Goal: Task Accomplishment & Management: Manage account settings

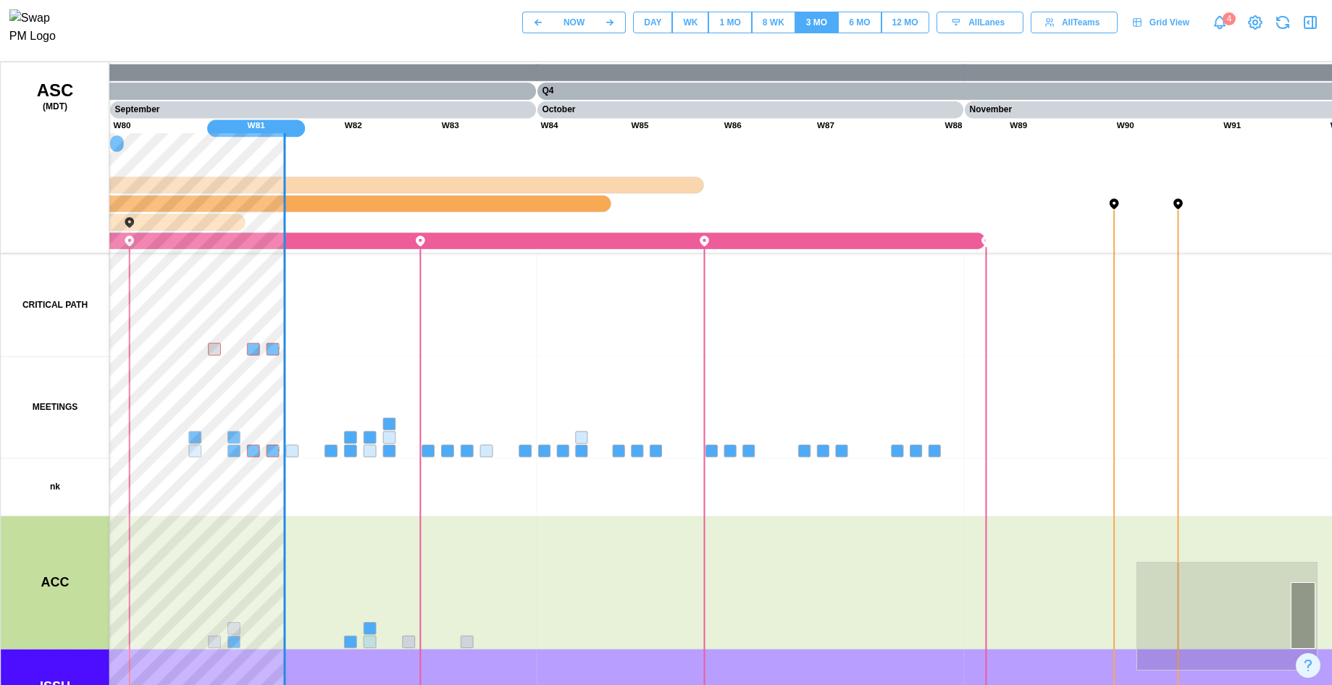
drag, startPoint x: 541, startPoint y: 510, endPoint x: 863, endPoint y: 300, distance: 384.2
click at [932, 263] on canvas at bounding box center [696, 424] width 1390 height 724
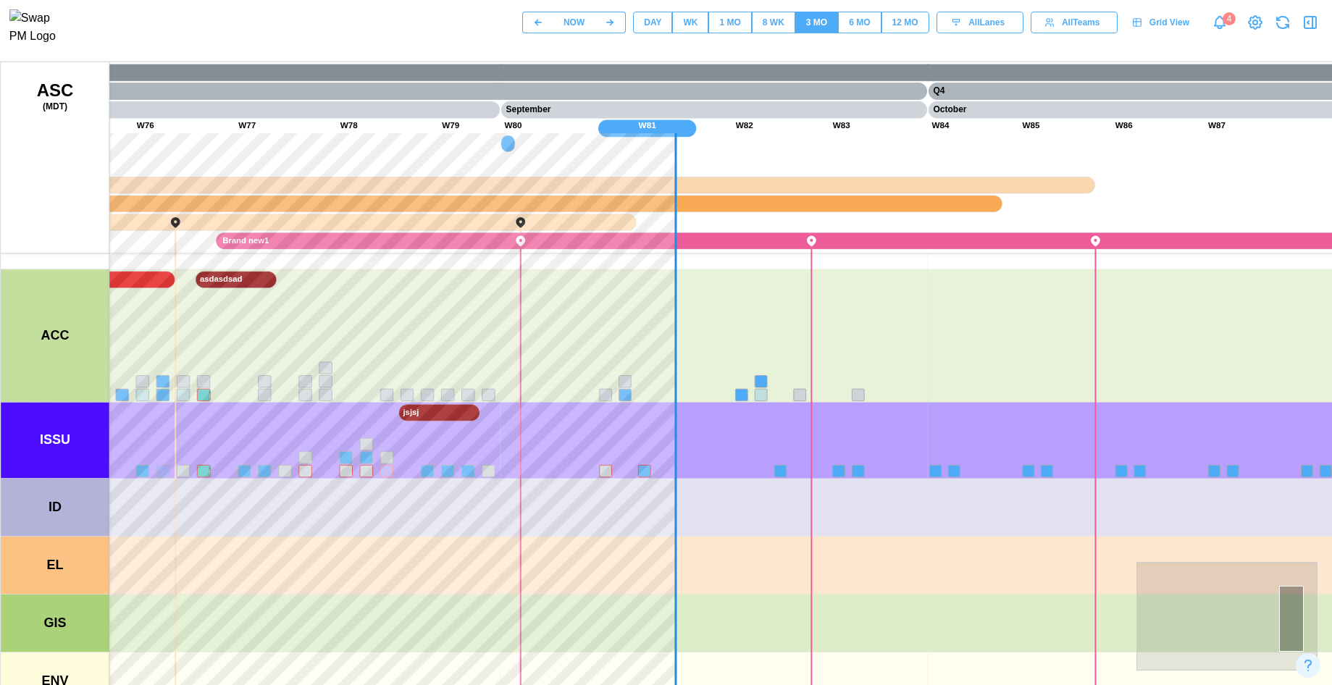
drag, startPoint x: 793, startPoint y: 377, endPoint x: 808, endPoint y: 381, distance: 15.6
click at [820, 378] on canvas at bounding box center [696, 424] width 1390 height 724
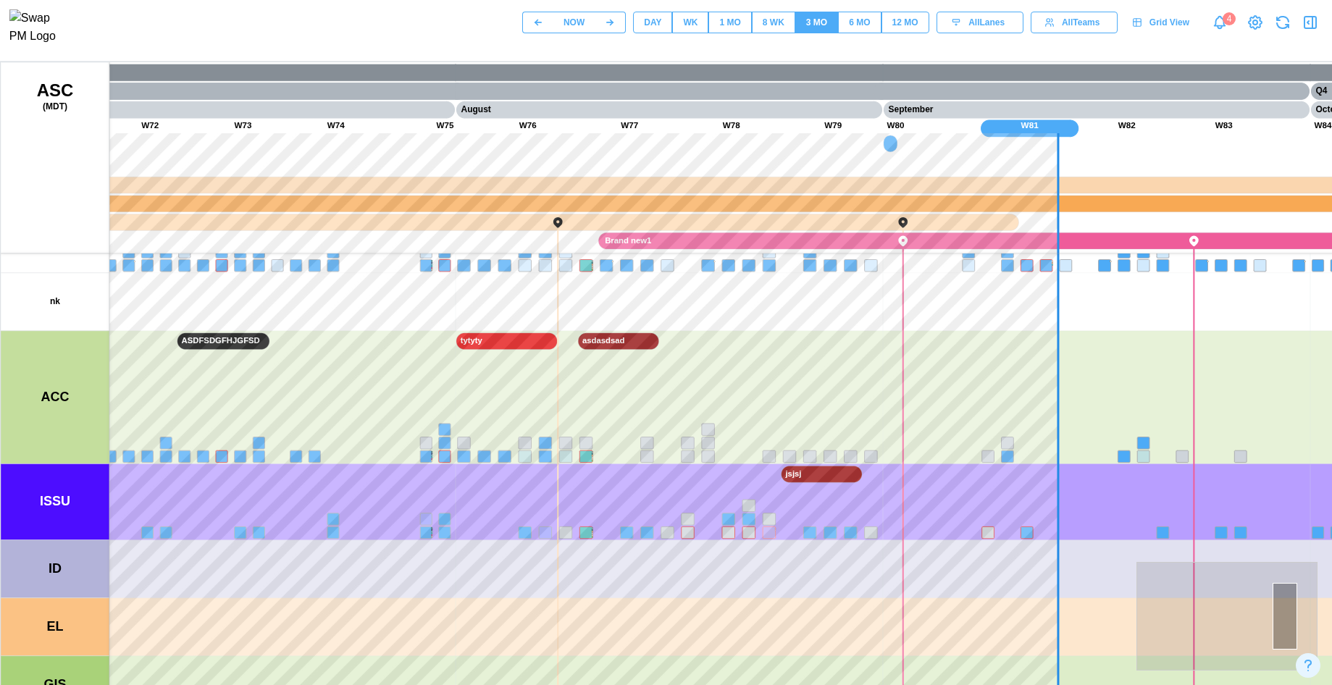
drag, startPoint x: 639, startPoint y: 413, endPoint x: 705, endPoint y: 415, distance: 65.9
click at [705, 415] on canvas at bounding box center [696, 424] width 1390 height 724
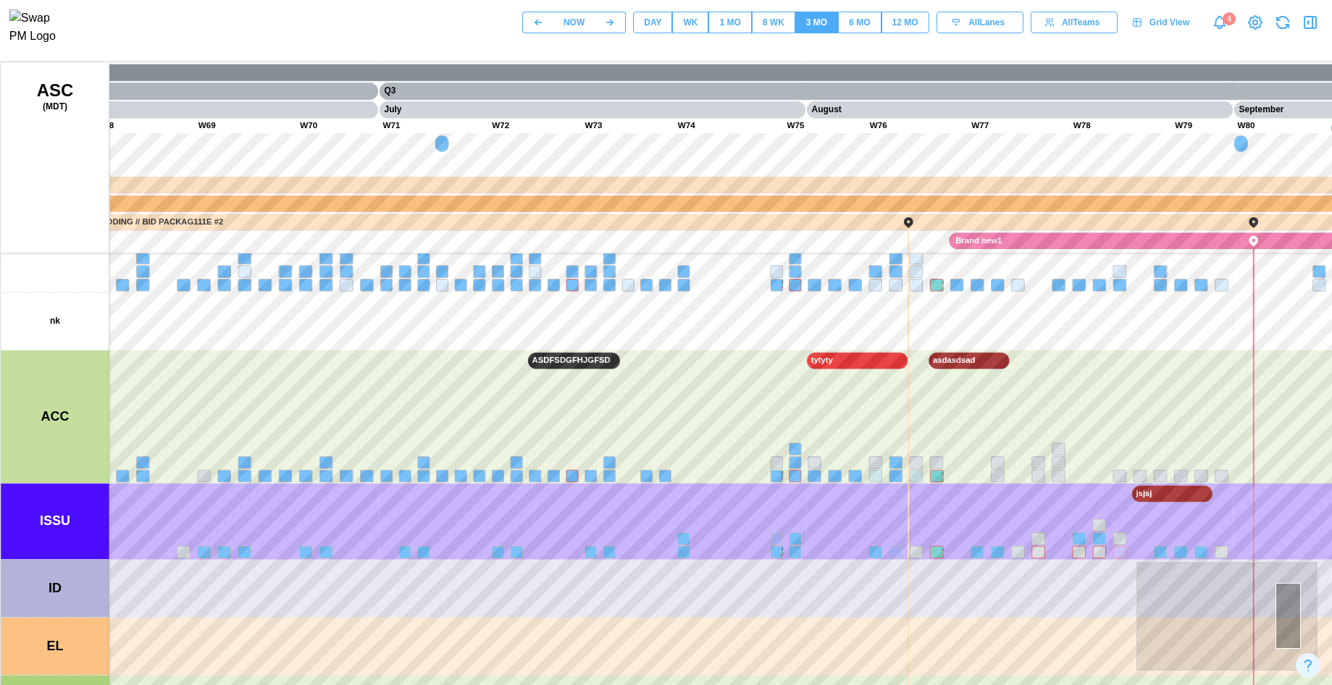
drag, startPoint x: 736, startPoint y: 466, endPoint x: 395, endPoint y: 451, distance: 341.3
click at [395, 451] on canvas at bounding box center [696, 424] width 1390 height 724
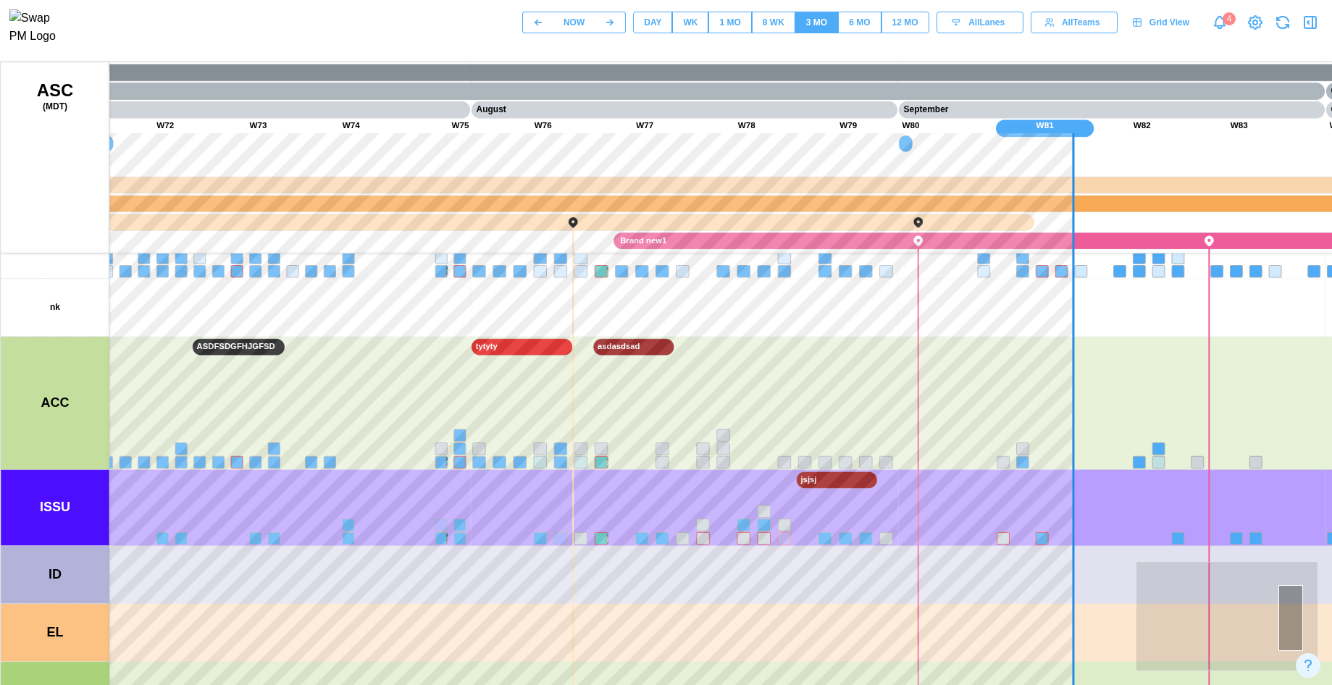
click at [386, 483] on canvas at bounding box center [696, 424] width 1390 height 724
drag, startPoint x: 389, startPoint y: 476, endPoint x: 526, endPoint y: 582, distance: 173.9
click at [526, 582] on canvas at bounding box center [696, 424] width 1390 height 724
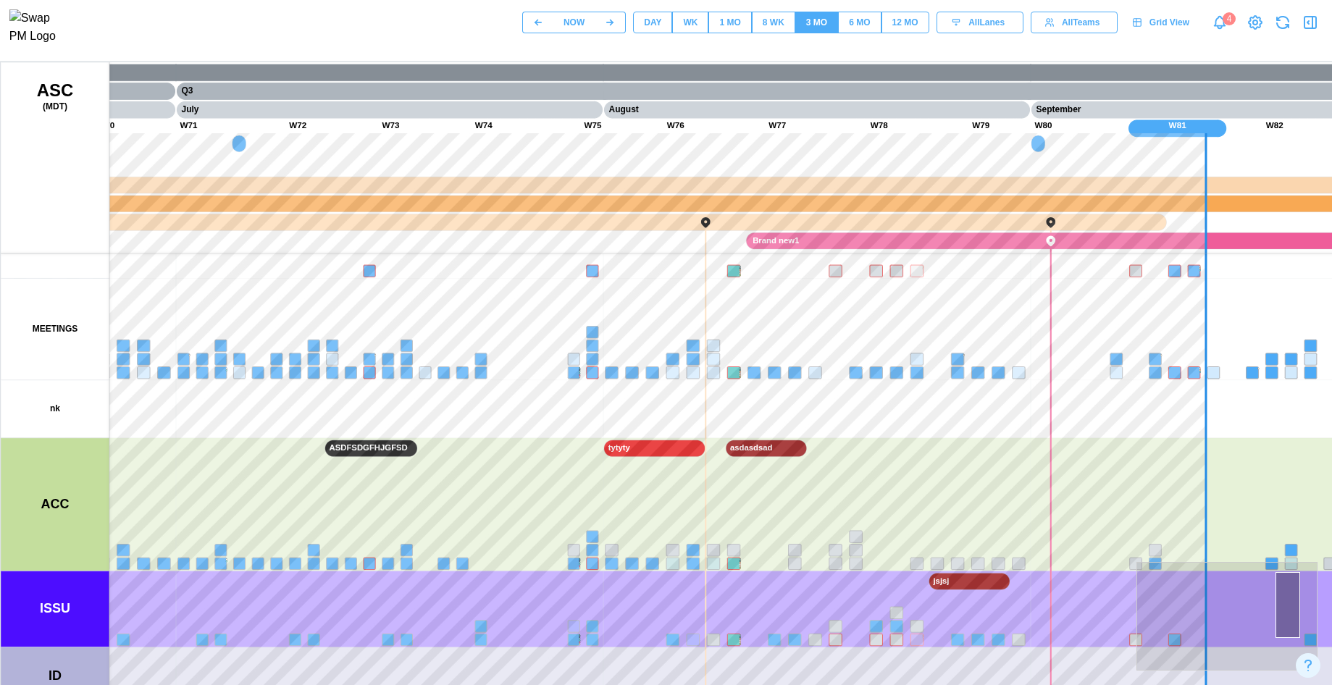
drag, startPoint x: 503, startPoint y: 539, endPoint x: 678, endPoint y: 695, distance: 234.4
click at [678, 684] on html "NOW DAY WK 1 MO 8 WK 3 MO 6 MO 12 MO All Lanes All Teams Grid View 4" at bounding box center [666, 393] width 1332 height 786
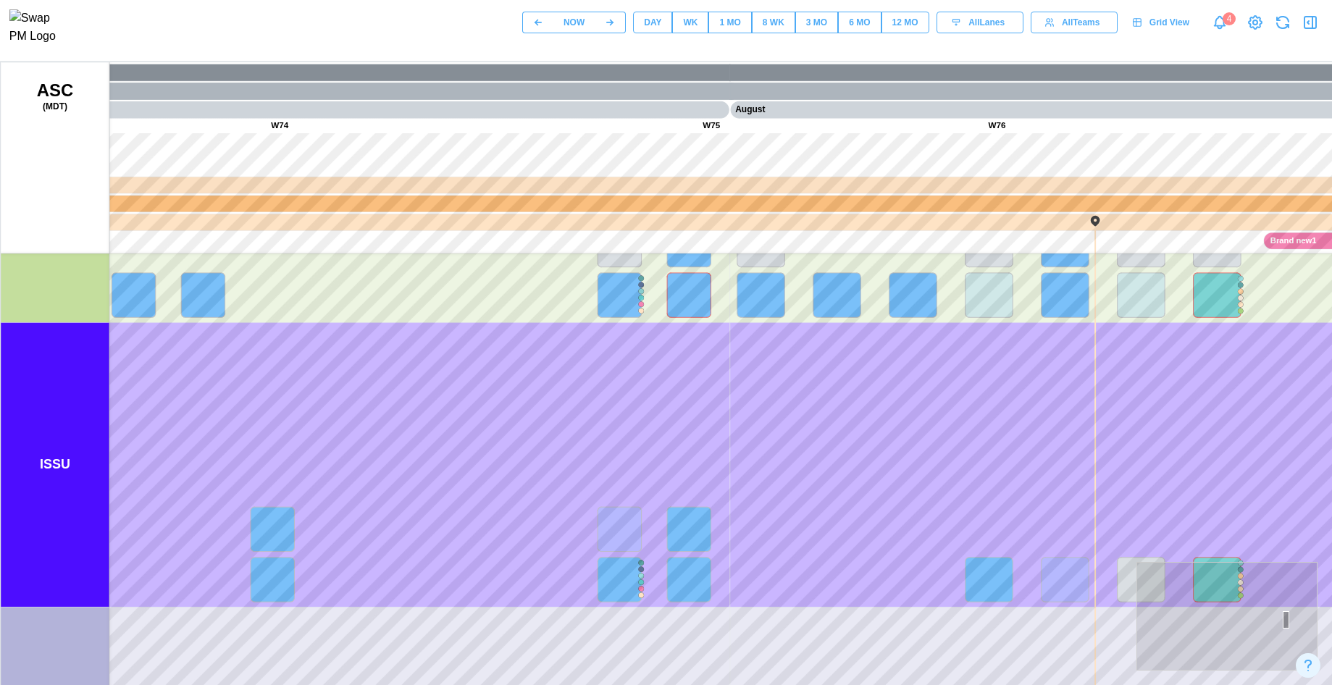
drag, startPoint x: 670, startPoint y: 634, endPoint x: 522, endPoint y: 589, distance: 155.1
click at [522, 589] on canvas at bounding box center [696, 424] width 1390 height 724
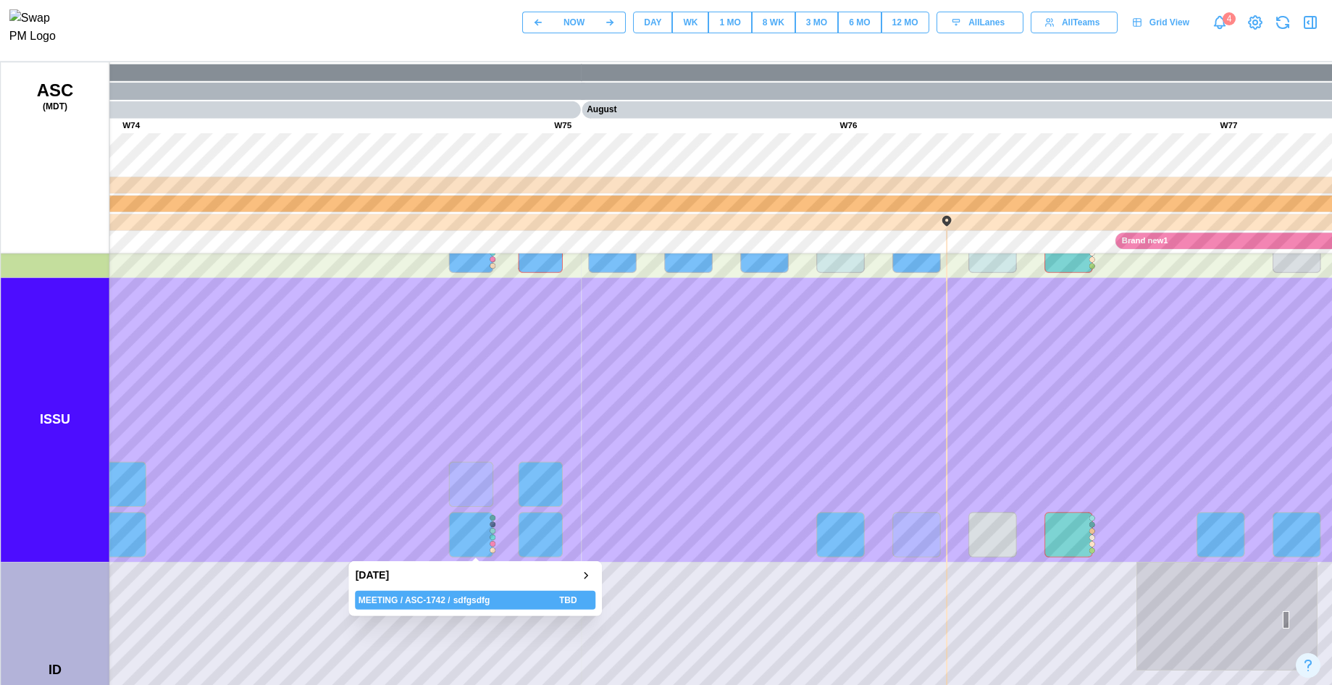
click at [470, 536] on canvas at bounding box center [696, 424] width 1390 height 724
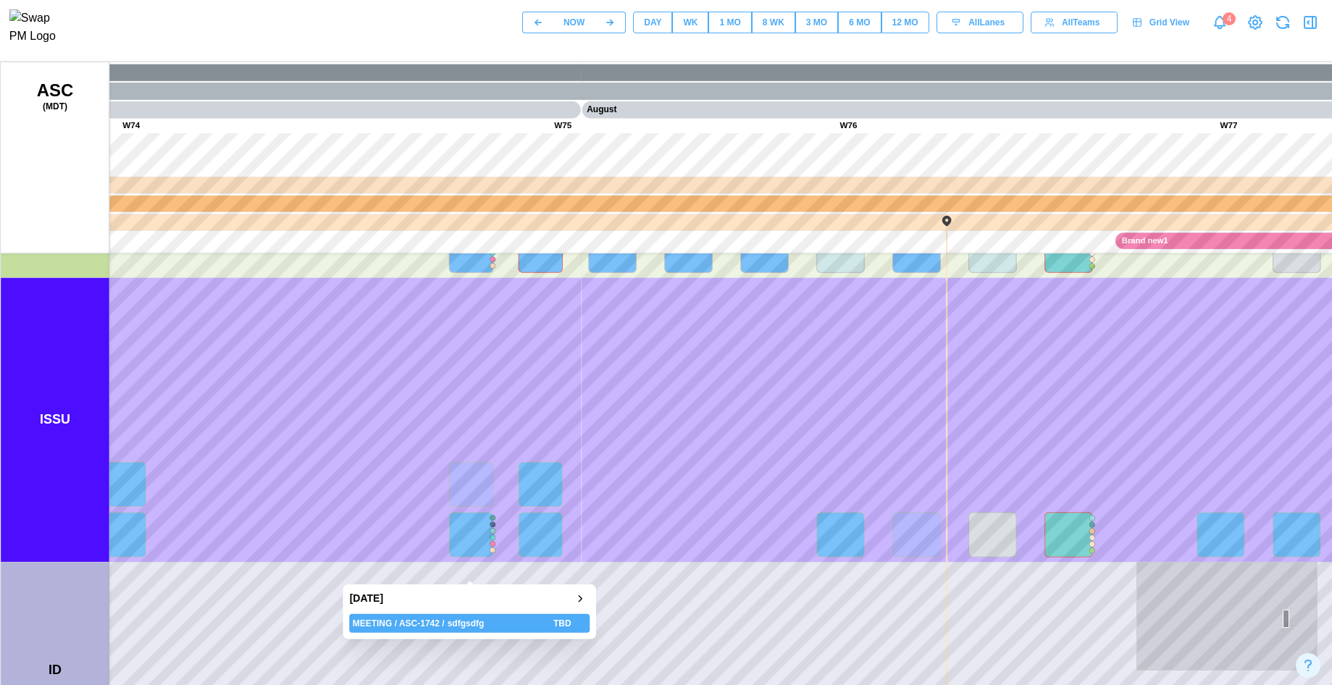
drag, startPoint x: 471, startPoint y: 528, endPoint x: 463, endPoint y: 557, distance: 30.0
click at [463, 557] on canvas at bounding box center [696, 424] width 1390 height 724
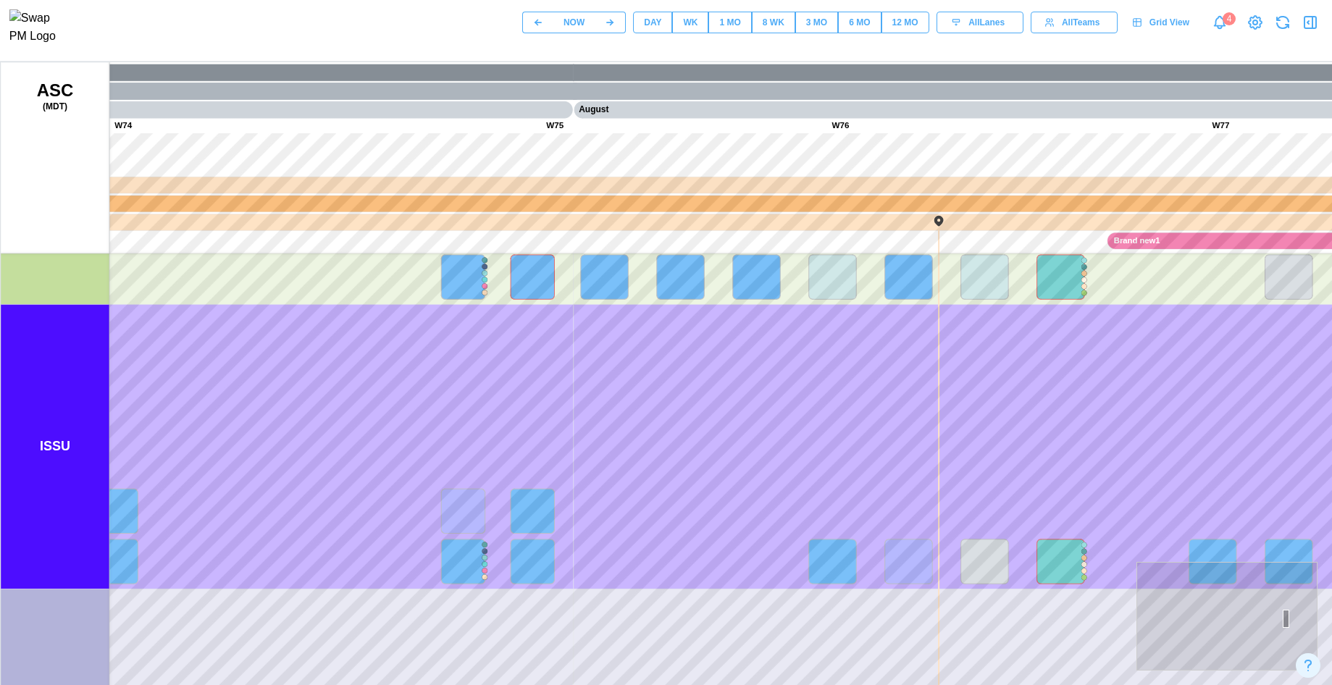
drag, startPoint x: 607, startPoint y: 550, endPoint x: 592, endPoint y: 563, distance: 20.0
click at [593, 563] on canvas at bounding box center [696, 424] width 1390 height 724
click at [658, 35] on div "NOW DAY WK 1 MO 8 WK 3 MO 6 MO 12 MO All Lanes All Teams Grid View 4" at bounding box center [927, 22] width 810 height 25
click at [660, 30] on div "DAY" at bounding box center [652, 23] width 17 height 14
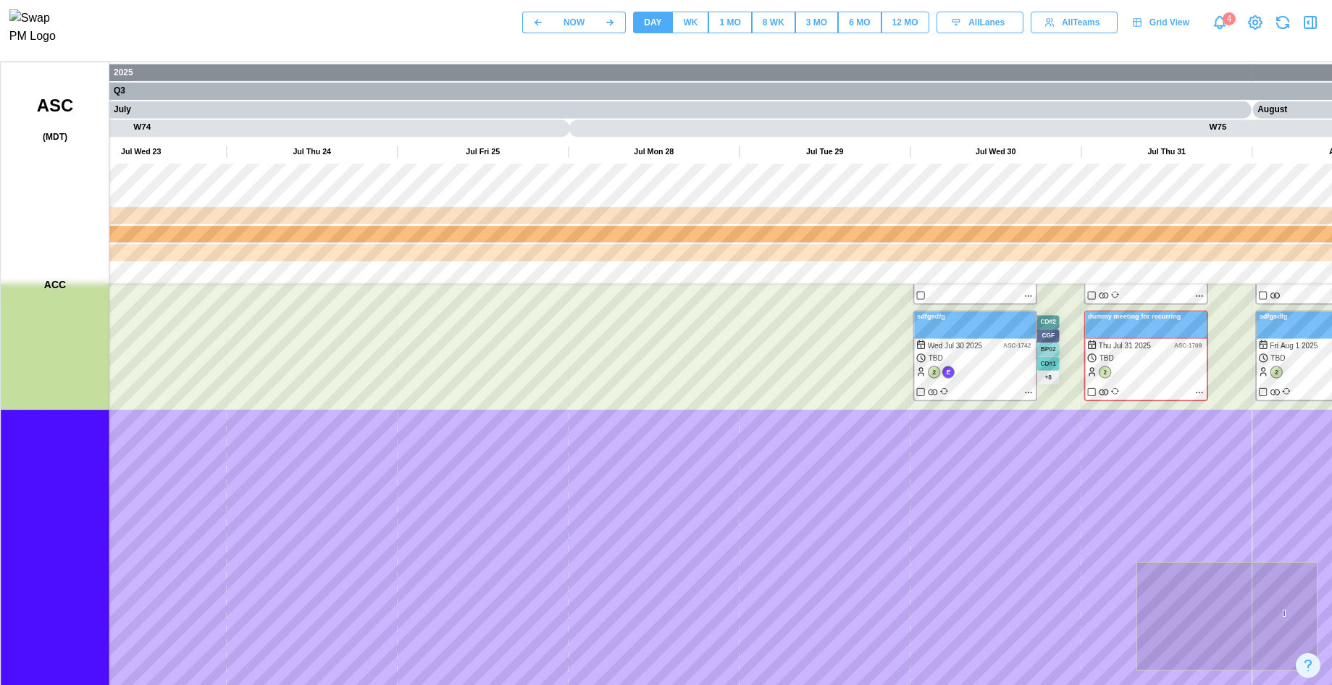
drag, startPoint x: 778, startPoint y: 568, endPoint x: 514, endPoint y: 604, distance: 266.7
click at [514, 604] on canvas at bounding box center [696, 424] width 1390 height 724
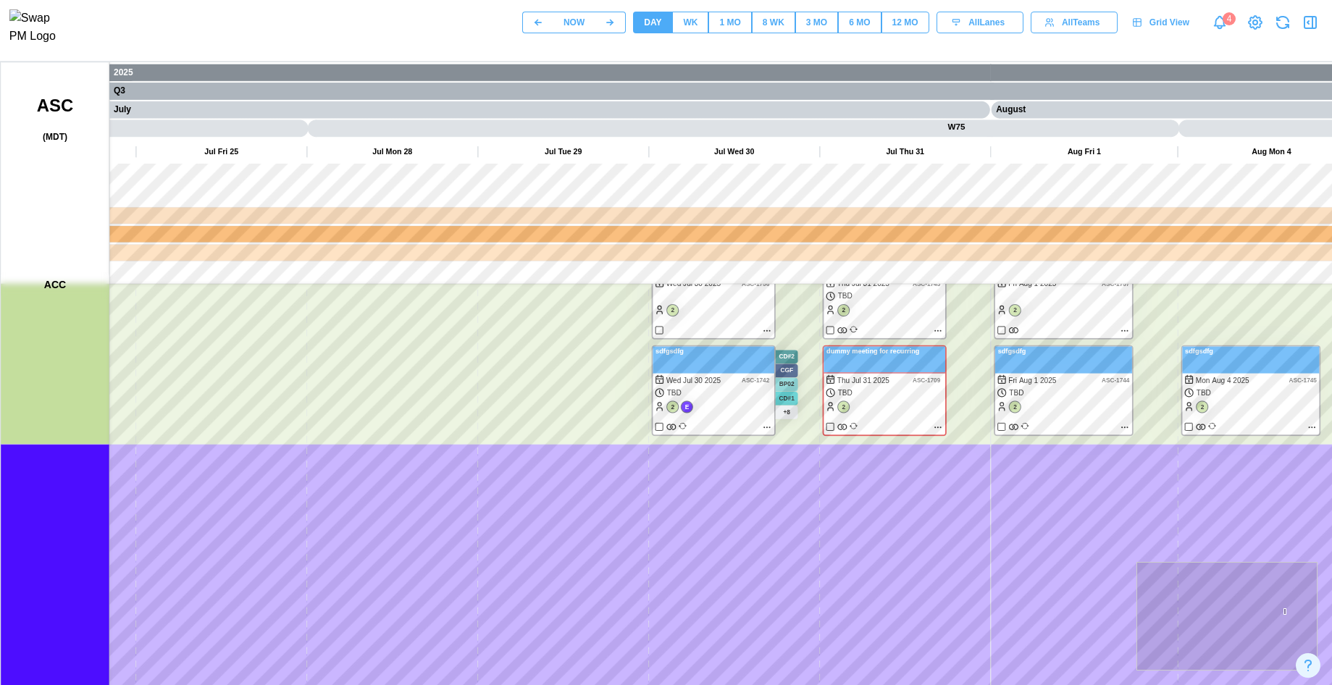
drag, startPoint x: 770, startPoint y: 437, endPoint x: 705, endPoint y: 553, distance: 133.9
click at [705, 553] on canvas at bounding box center [696, 424] width 1390 height 724
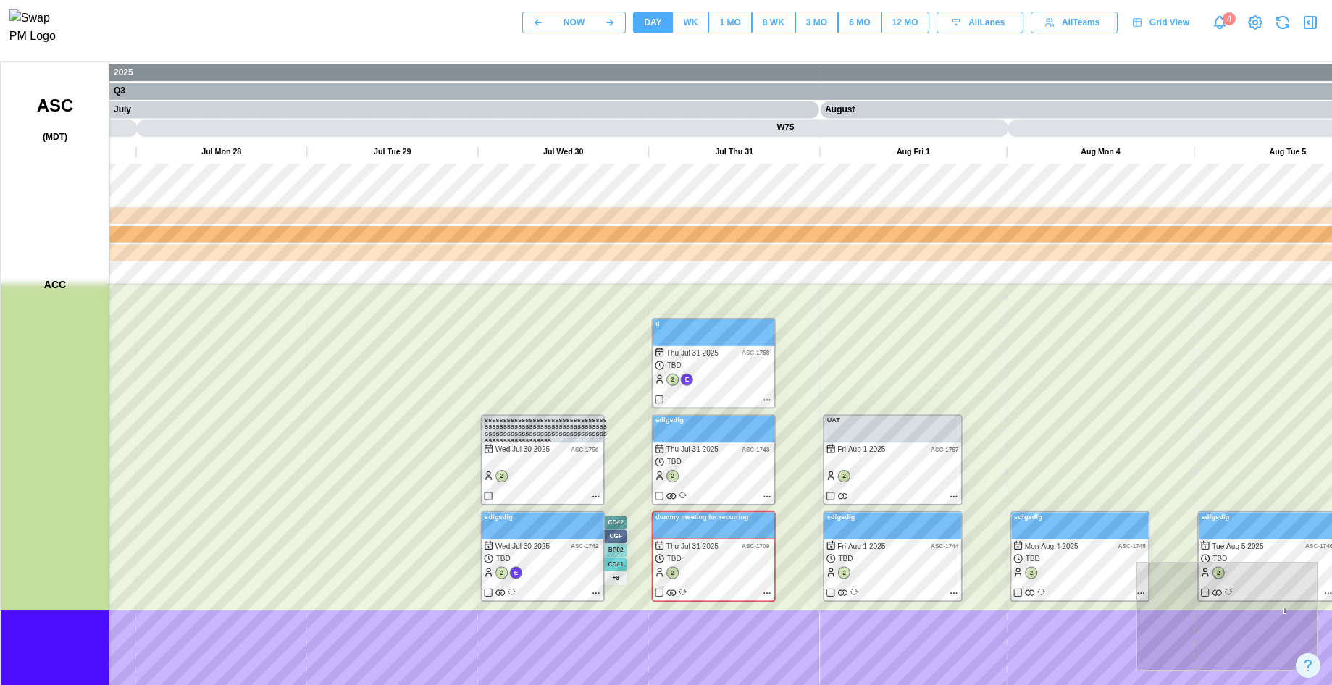
drag, startPoint x: 749, startPoint y: 482, endPoint x: 635, endPoint y: 559, distance: 137.6
click at [635, 559] on canvas at bounding box center [696, 424] width 1390 height 724
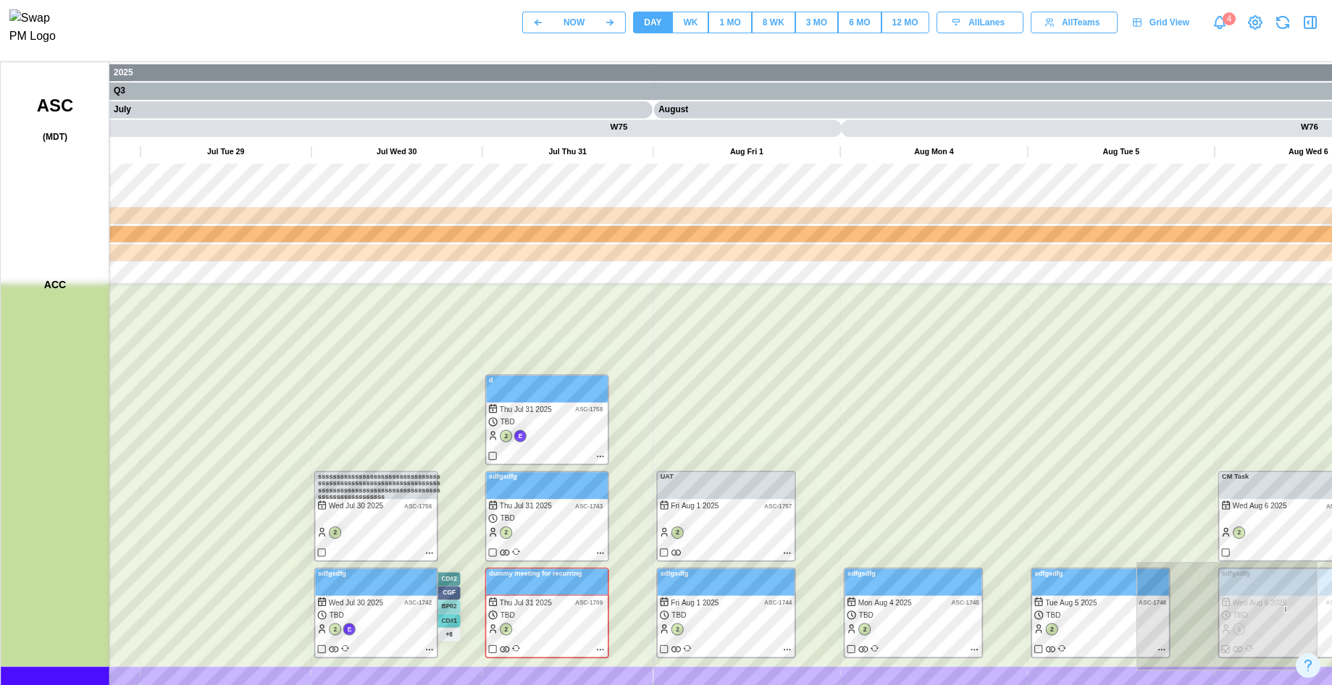
drag, startPoint x: 727, startPoint y: 439, endPoint x: 481, endPoint y: 520, distance: 259.2
click at [481, 520] on canvas at bounding box center [696, 424] width 1390 height 724
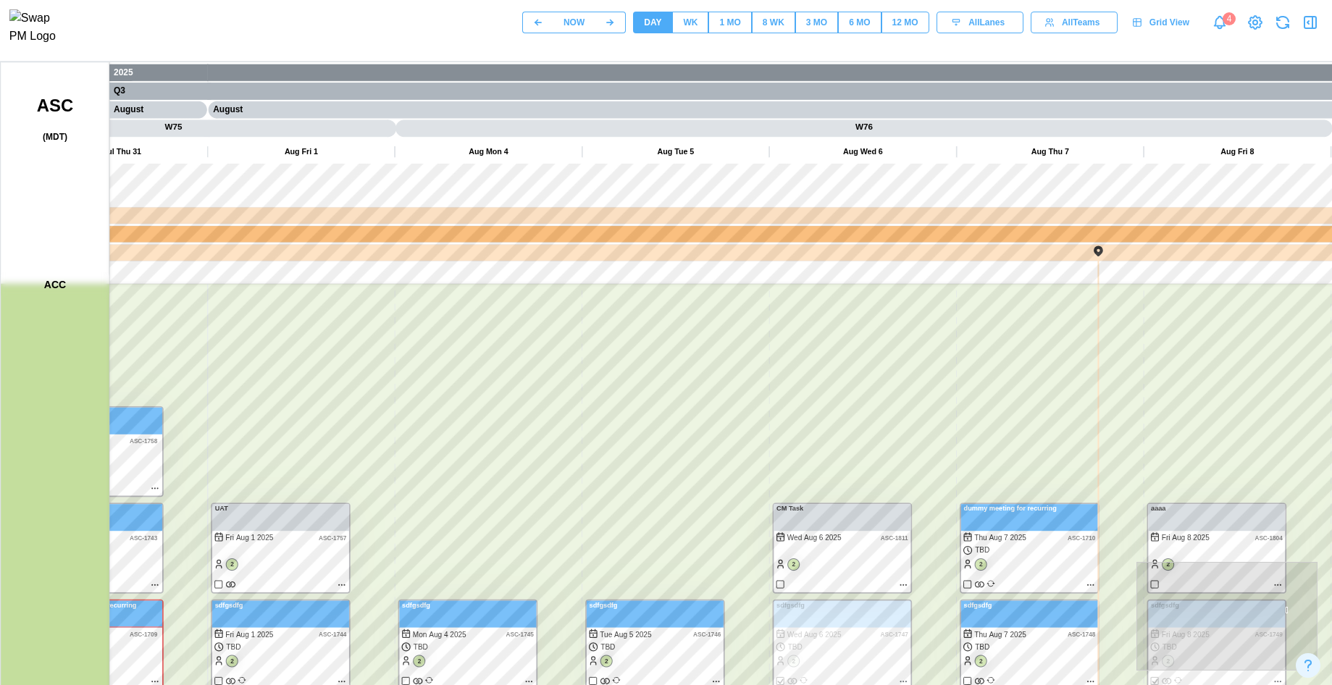
drag, startPoint x: 836, startPoint y: 463, endPoint x: 334, endPoint y: 398, distance: 505.9
click at [334, 398] on canvas at bounding box center [696, 424] width 1390 height 724
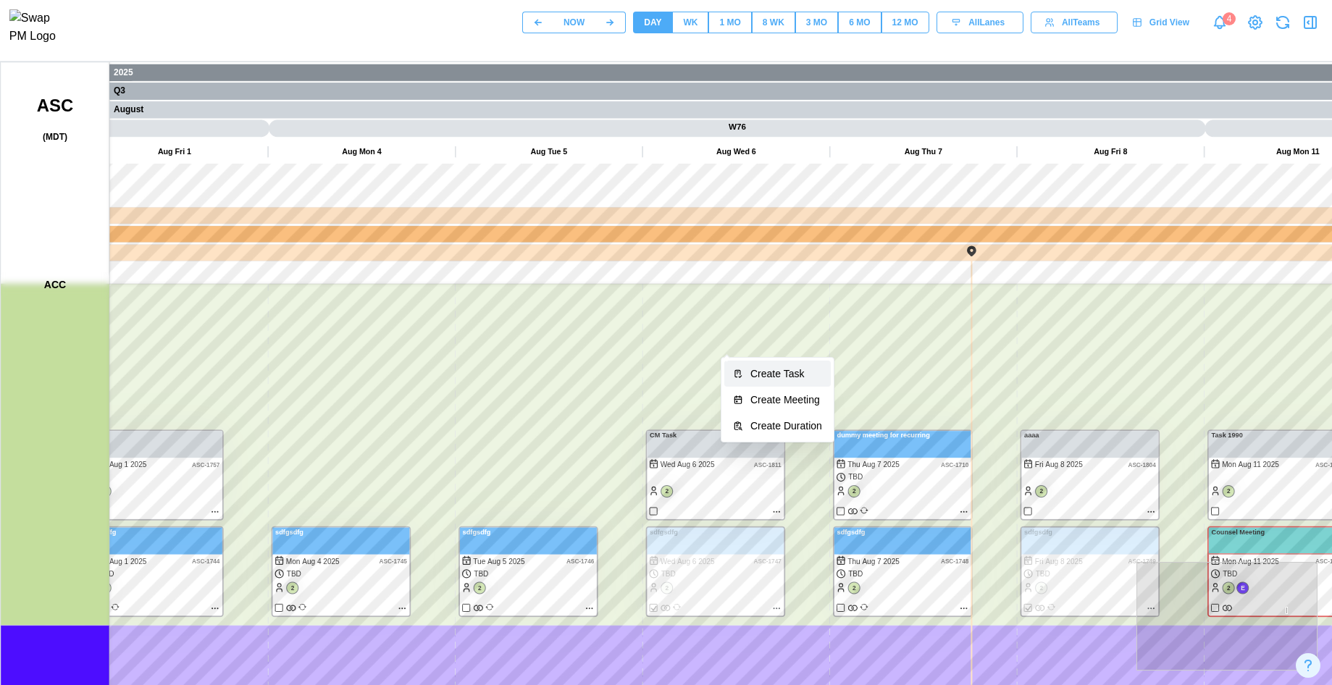
click at [757, 377] on div "Create Task" at bounding box center [786, 374] width 72 height 12
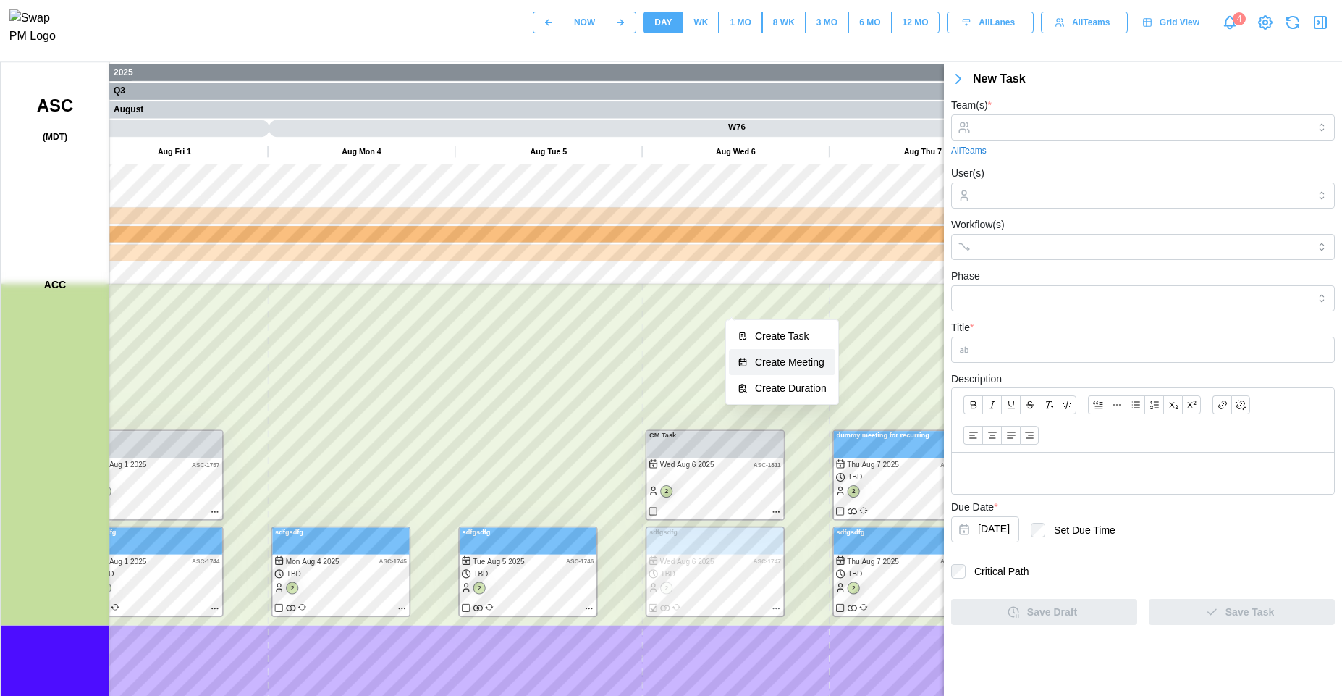
click at [757, 368] on button "Create Meeting" at bounding box center [782, 362] width 106 height 26
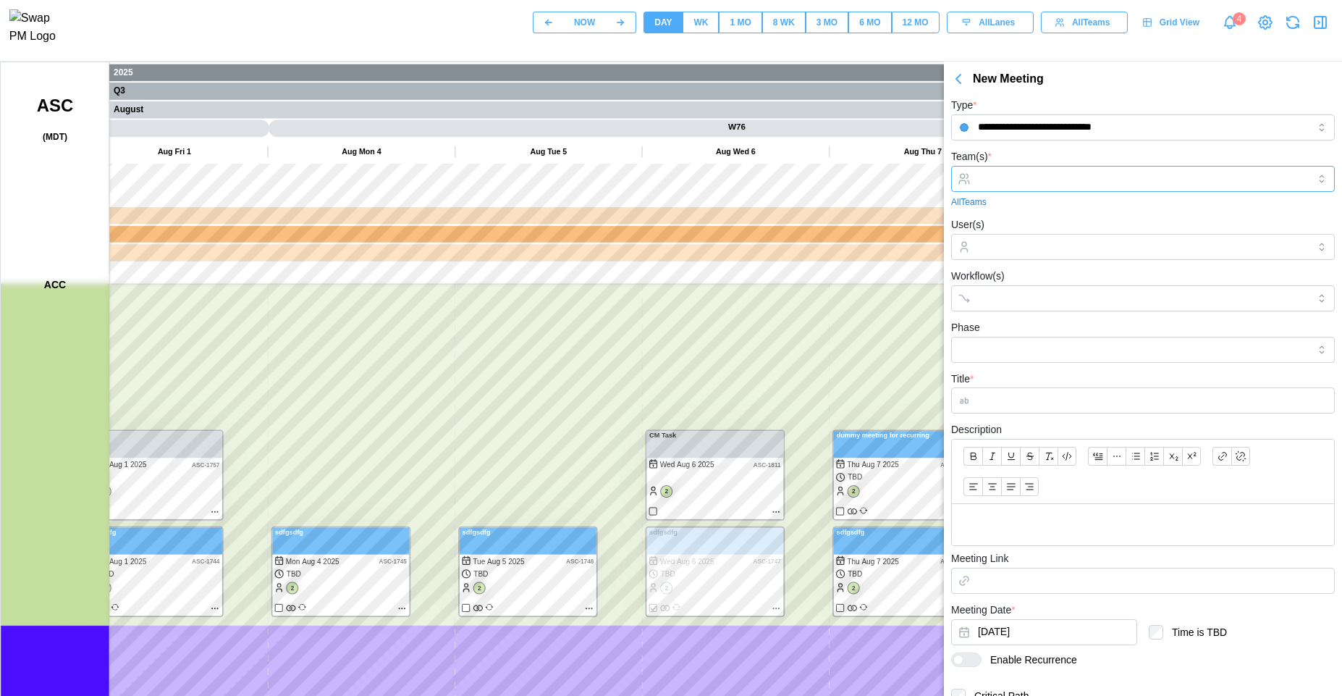
click at [998, 182] on input "Team(s) *" at bounding box center [1143, 179] width 330 height 12
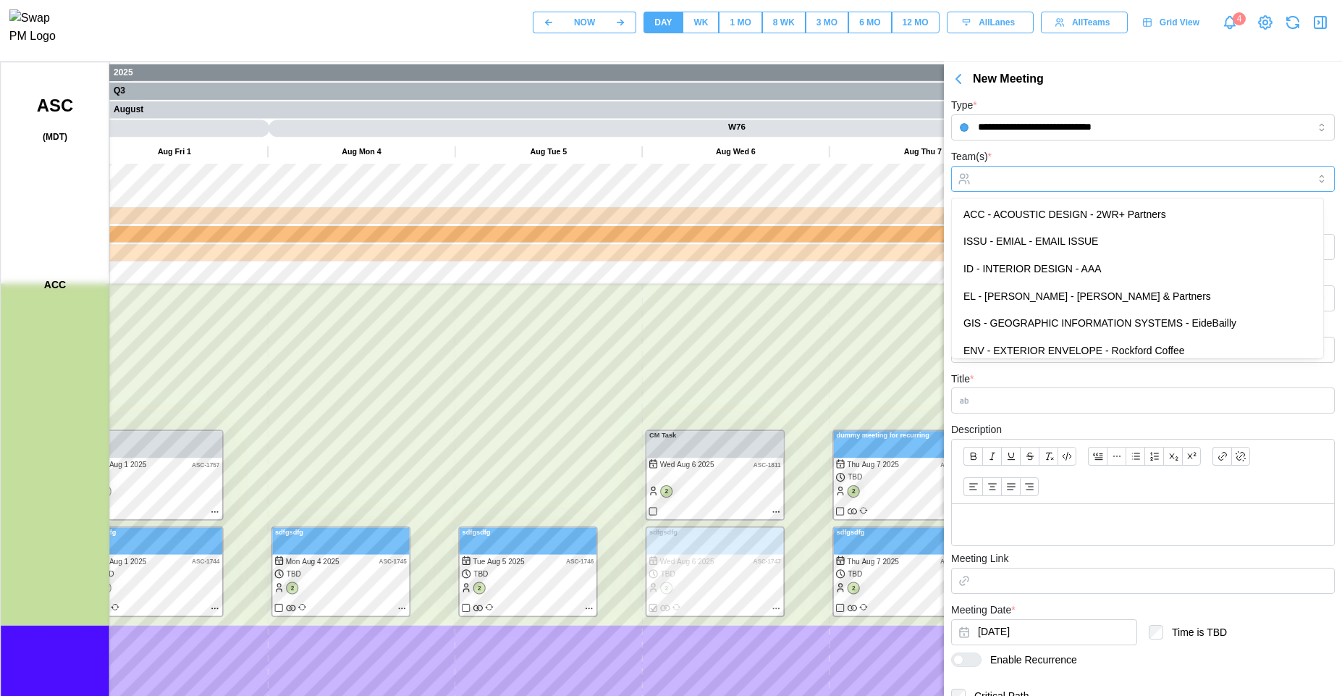
click at [998, 182] on input "Team(s) *" at bounding box center [1143, 179] width 330 height 12
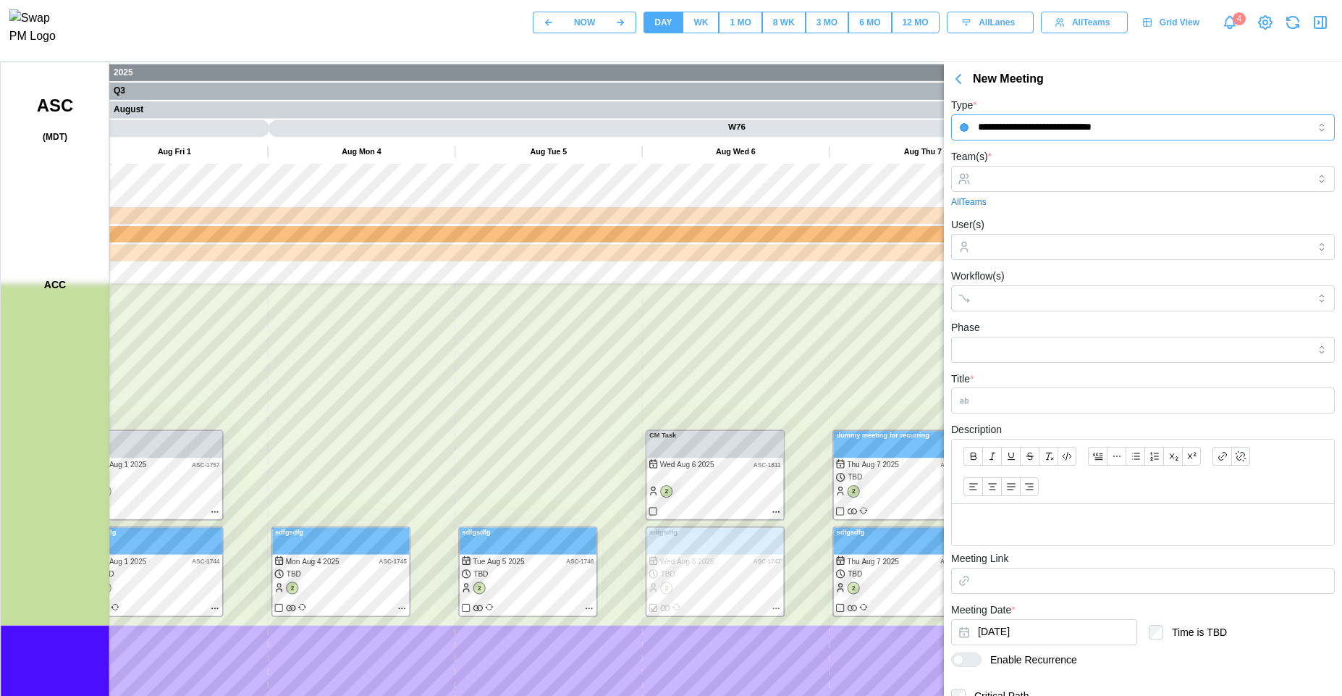
click at [1064, 127] on input "**********" at bounding box center [1143, 127] width 384 height 26
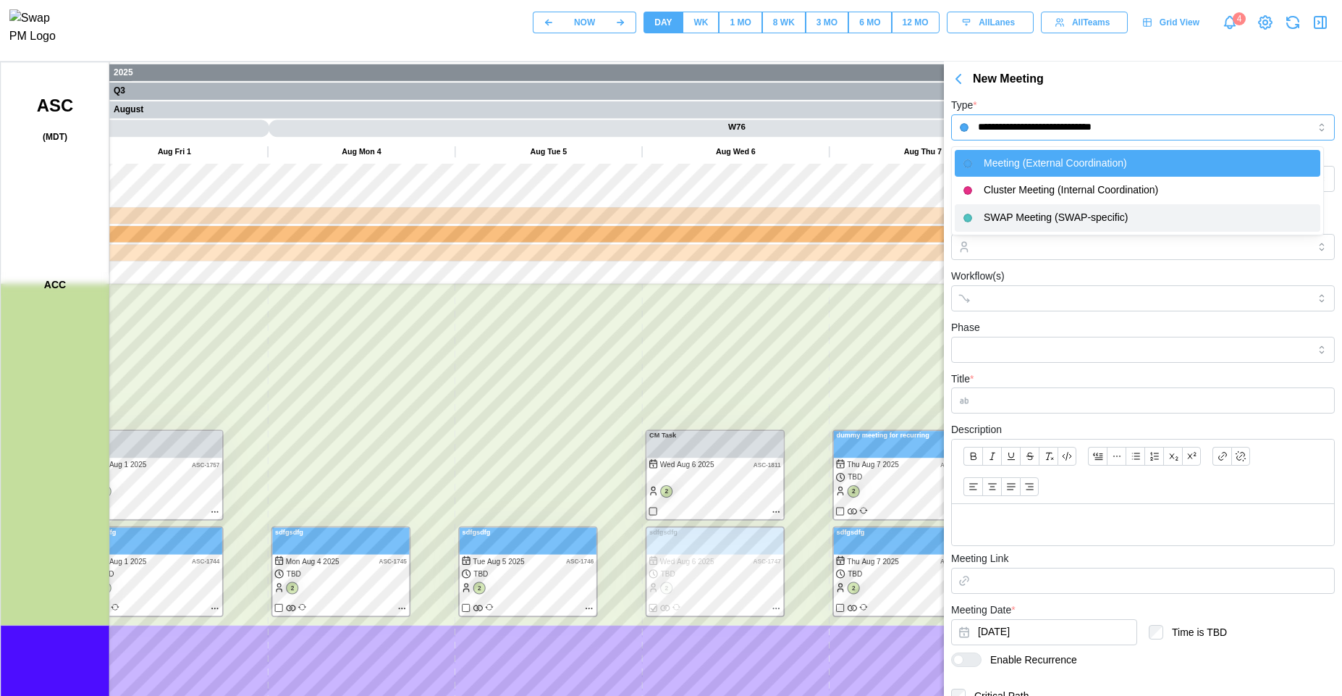
type input "**********"
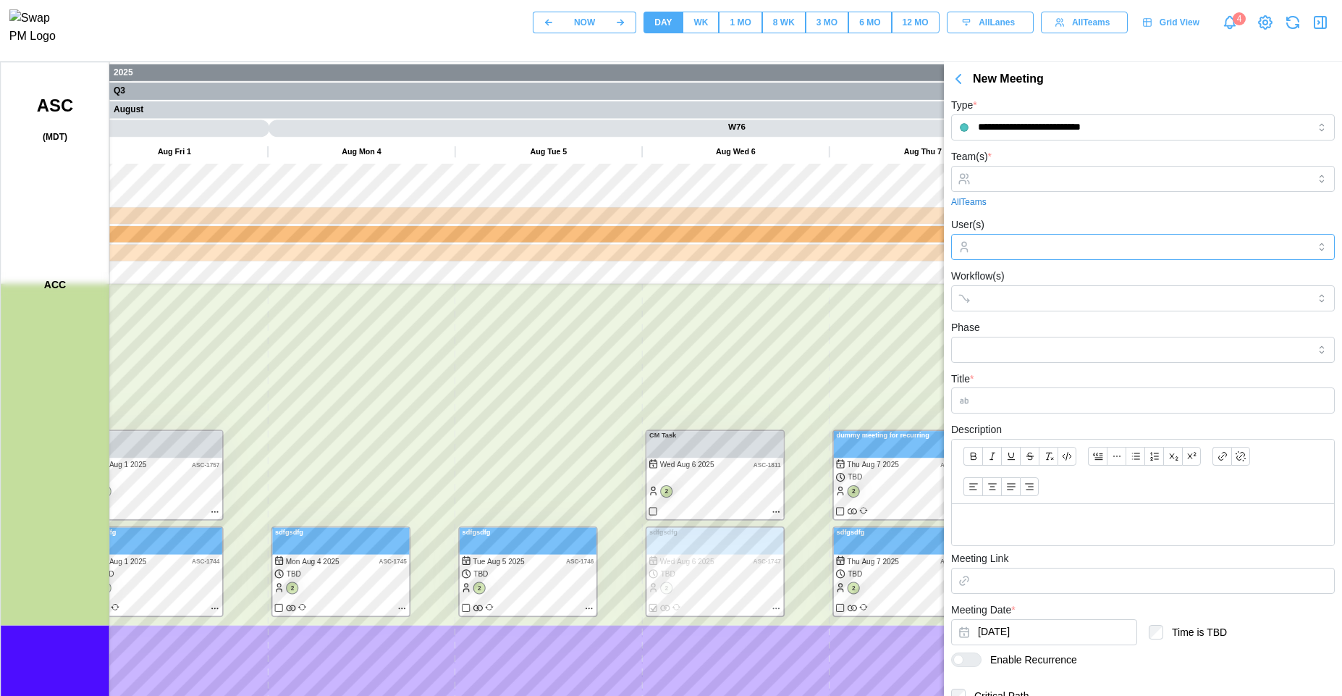
click at [1028, 255] on div at bounding box center [1142, 247] width 334 height 25
click at [1010, 293] on input "Workflow(s)" at bounding box center [1130, 299] width 304 height 12
type input "***"
click at [1022, 271] on div "Workflow(s) ***" at bounding box center [1143, 289] width 384 height 44
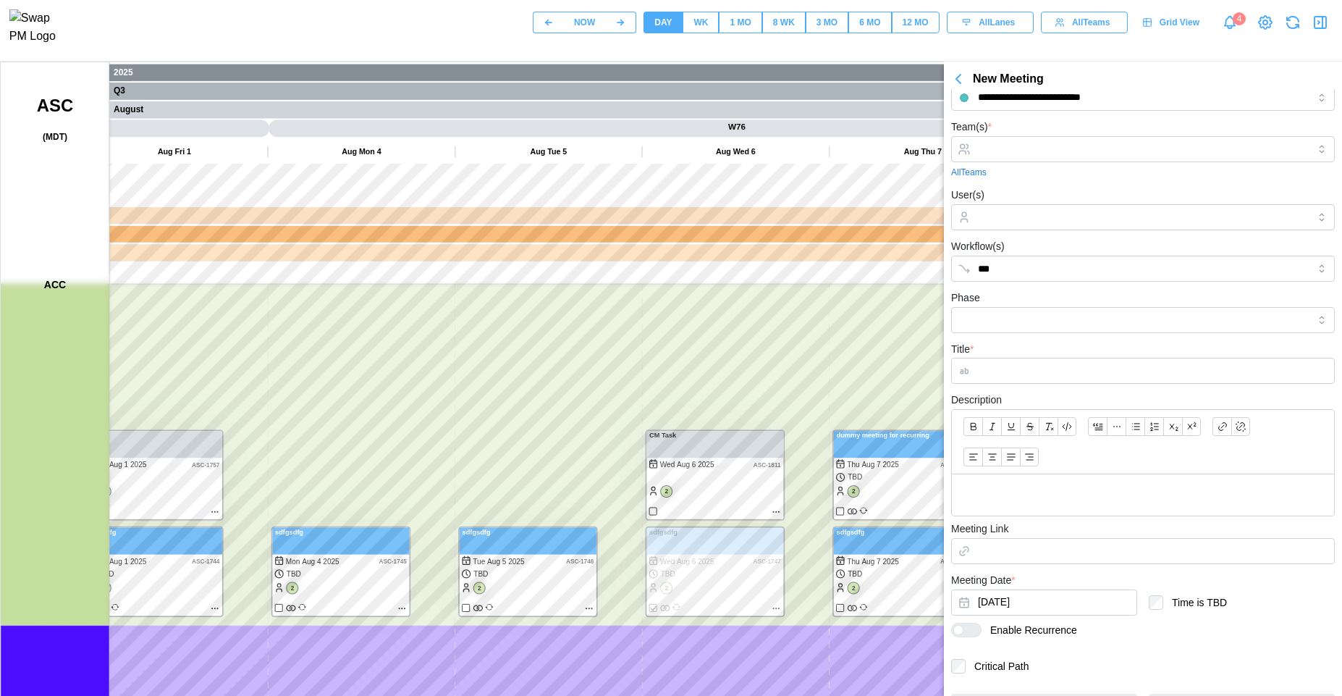
scroll to position [61, 0]
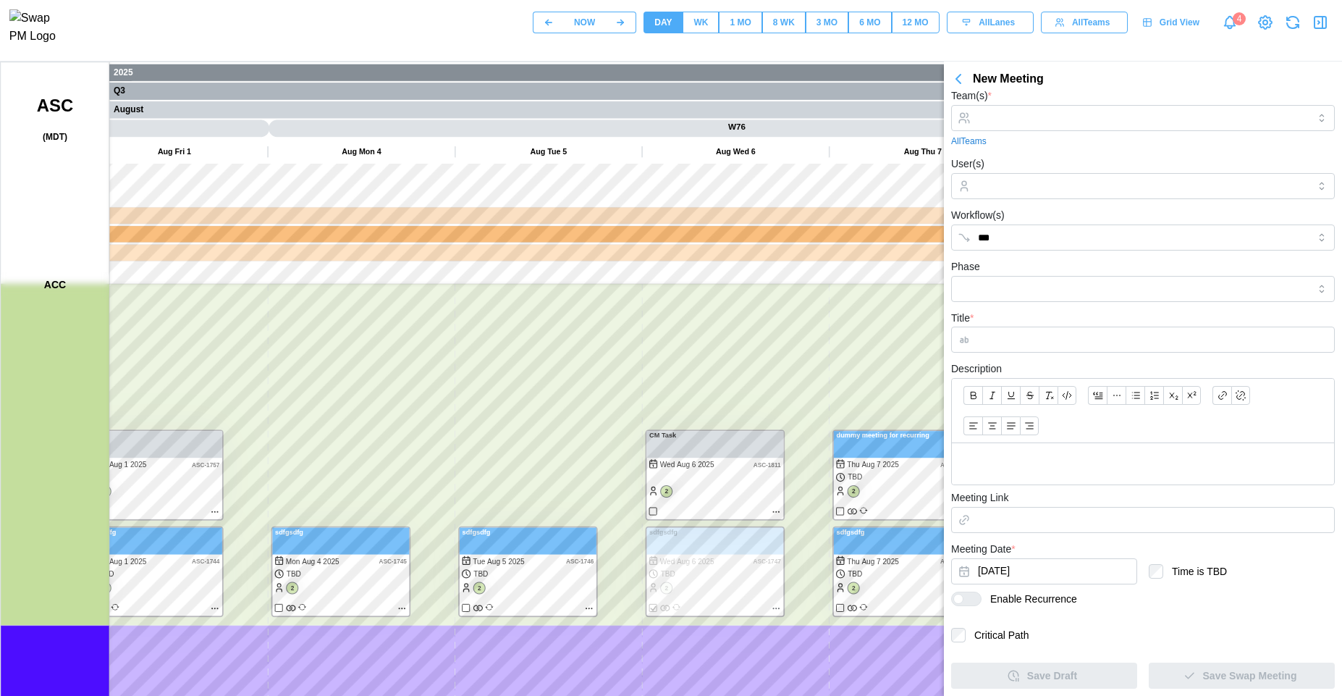
click at [1317, 29] on icon "button" at bounding box center [1320, 22] width 17 height 17
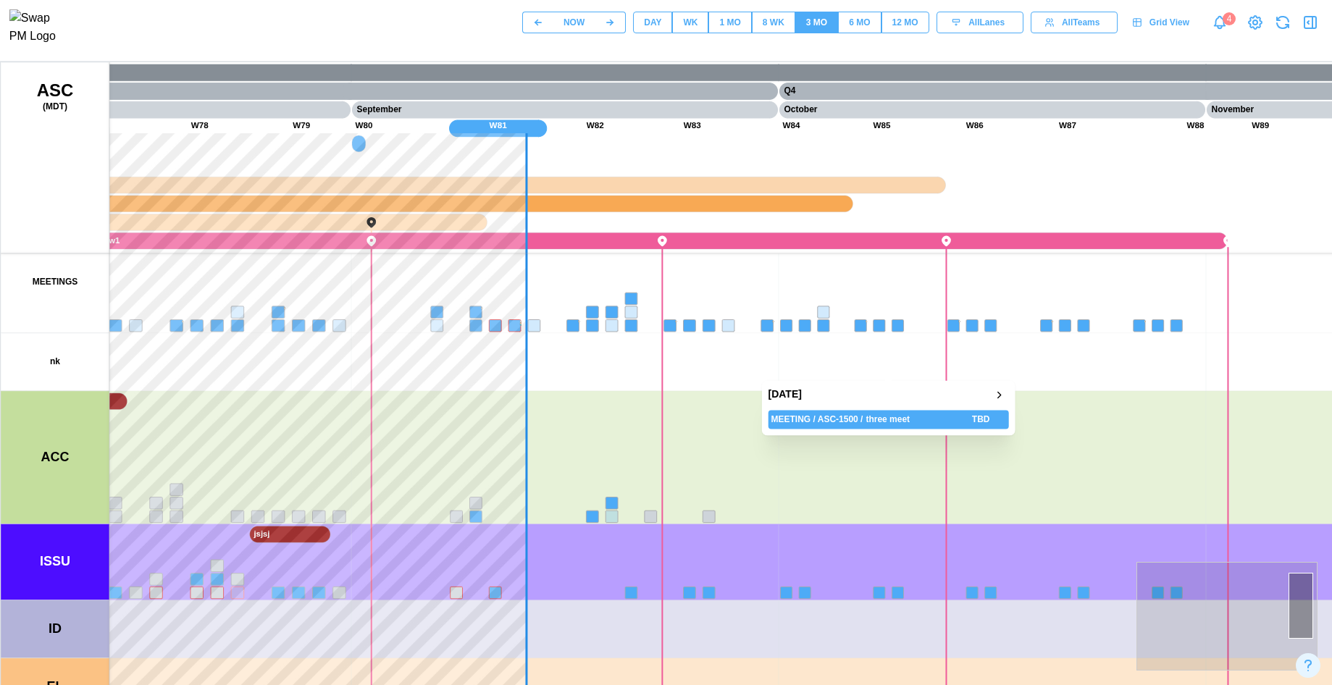
drag, startPoint x: 635, startPoint y: 446, endPoint x: 789, endPoint y: 369, distance: 172.6
click at [967, 395] on div "[DATE] MEETING / ASC-1500 / three meet TBD" at bounding box center [695, 425] width 1390 height 726
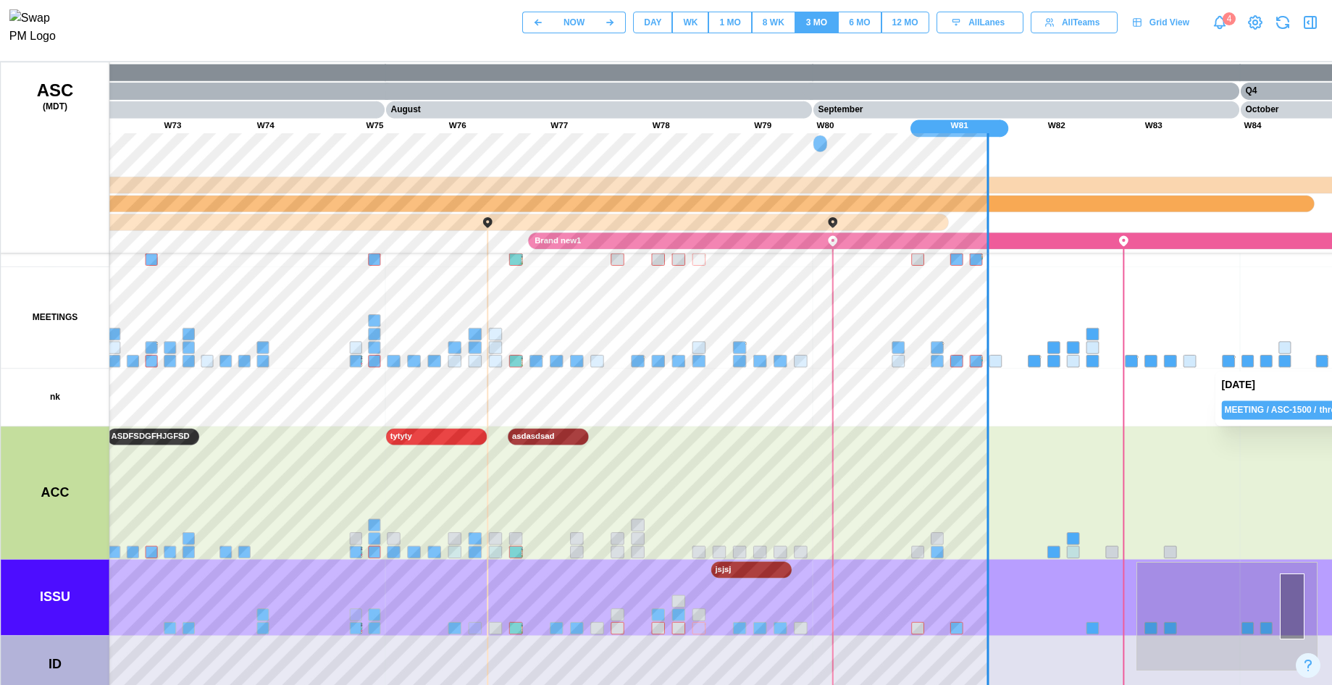
click at [769, 353] on canvas at bounding box center [696, 424] width 1390 height 724
drag, startPoint x: 1006, startPoint y: 452, endPoint x: 948, endPoint y: 451, distance: 57.9
click at [1182, 460] on canvas at bounding box center [696, 424] width 1390 height 724
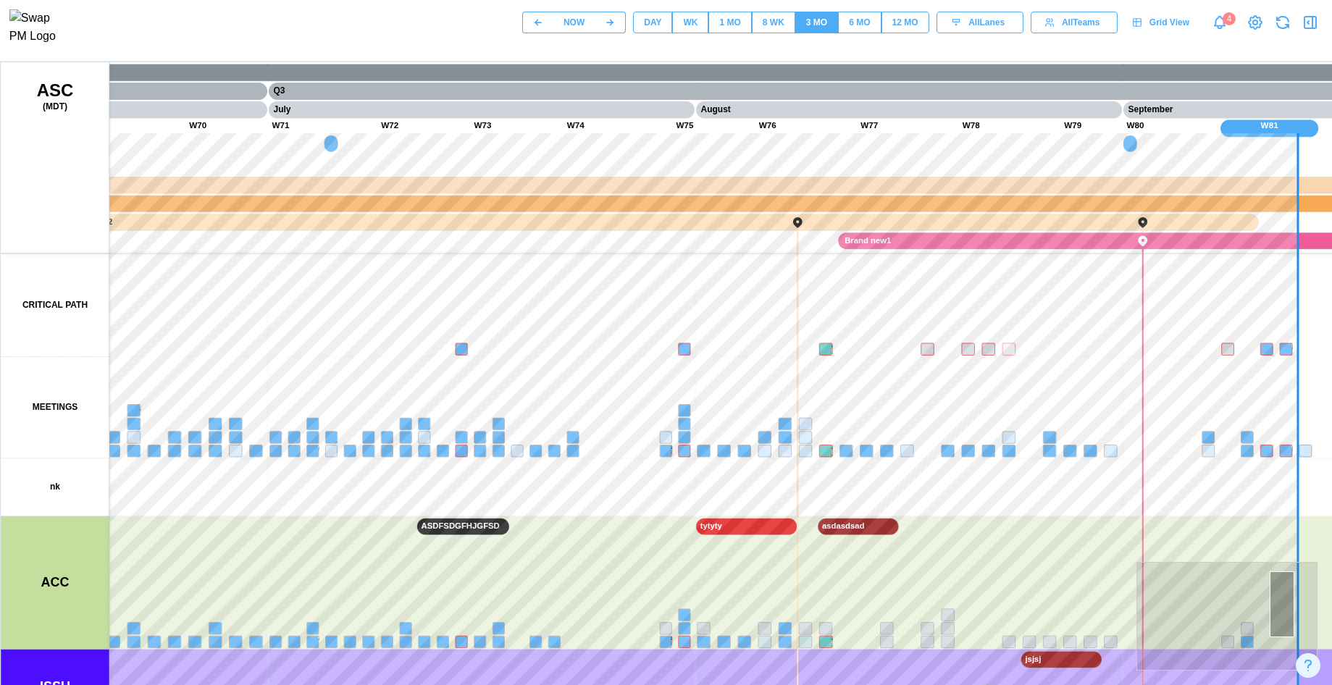
drag, startPoint x: 798, startPoint y: 376, endPoint x: 1140, endPoint y: 432, distance: 347.1
click at [1140, 432] on canvas at bounding box center [696, 424] width 1390 height 724
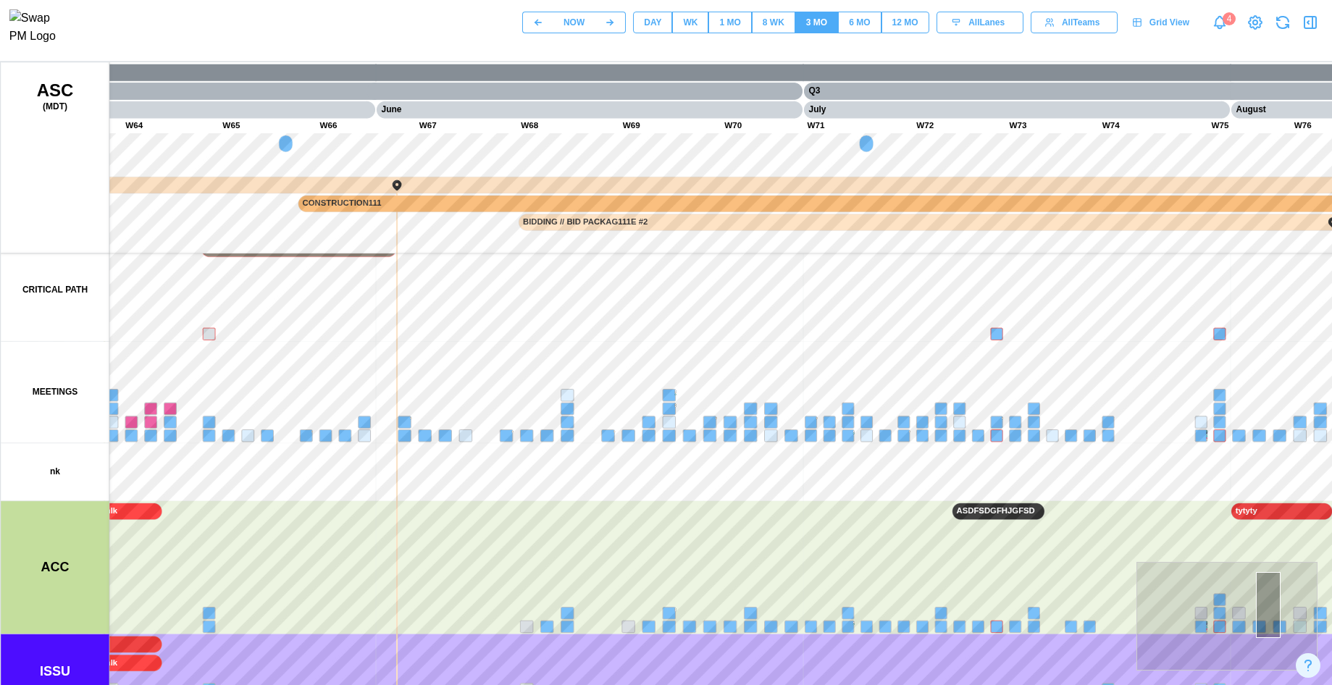
drag, startPoint x: 636, startPoint y: 439, endPoint x: 1077, endPoint y: 429, distance: 441.1
click at [1201, 388] on canvas at bounding box center [696, 424] width 1390 height 724
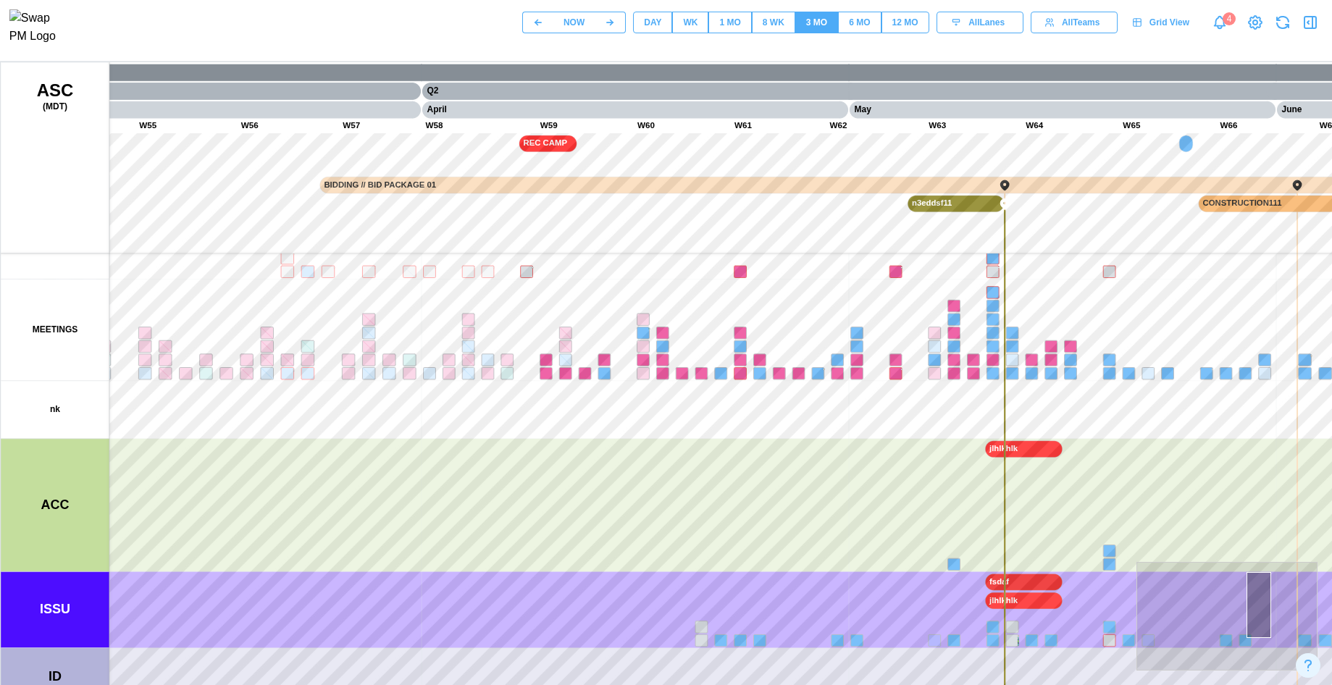
drag, startPoint x: 646, startPoint y: 458, endPoint x: 1098, endPoint y: 526, distance: 456.9
click at [1098, 526] on canvas at bounding box center [696, 424] width 1390 height 724
drag, startPoint x: 631, startPoint y: 526, endPoint x: 327, endPoint y: 471, distance: 309.8
click at [324, 478] on canvas at bounding box center [696, 424] width 1390 height 724
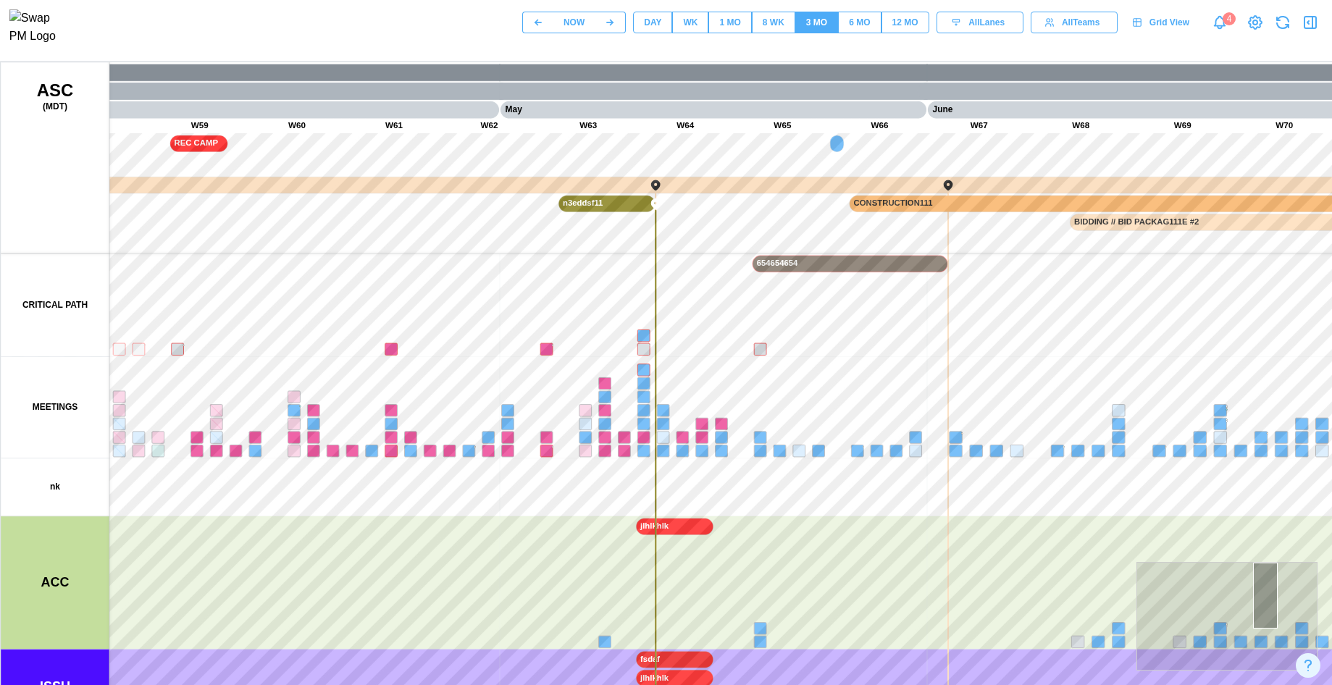
click at [563, 343] on canvas at bounding box center [696, 424] width 1390 height 724
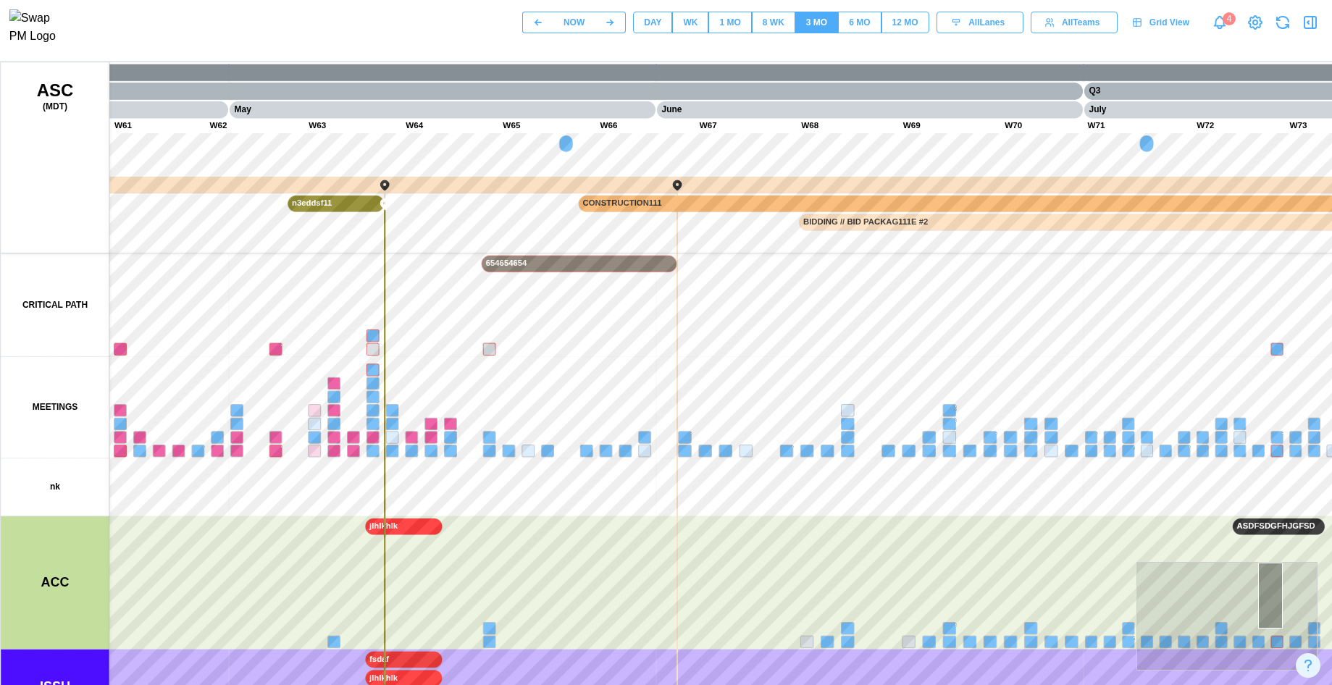
click at [684, 24] on div "WK" at bounding box center [690, 23] width 14 height 14
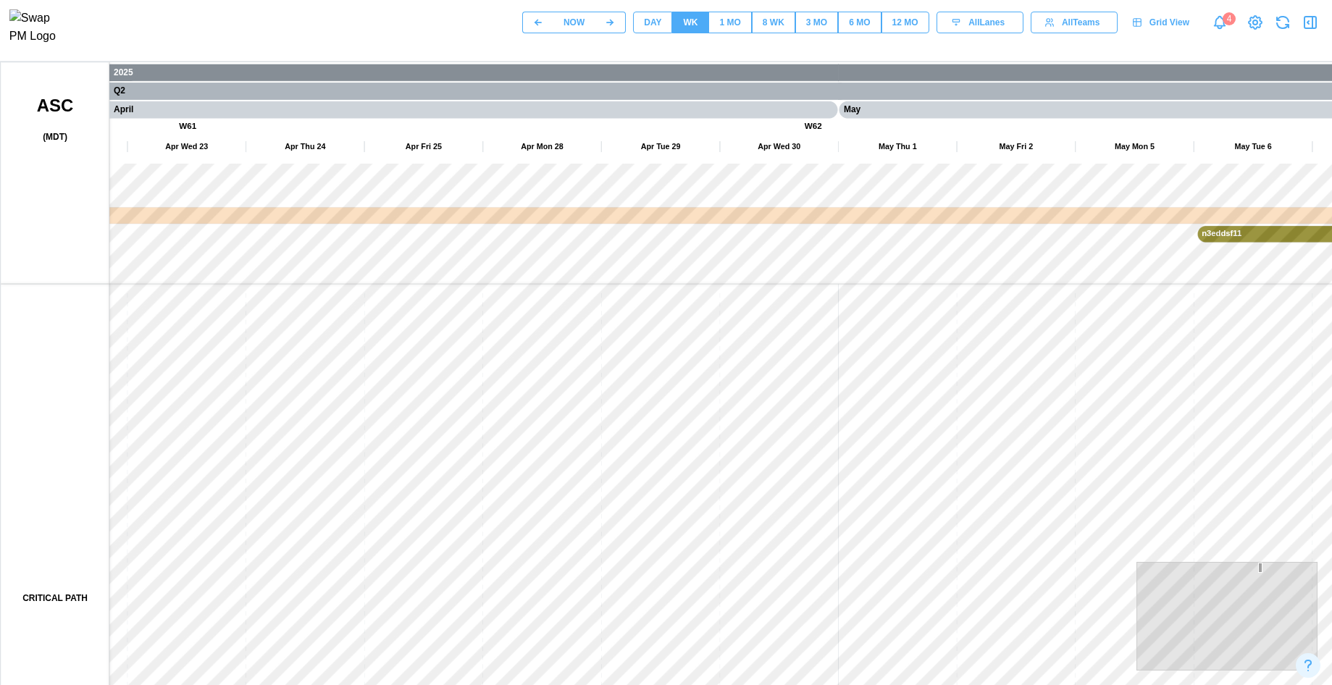
drag, startPoint x: 656, startPoint y: 24, endPoint x: 653, endPoint y: 35, distance: 11.2
click at [655, 24] on div "DAY" at bounding box center [652, 23] width 17 height 14
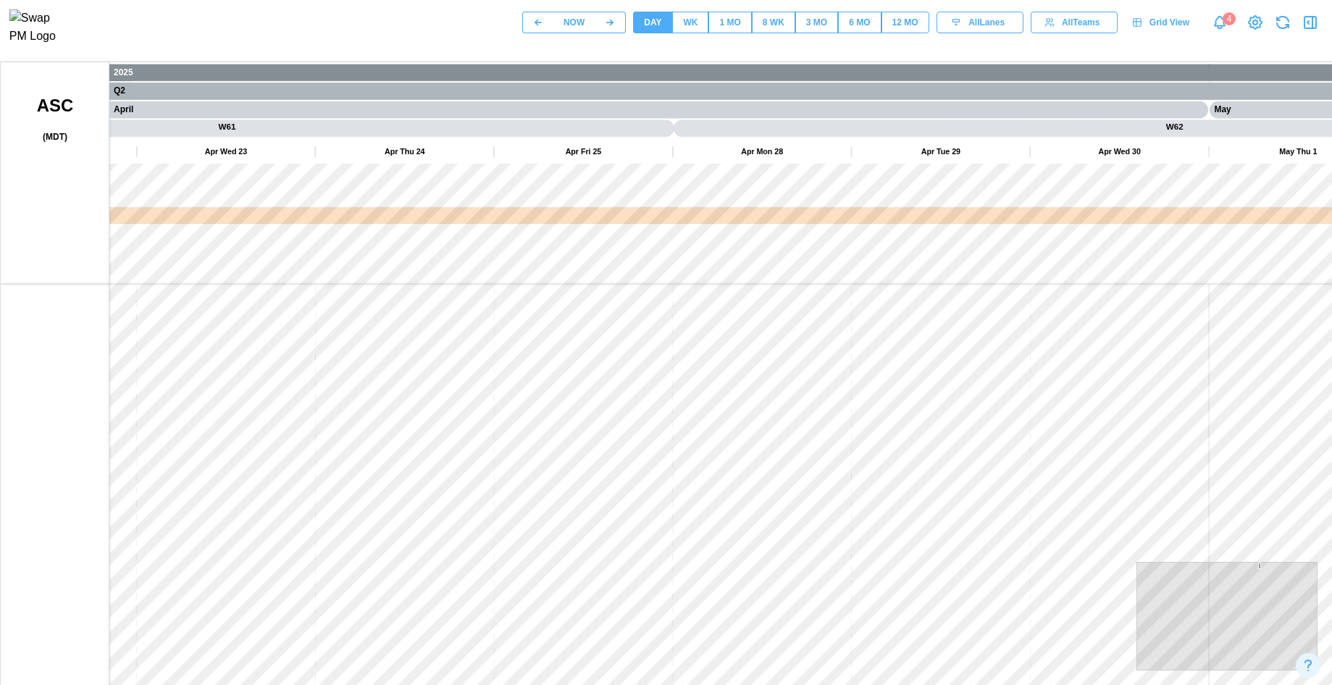
drag, startPoint x: 574, startPoint y: 479, endPoint x: 561, endPoint y: 472, distance: 14.6
click at [566, 474] on canvas at bounding box center [696, 424] width 1390 height 724
drag, startPoint x: 911, startPoint y: 463, endPoint x: 495, endPoint y: 472, distance: 416.4
click at [495, 472] on canvas at bounding box center [696, 424] width 1390 height 724
click at [450, 428] on canvas at bounding box center [696, 424] width 1390 height 724
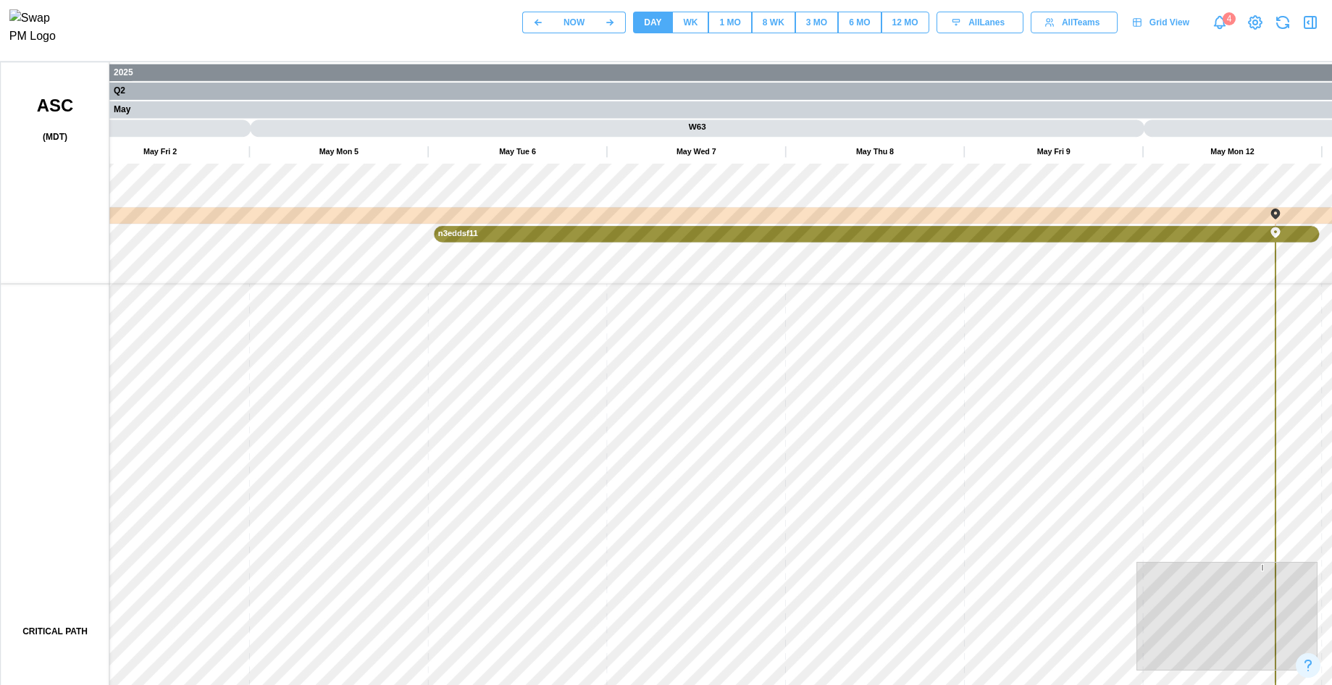
click at [737, 13] on div "NOW DAY WK 1 MO 8 WK 3 MO 6 MO 12 MO All Lanes All Teams Grid View 4" at bounding box center [666, 22] width 1332 height 45
click at [732, 30] on div "1 MO" at bounding box center [729, 23] width 21 height 14
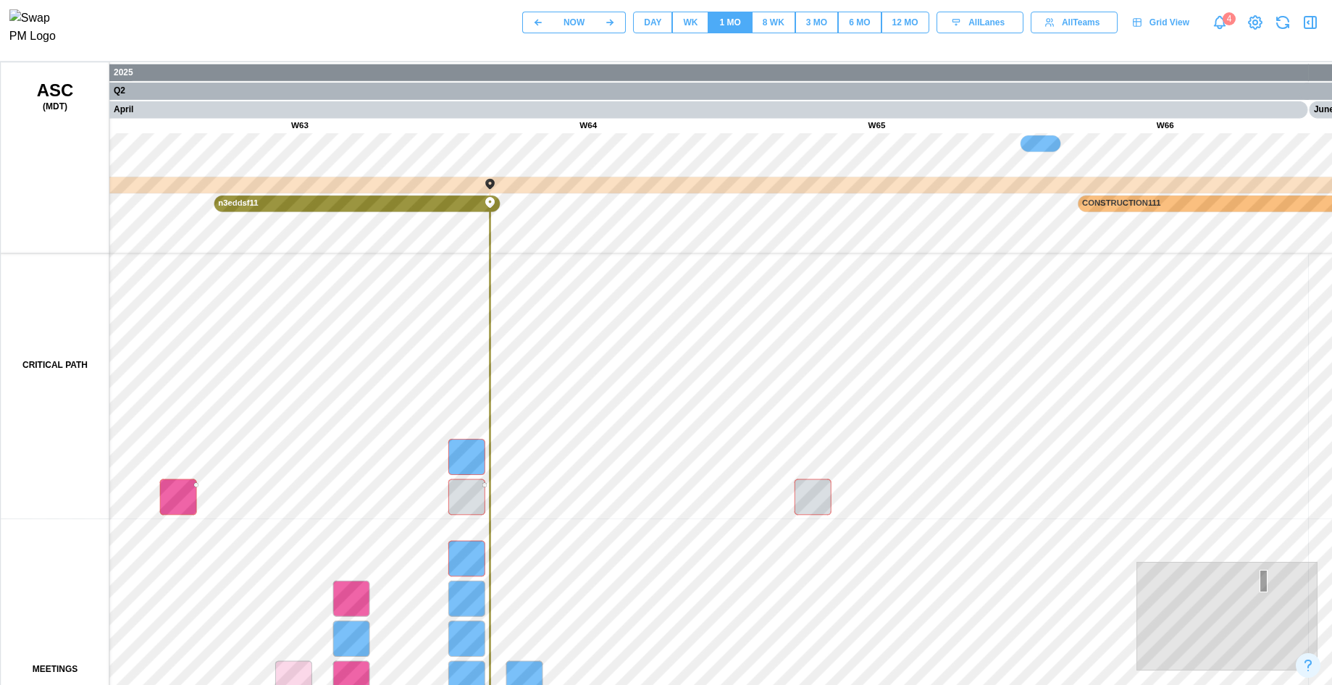
drag, startPoint x: 823, startPoint y: 317, endPoint x: 852, endPoint y: 296, distance: 35.8
click at [852, 296] on canvas at bounding box center [696, 424] width 1390 height 724
drag, startPoint x: 662, startPoint y: 434, endPoint x: 1054, endPoint y: 424, distance: 392.6
click at [1068, 419] on canvas at bounding box center [696, 424] width 1390 height 724
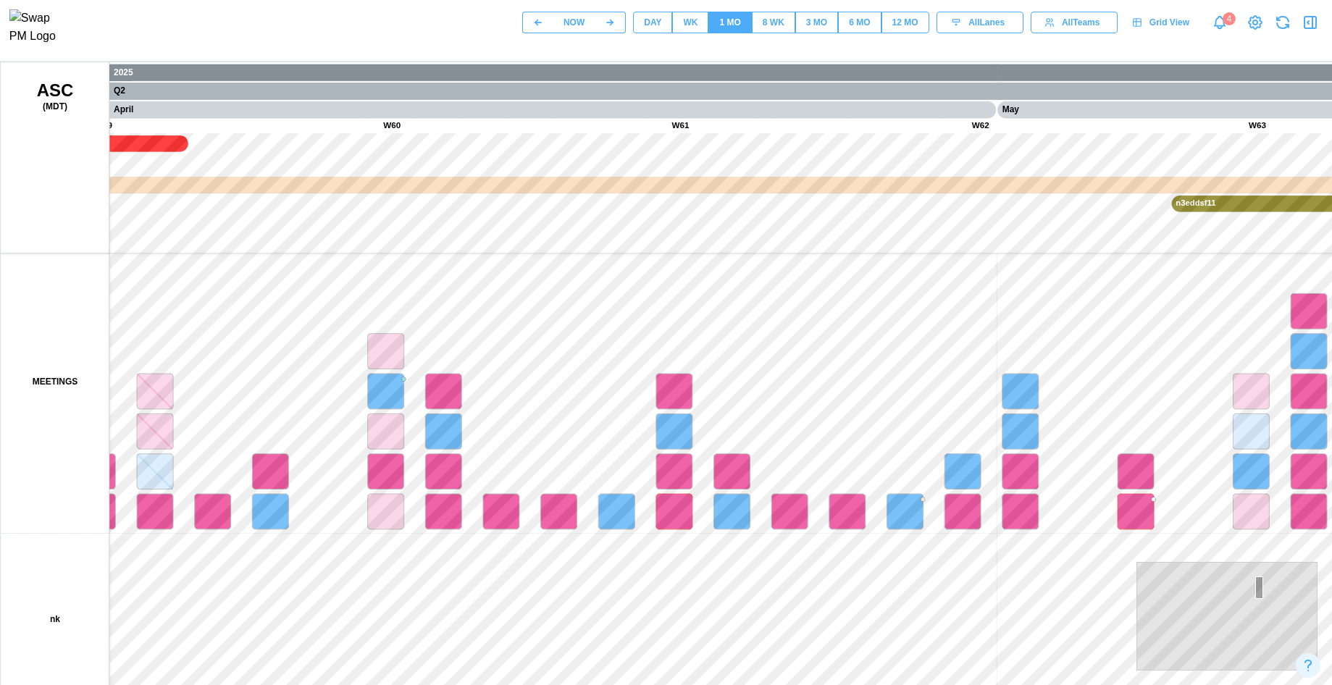
drag, startPoint x: 563, startPoint y: 492, endPoint x: 986, endPoint y: 490, distance: 422.9
click at [986, 490] on canvas at bounding box center [696, 424] width 1390 height 724
click at [894, 490] on canvas at bounding box center [696, 424] width 1390 height 724
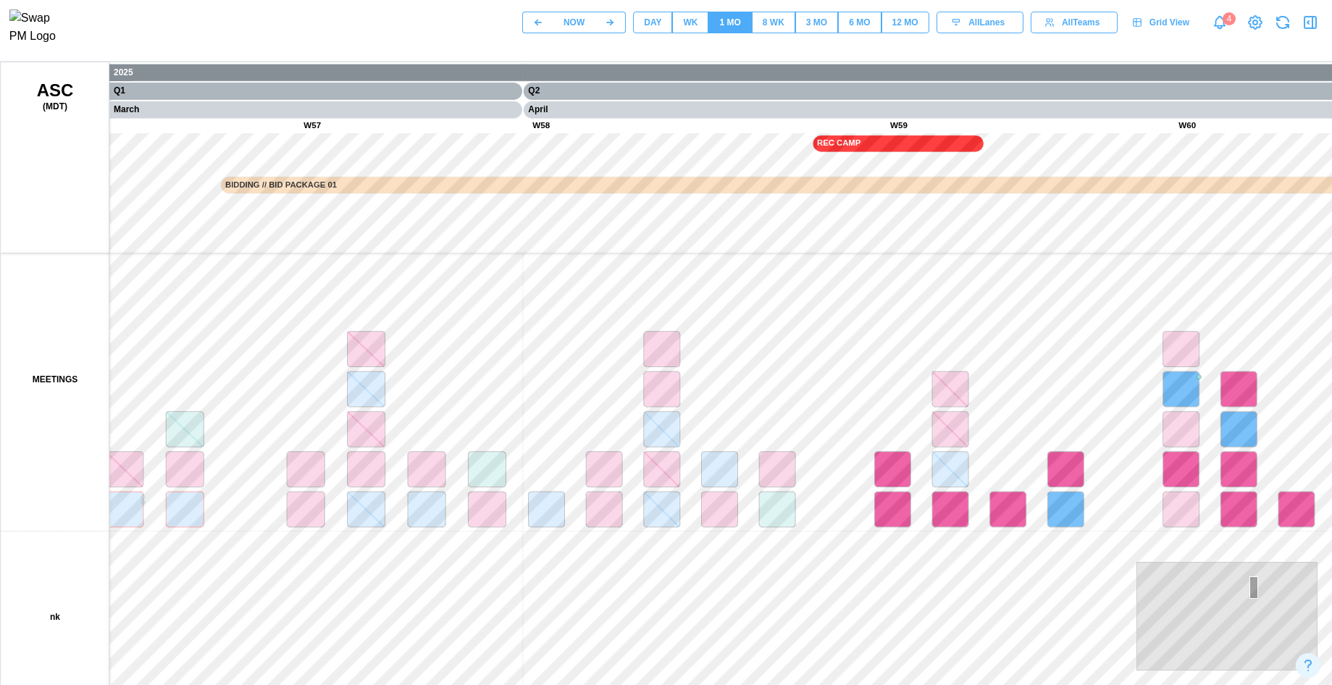
drag, startPoint x: 395, startPoint y: 484, endPoint x: 859, endPoint y: 576, distance: 473.0
click at [859, 576] on canvas at bounding box center [696, 424] width 1390 height 724
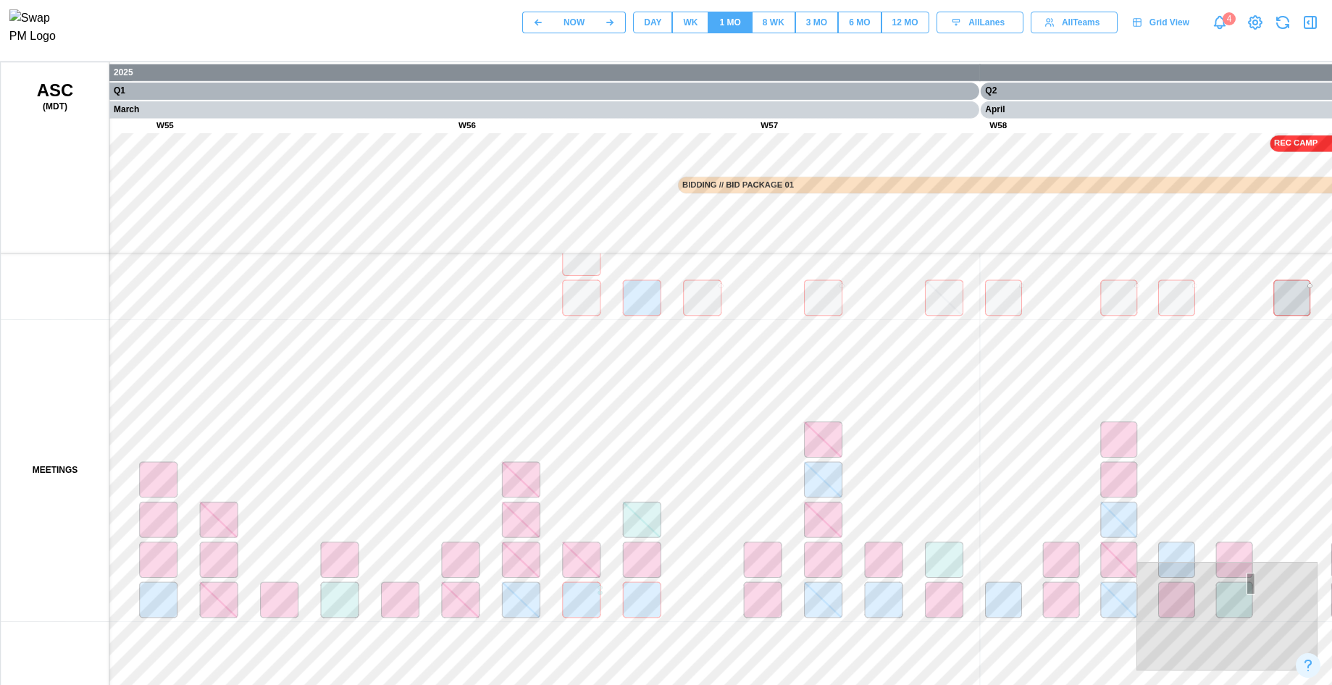
drag, startPoint x: 181, startPoint y: 508, endPoint x: 237, endPoint y: 224, distance: 289.3
click at [237, 216] on canvas at bounding box center [696, 424] width 1390 height 724
click at [220, 288] on canvas at bounding box center [696, 424] width 1390 height 724
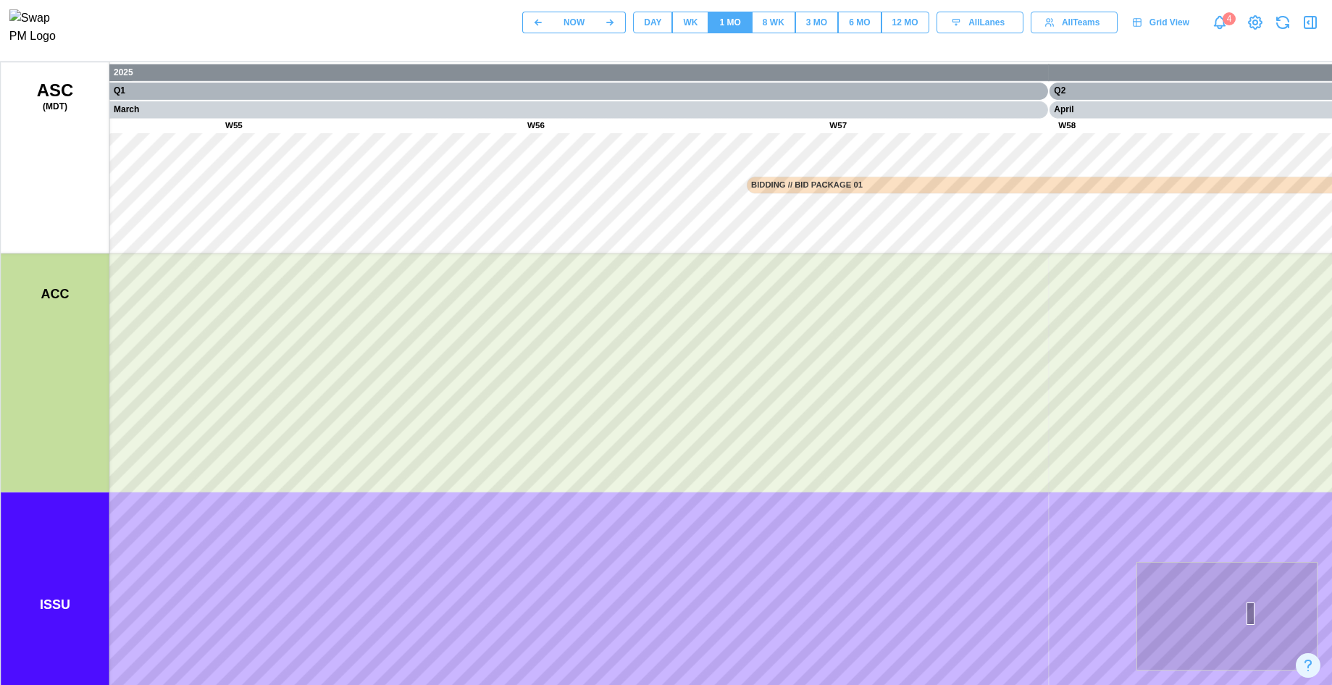
drag, startPoint x: 280, startPoint y: 366, endPoint x: 273, endPoint y: 277, distance: 88.6
click at [274, 275] on canvas at bounding box center [696, 424] width 1390 height 724
drag, startPoint x: 314, startPoint y: 513, endPoint x: 326, endPoint y: 659, distance: 146.1
click at [326, 659] on canvas at bounding box center [696, 424] width 1390 height 724
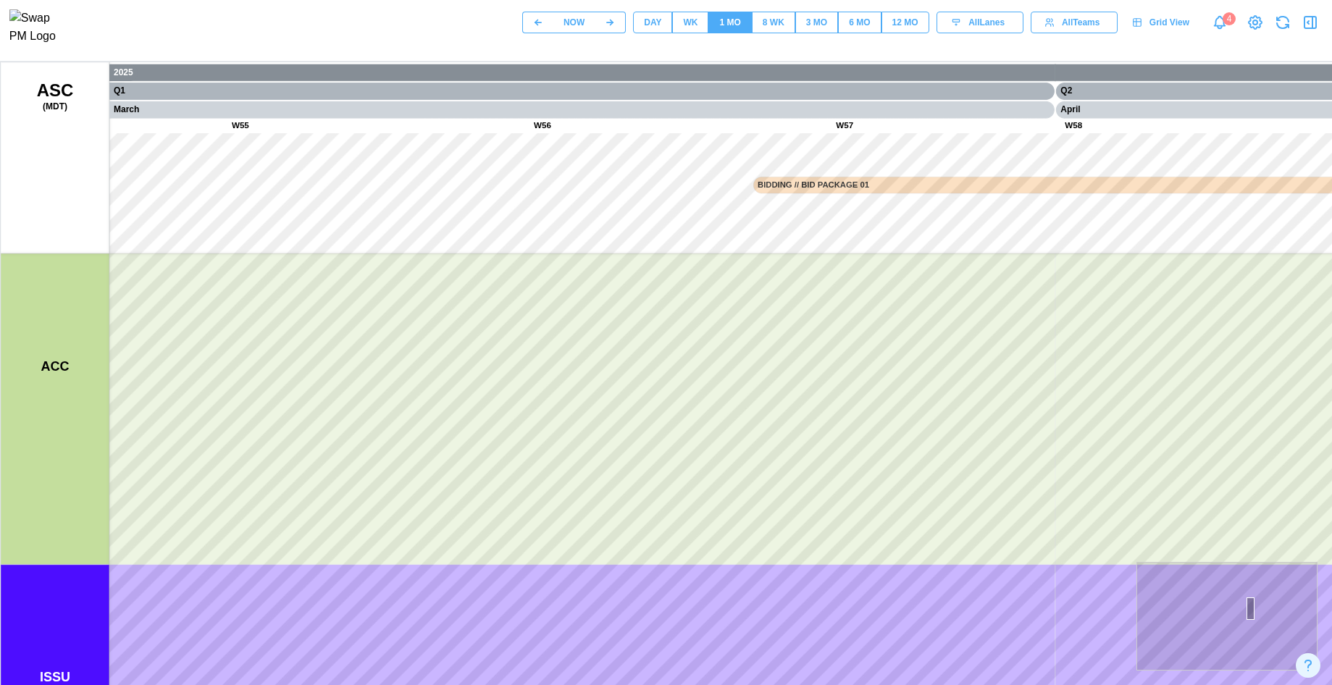
drag, startPoint x: 663, startPoint y: 482, endPoint x: 663, endPoint y: 527, distance: 44.9
click at [663, 527] on canvas at bounding box center [696, 424] width 1390 height 724
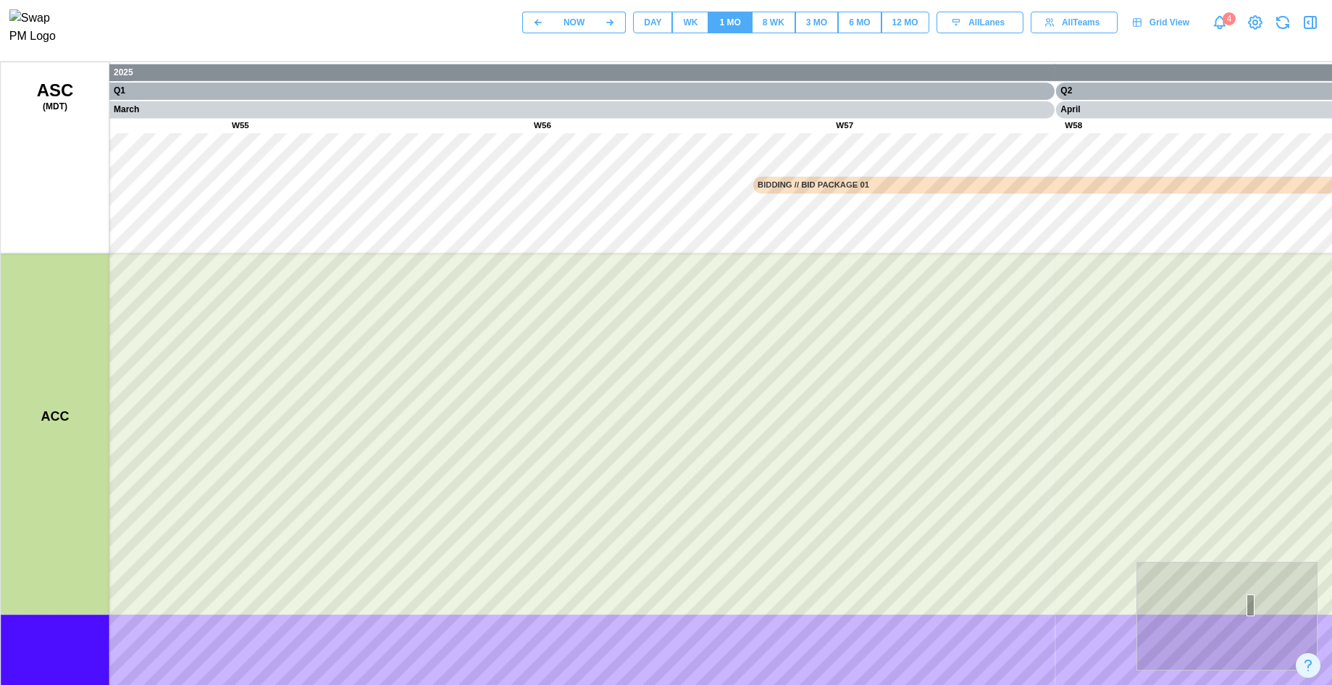
drag, startPoint x: 509, startPoint y: 363, endPoint x: 508, endPoint y: 405, distance: 42.0
click at [508, 405] on canvas at bounding box center [696, 424] width 1390 height 724
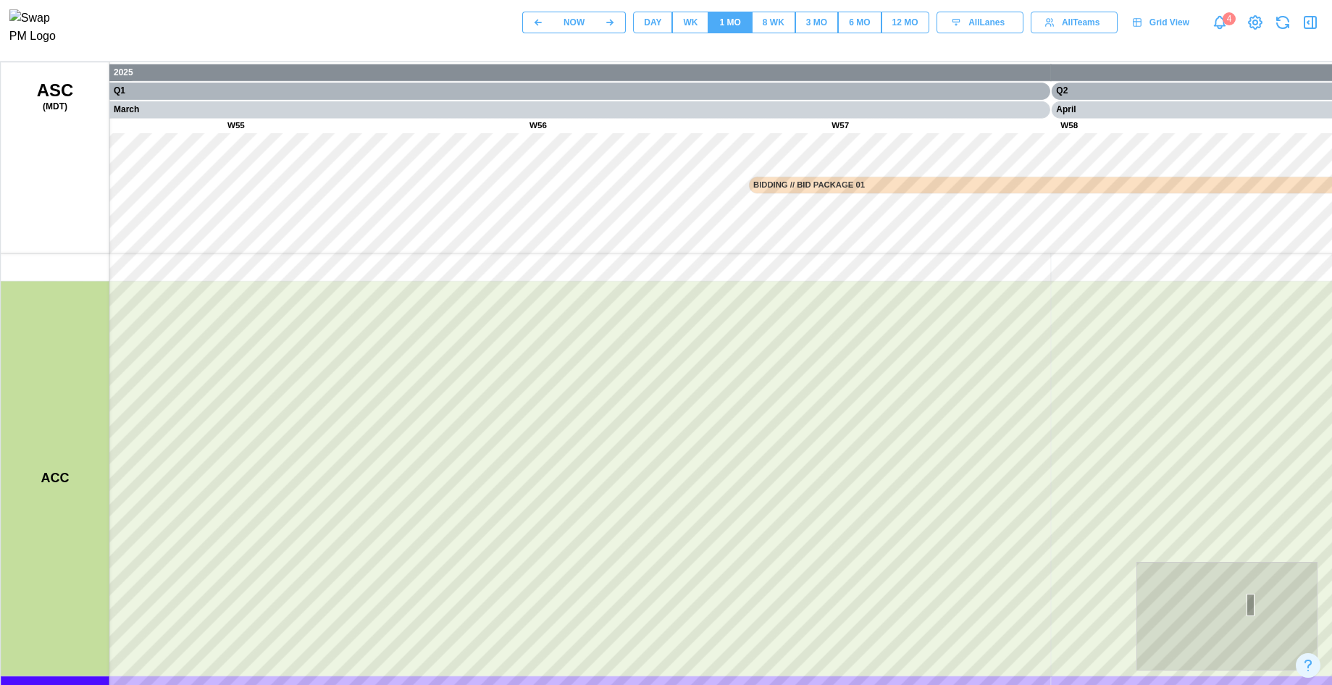
click at [788, 25] on button "8 WK" at bounding box center [773, 23] width 43 height 22
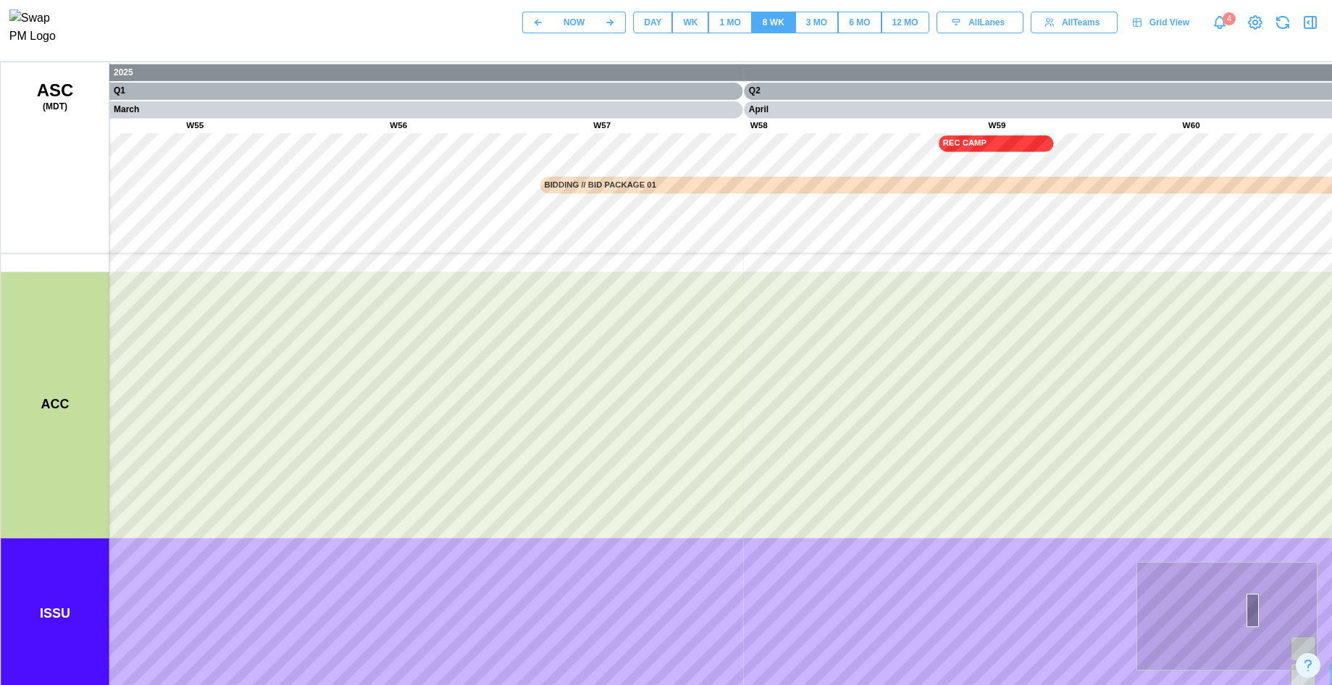
click at [827, 24] on button "3 MO" at bounding box center [816, 23] width 43 height 22
drag, startPoint x: 1110, startPoint y: 406, endPoint x: 865, endPoint y: 466, distance: 252.5
click at [500, 487] on canvas at bounding box center [696, 424] width 1390 height 724
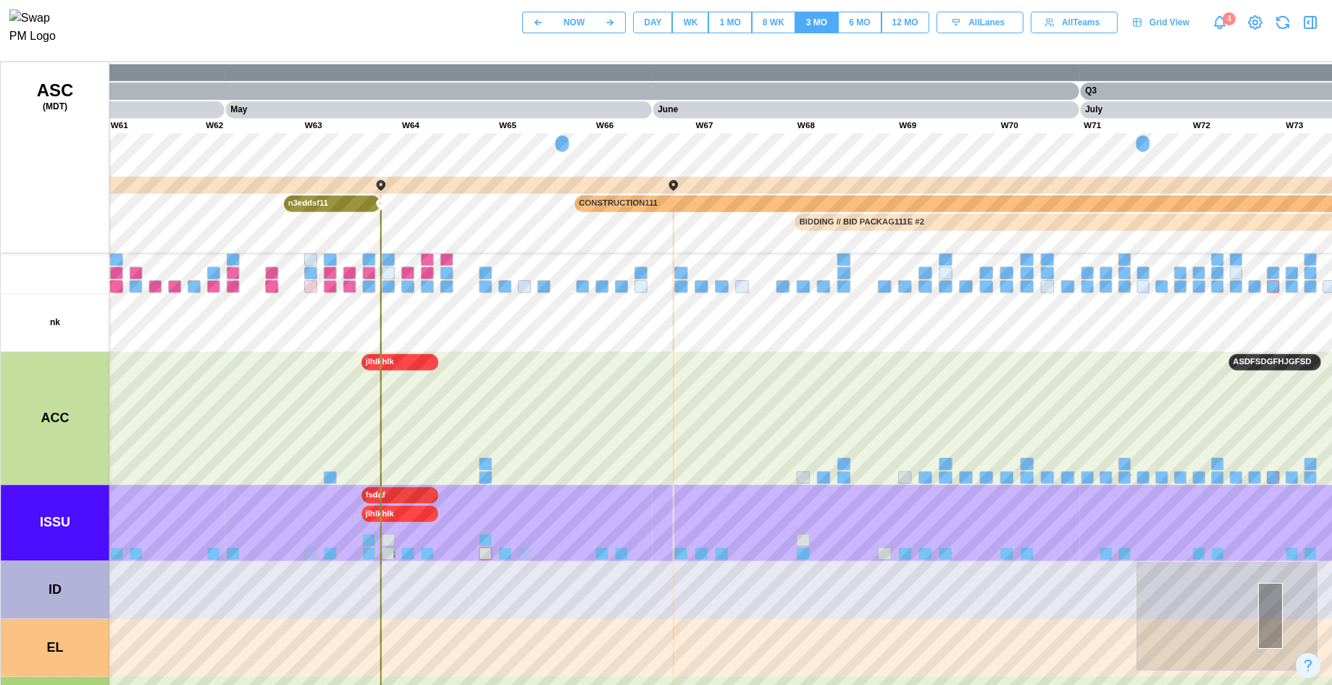
click at [472, 461] on canvas at bounding box center [696, 424] width 1390 height 724
drag, startPoint x: 587, startPoint y: 482, endPoint x: 477, endPoint y: 461, distance: 112.0
click at [435, 482] on canvas at bounding box center [696, 424] width 1390 height 724
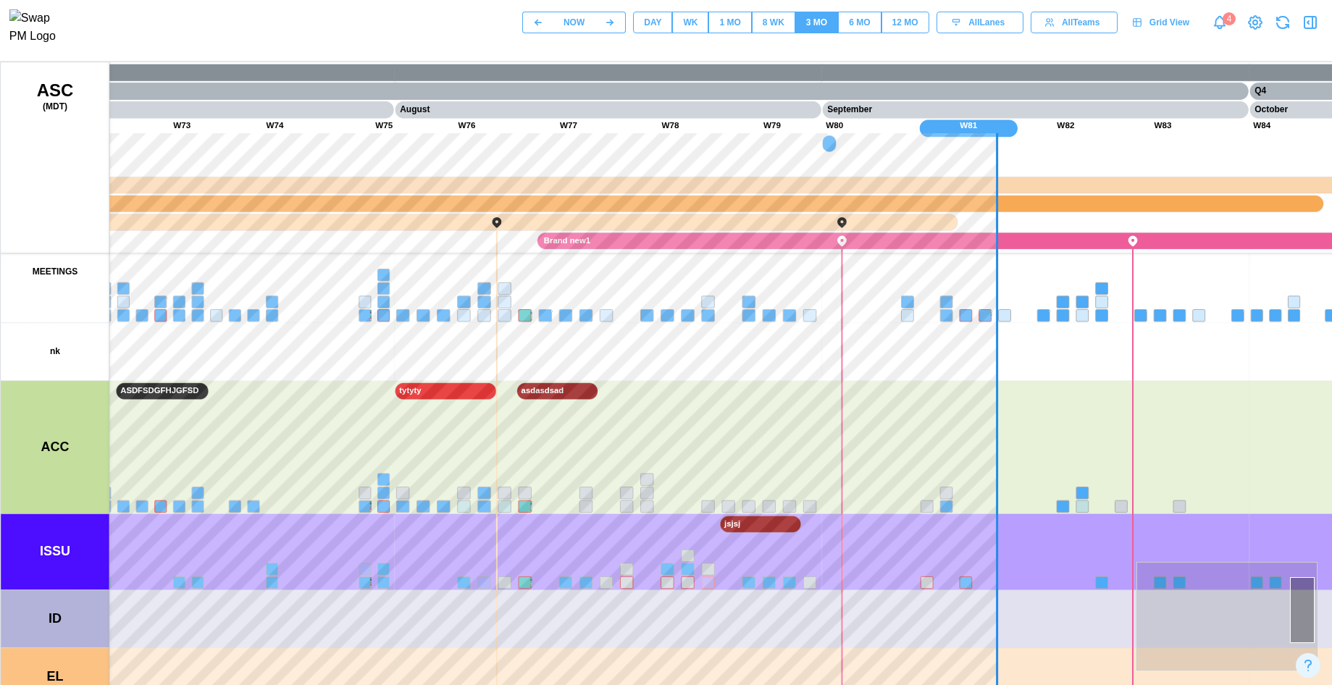
drag, startPoint x: 947, startPoint y: 440, endPoint x: 440, endPoint y: 454, distance: 507.8
click at [440, 454] on canvas at bounding box center [696, 424] width 1390 height 724
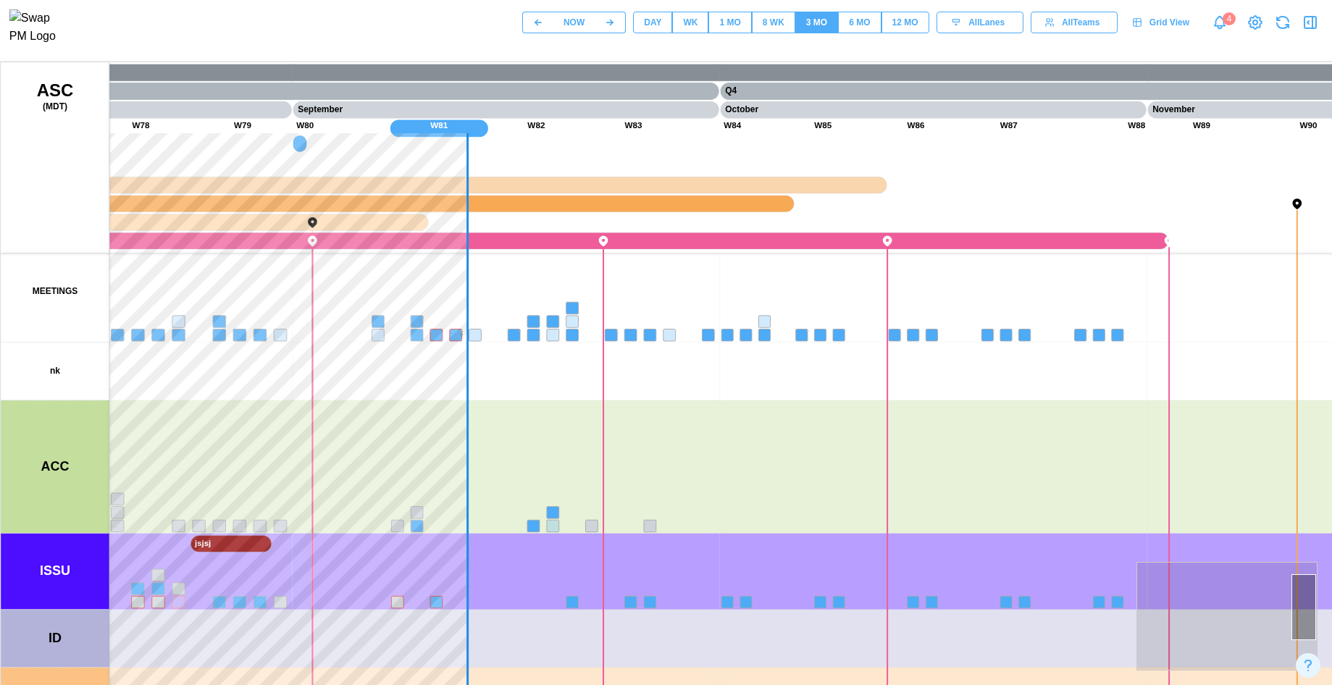
click at [889, 449] on canvas at bounding box center [696, 424] width 1390 height 724
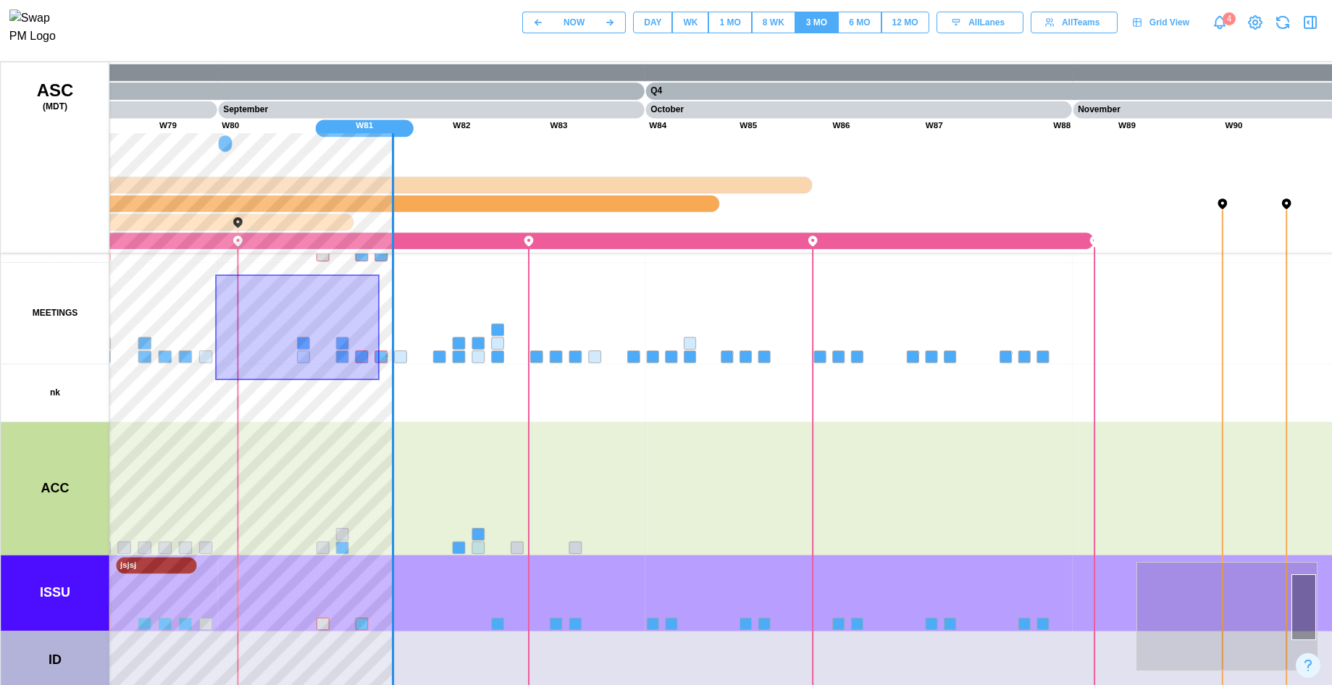
drag, startPoint x: 208, startPoint y: 266, endPoint x: 423, endPoint y: 400, distance: 253.4
click at [428, 399] on canvas at bounding box center [696, 424] width 1390 height 724
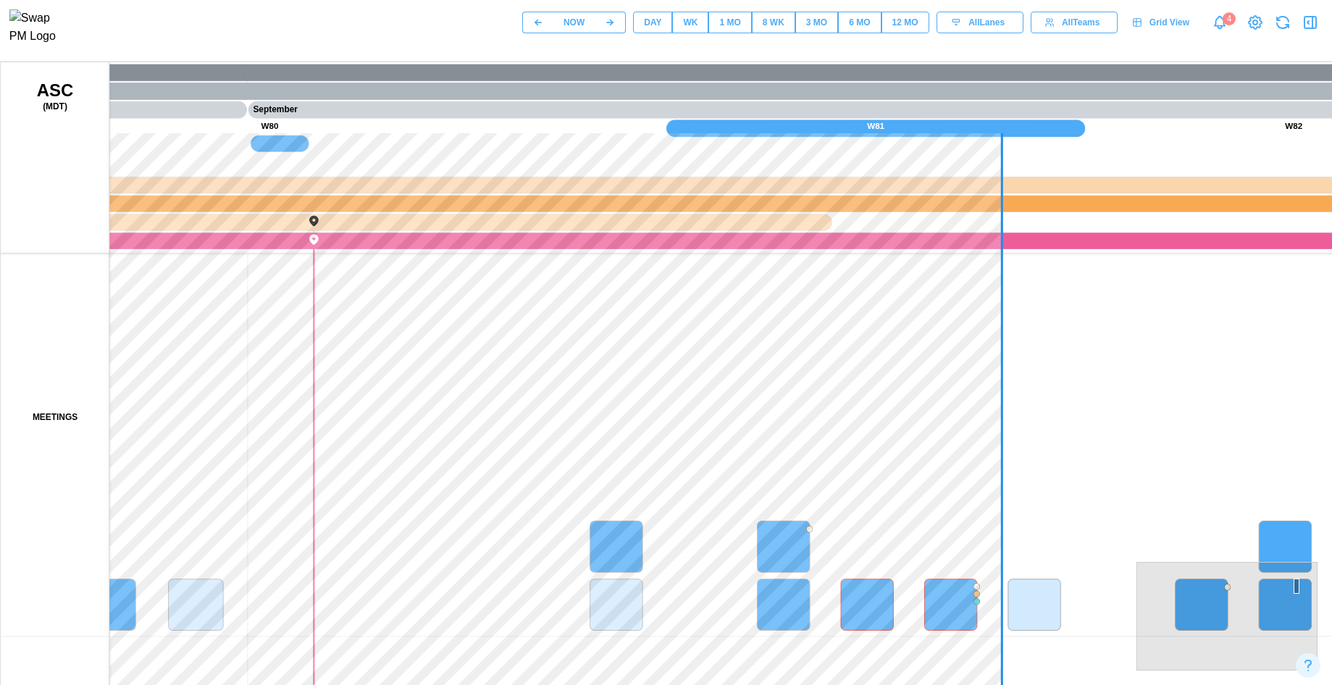
drag, startPoint x: 573, startPoint y: 424, endPoint x: 357, endPoint y: 360, distance: 225.9
click at [363, 371] on canvas at bounding box center [696, 424] width 1390 height 724
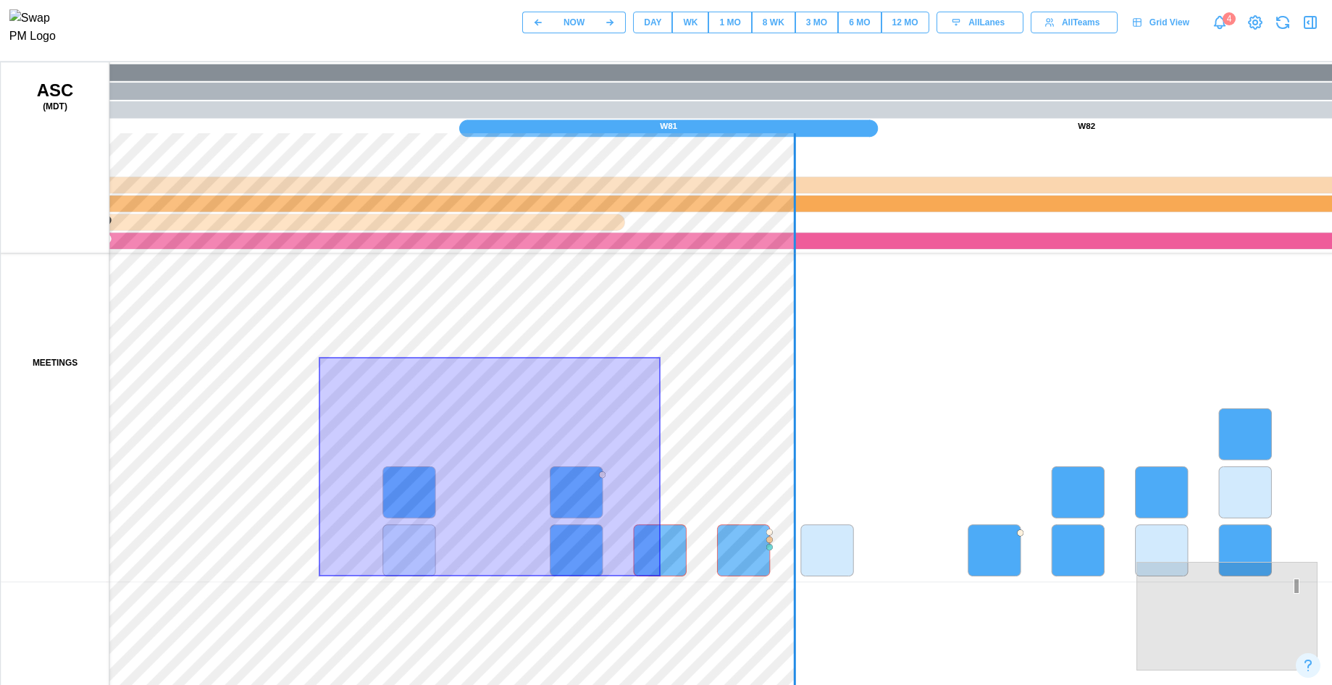
drag, startPoint x: 320, startPoint y: 354, endPoint x: 728, endPoint y: 596, distance: 474.6
click at [728, 596] on canvas at bounding box center [696, 424] width 1390 height 724
drag, startPoint x: 679, startPoint y: 493, endPoint x: 448, endPoint y: 348, distance: 273.0
click at [442, 340] on canvas at bounding box center [696, 424] width 1390 height 724
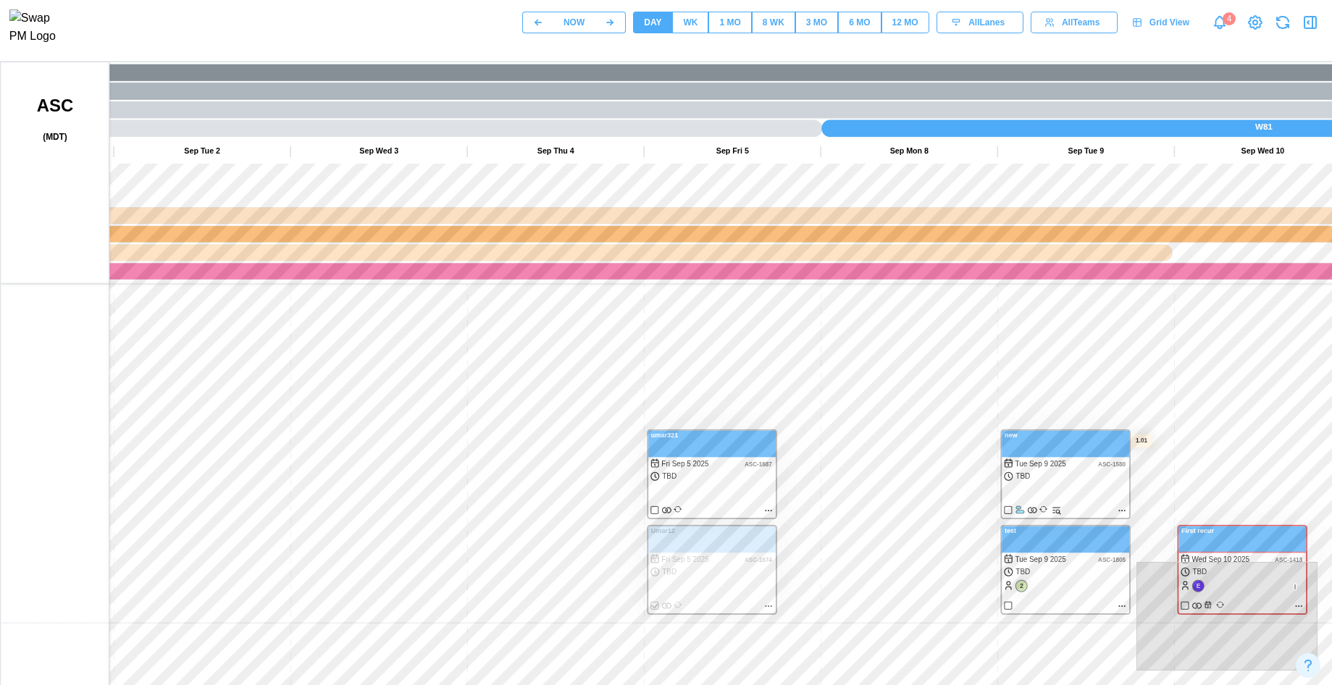
drag, startPoint x: 420, startPoint y: 366, endPoint x: 883, endPoint y: 368, distance: 462.7
click at [883, 368] on canvas at bounding box center [696, 424] width 1390 height 724
drag, startPoint x: 883, startPoint y: 368, endPoint x: 307, endPoint y: 388, distance: 576.0
click at [307, 388] on canvas at bounding box center [696, 424] width 1390 height 724
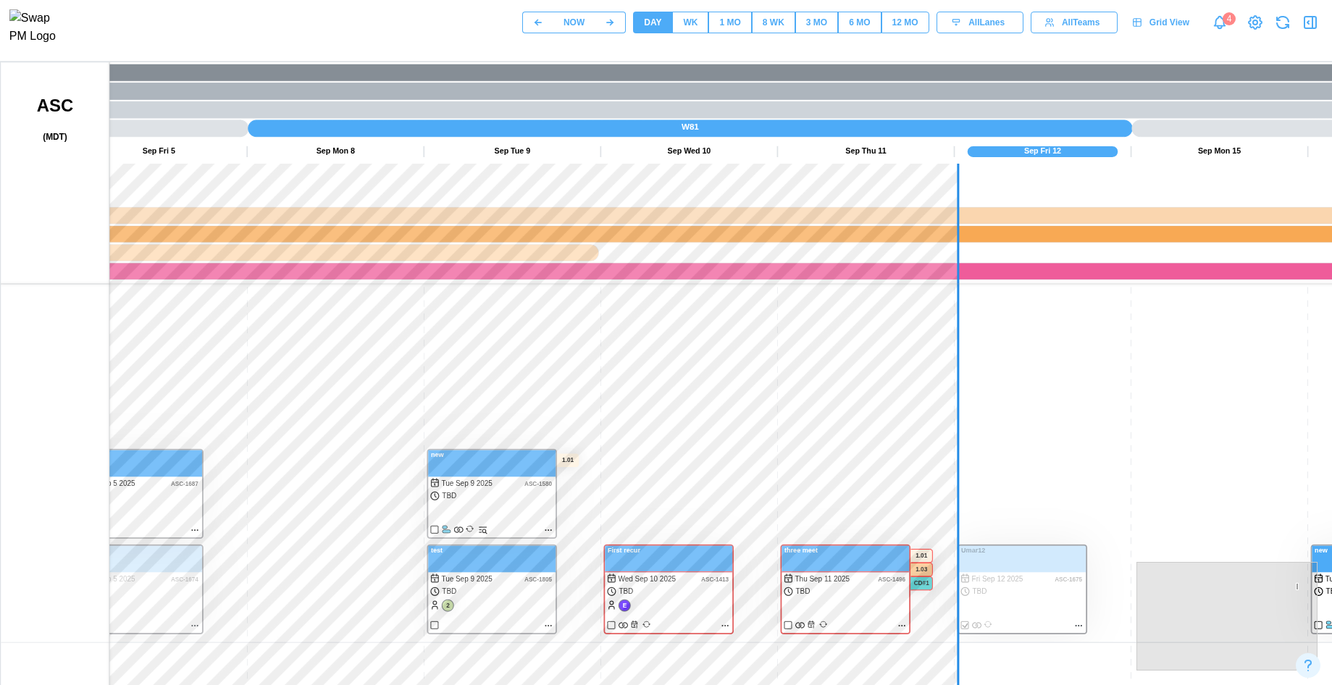
drag, startPoint x: 475, startPoint y: 379, endPoint x: 292, endPoint y: 378, distance: 183.2
click at [303, 379] on canvas at bounding box center [696, 424] width 1390 height 724
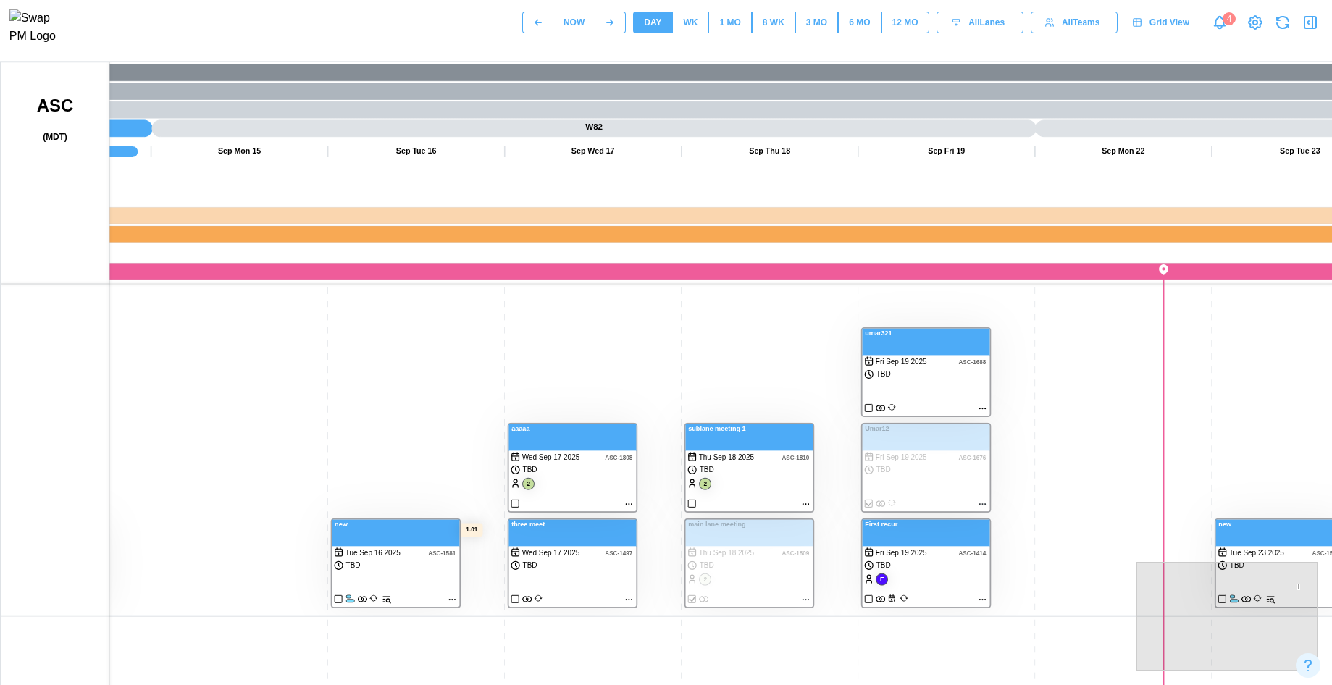
drag, startPoint x: 886, startPoint y: 375, endPoint x: 425, endPoint y: 350, distance: 461.9
click at [425, 350] on canvas at bounding box center [696, 424] width 1390 height 724
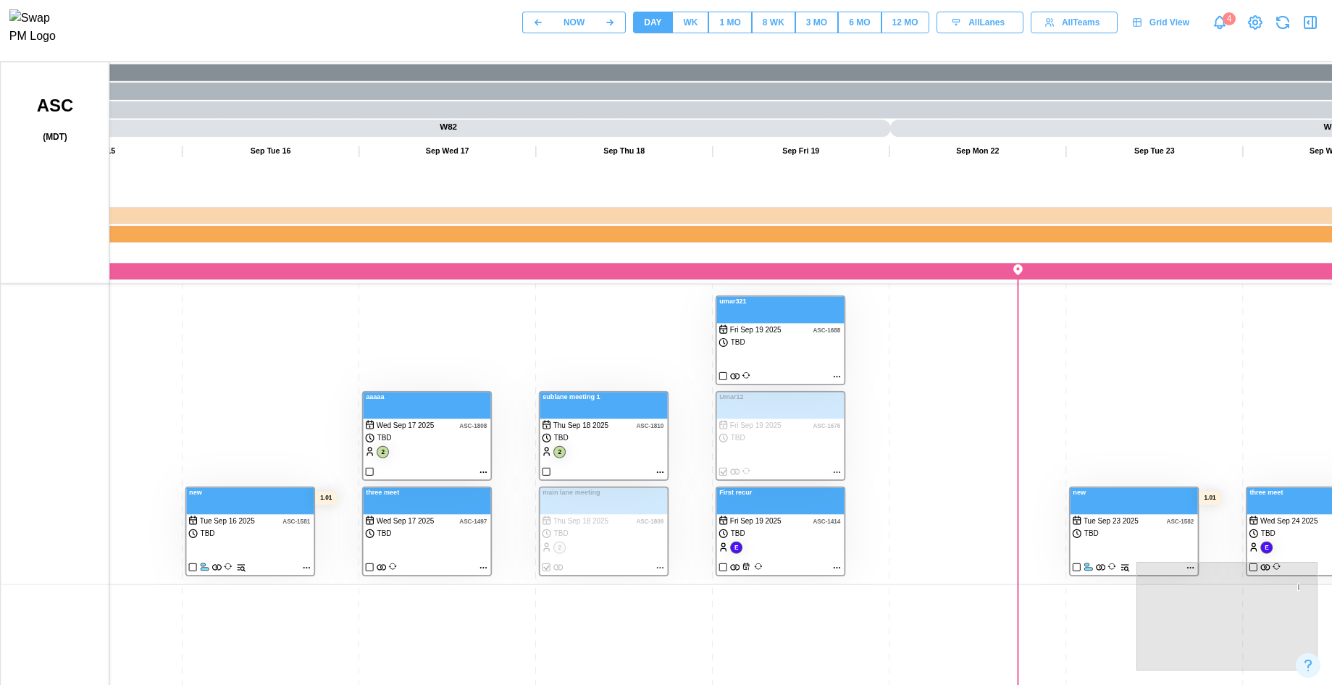
drag, startPoint x: 666, startPoint y: 533, endPoint x: 525, endPoint y: 506, distance: 143.7
click at [520, 502] on canvas at bounding box center [696, 424] width 1390 height 724
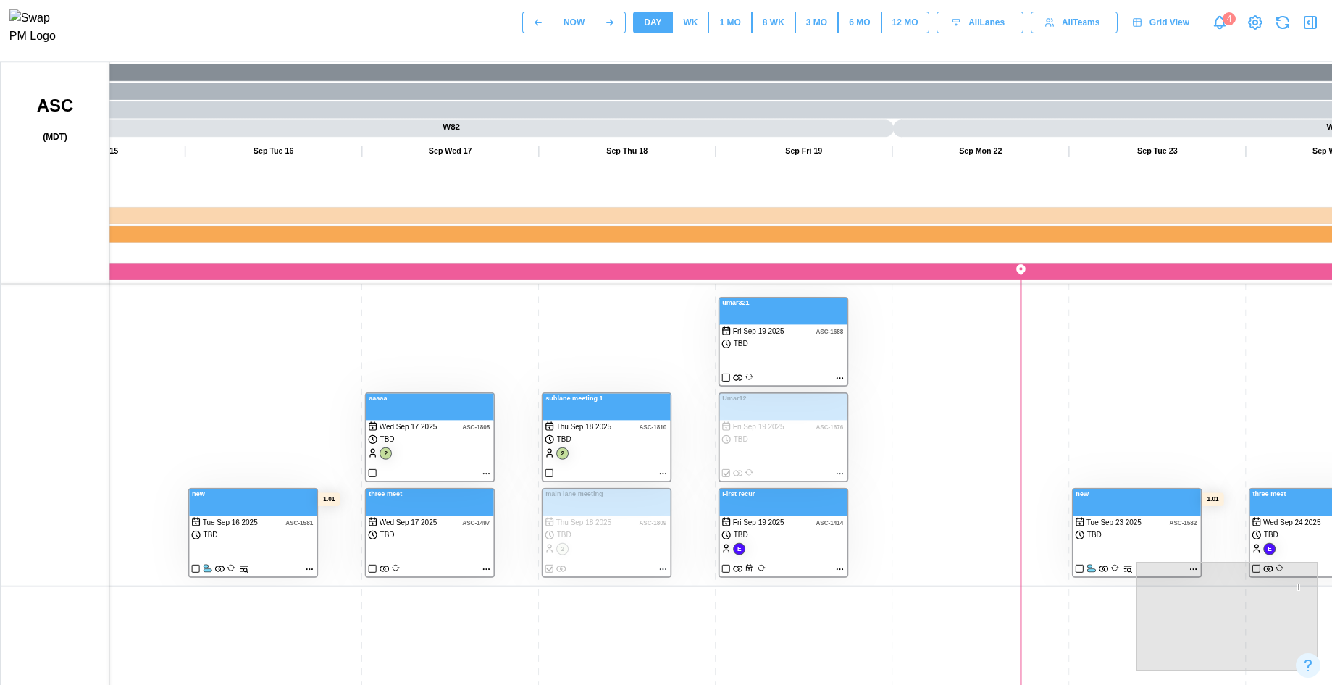
click at [690, 30] on div "WK" at bounding box center [690, 23] width 14 height 14
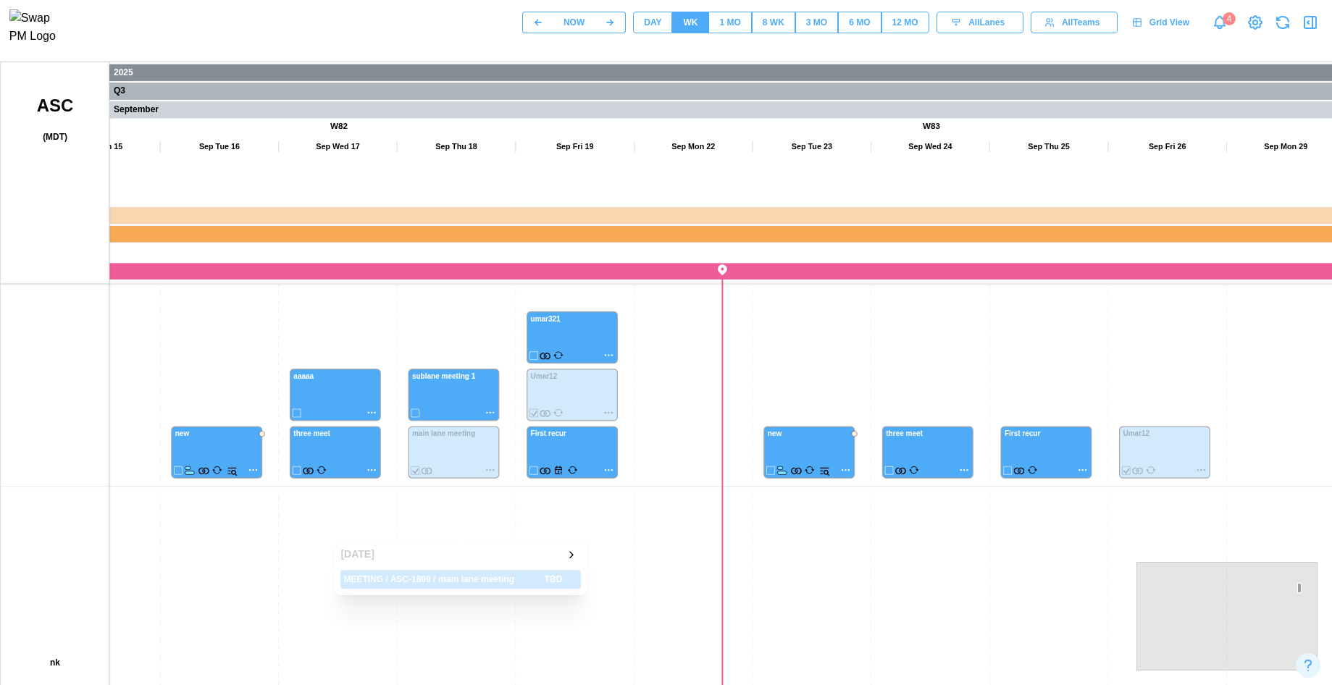
drag, startPoint x: 438, startPoint y: 461, endPoint x: 448, endPoint y: 504, distance: 43.9
click at [448, 504] on canvas at bounding box center [696, 424] width 1390 height 724
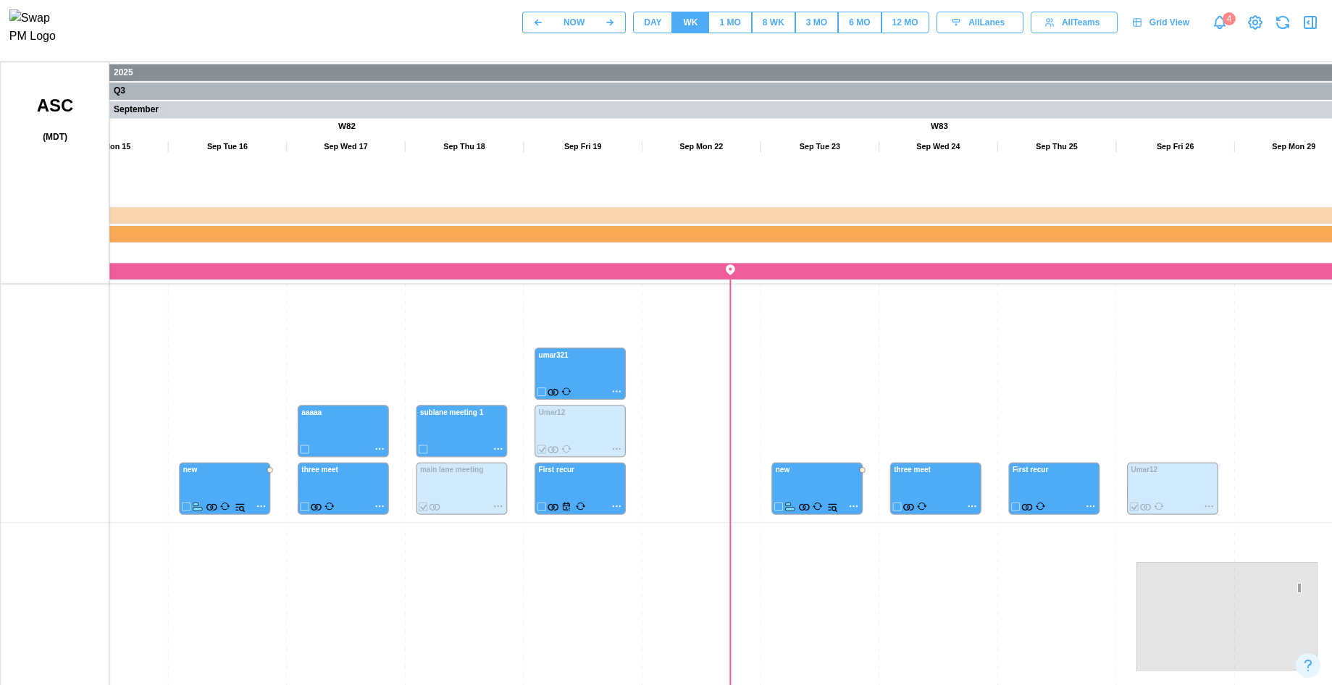
click at [744, 31] on button "1 MO" at bounding box center [729, 23] width 43 height 22
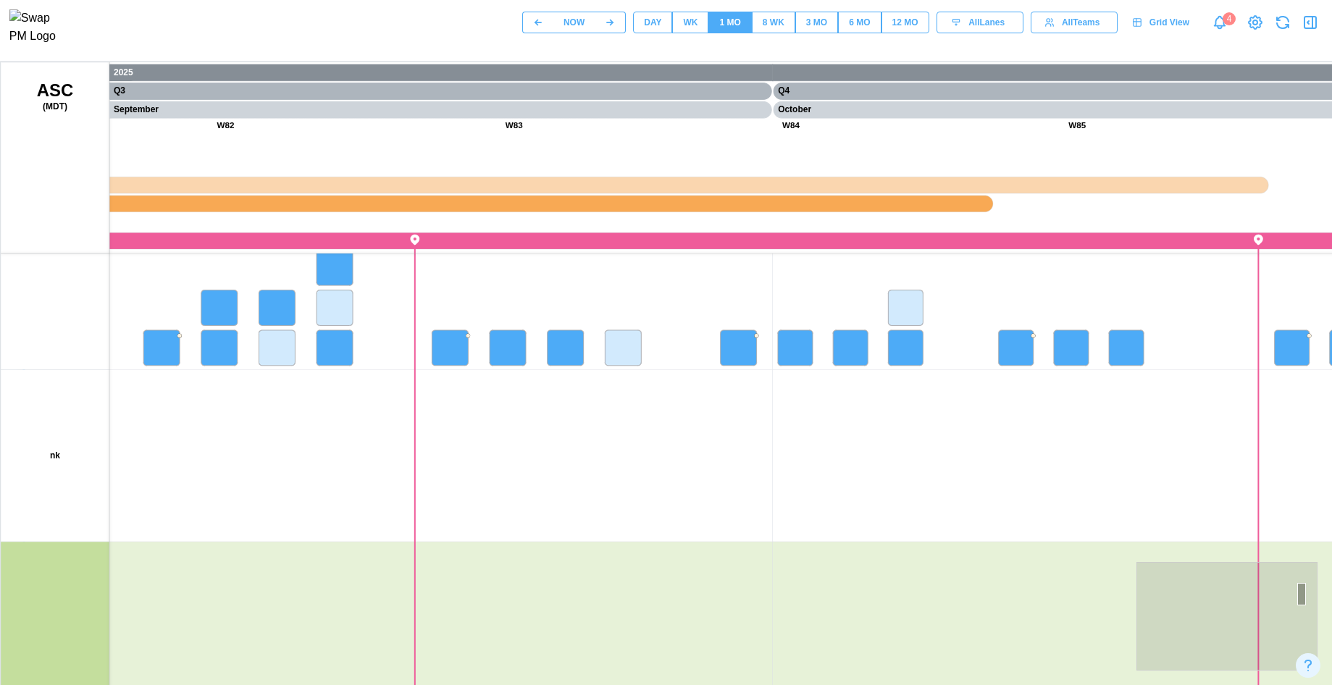
drag, startPoint x: 411, startPoint y: 486, endPoint x: 435, endPoint y: 503, distance: 30.1
click at [435, 503] on canvas at bounding box center [696, 424] width 1390 height 724
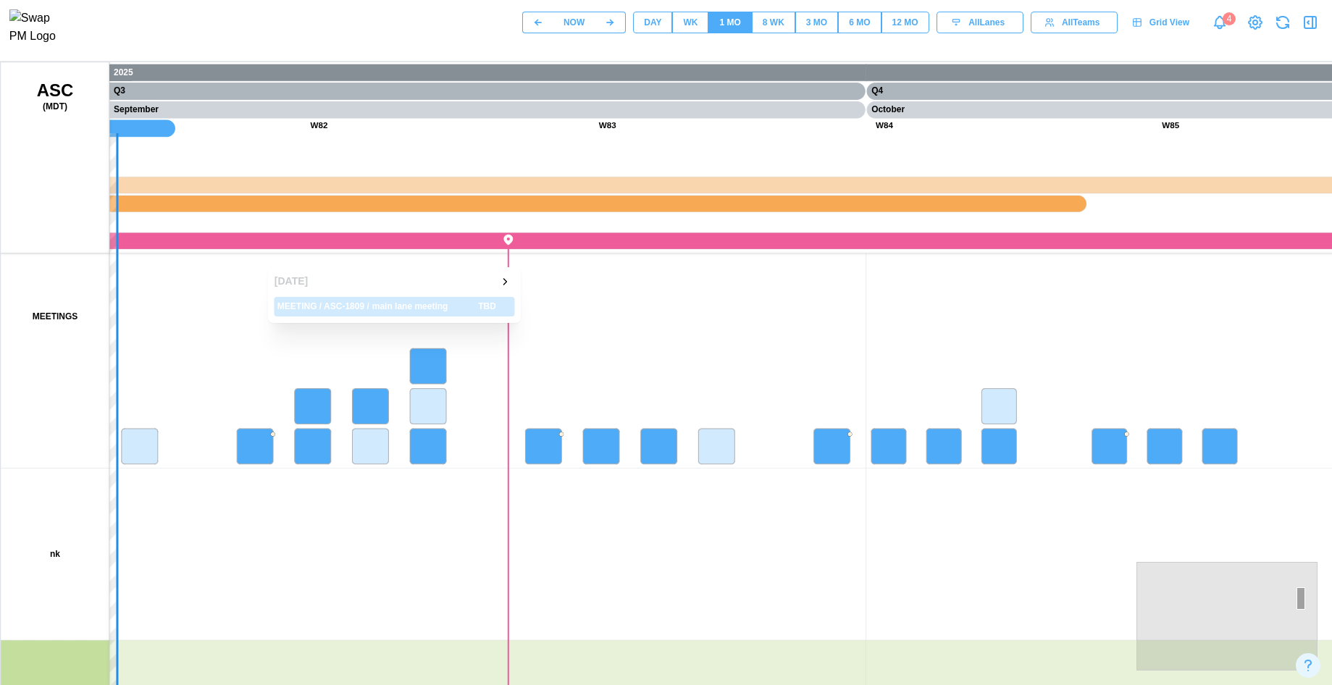
drag, startPoint x: 446, startPoint y: 439, endPoint x: 437, endPoint y: 366, distance: 73.7
click at [439, 368] on canvas at bounding box center [696, 424] width 1390 height 724
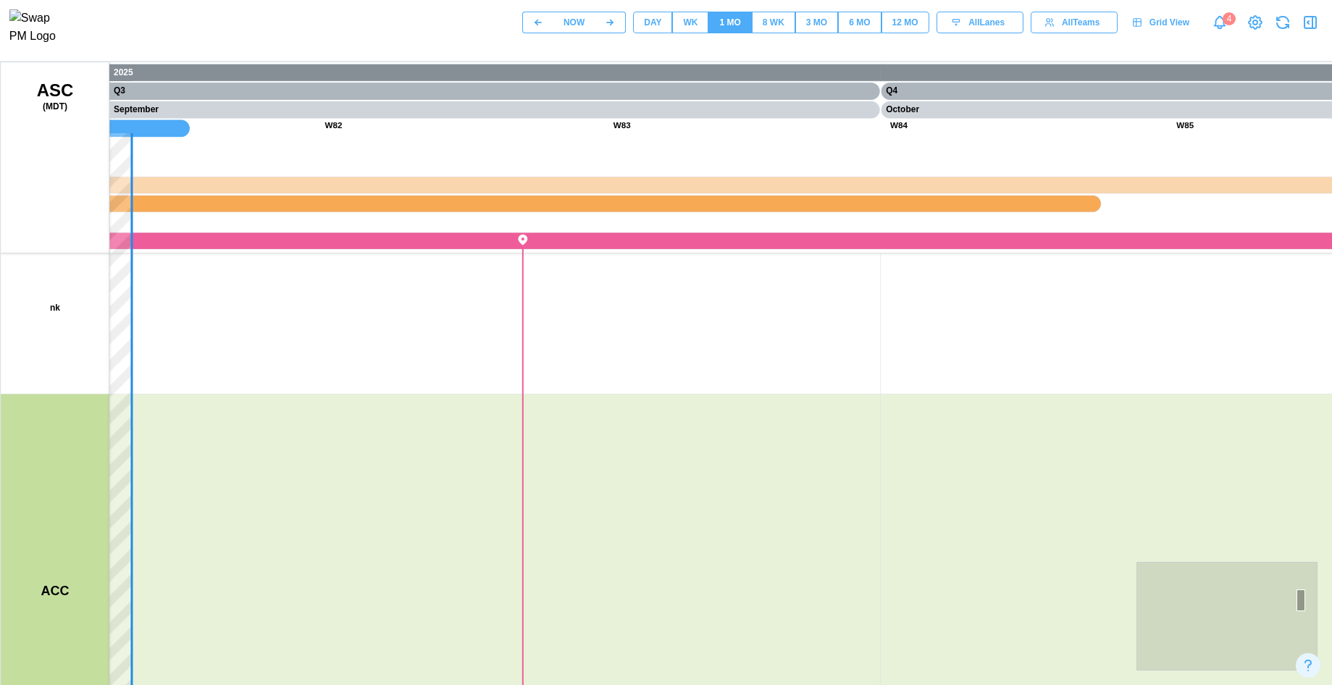
drag, startPoint x: 419, startPoint y: 571, endPoint x: 420, endPoint y: 357, distance: 214.3
click at [420, 367] on canvas at bounding box center [696, 424] width 1390 height 724
drag, startPoint x: 434, startPoint y: 508, endPoint x: 433, endPoint y: 412, distance: 96.3
click at [433, 412] on canvas at bounding box center [696, 424] width 1390 height 724
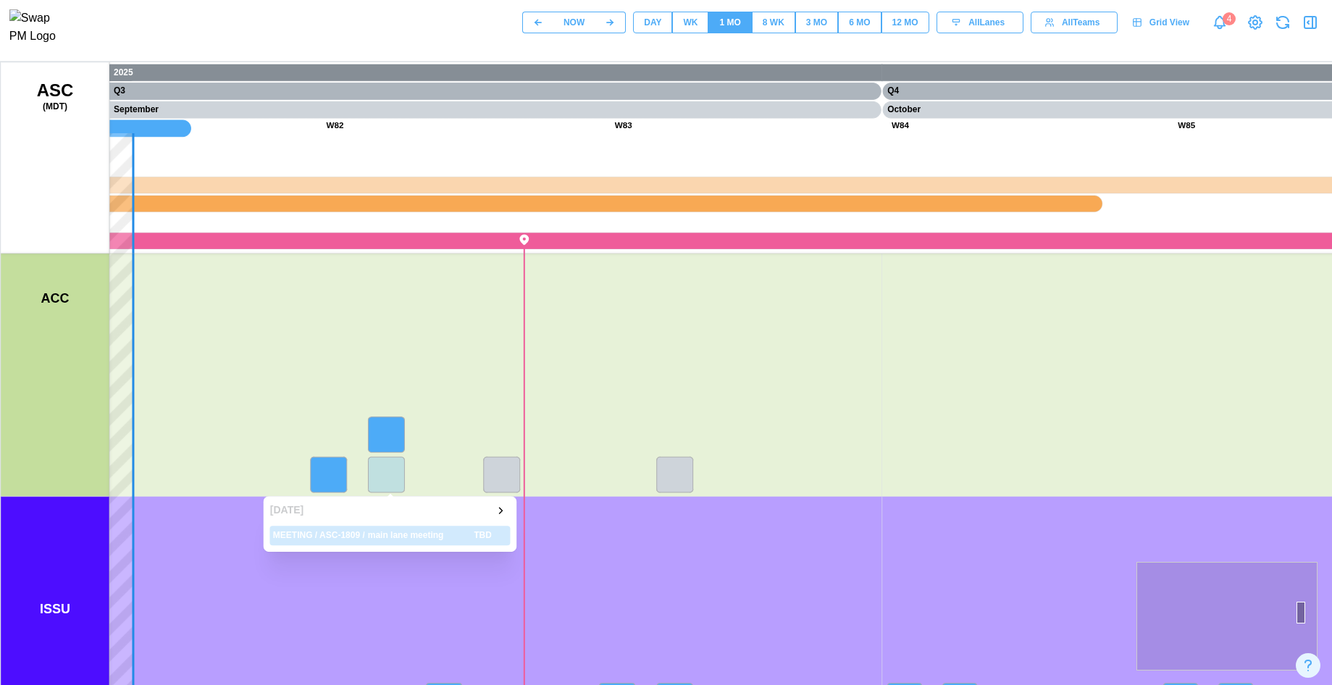
drag, startPoint x: 377, startPoint y: 642, endPoint x: 398, endPoint y: 403, distance: 239.8
click at [398, 408] on canvas at bounding box center [696, 424] width 1390 height 724
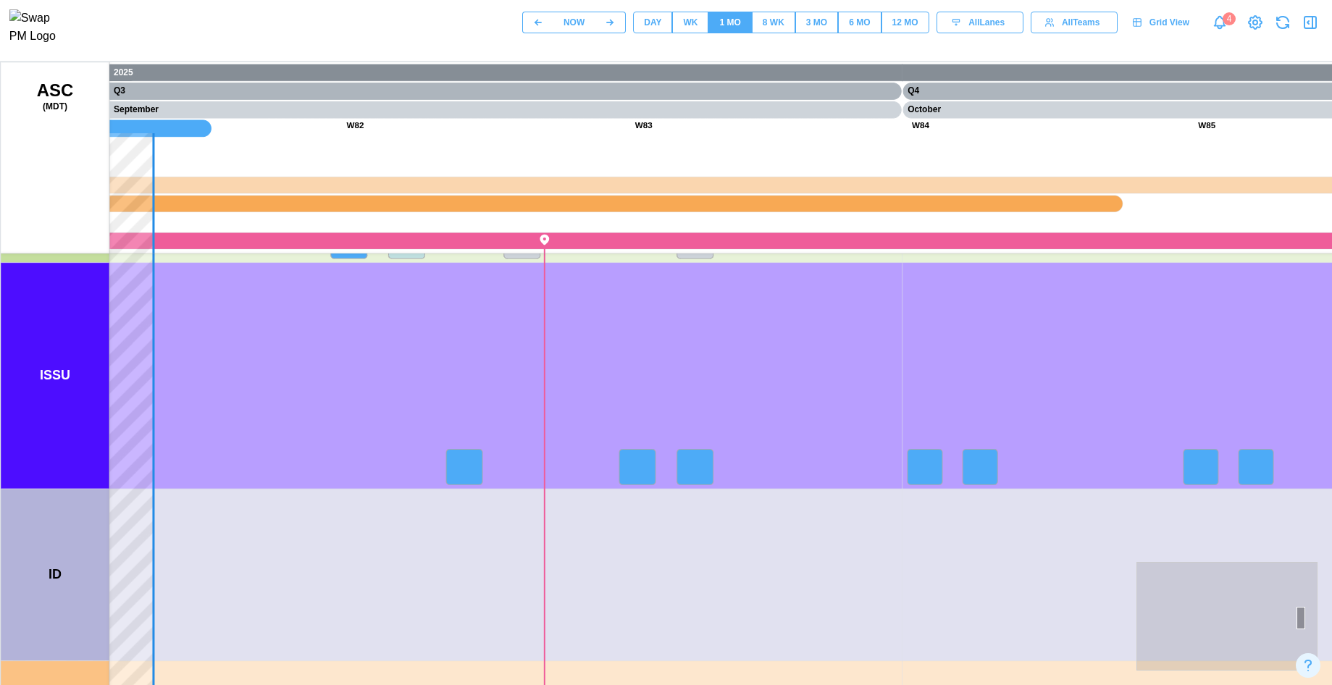
drag, startPoint x: 395, startPoint y: 445, endPoint x: 401, endPoint y: 561, distance: 116.8
click at [405, 573] on canvas at bounding box center [696, 424] width 1390 height 724
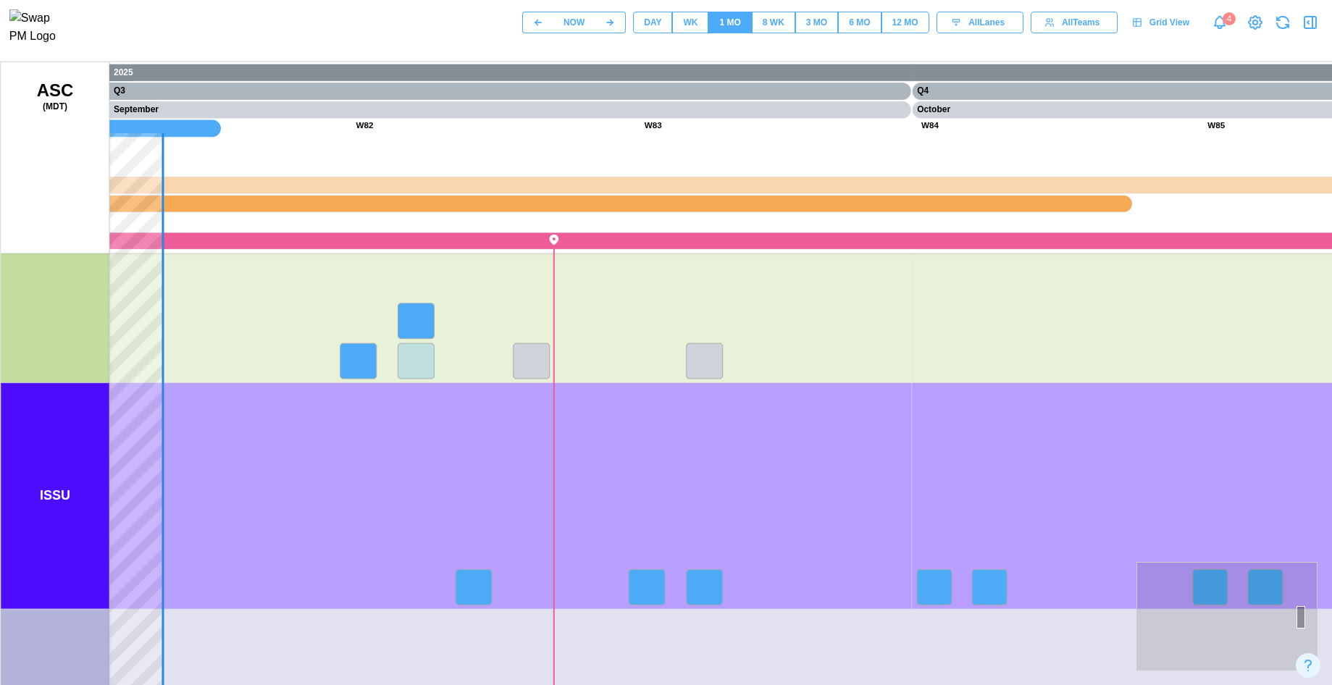
click at [413, 365] on canvas at bounding box center [696, 424] width 1390 height 724
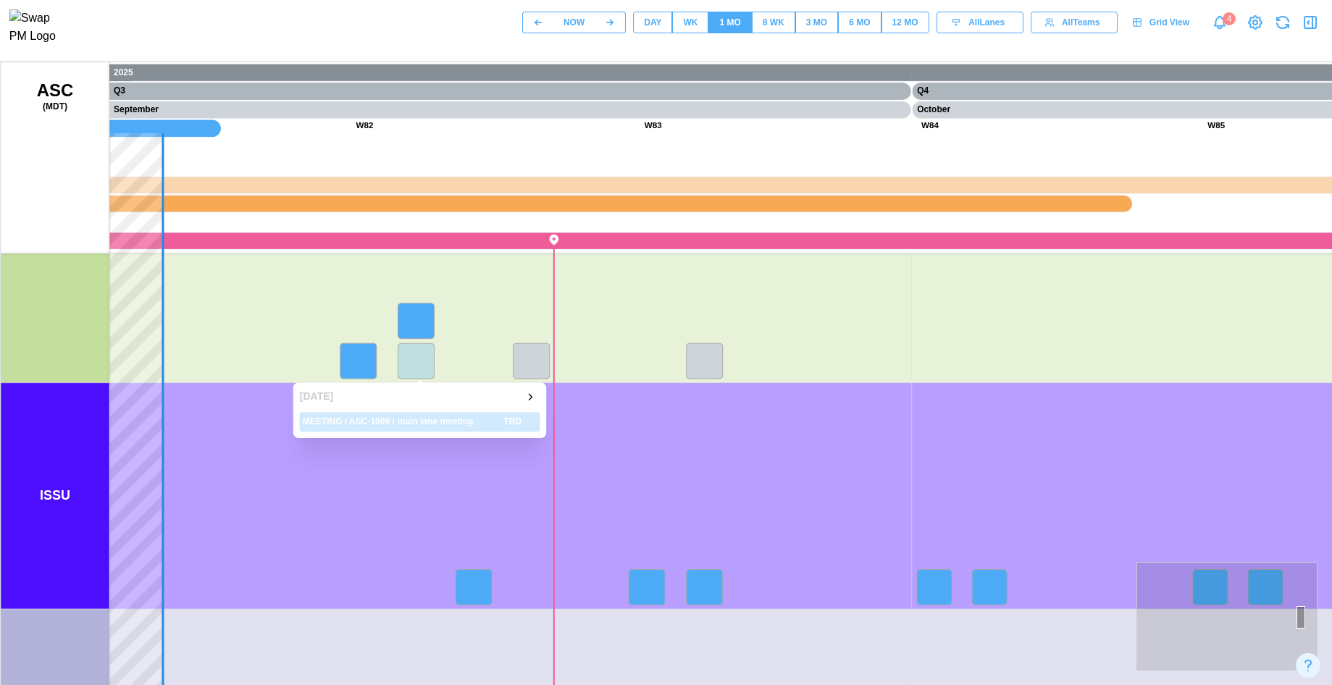
click at [529, 396] on icon "button" at bounding box center [531, 396] width 12 height 17
click at [528, 396] on icon "button" at bounding box center [531, 396] width 12 height 17
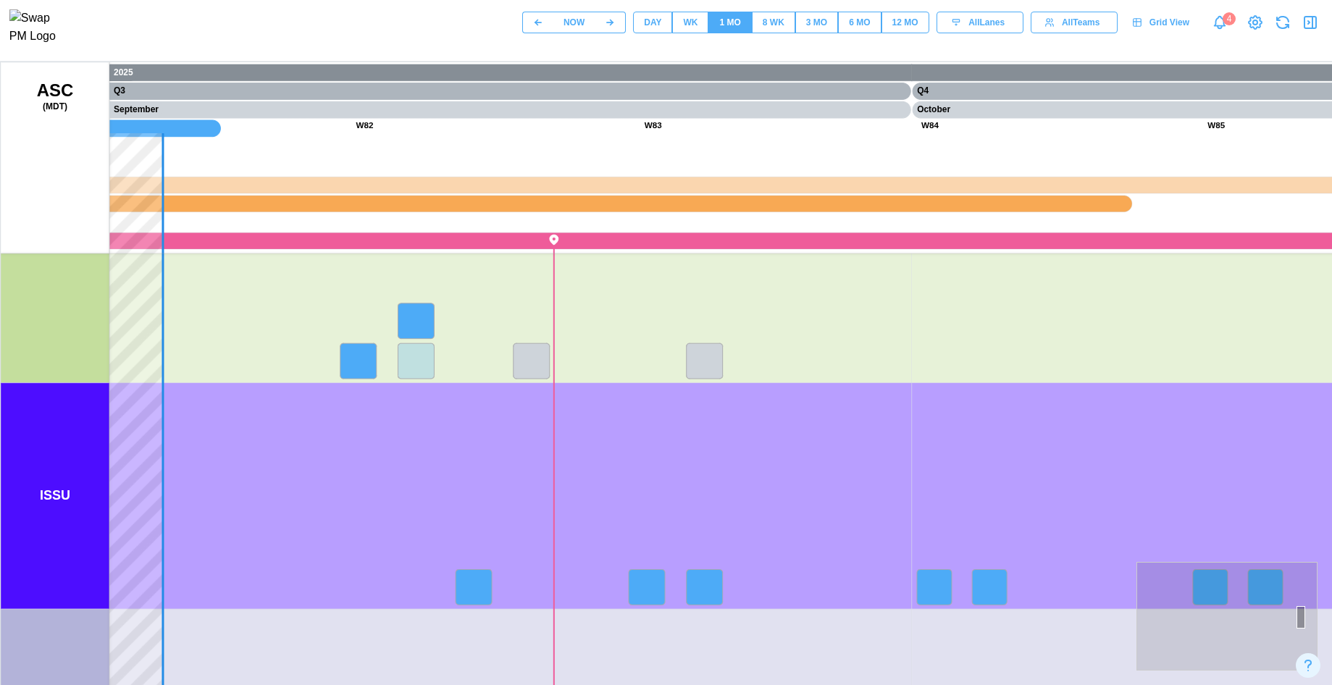
click at [766, 33] on span "8 WK" at bounding box center [773, 22] width 22 height 20
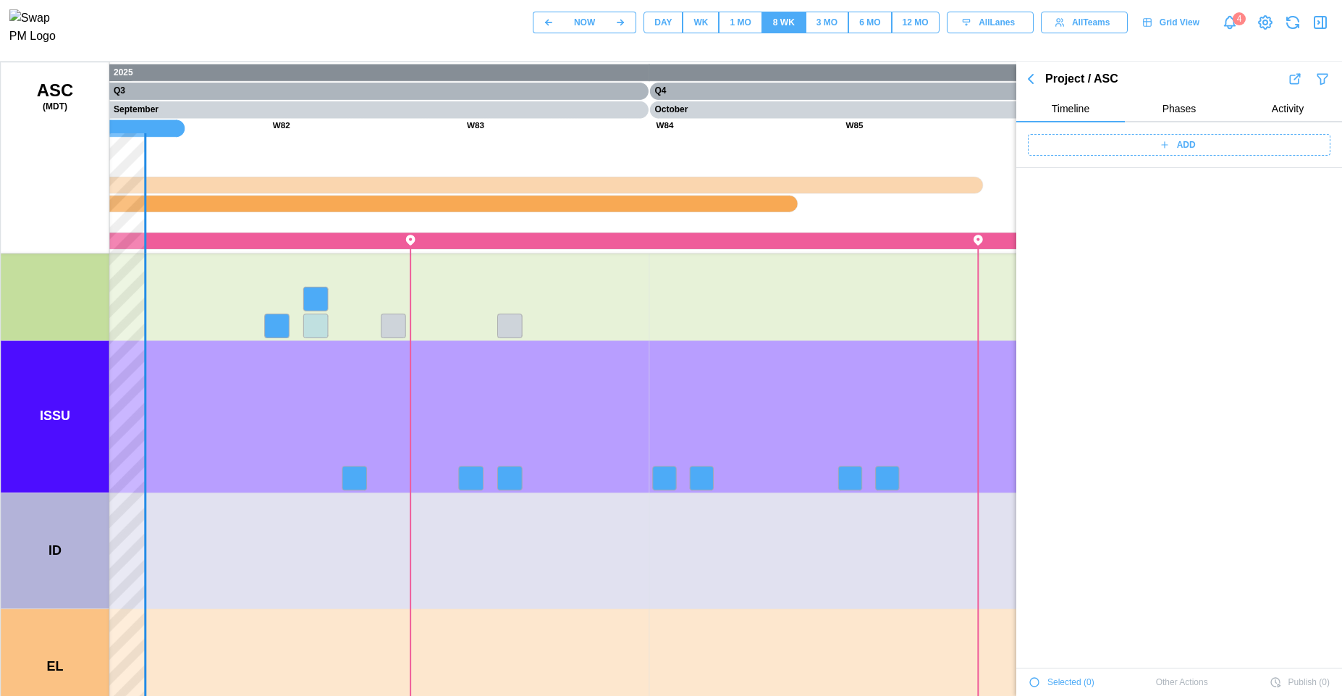
scroll to position [51871, 0]
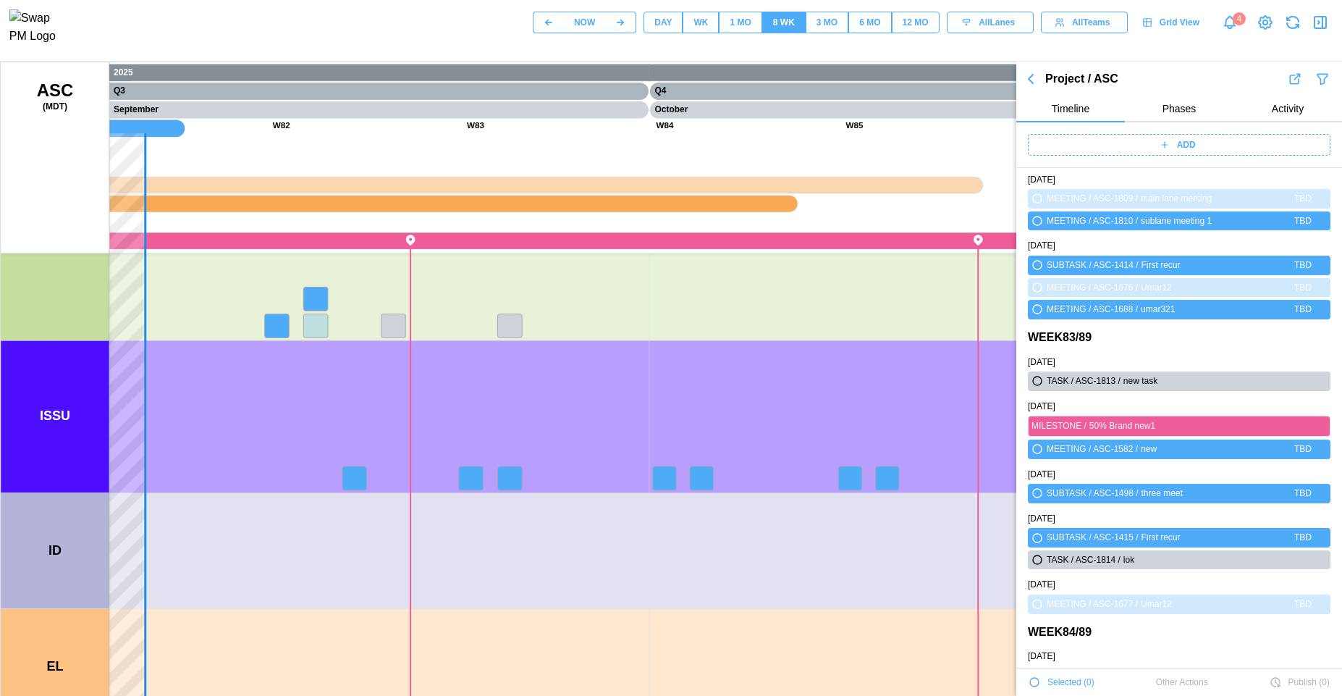
click at [747, 30] on div "1 MO" at bounding box center [740, 23] width 21 height 14
click at [683, 30] on button "WK" at bounding box center [701, 23] width 36 height 22
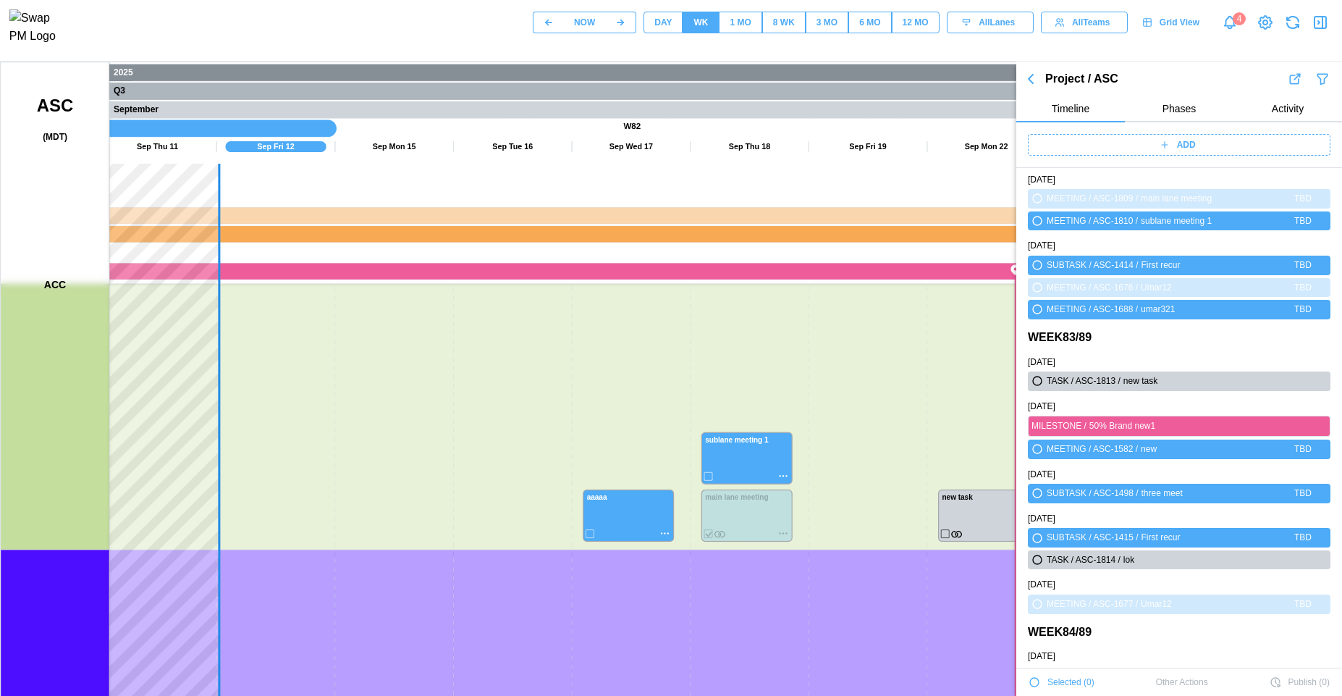
drag, startPoint x: 680, startPoint y: 434, endPoint x: 474, endPoint y: 411, distance: 206.9
click at [474, 411] on canvas at bounding box center [696, 424] width 1390 height 724
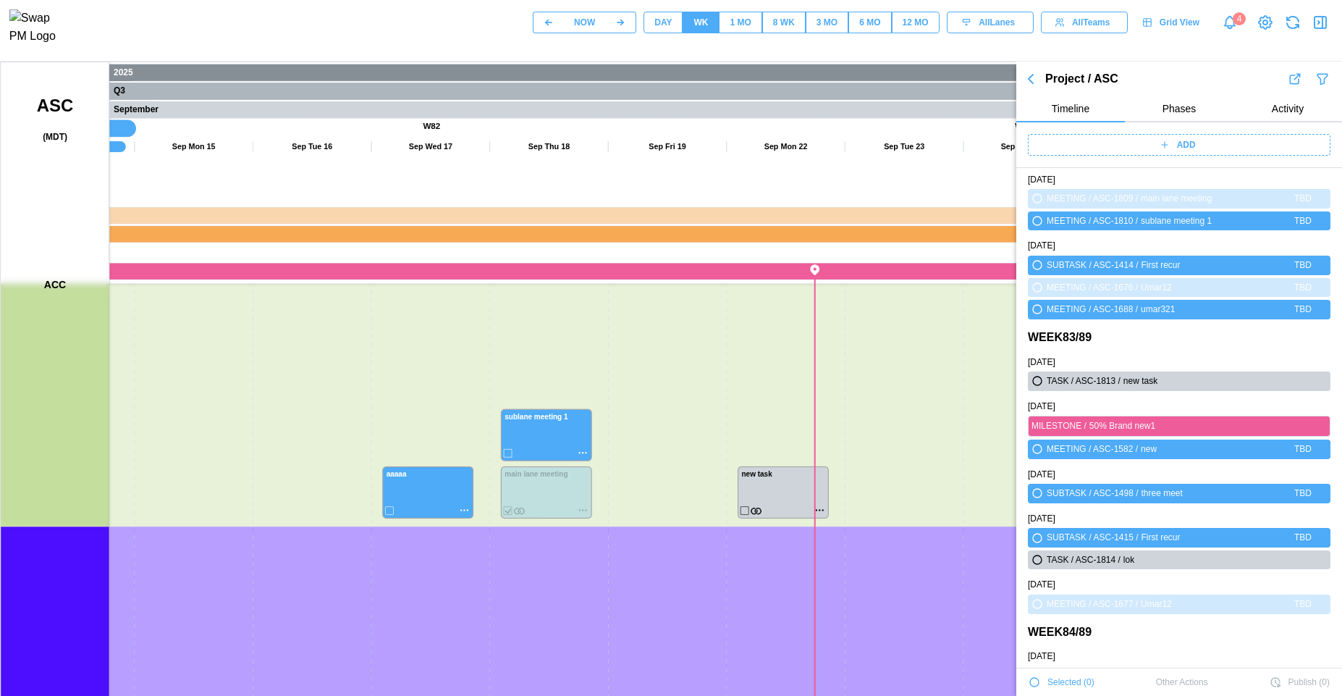
drag, startPoint x: 642, startPoint y: 575, endPoint x: 638, endPoint y: 541, distance: 34.3
click at [646, 604] on canvas at bounding box center [696, 424] width 1390 height 724
drag, startPoint x: 607, startPoint y: 411, endPoint x: 615, endPoint y: 597, distance: 185.5
click at [615, 597] on canvas at bounding box center [696, 424] width 1390 height 724
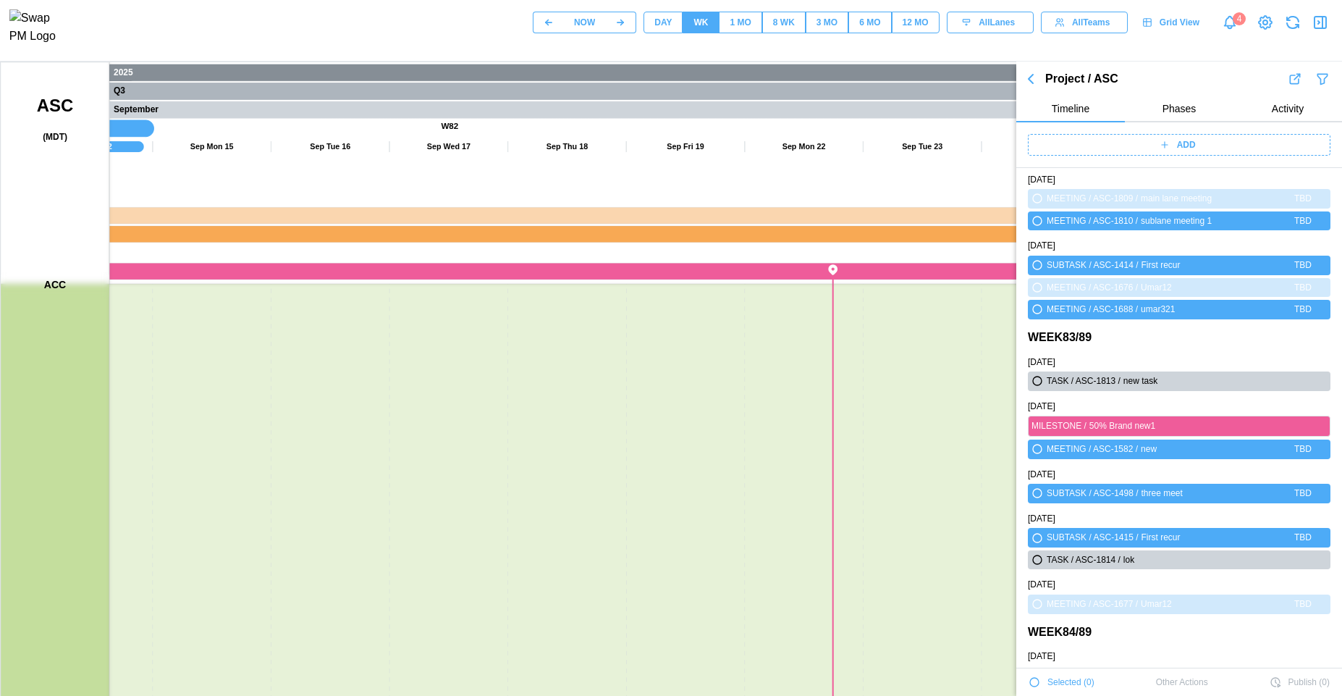
drag, startPoint x: 581, startPoint y: 588, endPoint x: 579, endPoint y: 502, distance: 86.2
click at [581, 605] on canvas at bounding box center [696, 424] width 1390 height 724
drag, startPoint x: 593, startPoint y: 626, endPoint x: 591, endPoint y: 565, distance: 60.9
click at [593, 645] on canvas at bounding box center [696, 424] width 1390 height 724
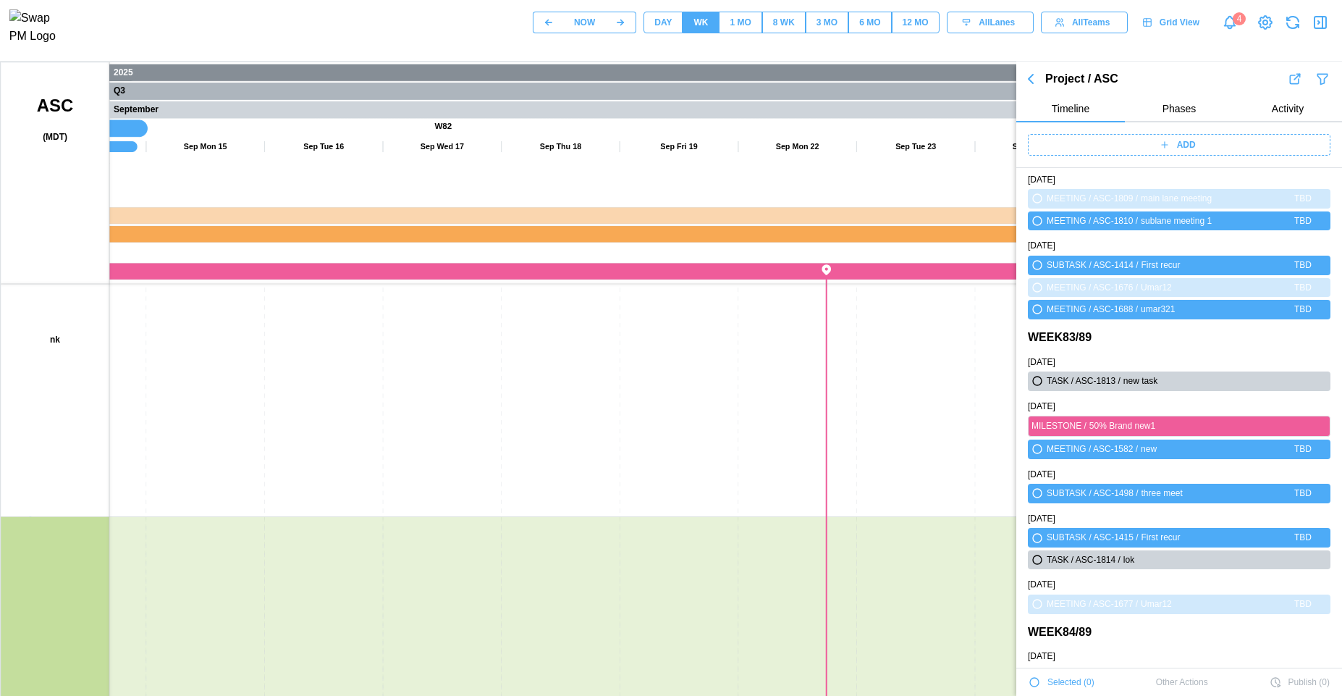
drag, startPoint x: 600, startPoint y: 481, endPoint x: 599, endPoint y: 597, distance: 116.6
click at [600, 652] on canvas at bounding box center [696, 424] width 1390 height 724
drag, startPoint x: 599, startPoint y: 459, endPoint x: 602, endPoint y: 605, distance: 145.6
click at [602, 605] on canvas at bounding box center [696, 424] width 1390 height 724
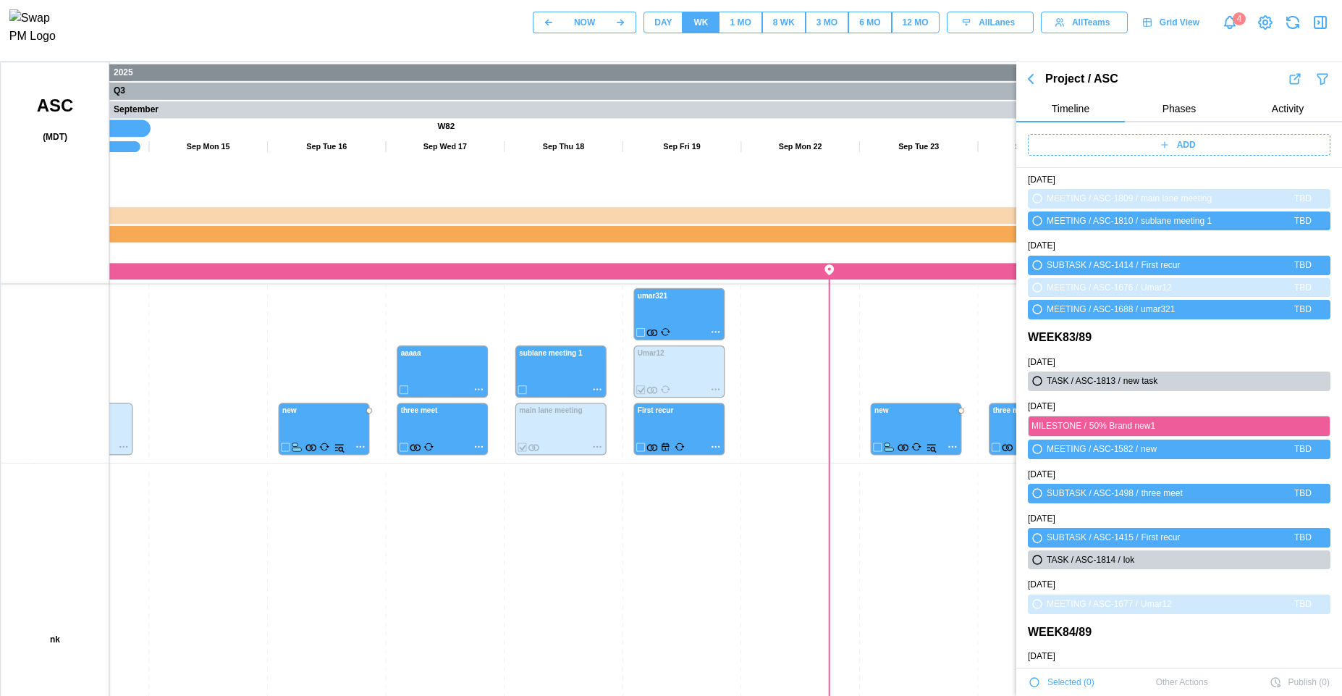
click at [1323, 25] on icon "button" at bounding box center [1323, 23] width 0 height 12
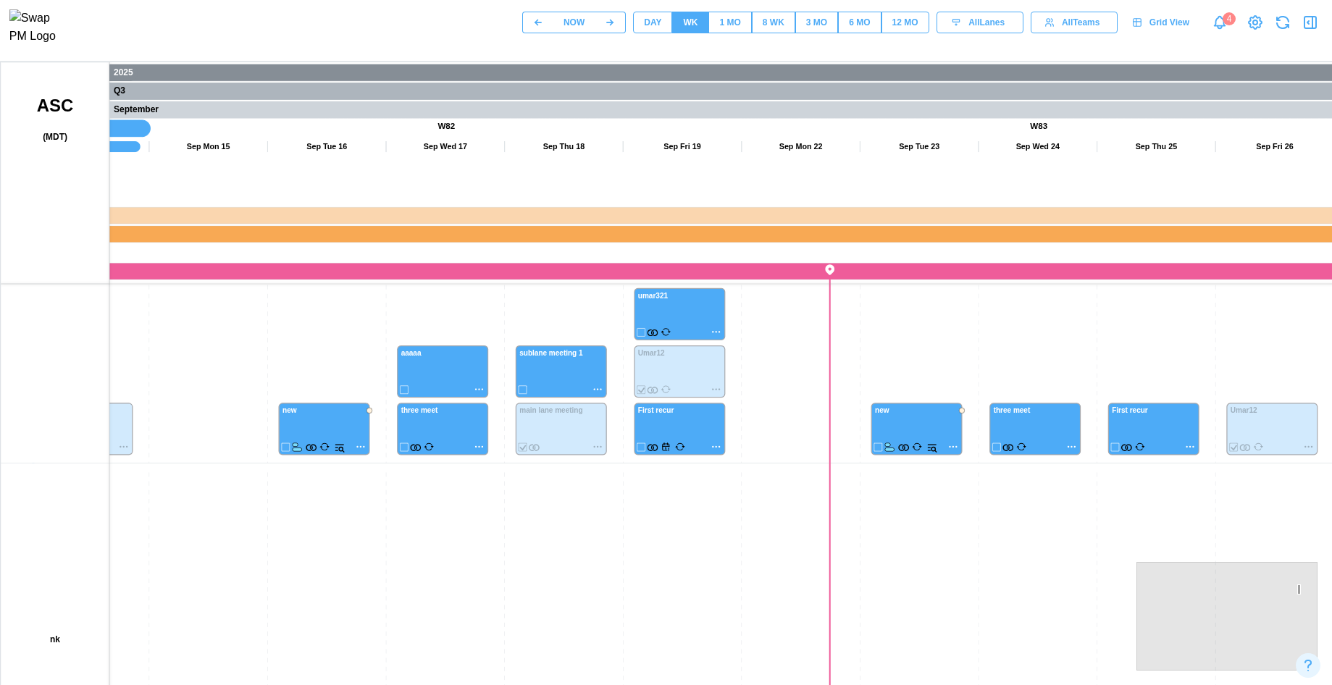
drag, startPoint x: 636, startPoint y: 655, endPoint x: 681, endPoint y: 379, distance: 279.4
click at [681, 377] on canvas at bounding box center [696, 424] width 1390 height 724
drag, startPoint x: 644, startPoint y: 399, endPoint x: 649, endPoint y: 353, distance: 45.9
click at [649, 355] on canvas at bounding box center [696, 424] width 1390 height 724
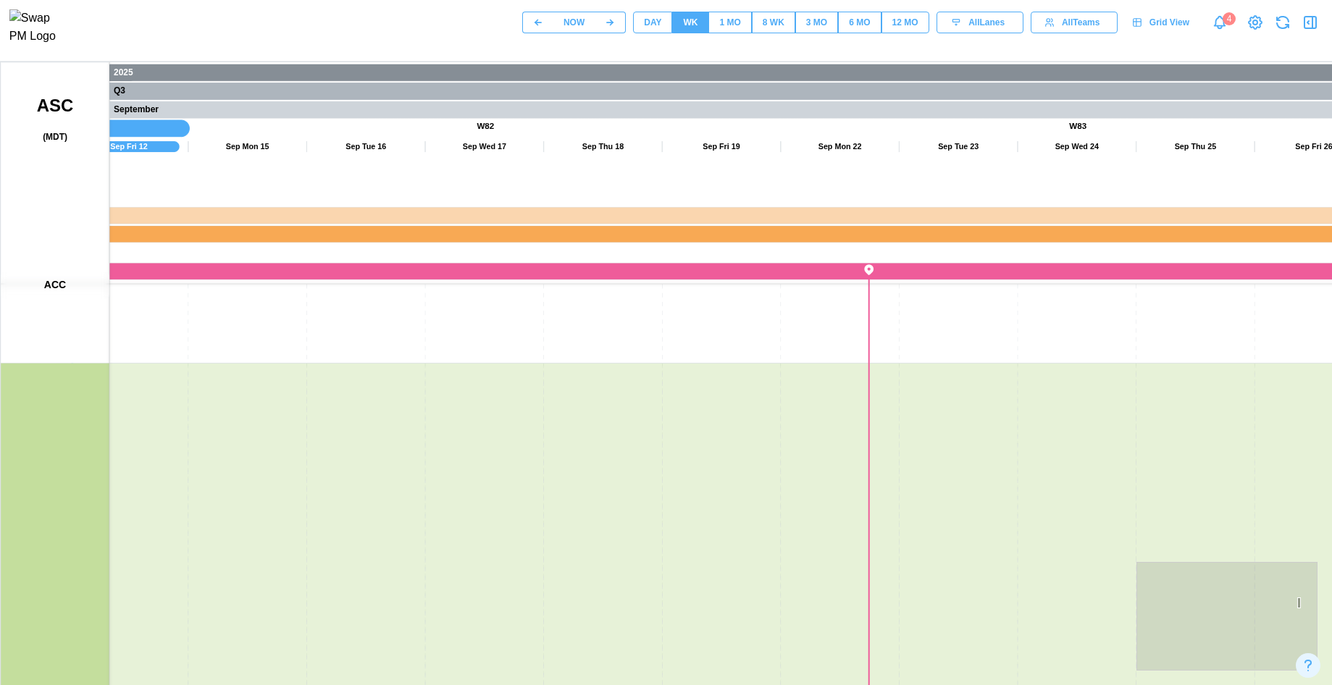
drag, startPoint x: 606, startPoint y: 379, endPoint x: 596, endPoint y: 329, distance: 51.0
click at [595, 322] on canvas at bounding box center [696, 424] width 1390 height 724
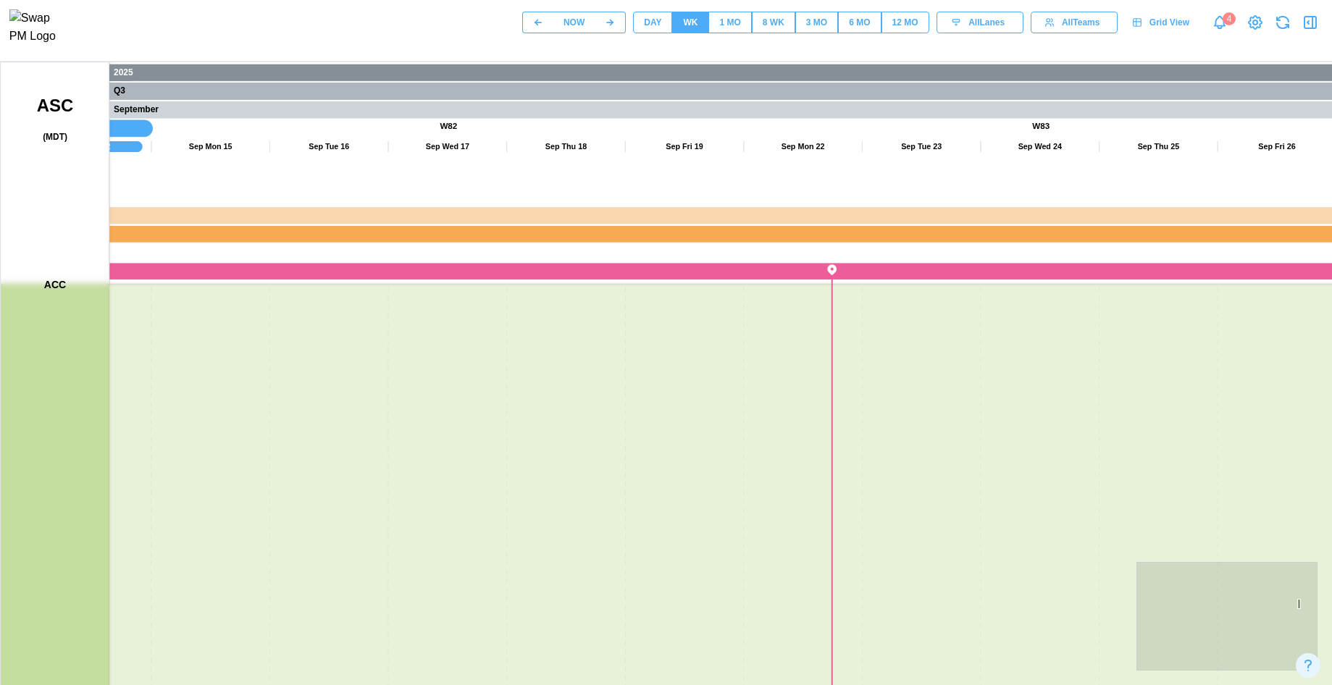
drag, startPoint x: 596, startPoint y: 442, endPoint x: 628, endPoint y: 299, distance: 146.9
click at [632, 273] on canvas at bounding box center [696, 424] width 1390 height 724
drag, startPoint x: 572, startPoint y: 335, endPoint x: 571, endPoint y: 322, distance: 13.1
click at [572, 321] on canvas at bounding box center [696, 424] width 1390 height 724
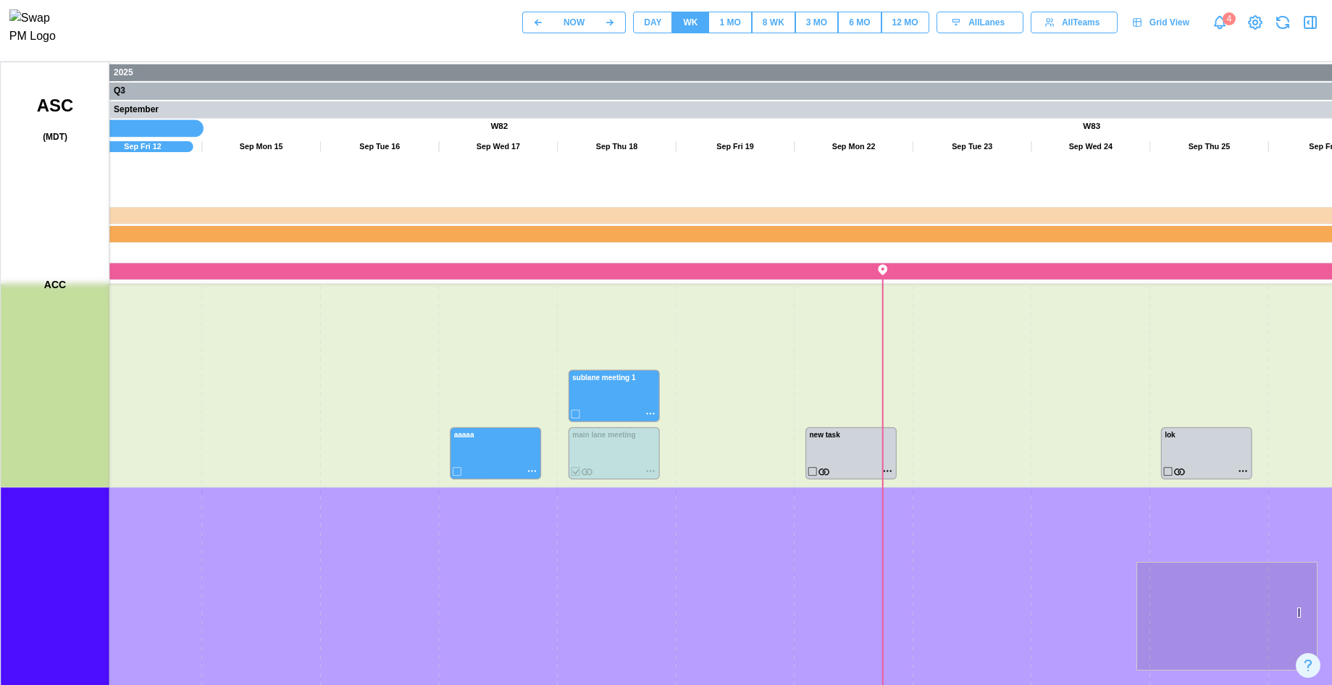
click at [652, 471] on canvas at bounding box center [696, 424] width 1390 height 724
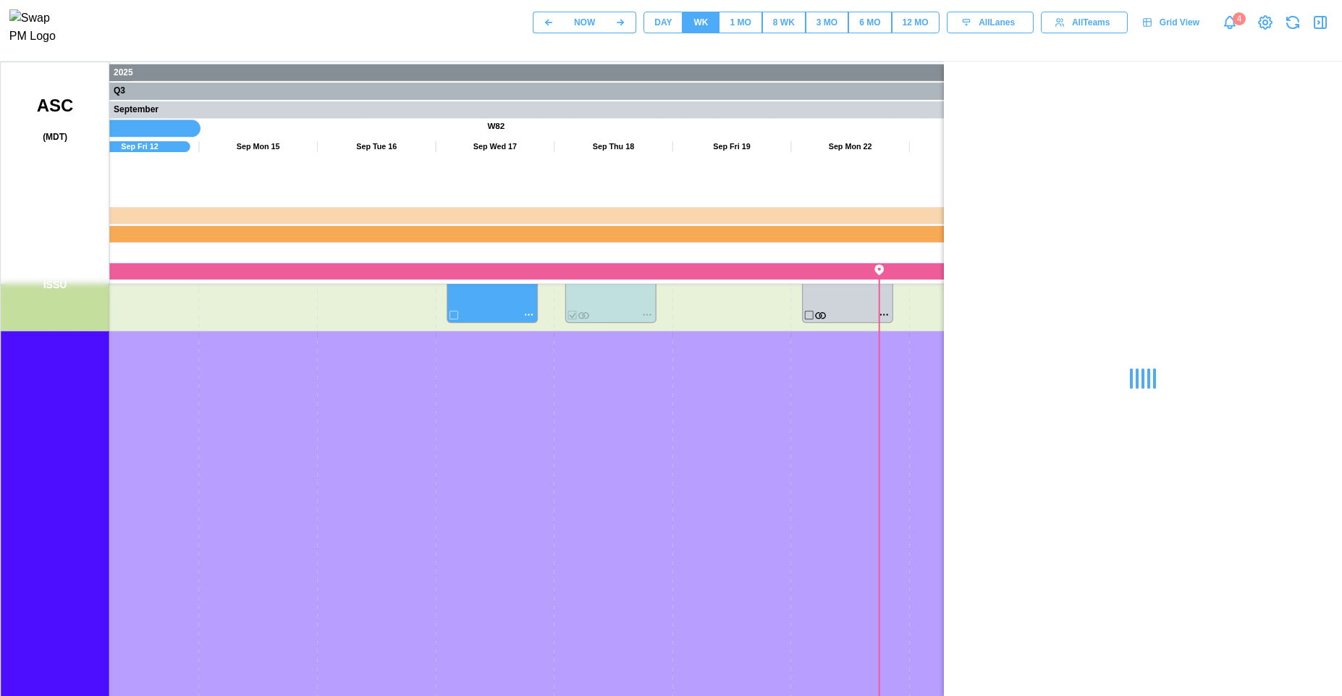
drag, startPoint x: 613, startPoint y: 599, endPoint x: 644, endPoint y: 349, distance: 251.7
click at [644, 349] on canvas at bounding box center [696, 424] width 1390 height 724
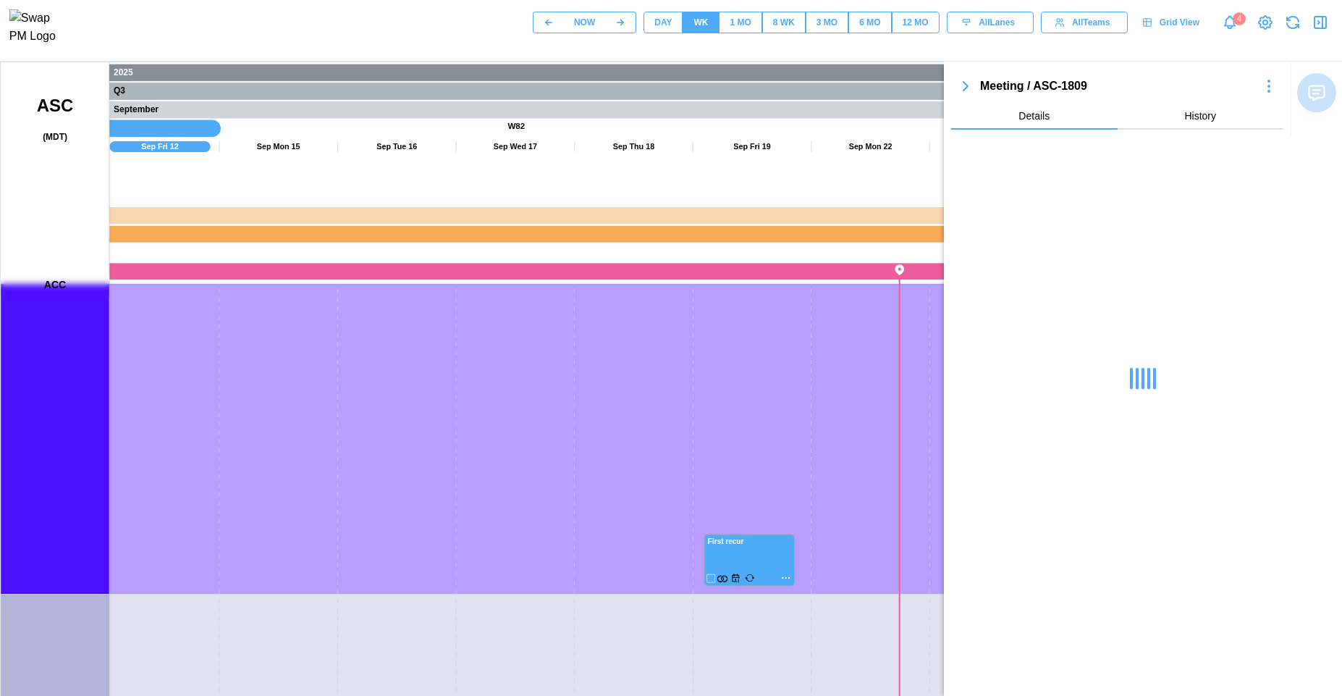
drag, startPoint x: 631, startPoint y: 472, endPoint x: 497, endPoint y: 686, distance: 252.5
click at [497, 686] on canvas at bounding box center [696, 424] width 1390 height 724
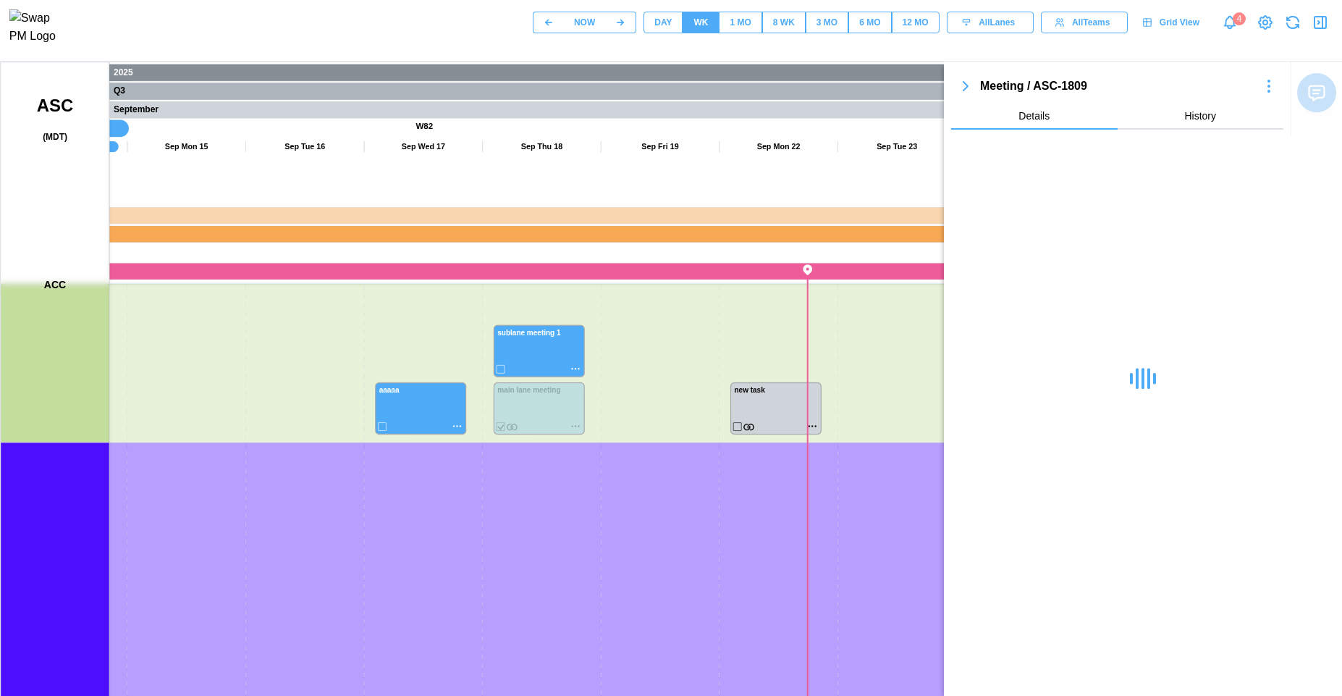
click at [551, 621] on canvas at bounding box center [696, 424] width 1390 height 724
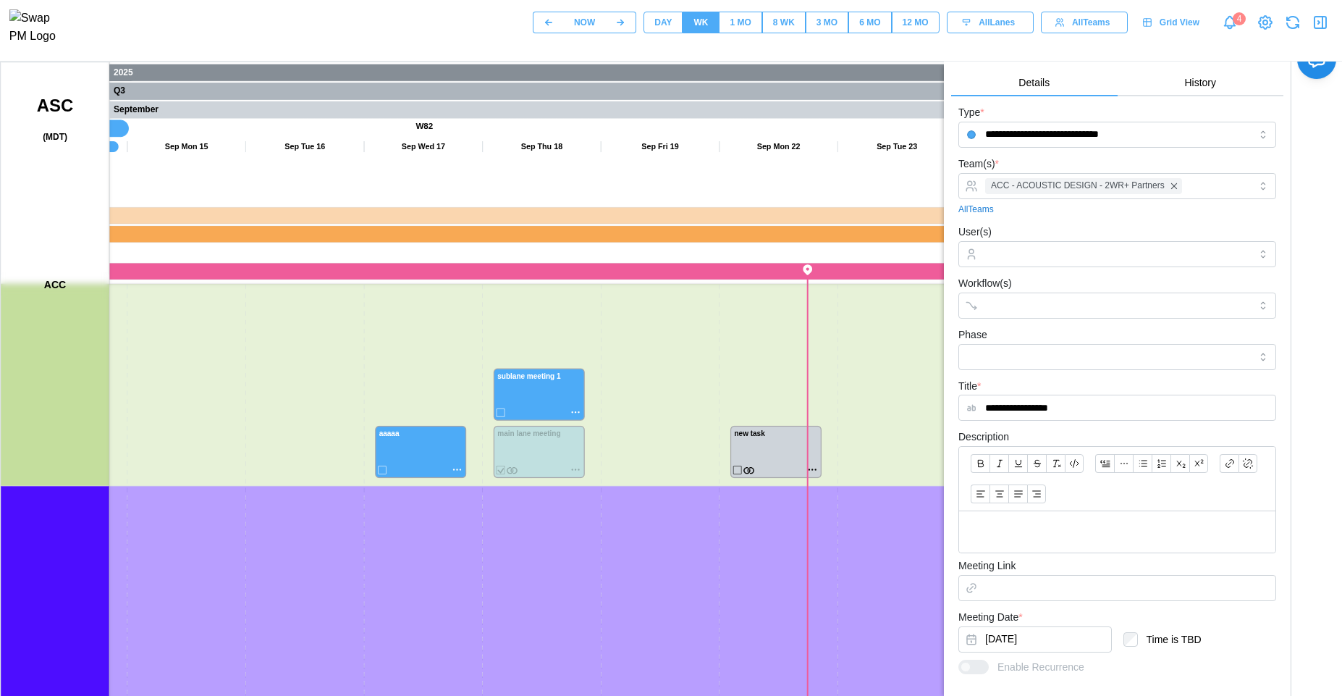
scroll to position [0, 0]
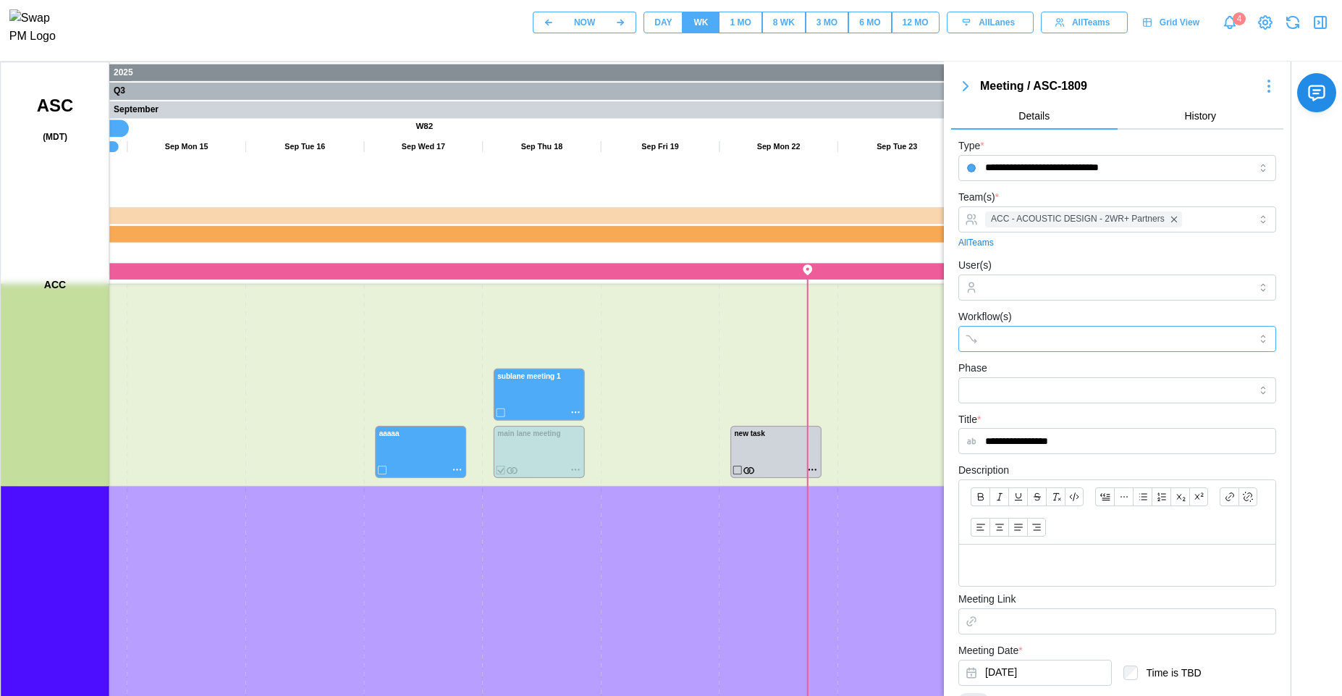
click at [1115, 340] on input "Workflow(s)" at bounding box center [1104, 339] width 238 height 12
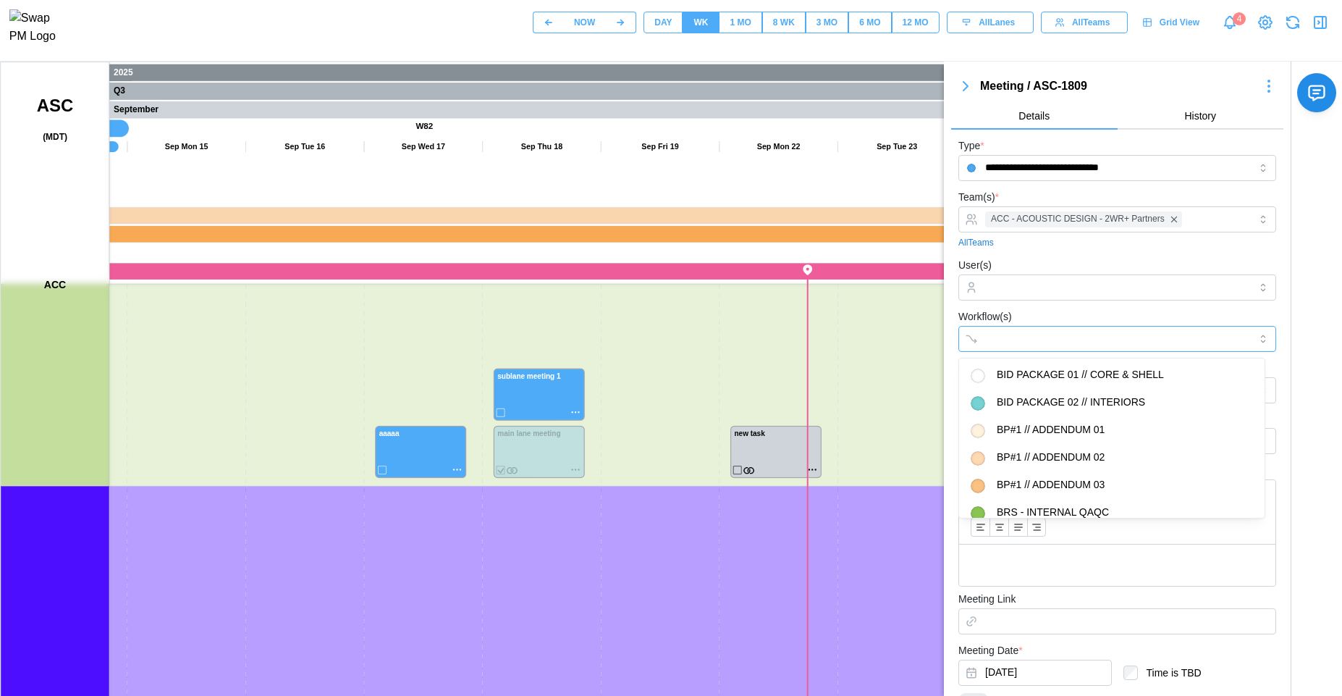
click at [1106, 331] on div at bounding box center [1103, 339] width 242 height 25
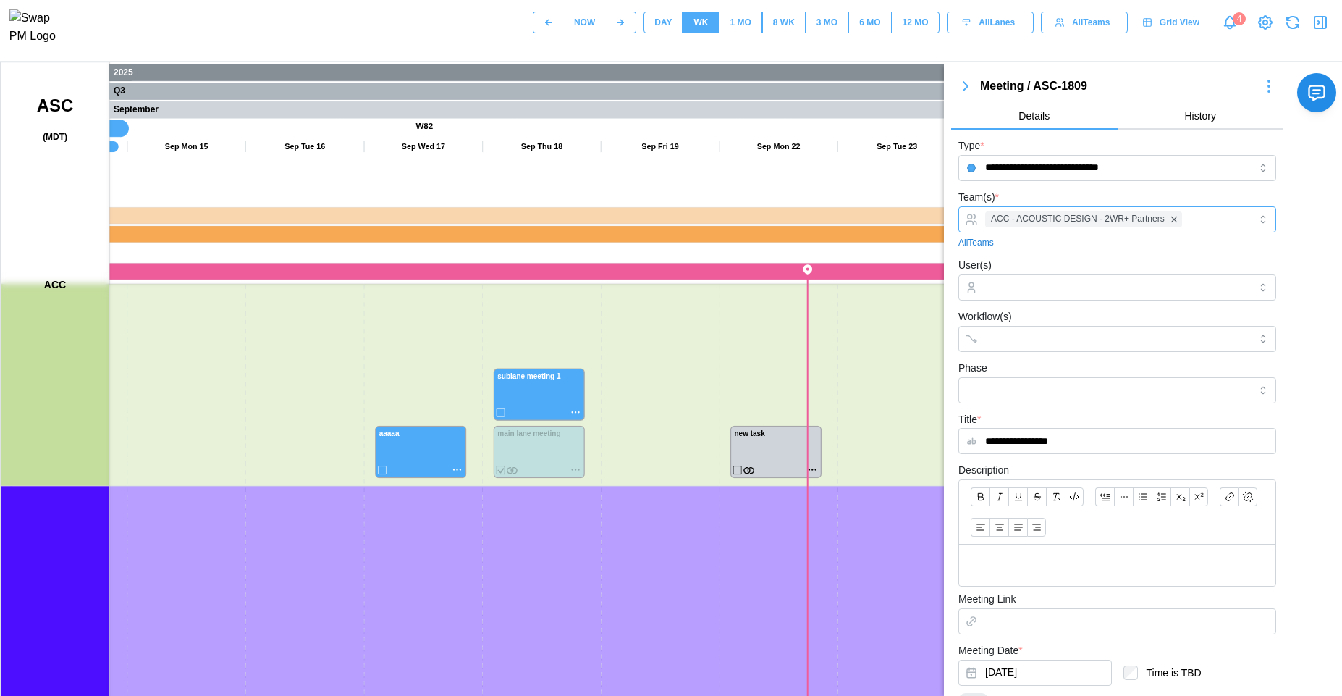
click at [1208, 222] on div "ACC - ACOUSTIC DESIGN - 2WR+ Partners" at bounding box center [1116, 219] width 268 height 25
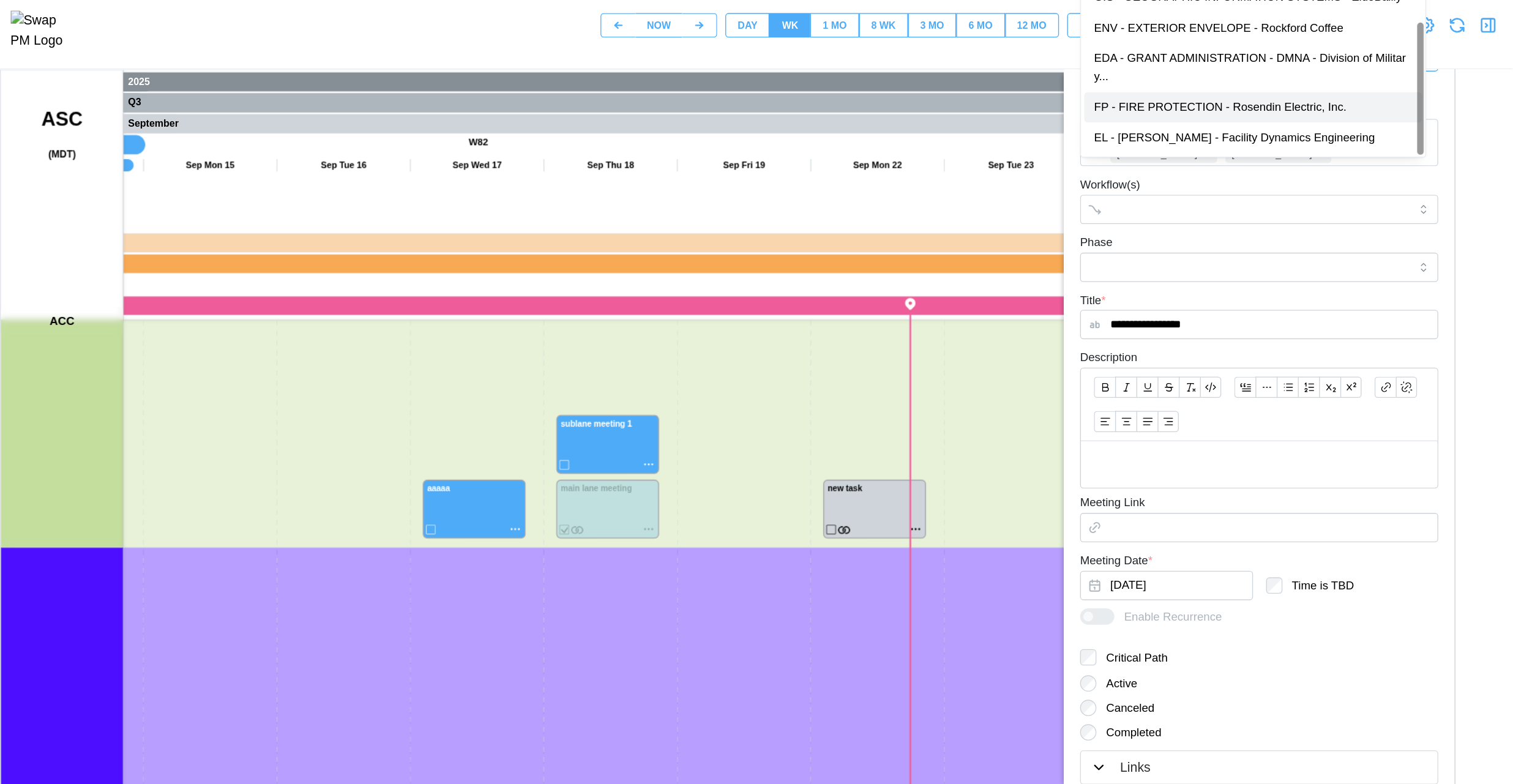
scroll to position [232, 0]
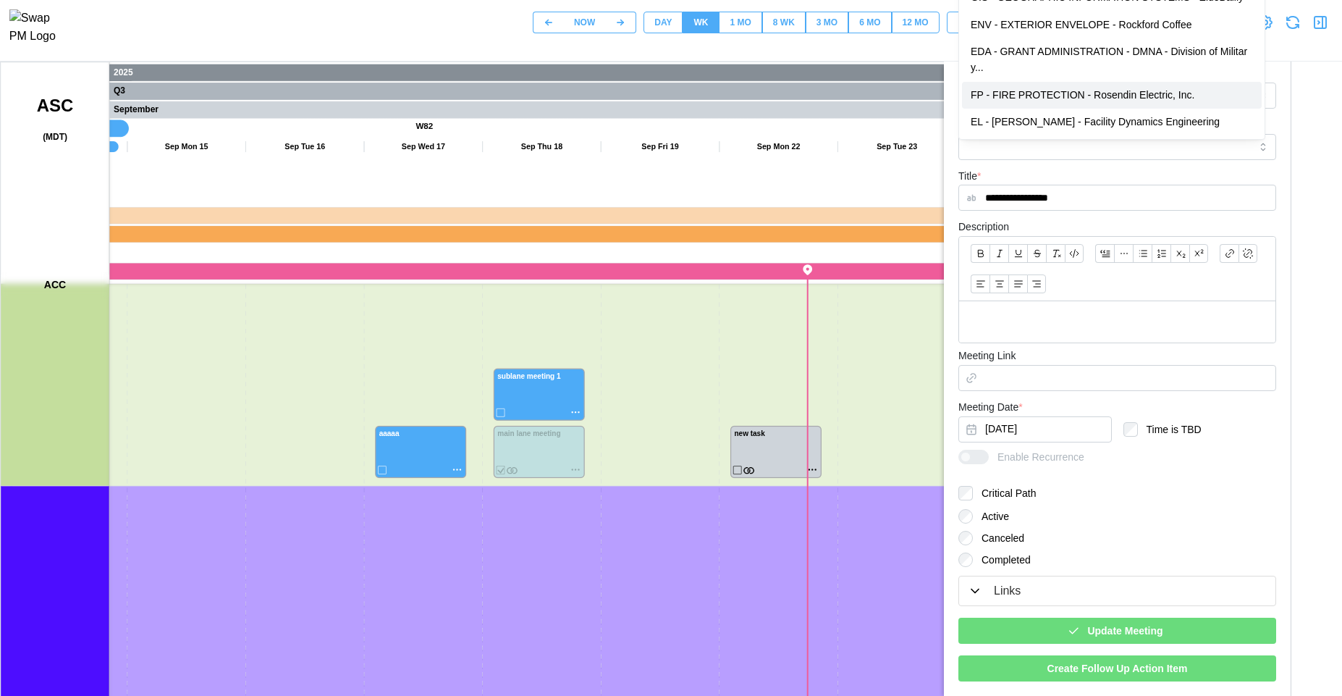
click at [1150, 631] on span "Update Meeting" at bounding box center [1125, 630] width 75 height 25
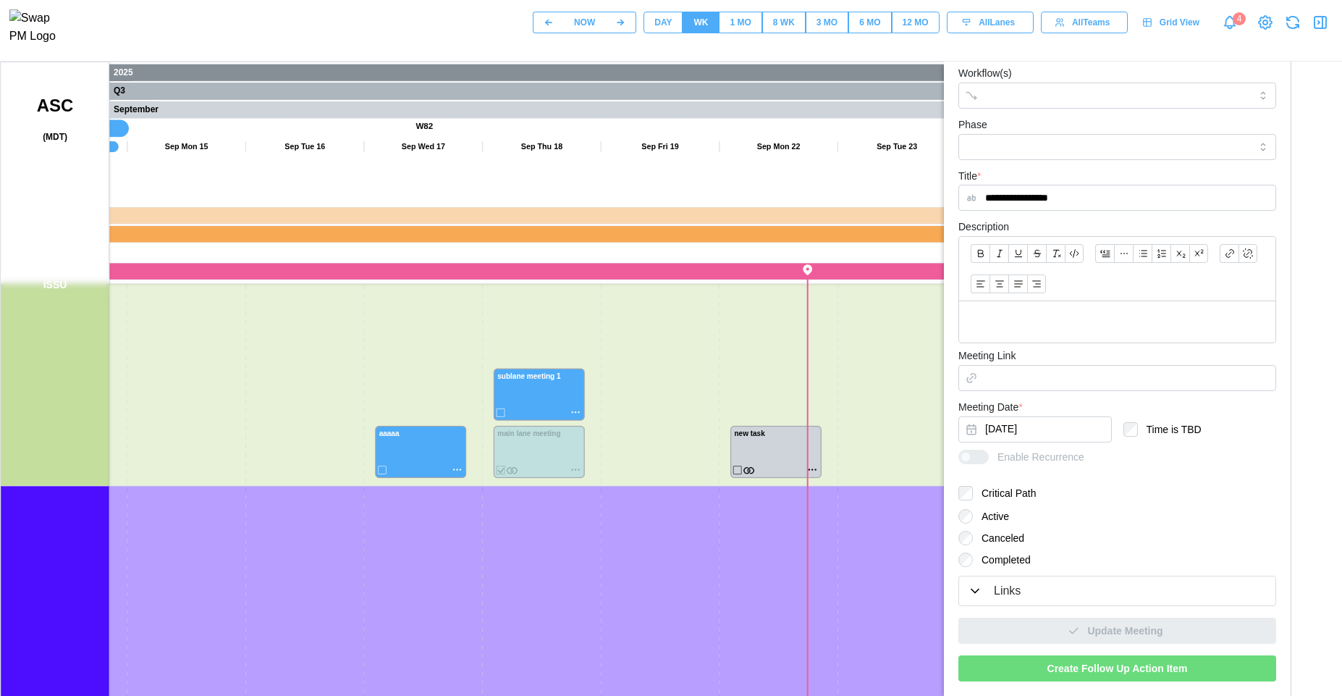
drag, startPoint x: 629, startPoint y: 626, endPoint x: 612, endPoint y: 362, distance: 264.9
click at [612, 363] on canvas at bounding box center [696, 424] width 1390 height 724
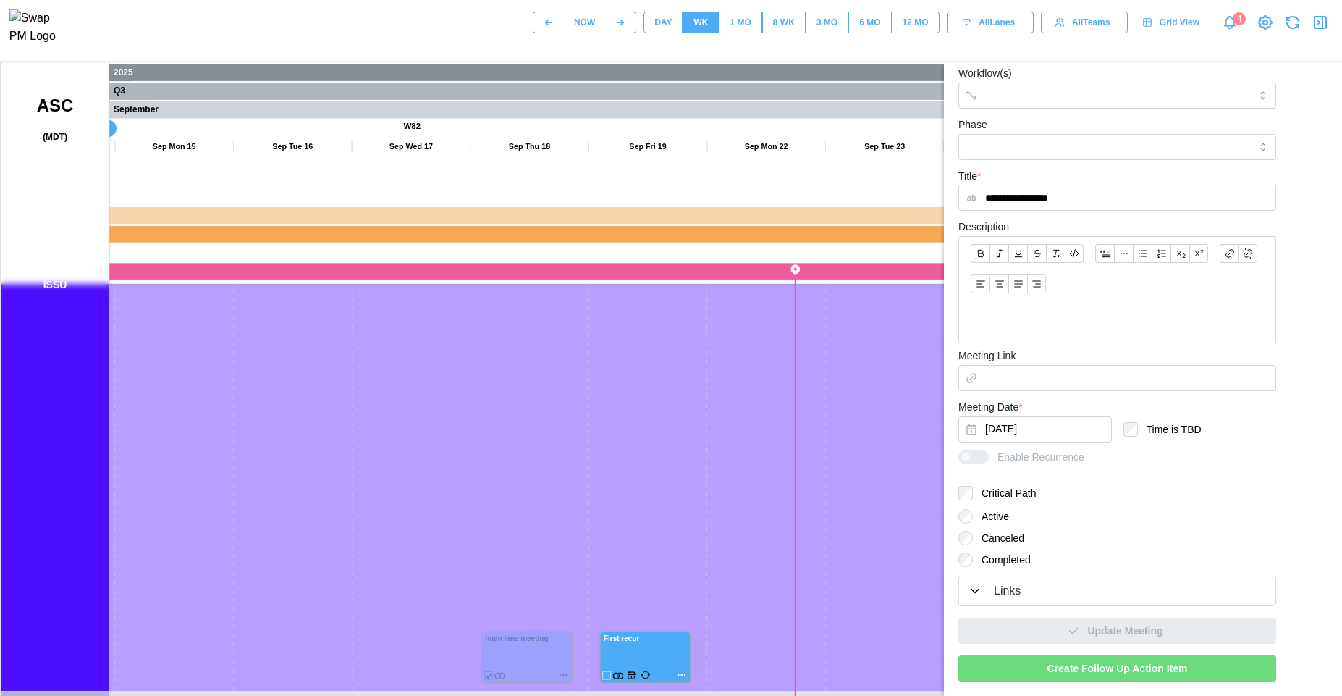
drag, startPoint x: 616, startPoint y: 524, endPoint x: 608, endPoint y: 441, distance: 82.9
click at [608, 441] on canvas at bounding box center [696, 424] width 1390 height 724
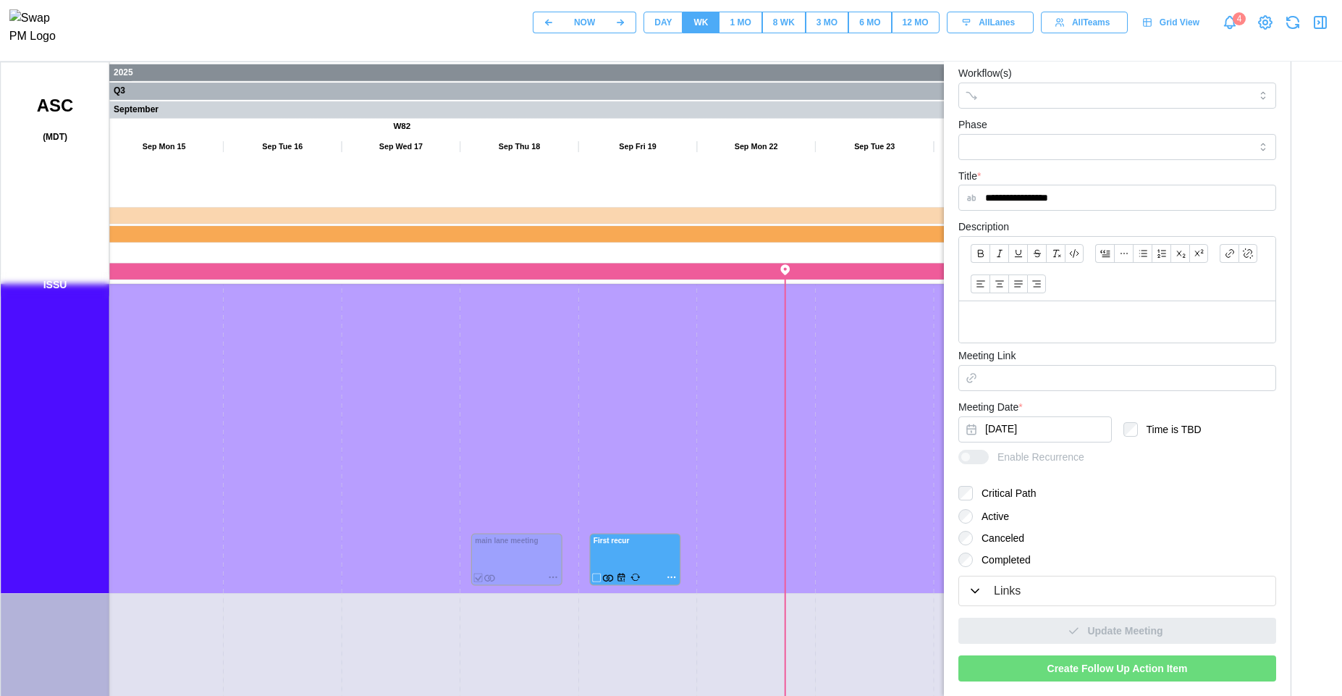
click at [741, 21] on div "1 MO" at bounding box center [740, 23] width 21 height 14
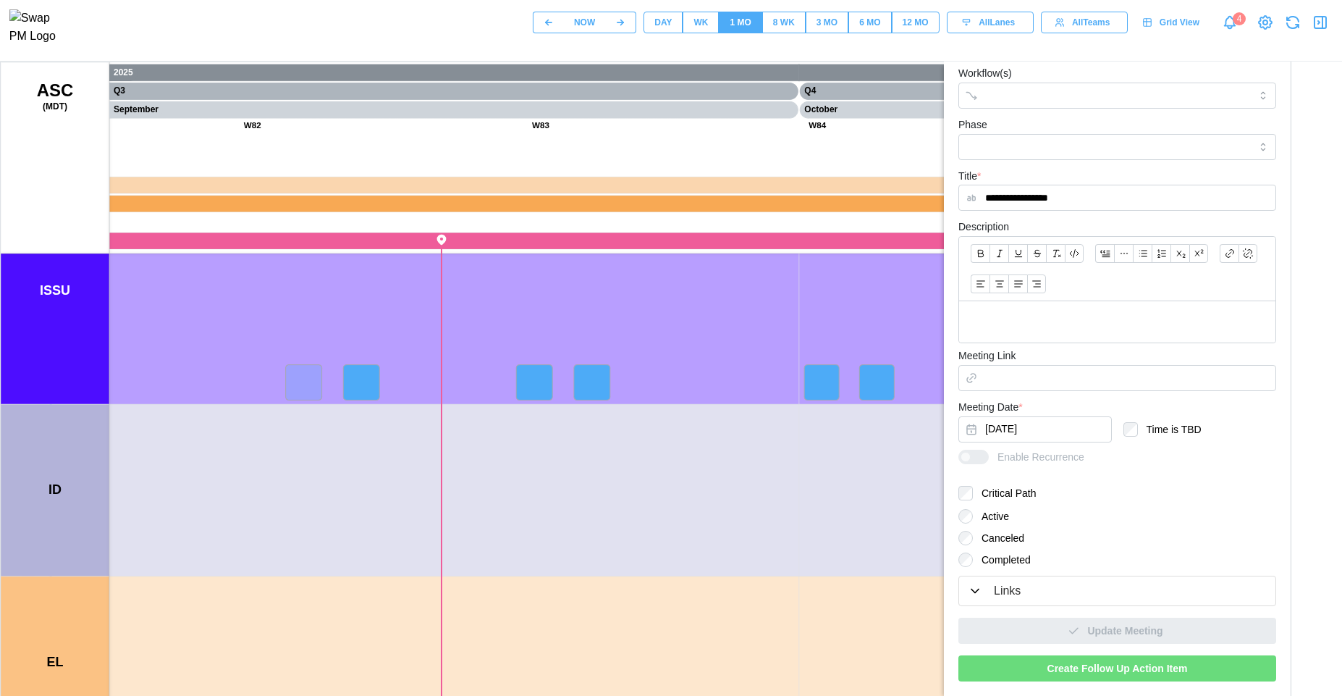
drag, startPoint x: 513, startPoint y: 352, endPoint x: 728, endPoint y: 478, distance: 249.2
click at [728, 478] on canvas at bounding box center [696, 424] width 1390 height 724
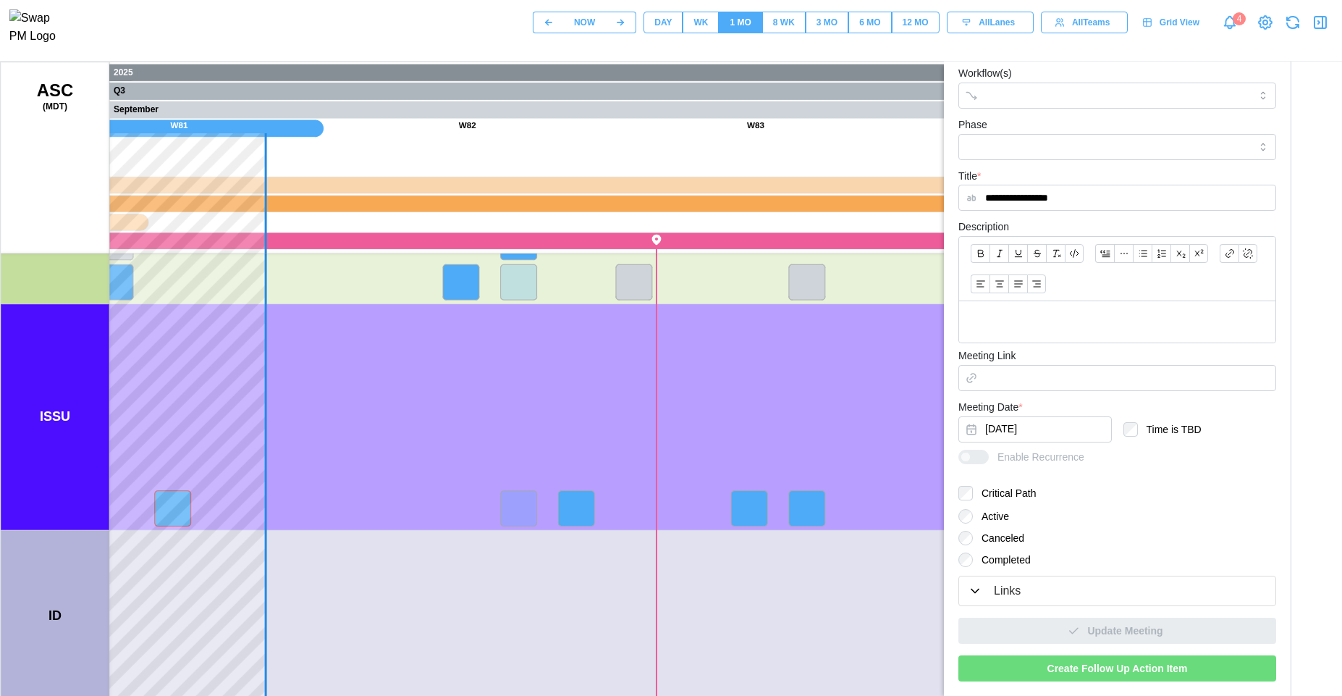
click at [789, 30] on div "8 WK" at bounding box center [784, 23] width 22 height 14
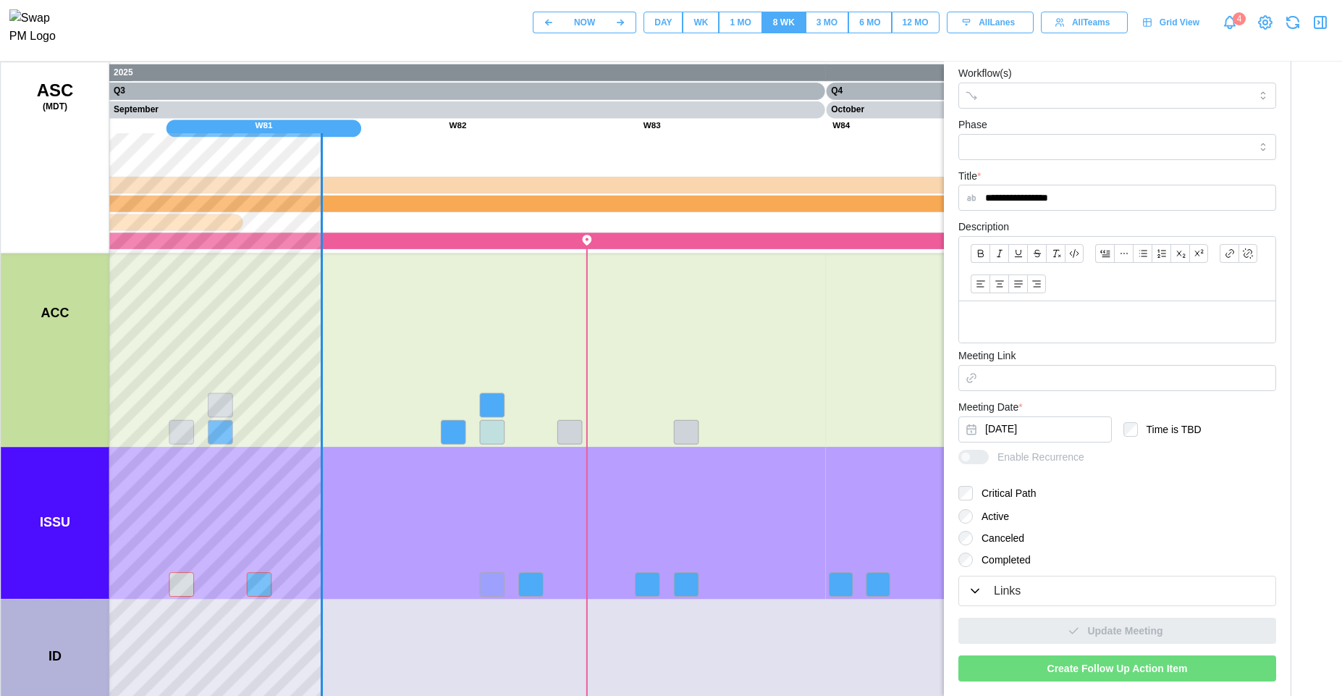
click at [689, 476] on canvas at bounding box center [696, 424] width 1390 height 724
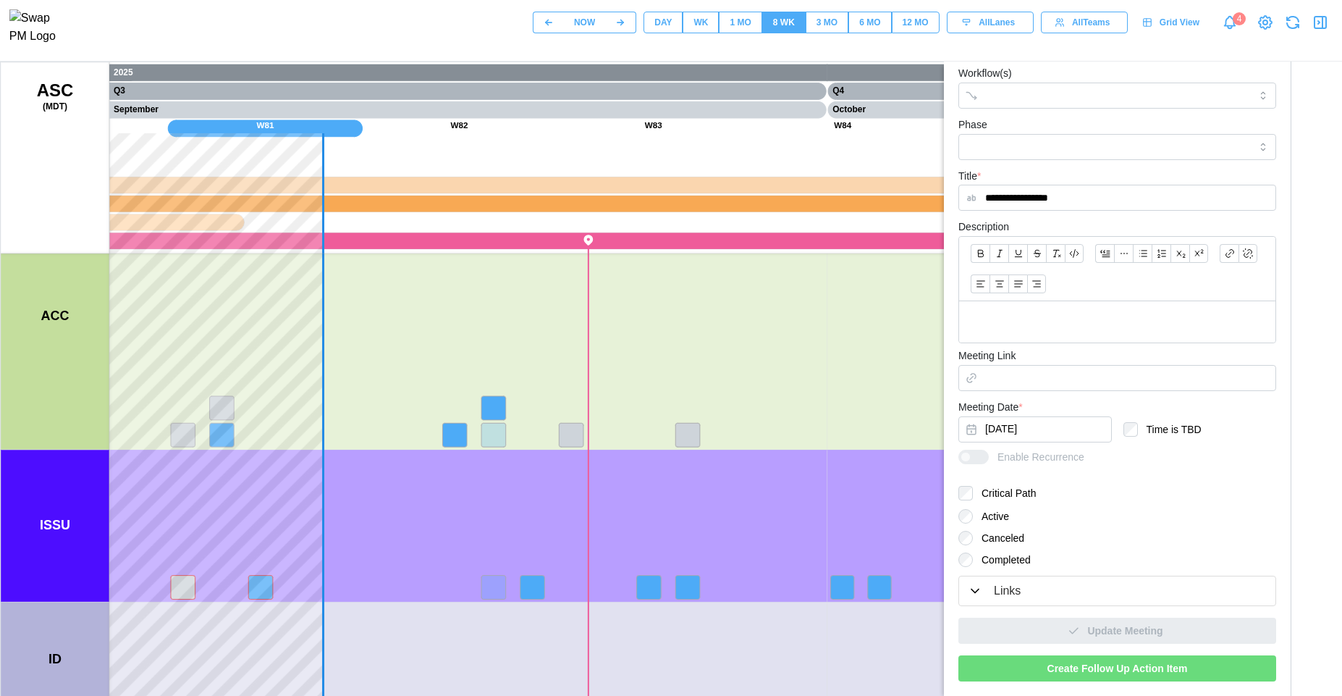
drag, startPoint x: 540, startPoint y: 298, endPoint x: 594, endPoint y: 402, distance: 116.9
click at [594, 402] on canvas at bounding box center [696, 424] width 1390 height 724
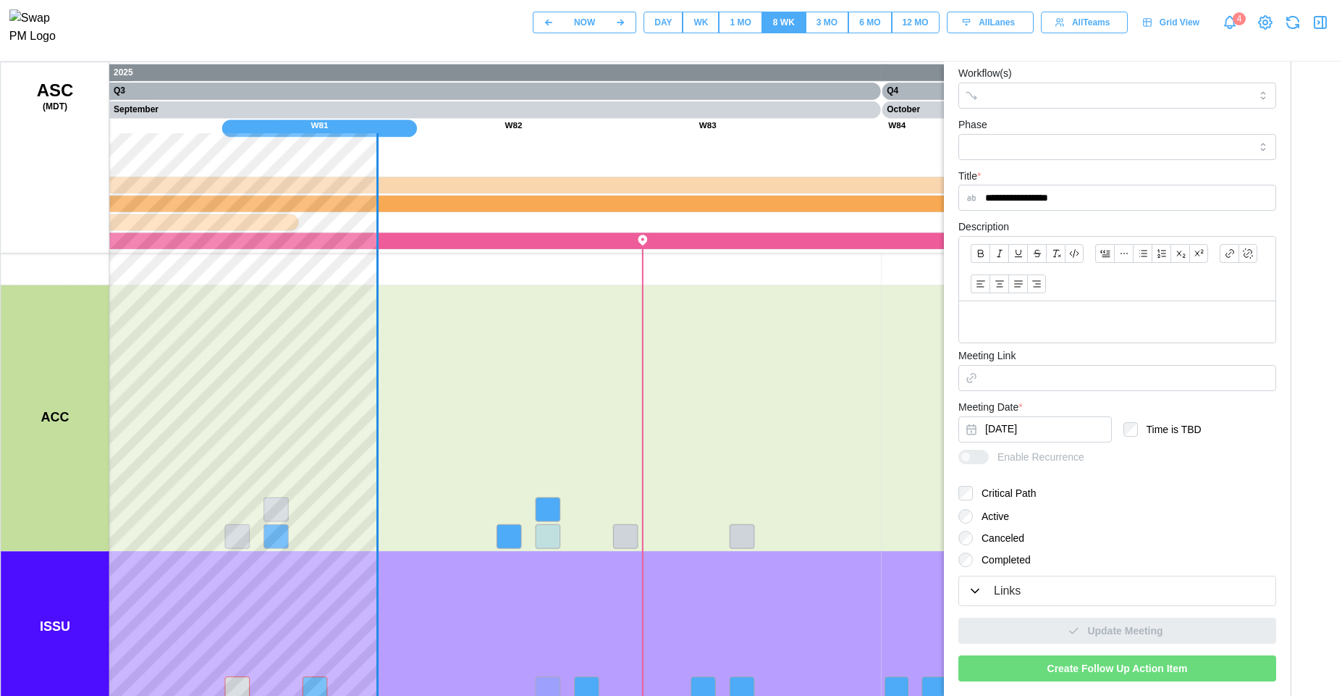
drag, startPoint x: 561, startPoint y: 313, endPoint x: 555, endPoint y: 287, distance: 26.0
click at [555, 287] on canvas at bounding box center [696, 424] width 1390 height 724
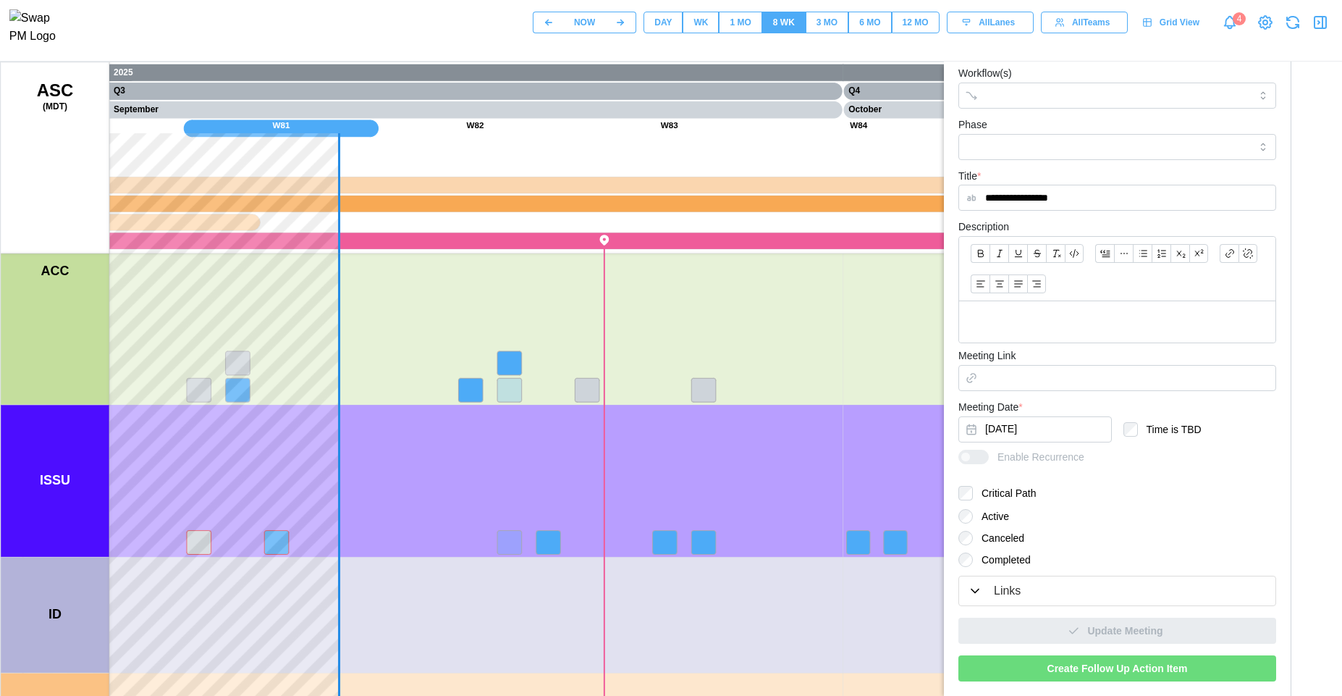
drag, startPoint x: 557, startPoint y: 316, endPoint x: 531, endPoint y: 352, distance: 44.0
click at [531, 352] on canvas at bounding box center [696, 424] width 1390 height 724
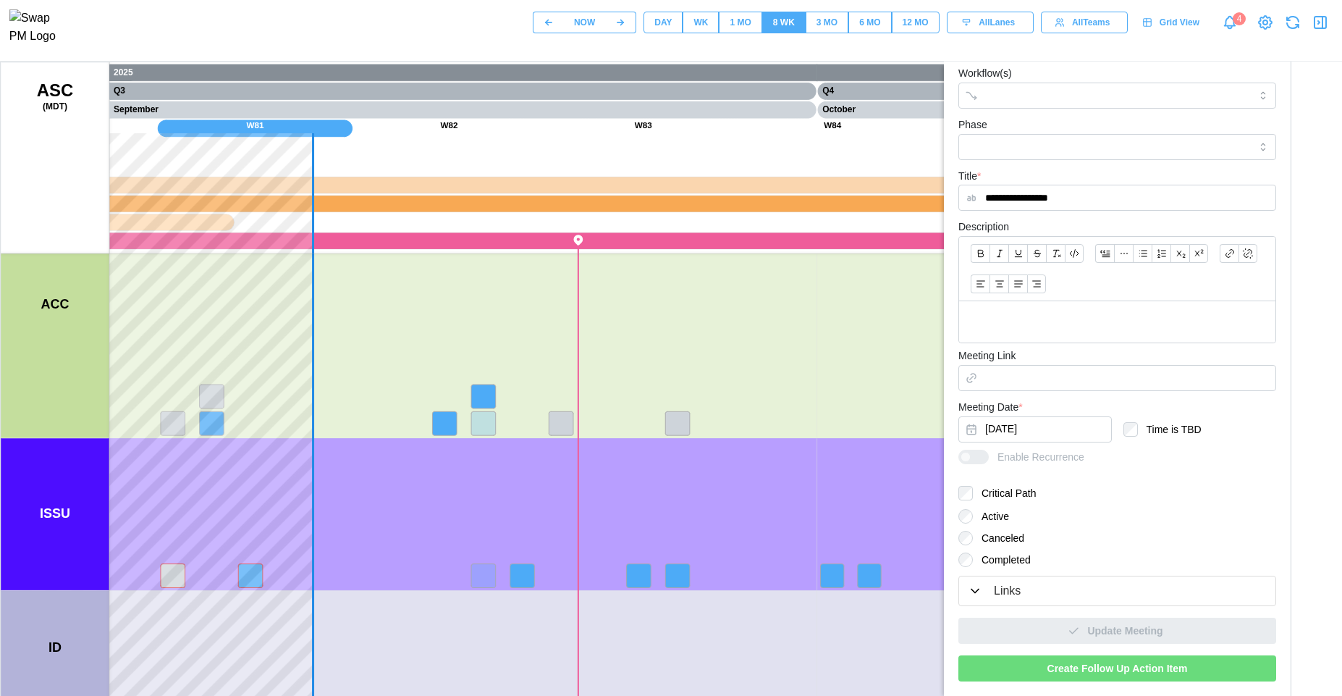
click at [752, 22] on button "1 MO" at bounding box center [740, 23] width 43 height 22
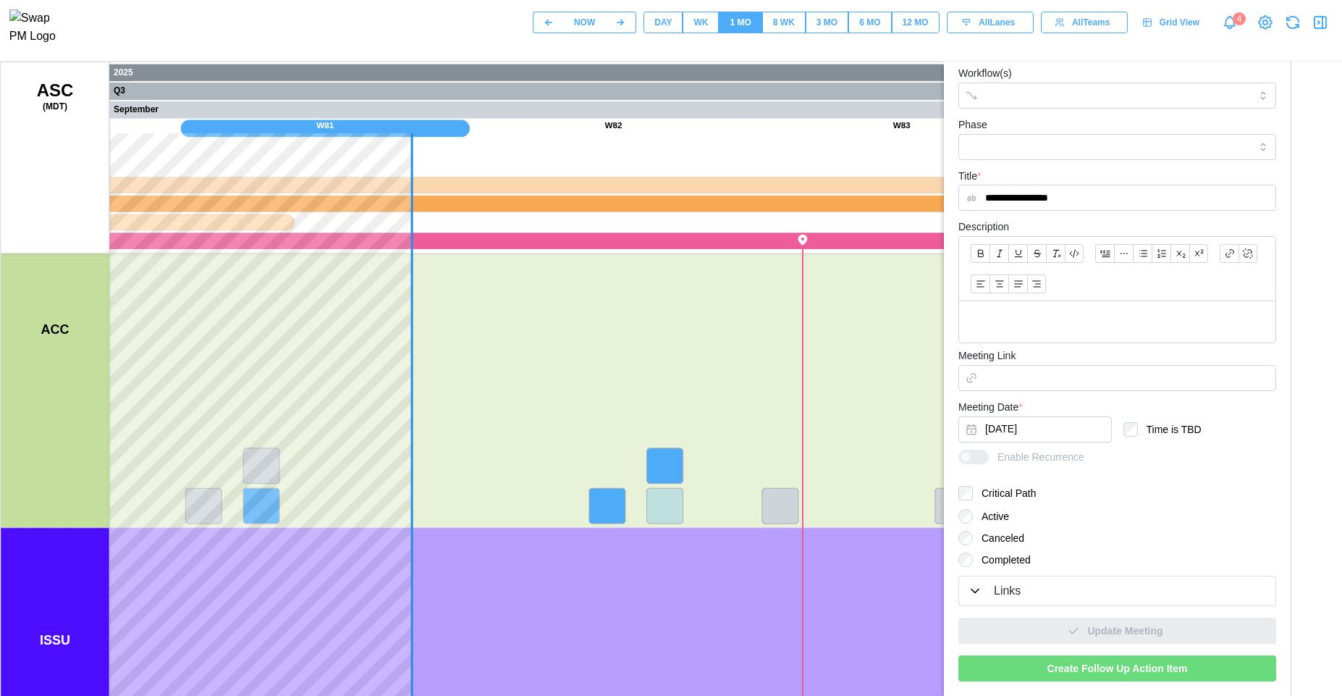
click at [680, 21] on button "DAY" at bounding box center [663, 23] width 39 height 22
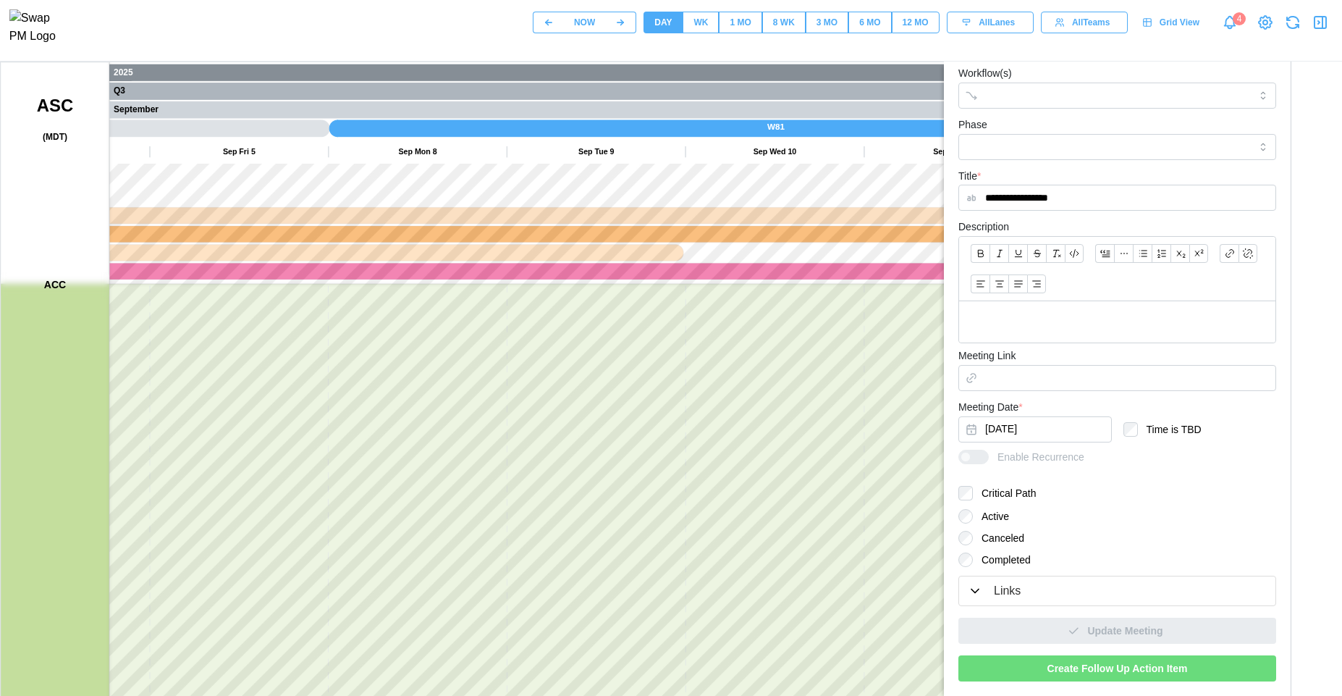
click at [708, 33] on span "WK" at bounding box center [701, 22] width 14 height 20
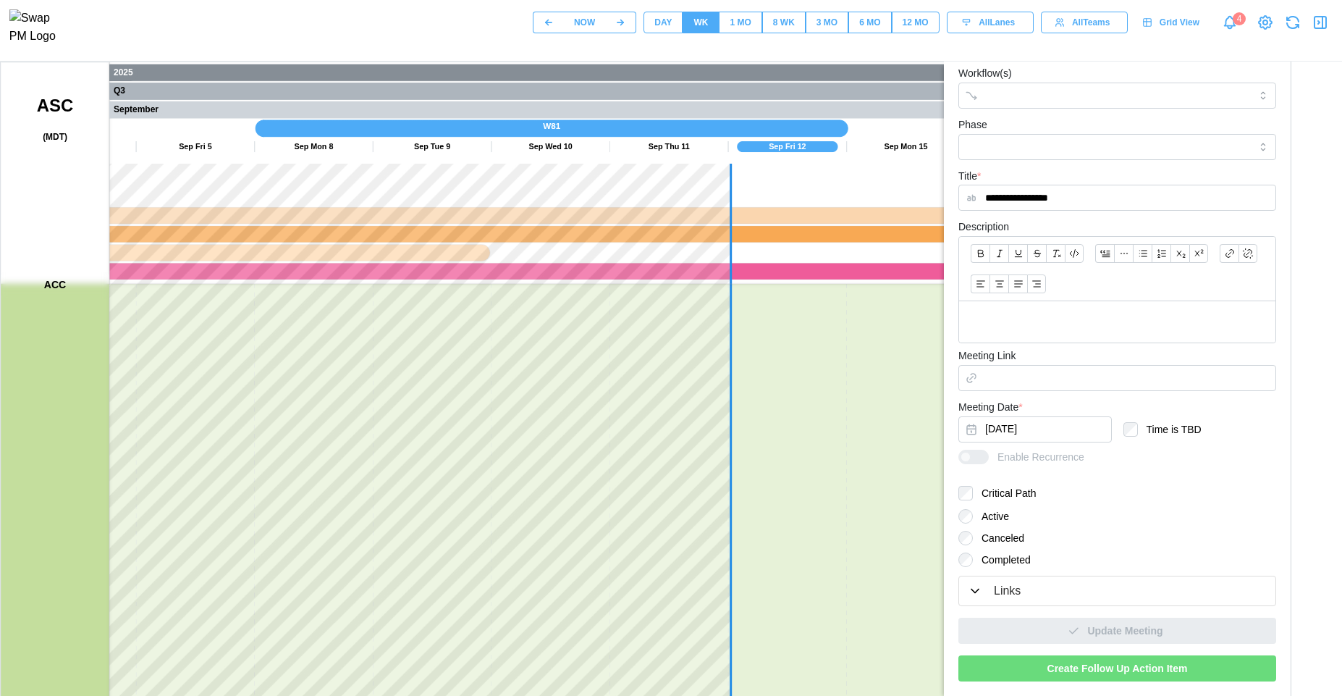
drag, startPoint x: 671, startPoint y: 389, endPoint x: 392, endPoint y: 188, distance: 343.8
click at [396, 193] on canvas at bounding box center [696, 424] width 1390 height 724
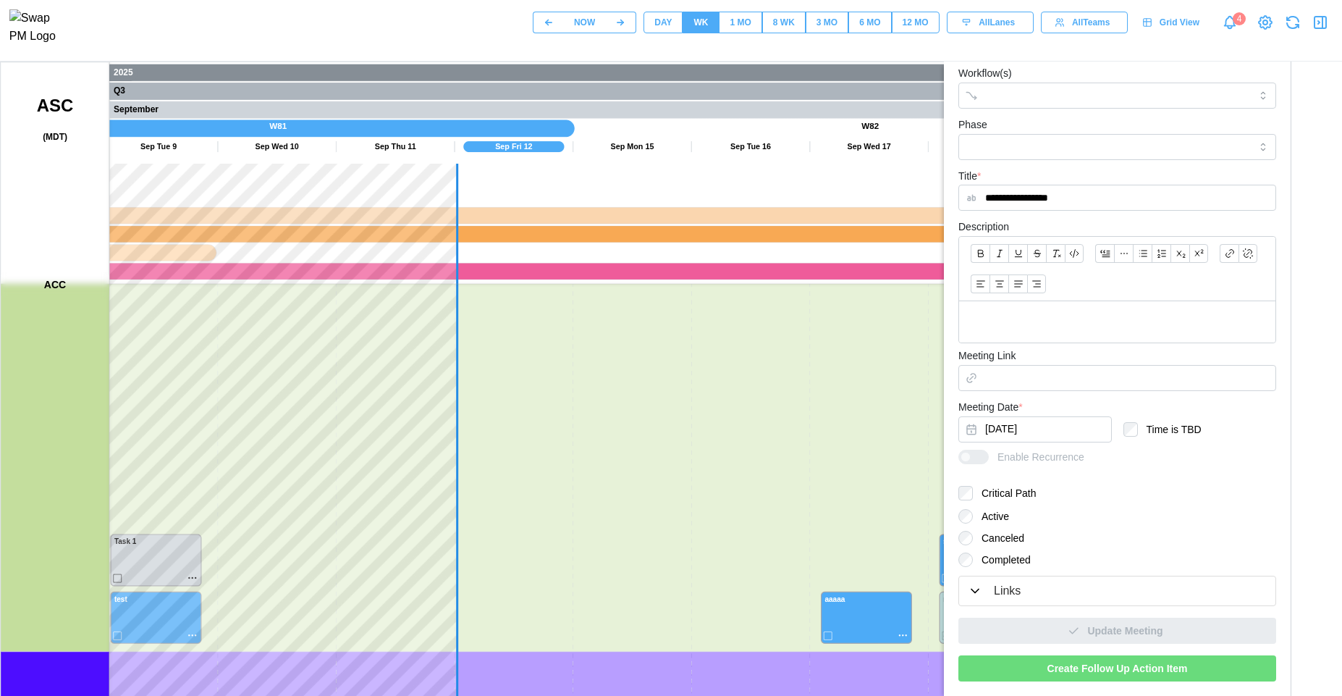
drag, startPoint x: 539, startPoint y: 449, endPoint x: 725, endPoint y: 384, distance: 197.2
click at [725, 384] on canvas at bounding box center [696, 424] width 1390 height 724
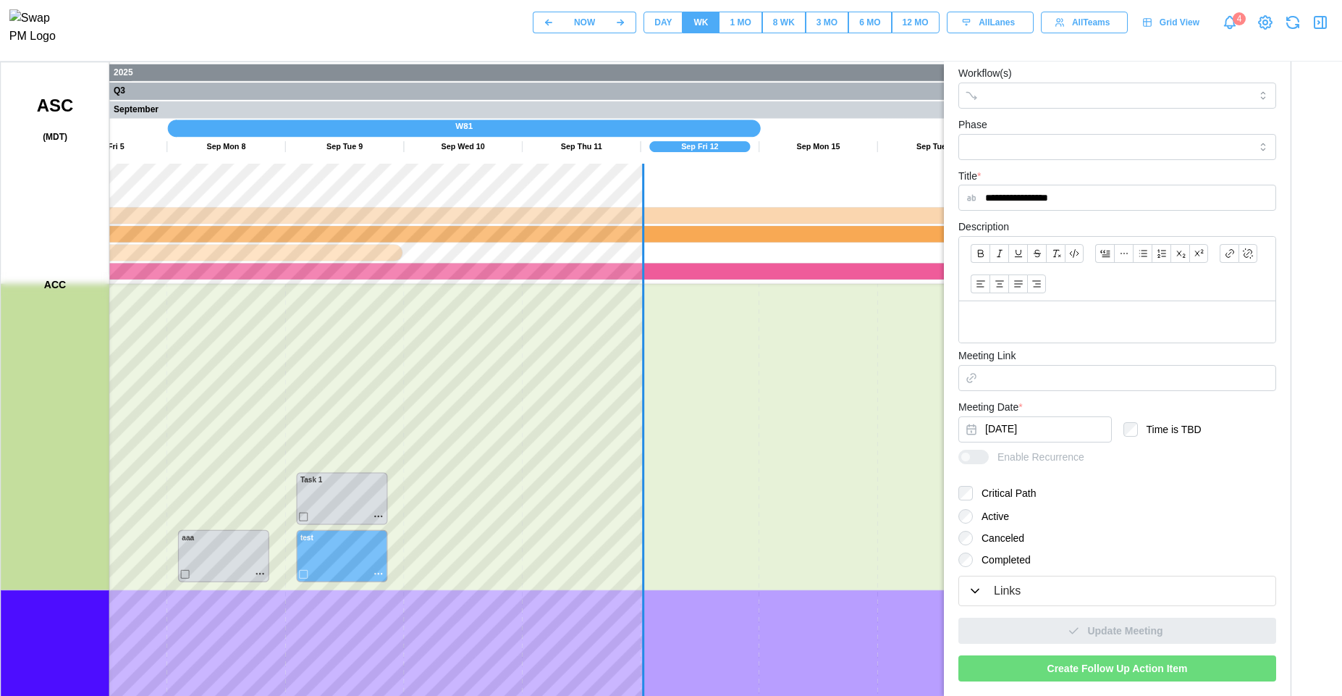
click at [828, 28] on div "3 MO" at bounding box center [827, 23] width 21 height 14
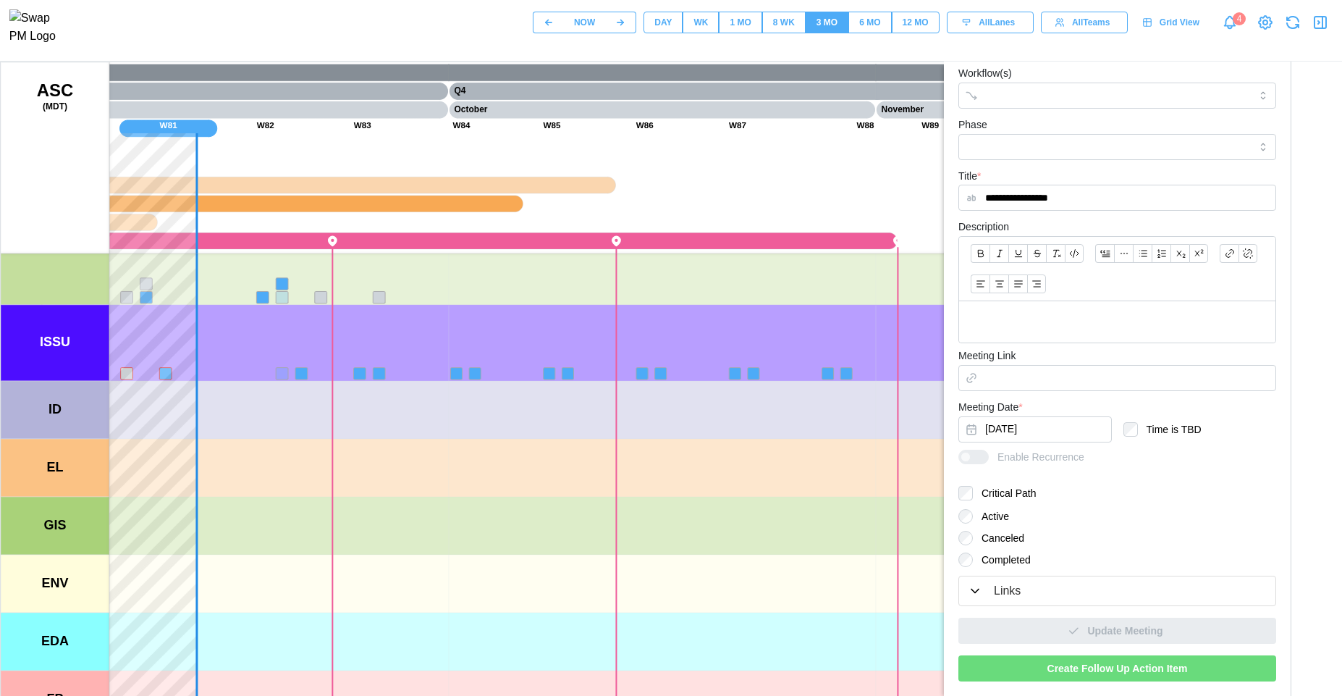
drag, startPoint x: 432, startPoint y: 367, endPoint x: 626, endPoint y: 503, distance: 237.6
click at [673, 542] on canvas at bounding box center [696, 424] width 1390 height 724
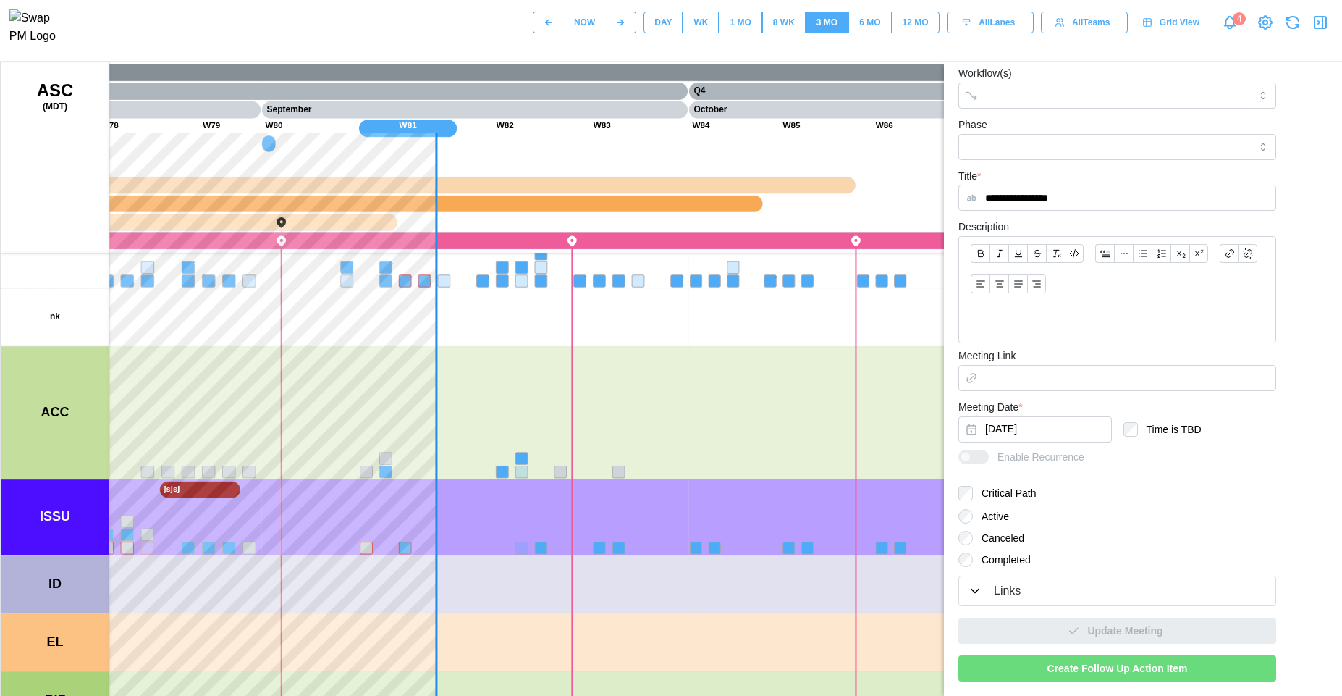
drag, startPoint x: 636, startPoint y: 395, endPoint x: 614, endPoint y: 396, distance: 22.5
click at [636, 400] on canvas at bounding box center [696, 424] width 1390 height 724
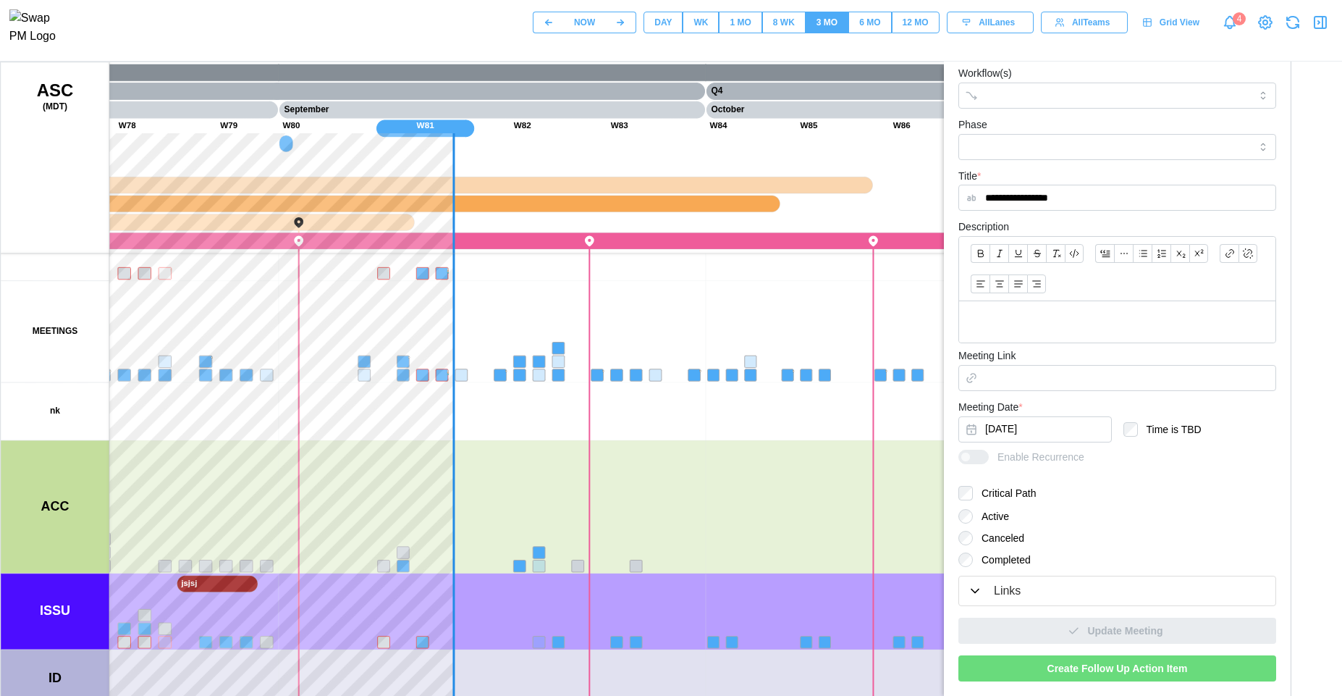
click at [702, 28] on div "WK" at bounding box center [701, 23] width 14 height 14
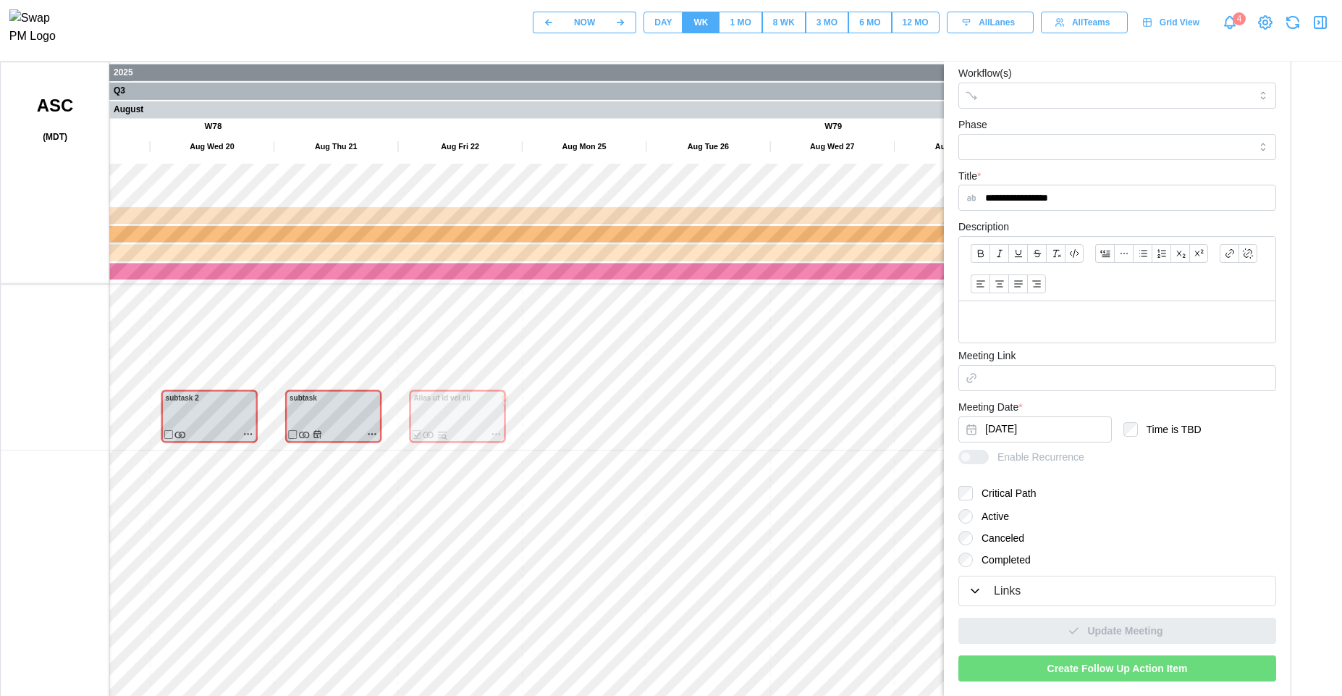
click at [690, 429] on canvas at bounding box center [696, 424] width 1390 height 724
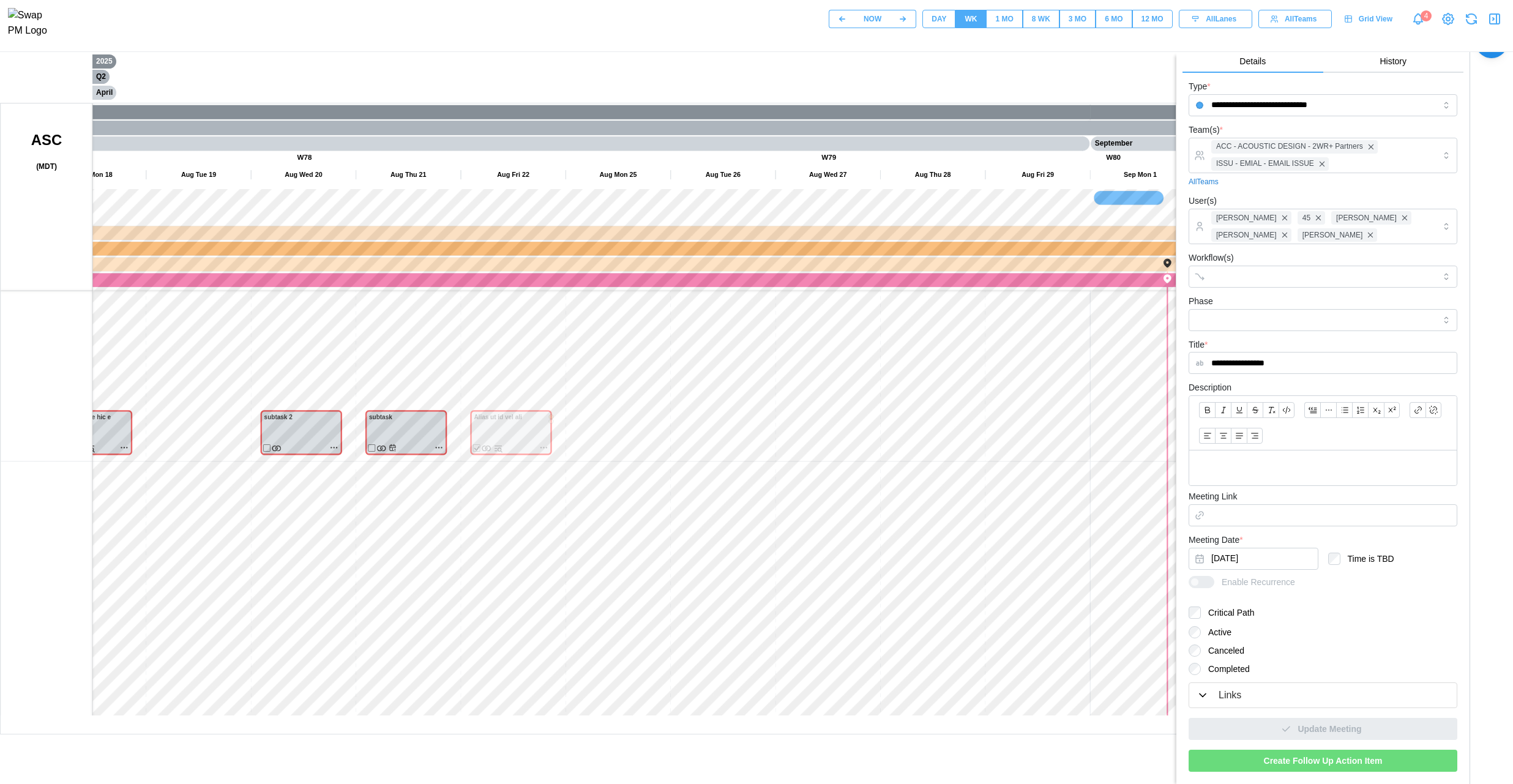
scroll to position [38, 0]
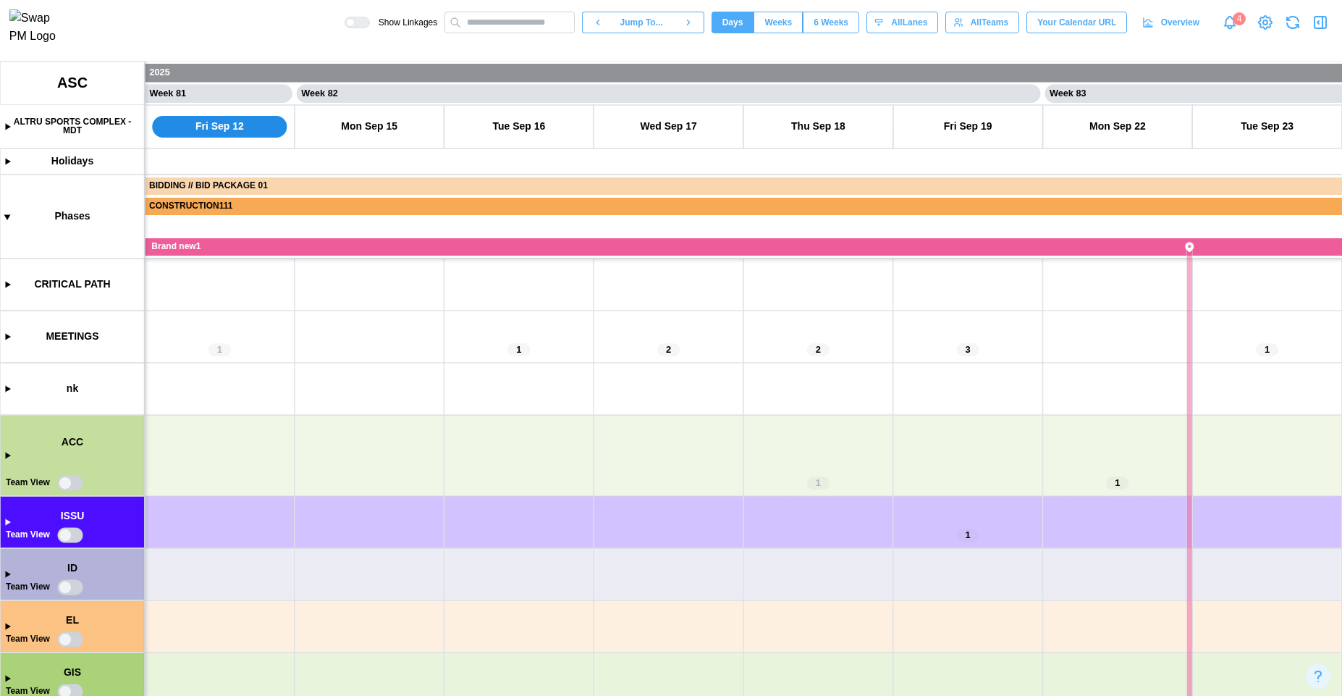
scroll to position [158, 0]
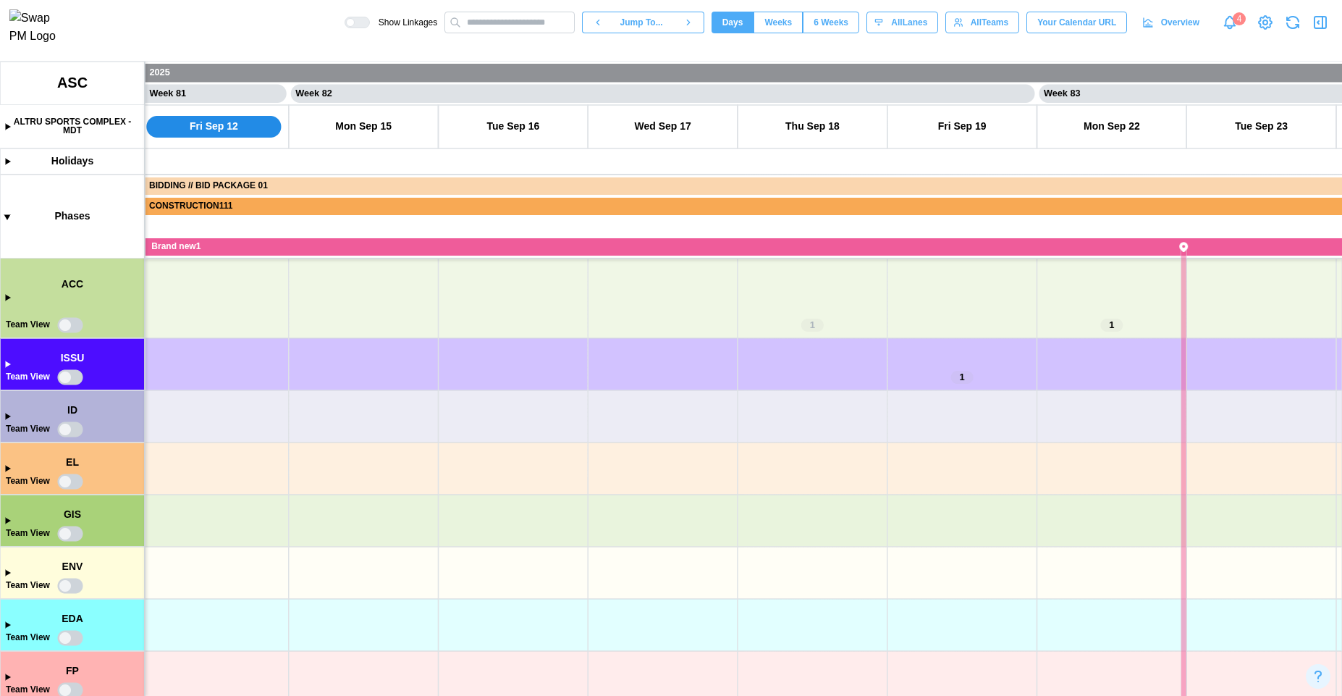
drag, startPoint x: 332, startPoint y: 529, endPoint x: 314, endPoint y: 447, distance: 83.6
click at [314, 447] on canvas at bounding box center [671, 379] width 1342 height 634
drag, startPoint x: 607, startPoint y: 497, endPoint x: 504, endPoint y: 661, distance: 193.3
click at [504, 661] on canvas at bounding box center [671, 379] width 1342 height 634
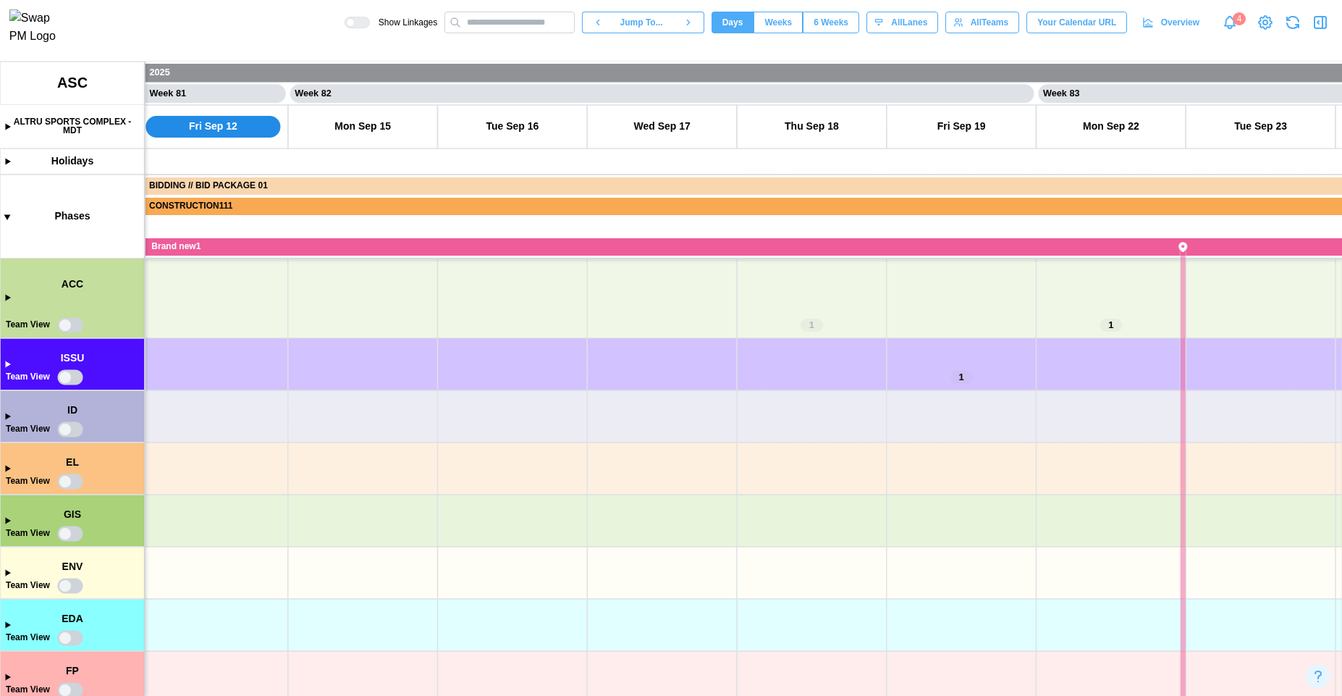
drag, startPoint x: 312, startPoint y: 393, endPoint x: 335, endPoint y: 516, distance: 124.5
click at [335, 516] on canvas at bounding box center [671, 379] width 1342 height 634
click at [10, 367] on canvas at bounding box center [671, 379] width 1342 height 634
drag, startPoint x: 469, startPoint y: 456, endPoint x: 346, endPoint y: 458, distance: 123.1
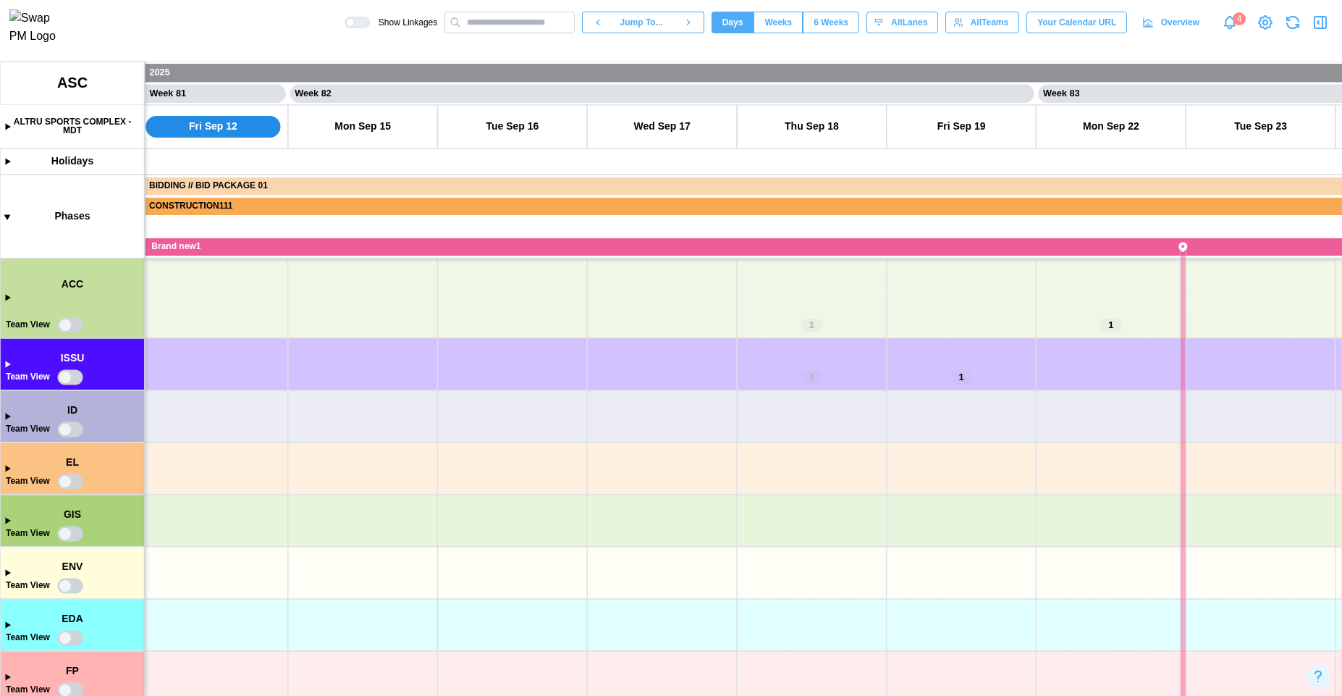
click at [346, 458] on canvas at bounding box center [671, 379] width 1342 height 634
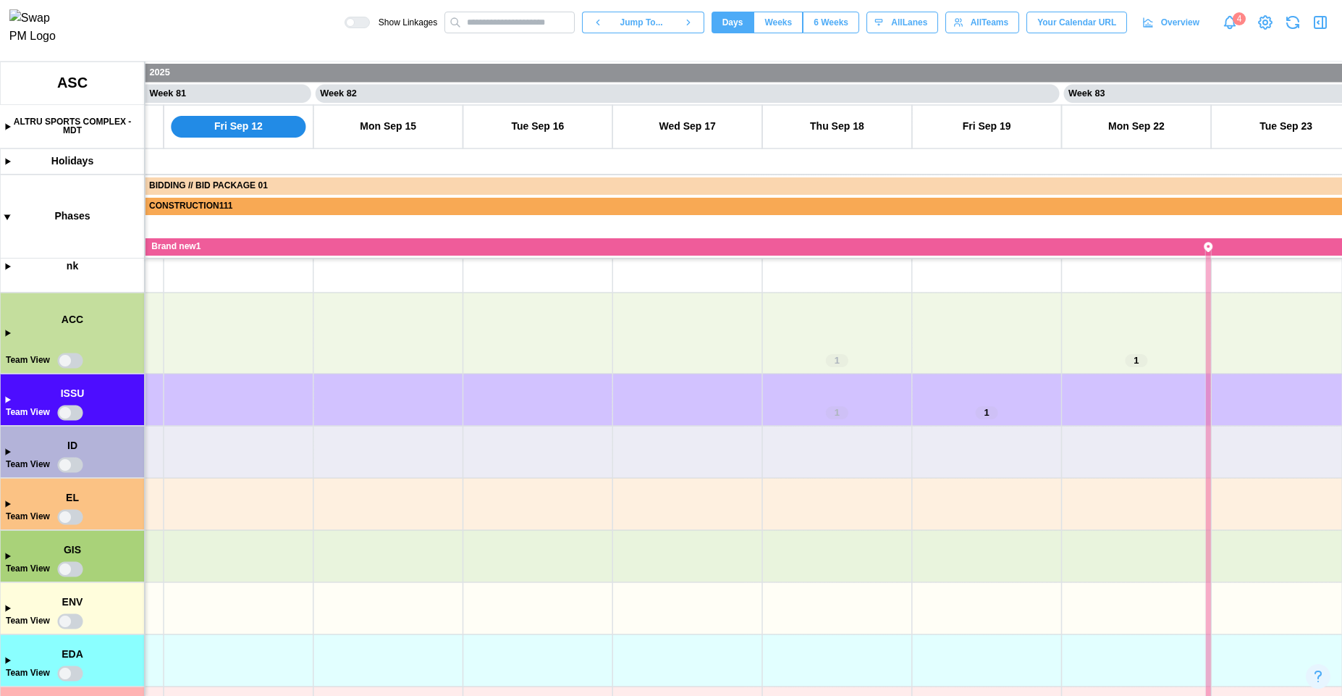
click at [7, 404] on canvas at bounding box center [671, 379] width 1342 height 634
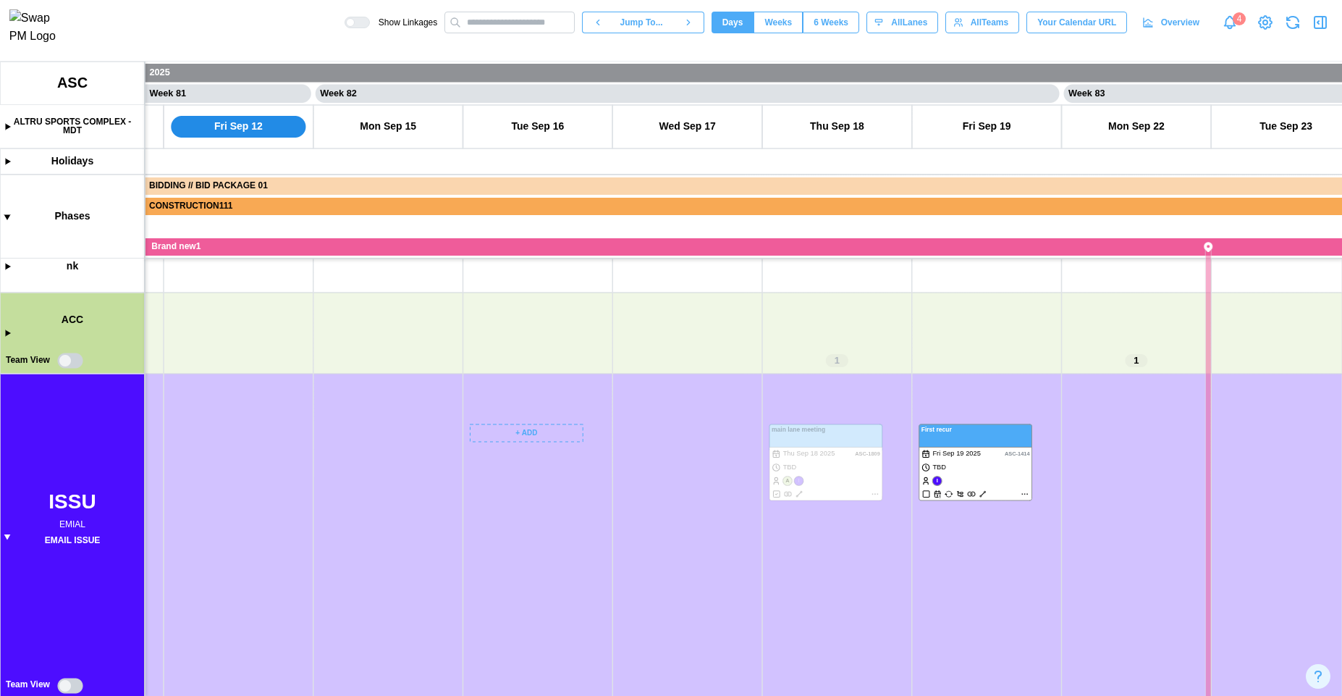
scroll to position [119, 0]
drag, startPoint x: 469, startPoint y: 545, endPoint x: 122, endPoint y: 547, distance: 346.8
click at [122, 547] on canvas at bounding box center [671, 379] width 1342 height 634
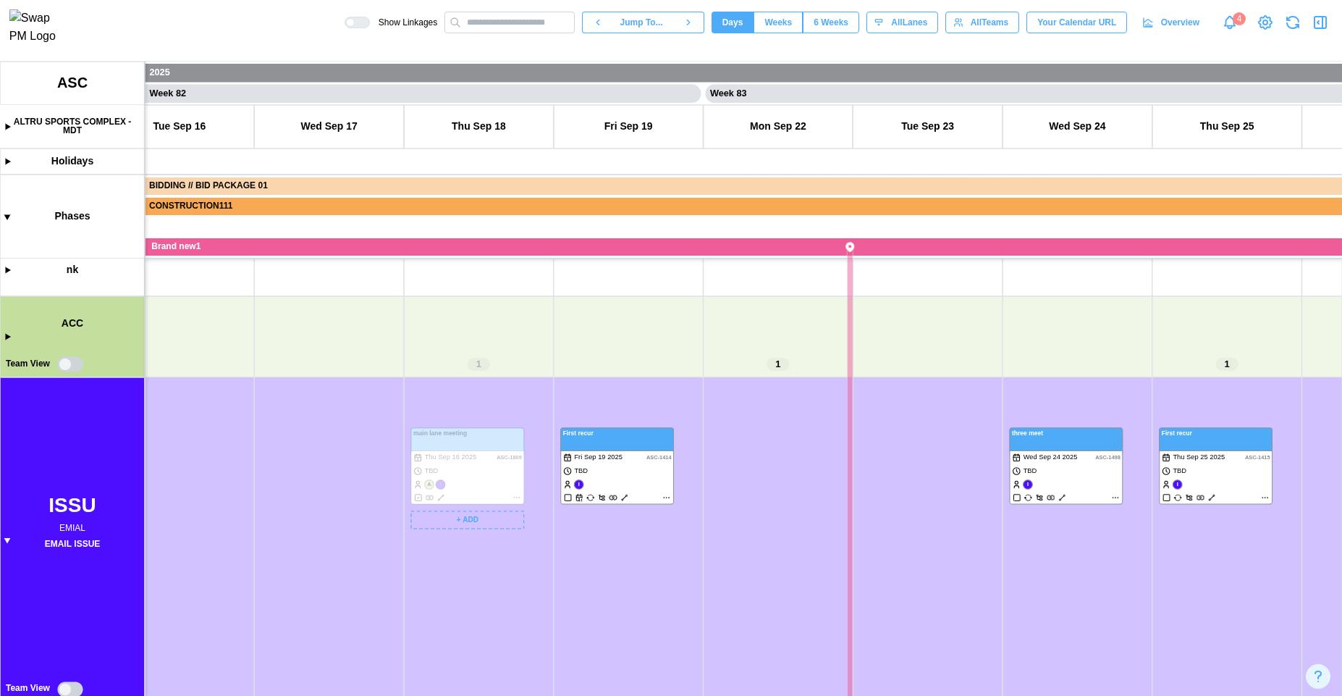
scroll to position [101, 0]
drag, startPoint x: 539, startPoint y: 587, endPoint x: 543, endPoint y: 607, distance: 20.7
click at [543, 607] on canvas at bounding box center [671, 379] width 1342 height 634
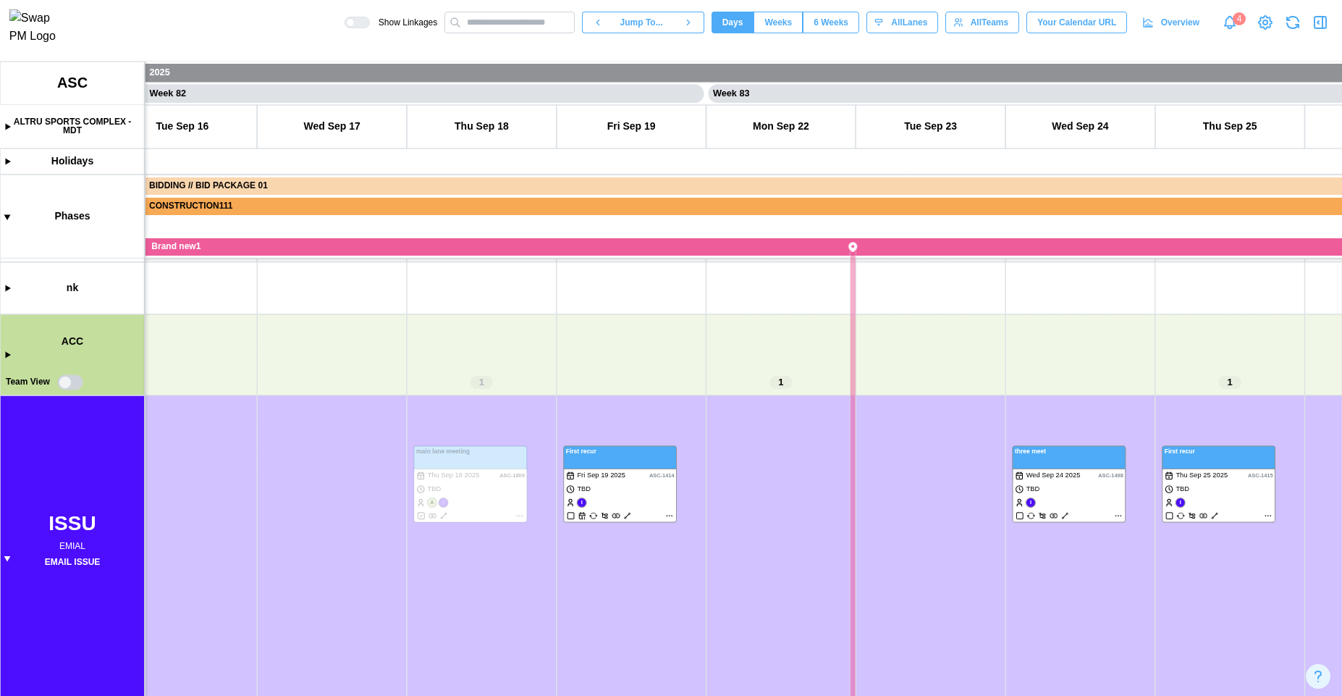
click at [794, 19] on button "Weeks" at bounding box center [778, 23] width 49 height 22
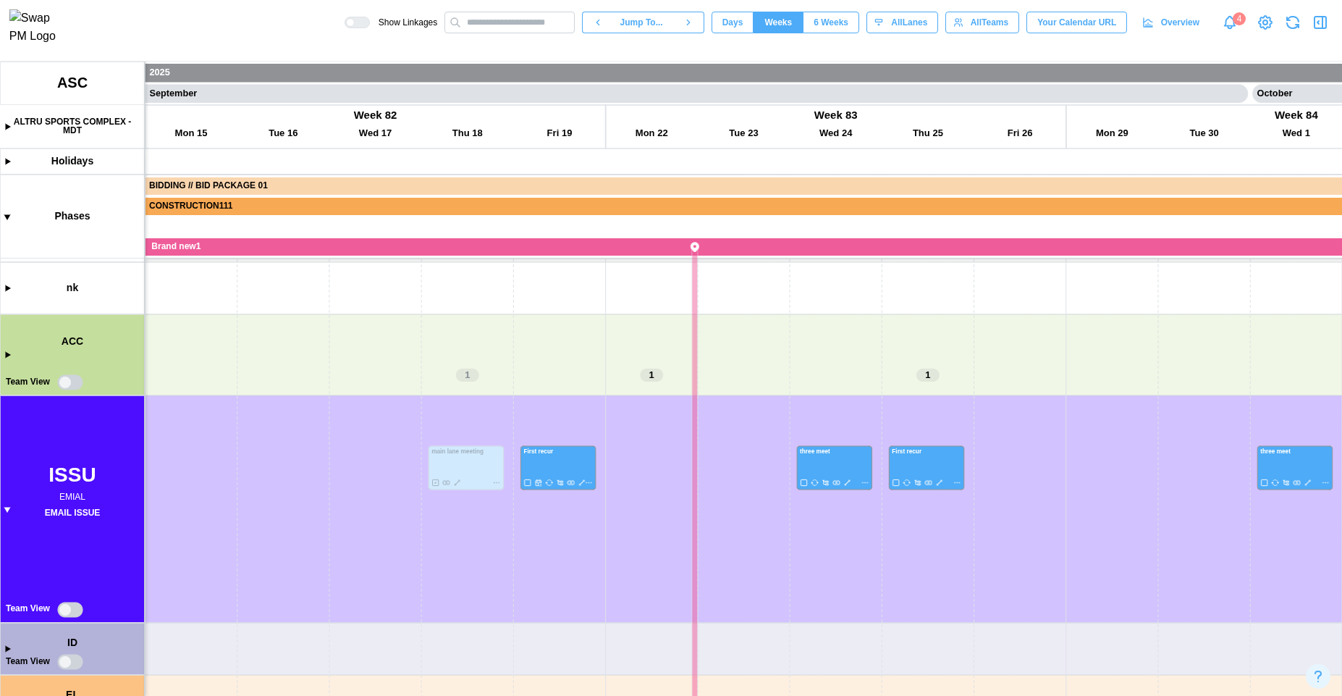
scroll to position [62, 0]
drag, startPoint x: 663, startPoint y: 318, endPoint x: 625, endPoint y: 361, distance: 58.0
click at [625, 361] on canvas at bounding box center [671, 379] width 1342 height 634
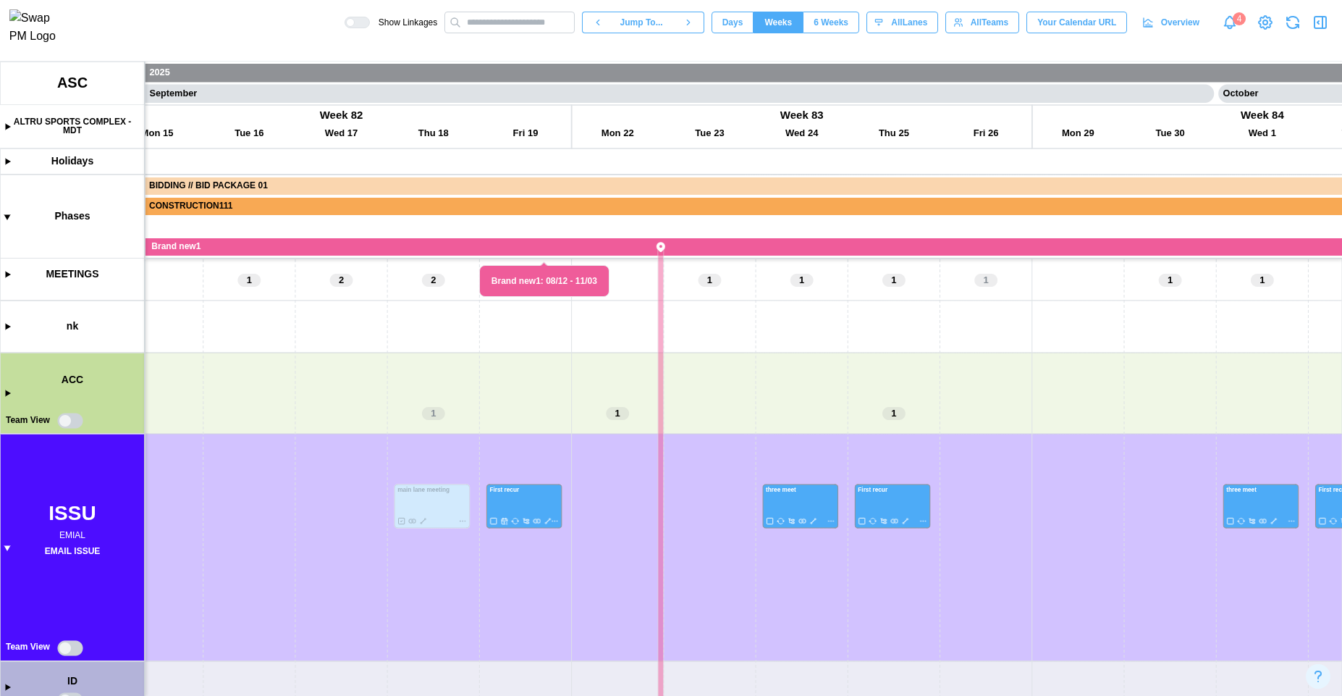
click at [9, 391] on canvas at bounding box center [671, 379] width 1342 height 634
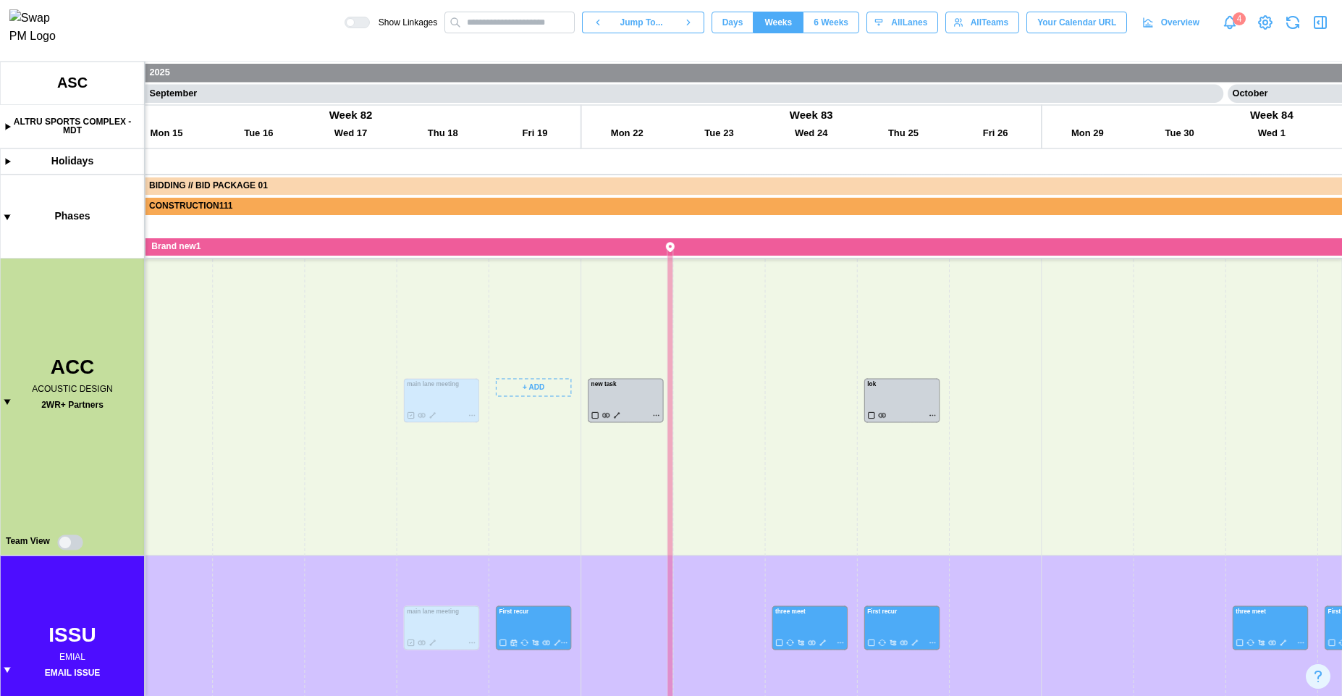
scroll to position [285, 0]
drag, startPoint x: 492, startPoint y: 652, endPoint x: 525, endPoint y: 389, distance: 264.9
click at [525, 389] on canvas at bounding box center [671, 379] width 1342 height 634
drag, startPoint x: 525, startPoint y: 389, endPoint x: 501, endPoint y: 479, distance: 92.9
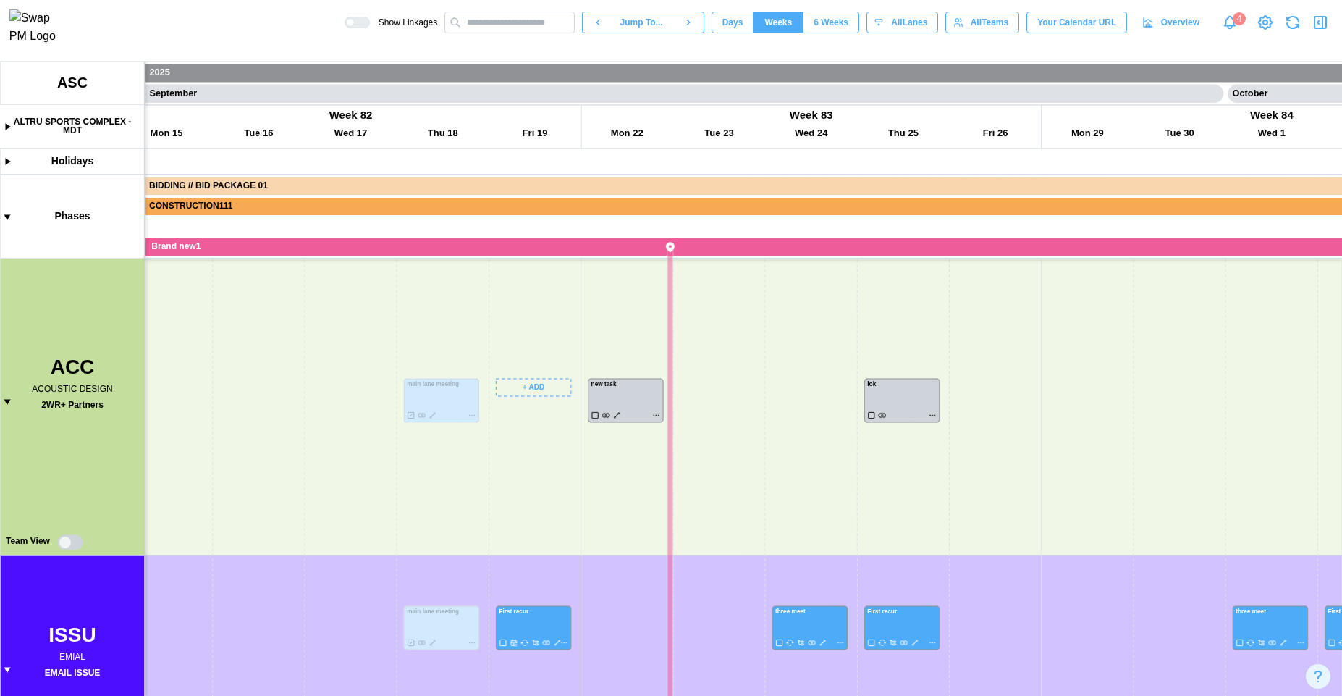
click at [501, 479] on canvas at bounding box center [671, 379] width 1342 height 634
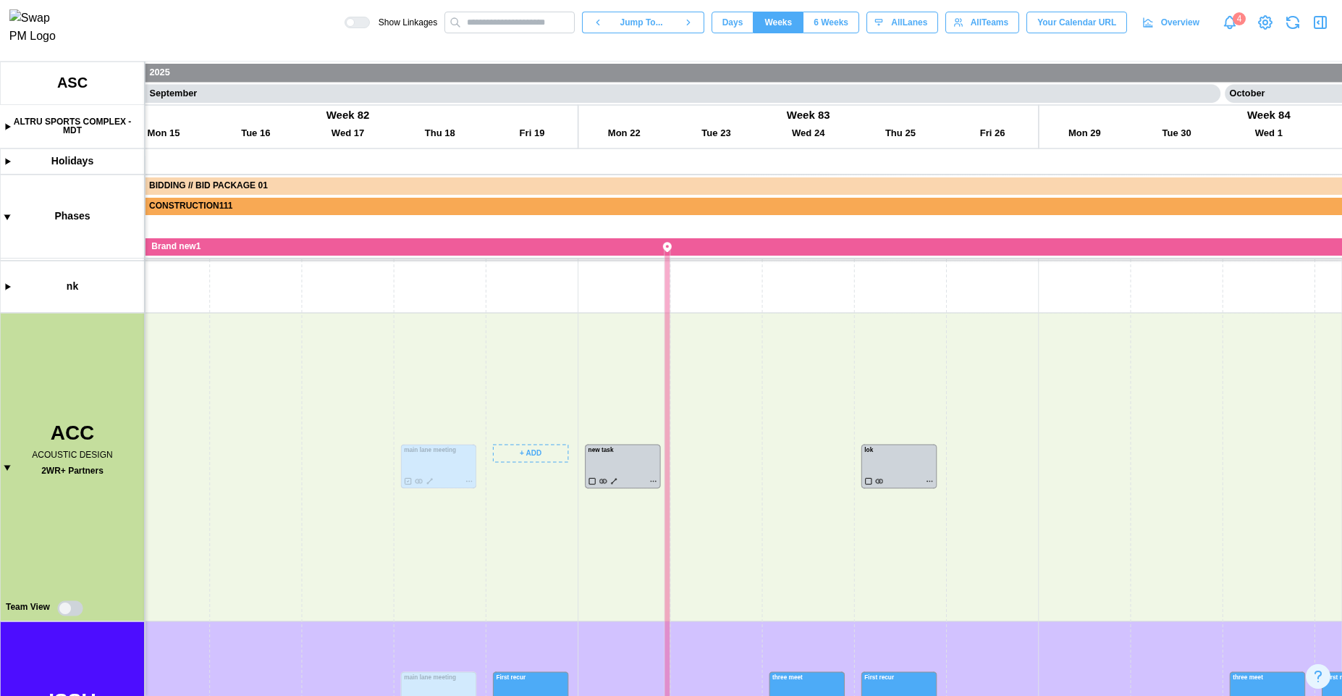
scroll to position [29, 0]
drag, startPoint x: 500, startPoint y: 419, endPoint x: 480, endPoint y: 609, distance: 190.7
click at [483, 607] on canvas at bounding box center [671, 379] width 1342 height 634
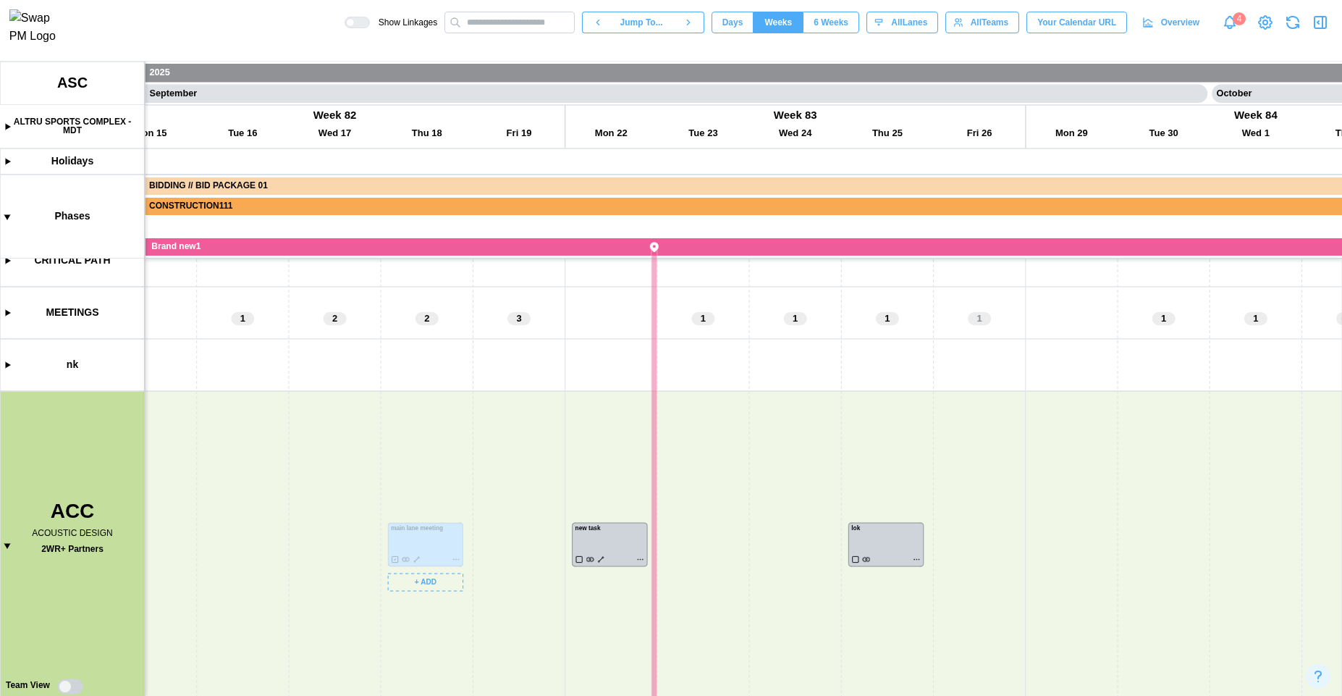
drag, startPoint x: 459, startPoint y: 445, endPoint x: 462, endPoint y: 532, distance: 87.7
click at [462, 532] on canvas at bounding box center [671, 379] width 1342 height 634
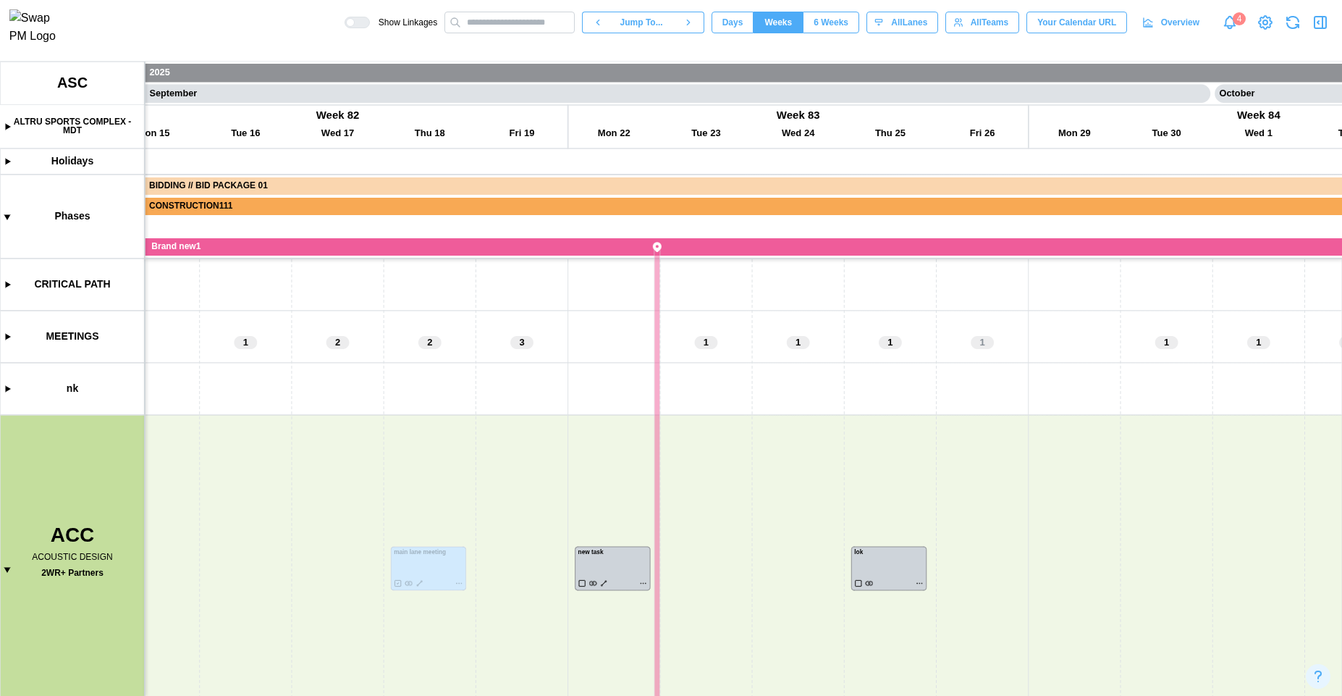
click at [7, 340] on canvas at bounding box center [671, 379] width 1342 height 634
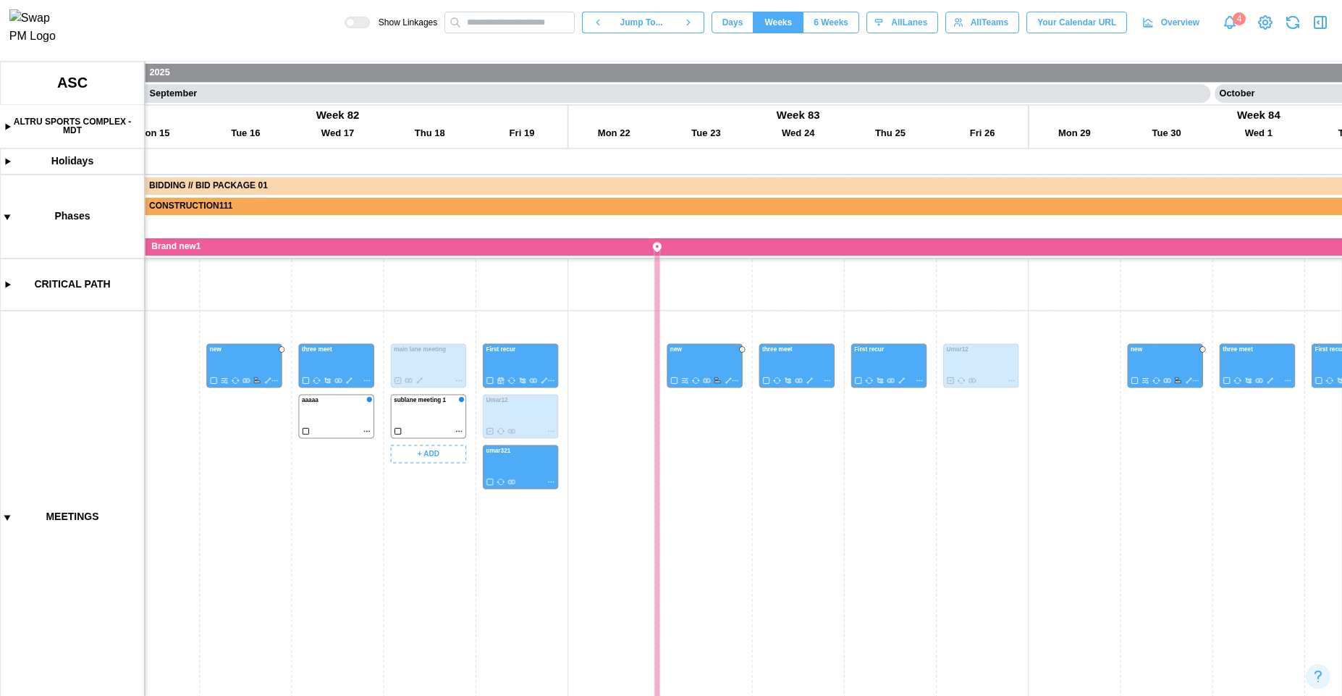
drag, startPoint x: 402, startPoint y: 618, endPoint x: 409, endPoint y: 581, distance: 37.6
click at [409, 581] on canvas at bounding box center [671, 379] width 1342 height 634
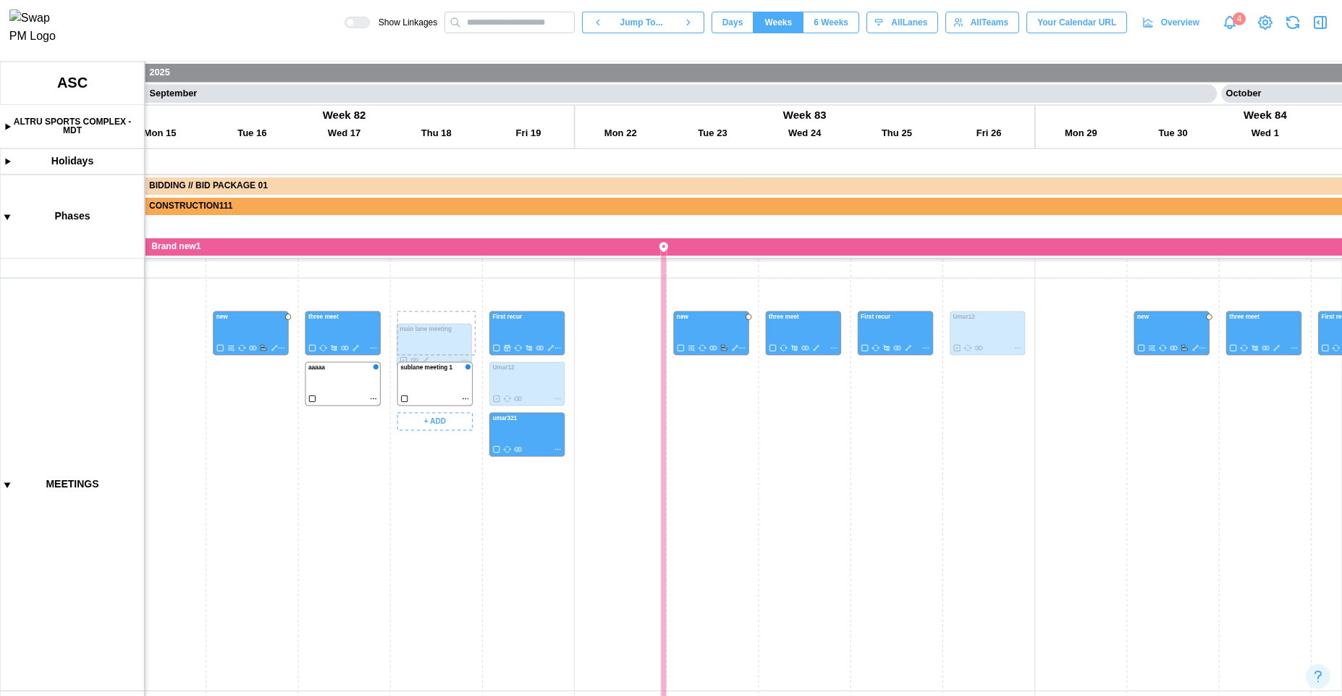
click at [452, 342] on canvas at bounding box center [671, 379] width 1342 height 634
drag, startPoint x: 476, startPoint y: 547, endPoint x: 483, endPoint y: 397, distance: 150.0
click at [483, 397] on canvas at bounding box center [671, 379] width 1342 height 634
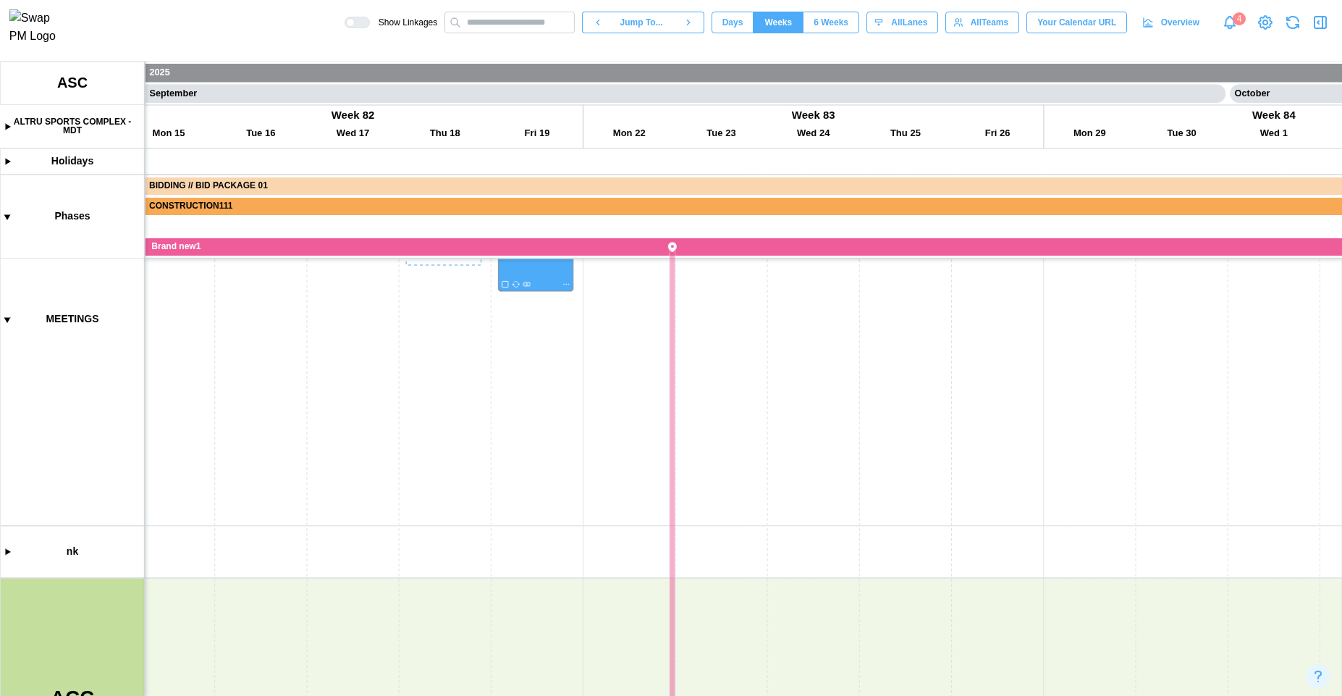
scroll to position [0, 37339]
drag, startPoint x: 477, startPoint y: 517, endPoint x: 474, endPoint y: 408, distance: 109.4
click at [474, 408] on canvas at bounding box center [671, 379] width 1342 height 634
drag, startPoint x: 466, startPoint y: 560, endPoint x: 468, endPoint y: 447, distance: 113.0
click at [468, 447] on canvas at bounding box center [671, 379] width 1342 height 634
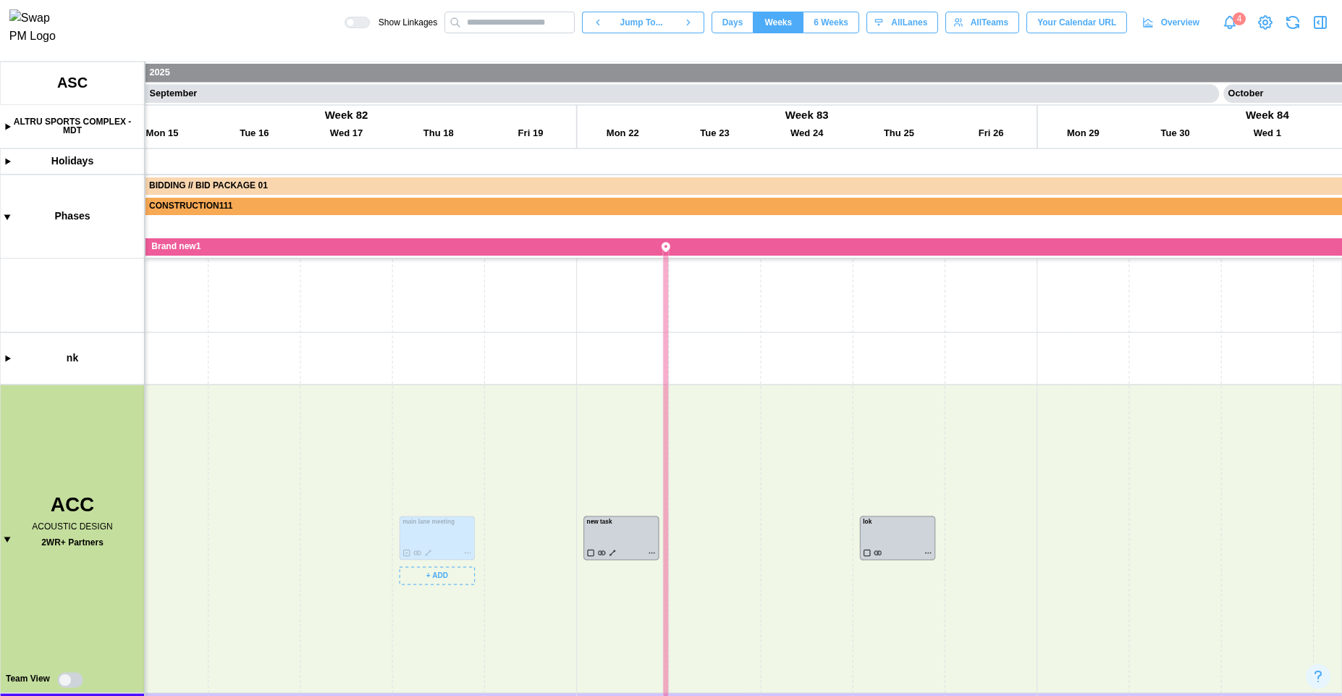
drag, startPoint x: 476, startPoint y: 437, endPoint x: 468, endPoint y: 572, distance: 134.9
click at [465, 612] on canvas at bounding box center [671, 379] width 1342 height 634
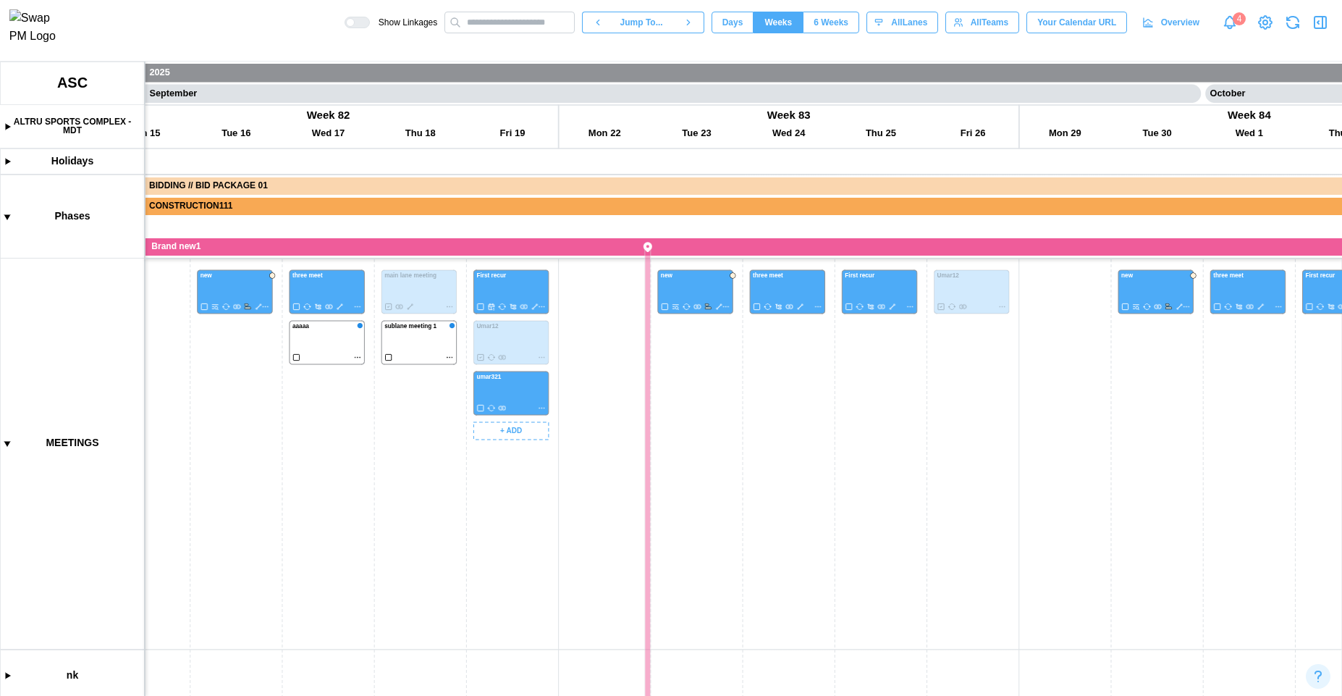
drag, startPoint x: 503, startPoint y: 435, endPoint x: 492, endPoint y: 593, distance: 158.2
click at [492, 593] on canvas at bounding box center [671, 379] width 1342 height 634
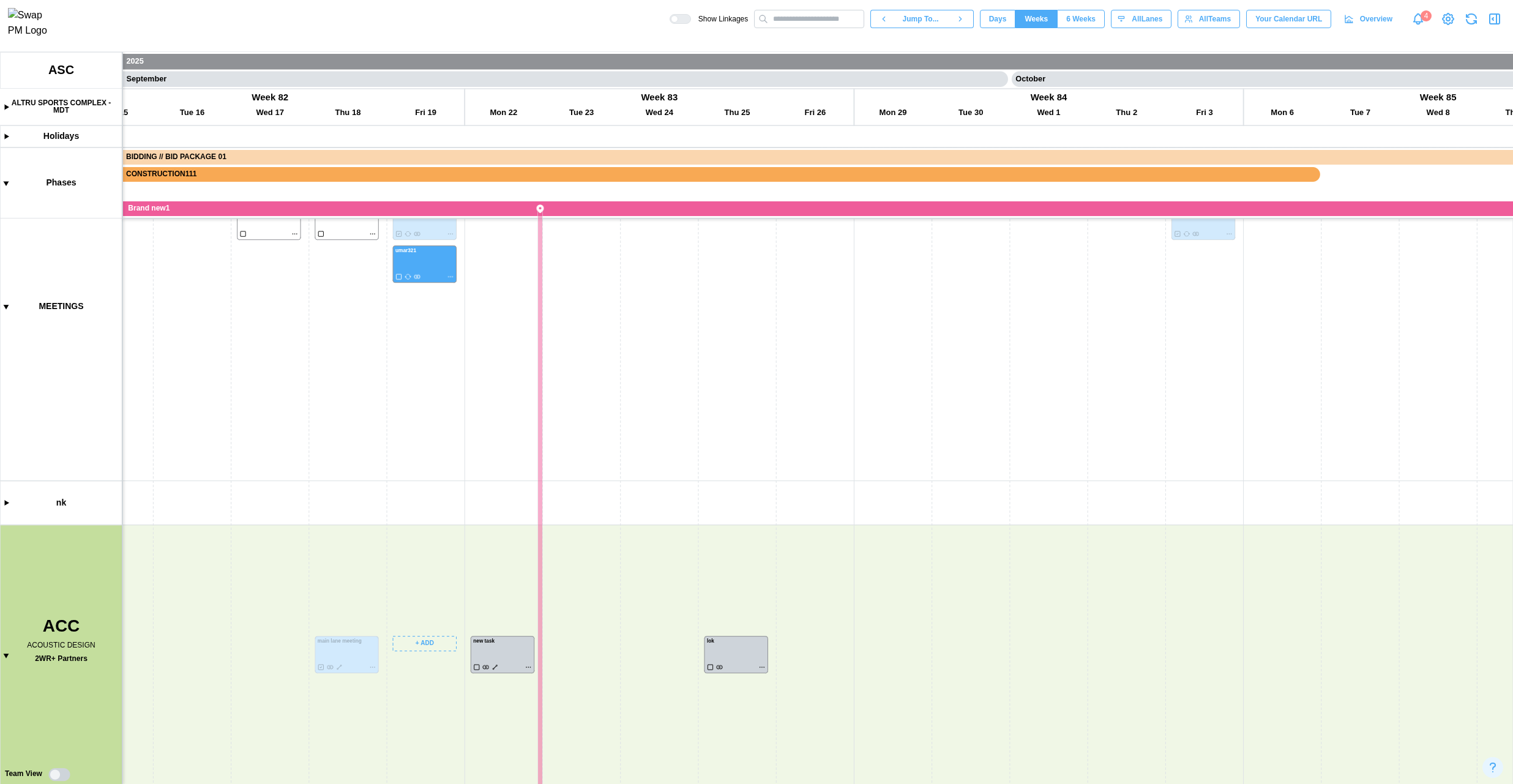
drag, startPoint x: 454, startPoint y: 642, endPoint x: 438, endPoint y: 343, distance: 299.4
click at [438, 343] on canvas at bounding box center [756, 418] width 1513 height 732
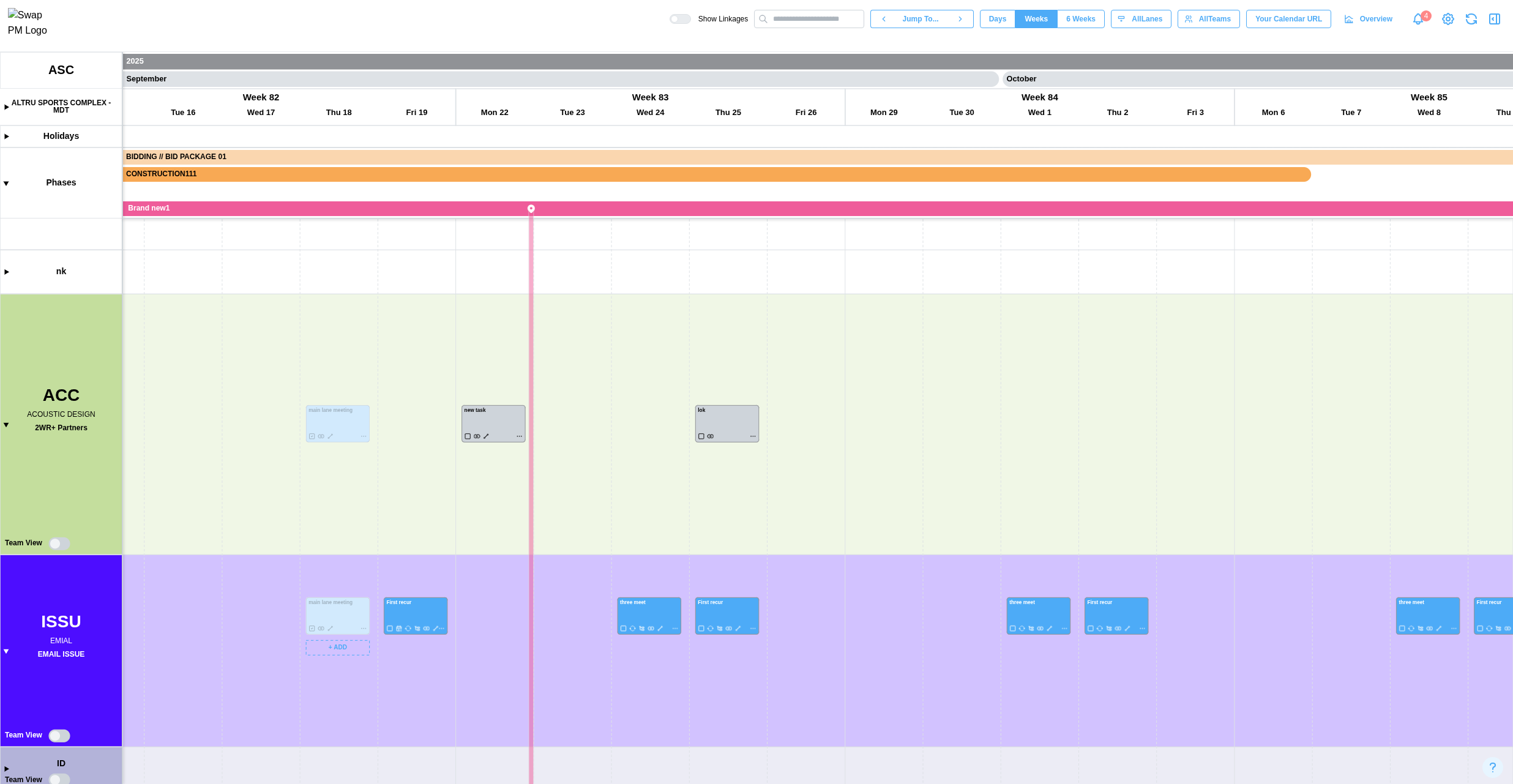
drag, startPoint x: 358, startPoint y: 652, endPoint x: 420, endPoint y: 438, distance: 222.8
click at [420, 438] on canvas at bounding box center [756, 418] width 1513 height 732
drag, startPoint x: 439, startPoint y: 449, endPoint x: 451, endPoint y: 331, distance: 118.6
click at [451, 331] on canvas at bounding box center [756, 418] width 1513 height 732
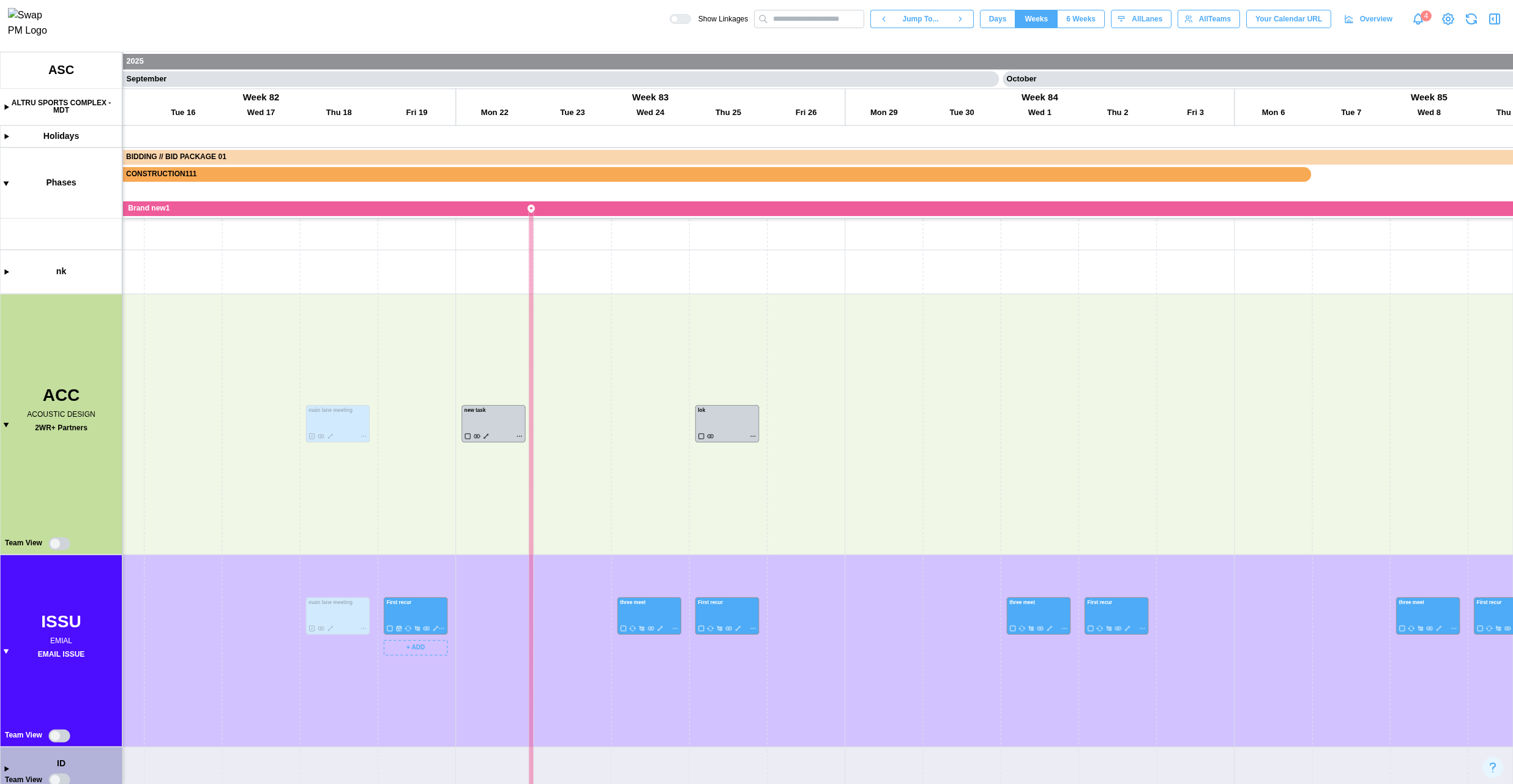
scroll to position [557, 0]
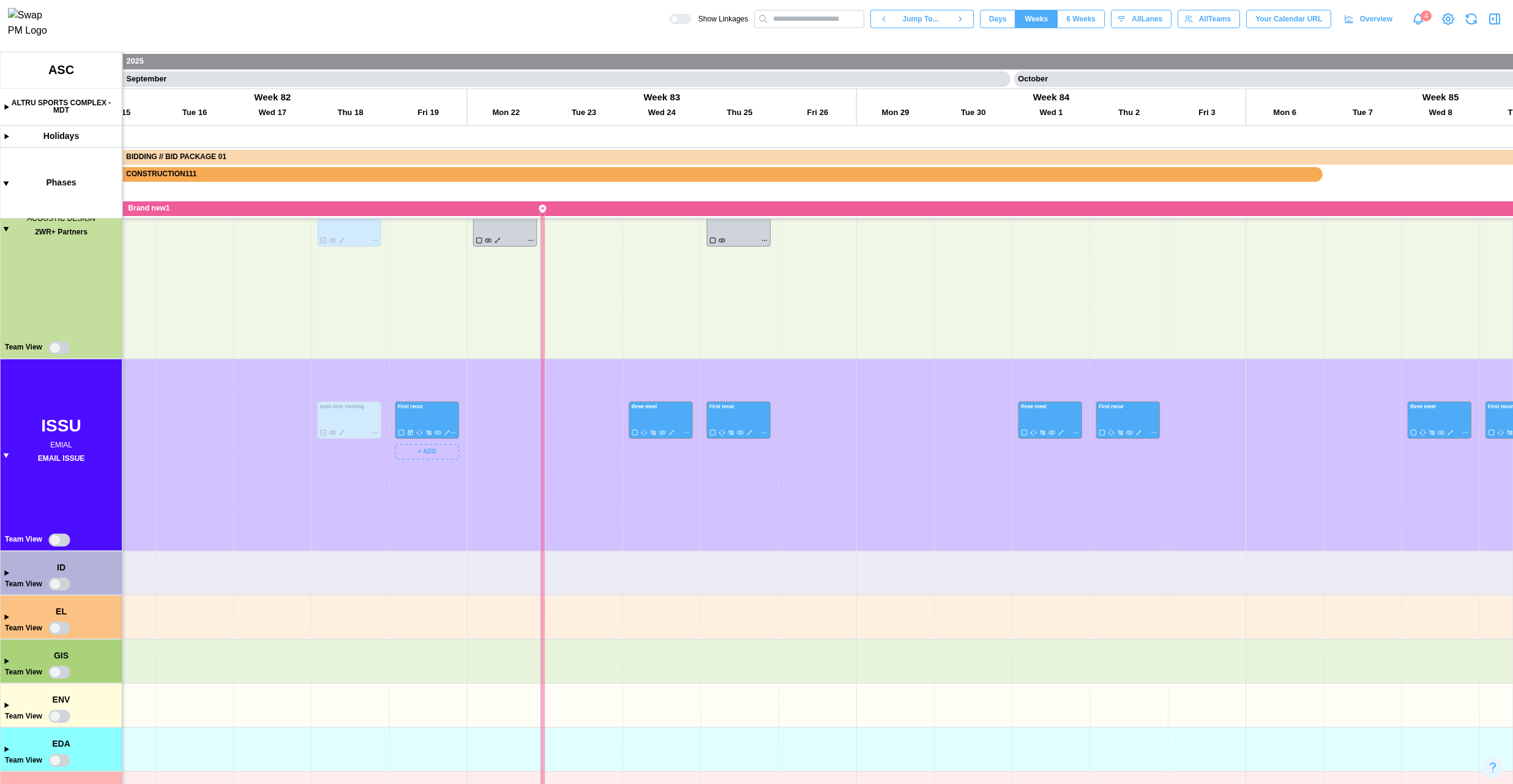
click at [378, 431] on canvas at bounding box center [756, 418] width 1513 height 732
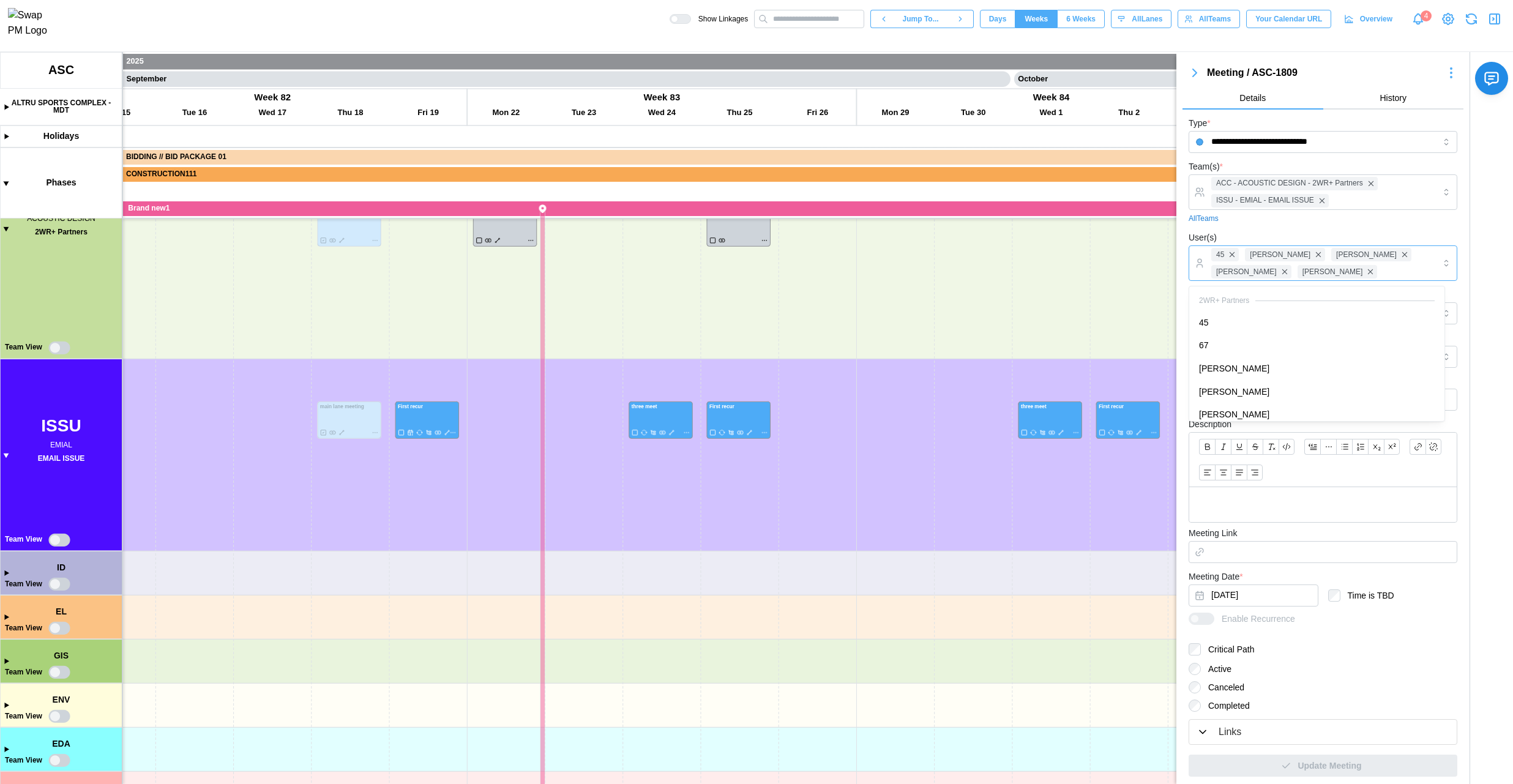
click at [1134, 270] on div "45 Bill Clifford Amanda Spear Caitlin Milligan Caleb Leftin" at bounding box center [1321, 263] width 227 height 35
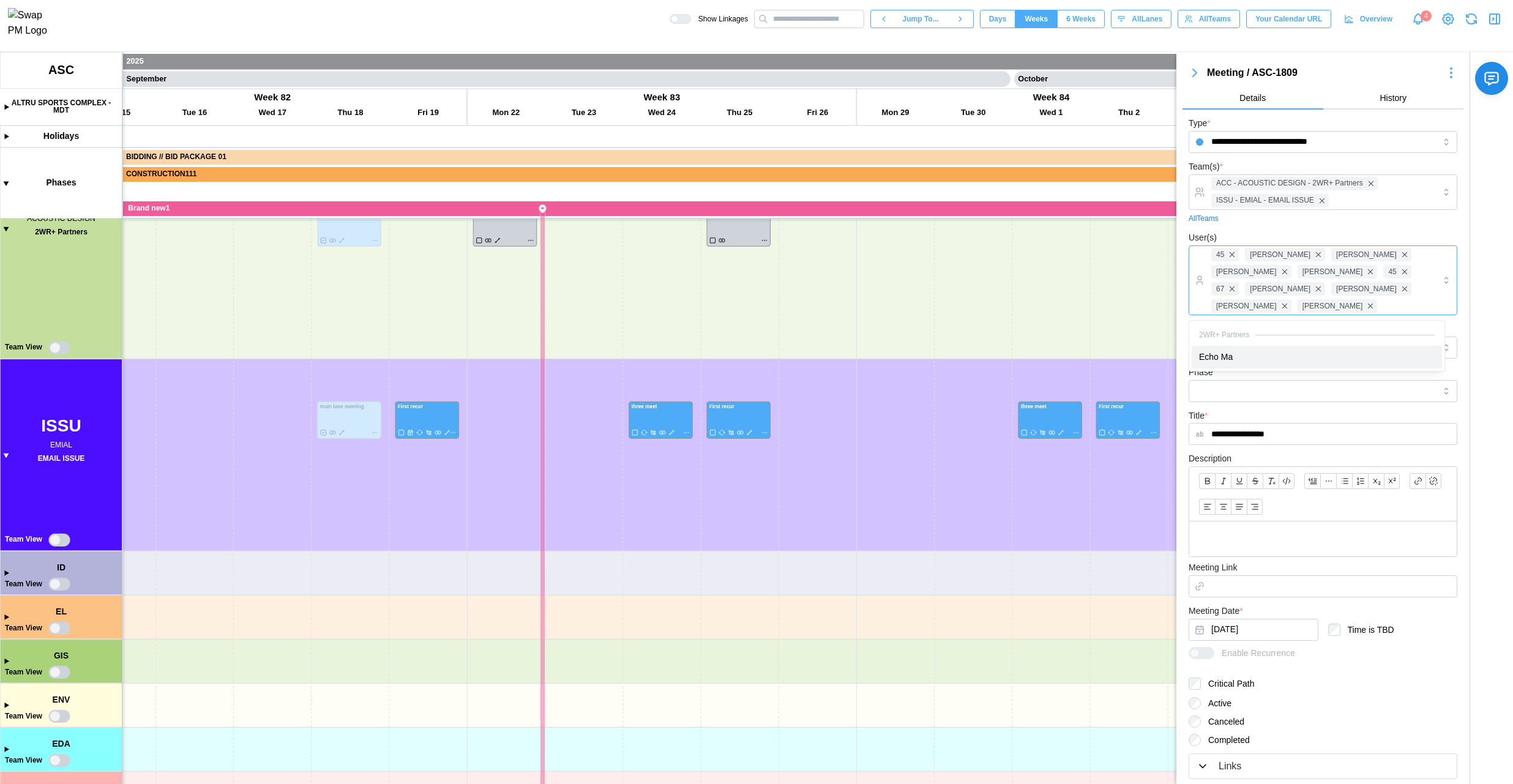
click at [1134, 343] on div "2WR+ Partners" at bounding box center [1317, 334] width 250 height 23
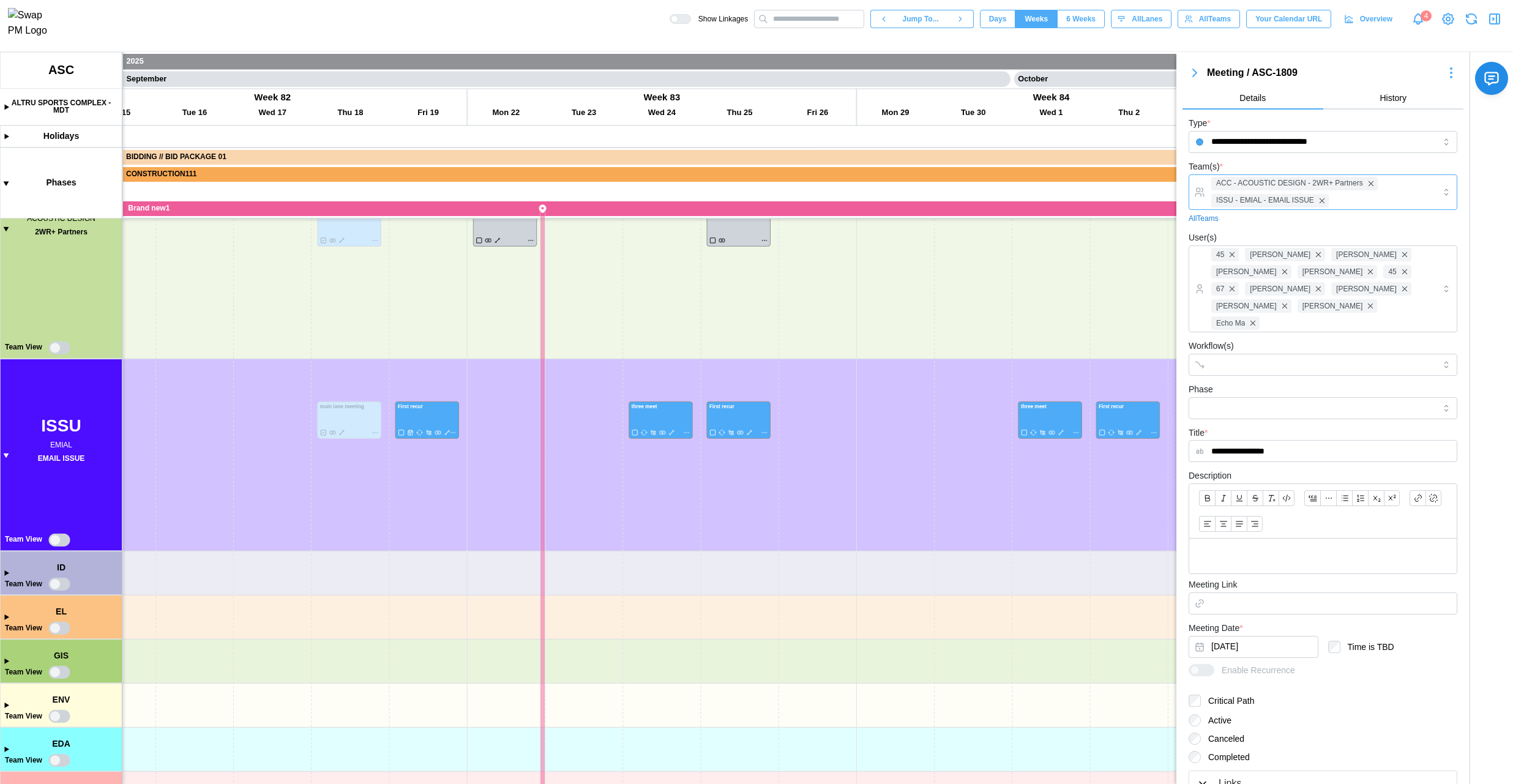
click at [1134, 189] on div "ACC - ACOUSTIC DESIGN - 2WR+ Partners ISSU - EMIAL - EMAIL ISSUE" at bounding box center [1321, 192] width 227 height 35
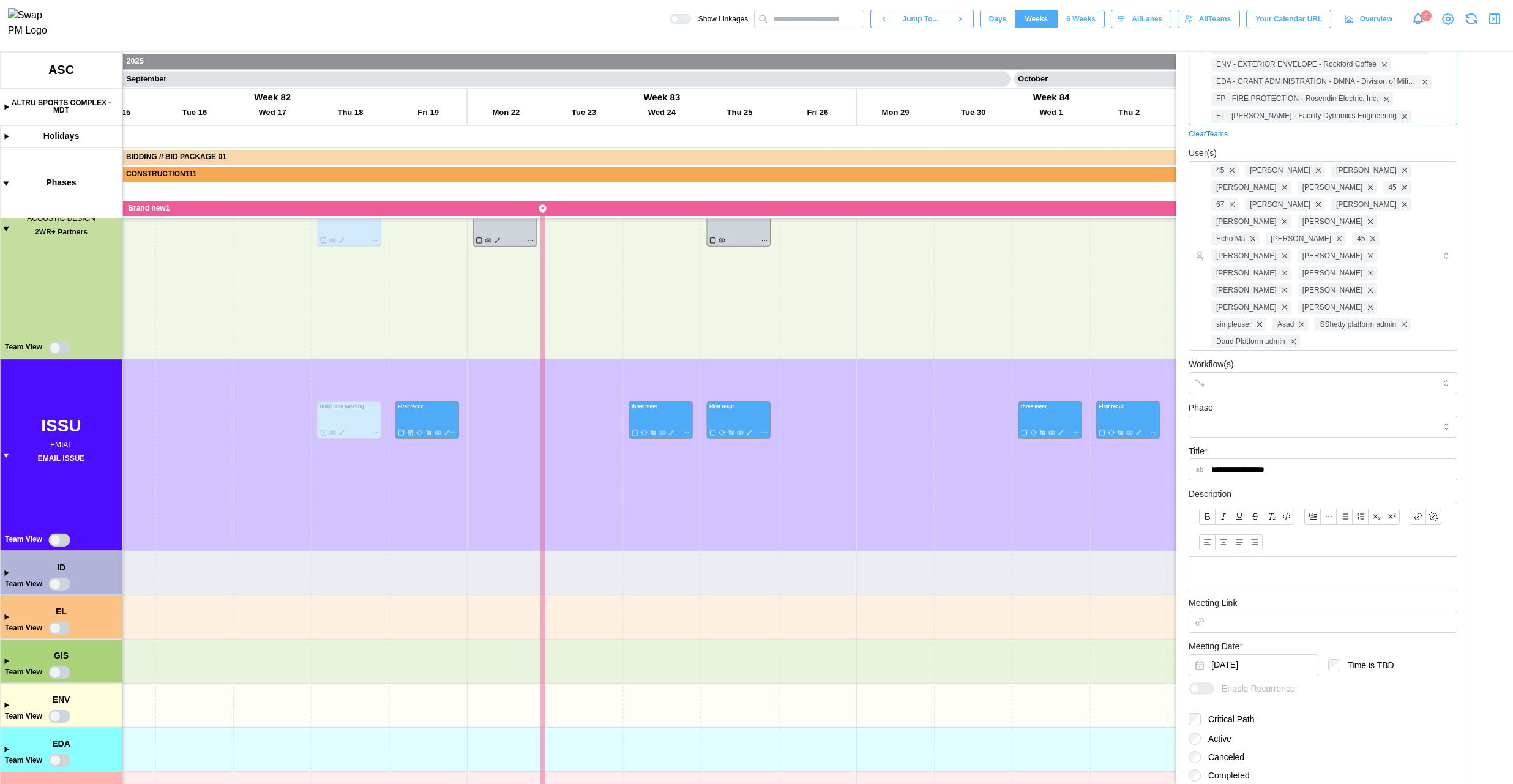
scroll to position [278, 0]
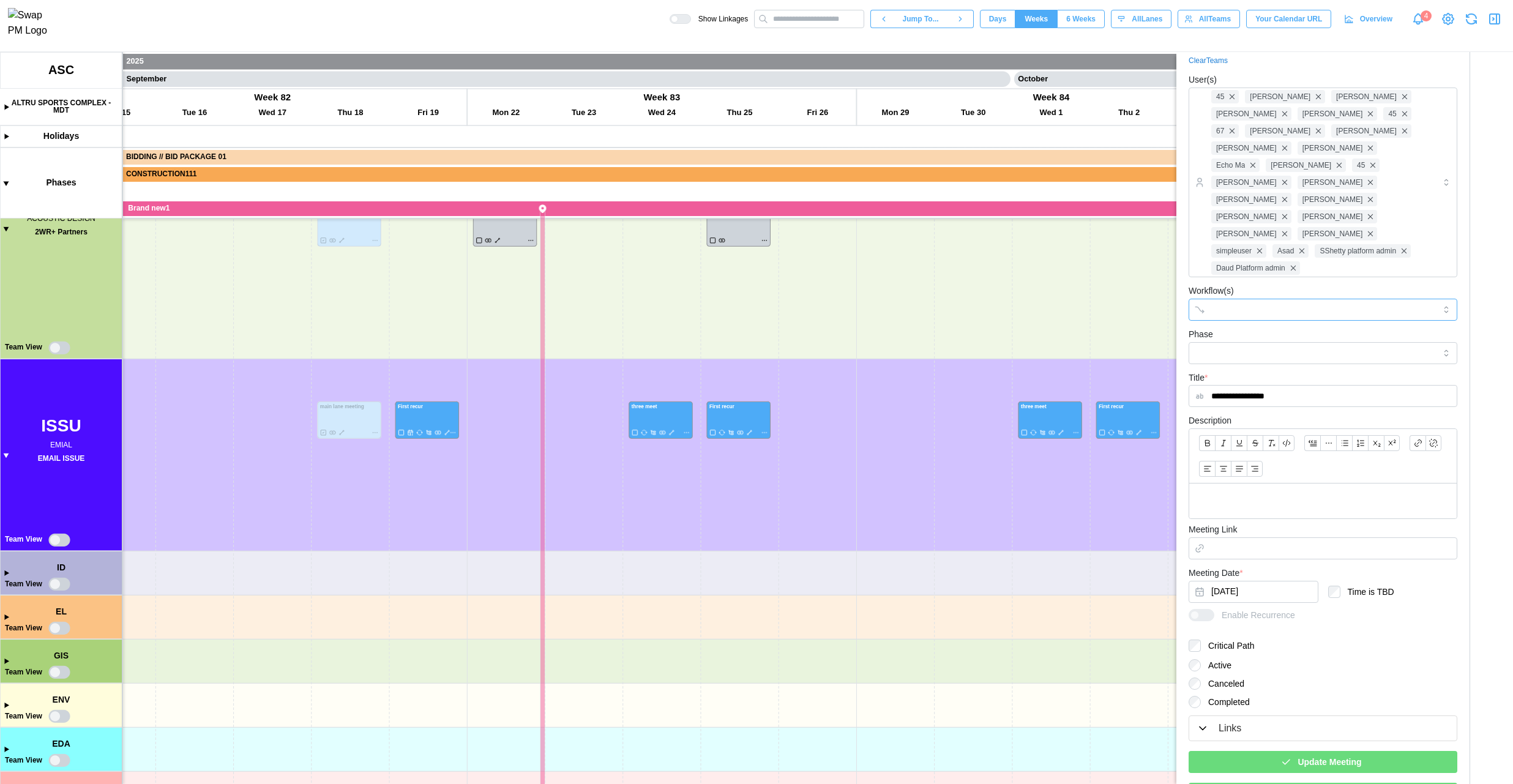
click at [1134, 299] on div at bounding box center [1310, 309] width 205 height 21
click at [1134, 283] on div "Workflow(s)" at bounding box center [1323, 302] width 269 height 37
click at [1134, 587] on span "Update Meeting" at bounding box center [1329, 761] width 63 height 21
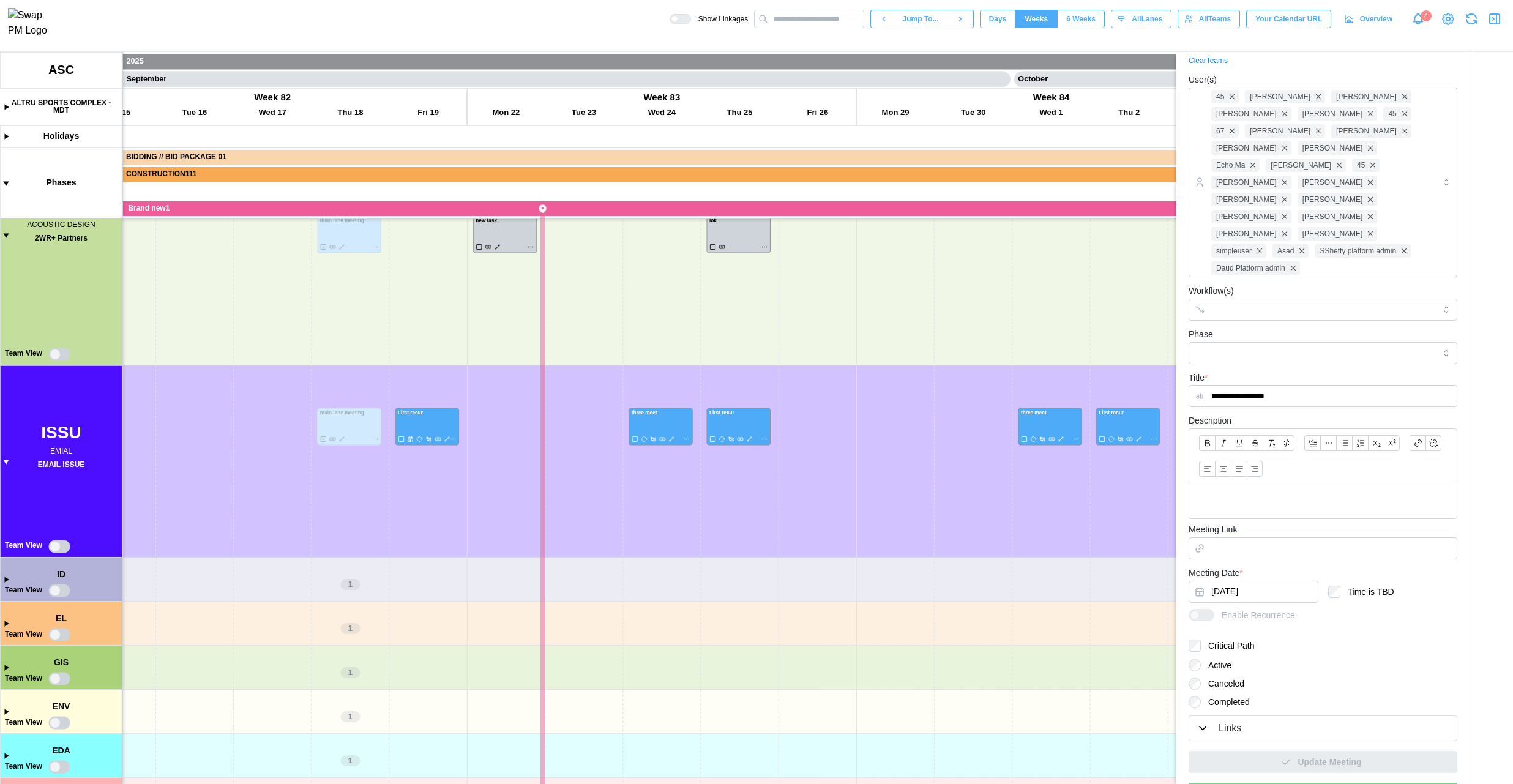
scroll to position [551, 0]
click at [1134, 21] on icon "button" at bounding box center [1494, 19] width 14 height 14
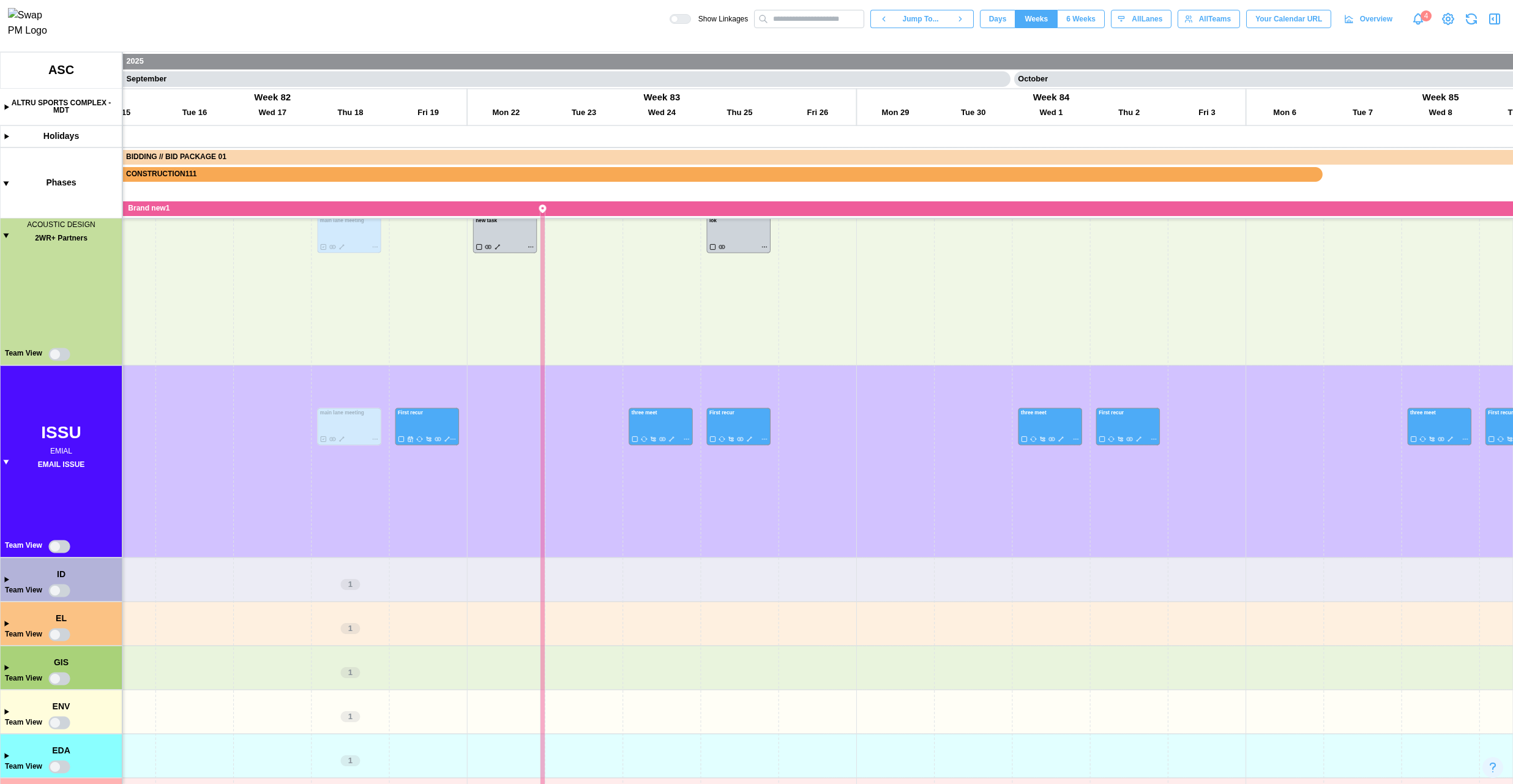
click at [3, 106] on canvas at bounding box center [756, 418] width 1513 height 732
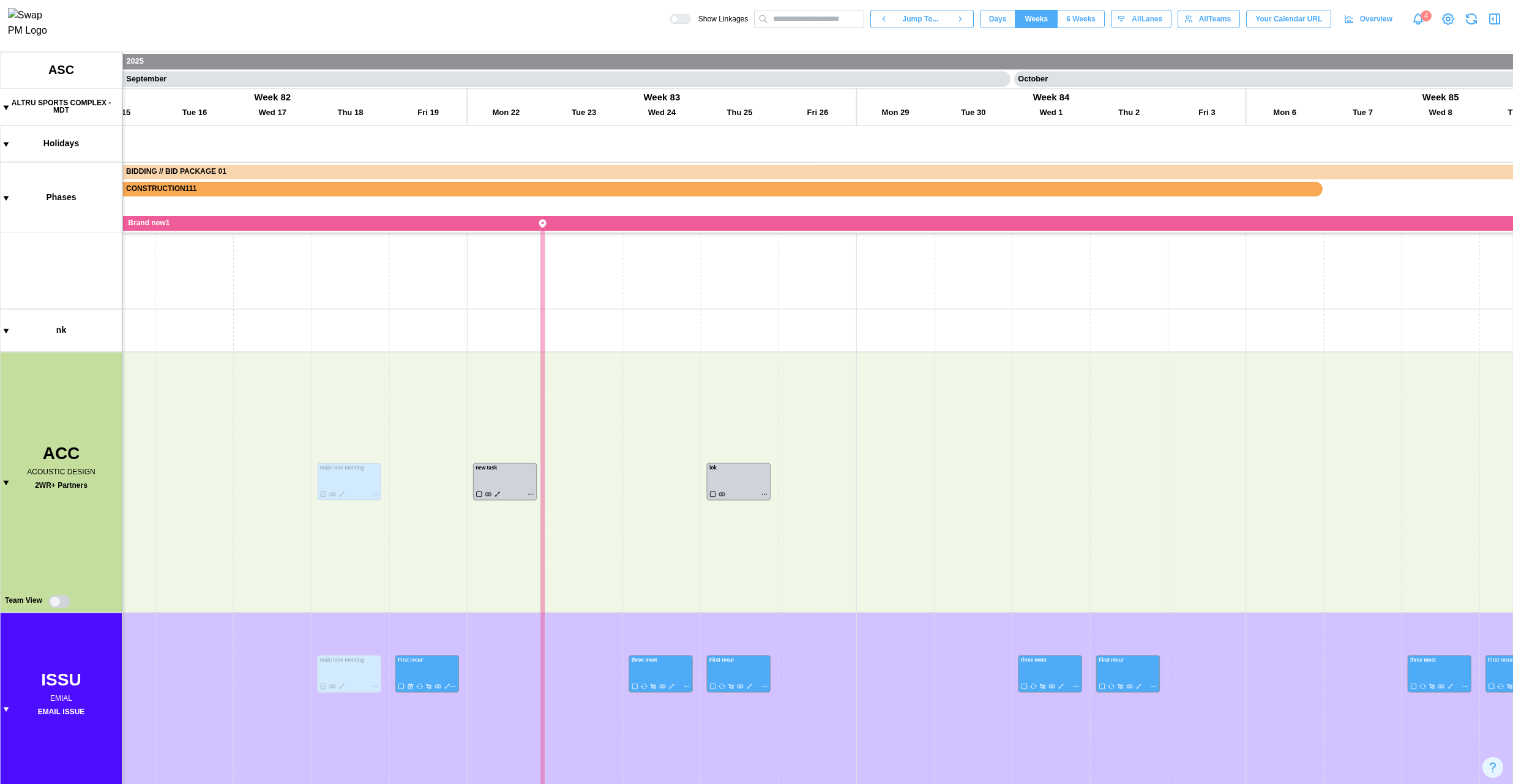
scroll to position [882, 0]
drag, startPoint x: 390, startPoint y: 400, endPoint x: 415, endPoint y: 207, distance: 194.6
click at [413, 214] on canvas at bounding box center [756, 418] width 1513 height 732
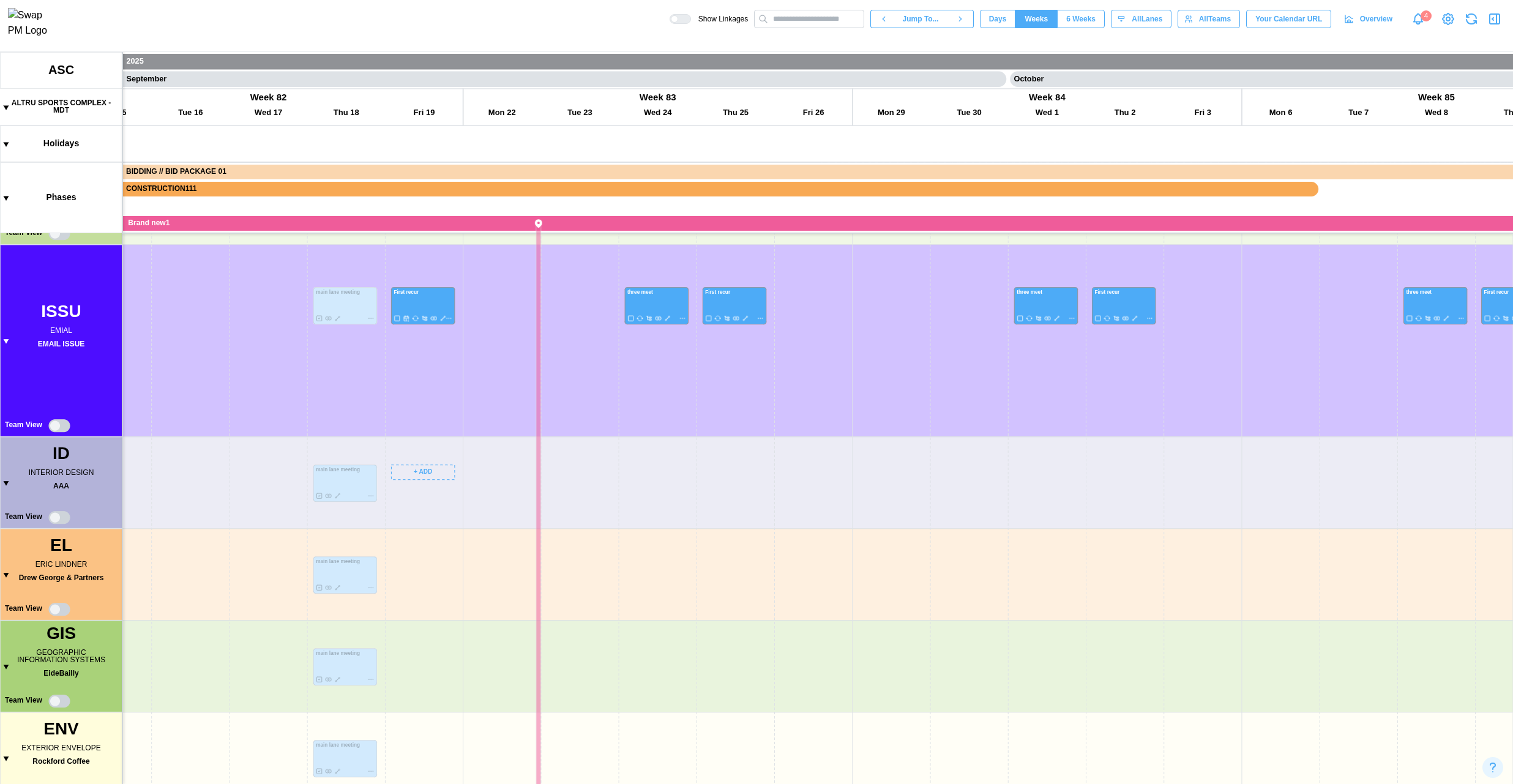
scroll to position [1056, 0]
drag, startPoint x: 436, startPoint y: 497, endPoint x: 437, endPoint y: 362, distance: 135.0
click at [437, 362] on canvas at bounding box center [756, 418] width 1513 height 732
drag, startPoint x: 478, startPoint y: 564, endPoint x: 566, endPoint y: 389, distance: 195.9
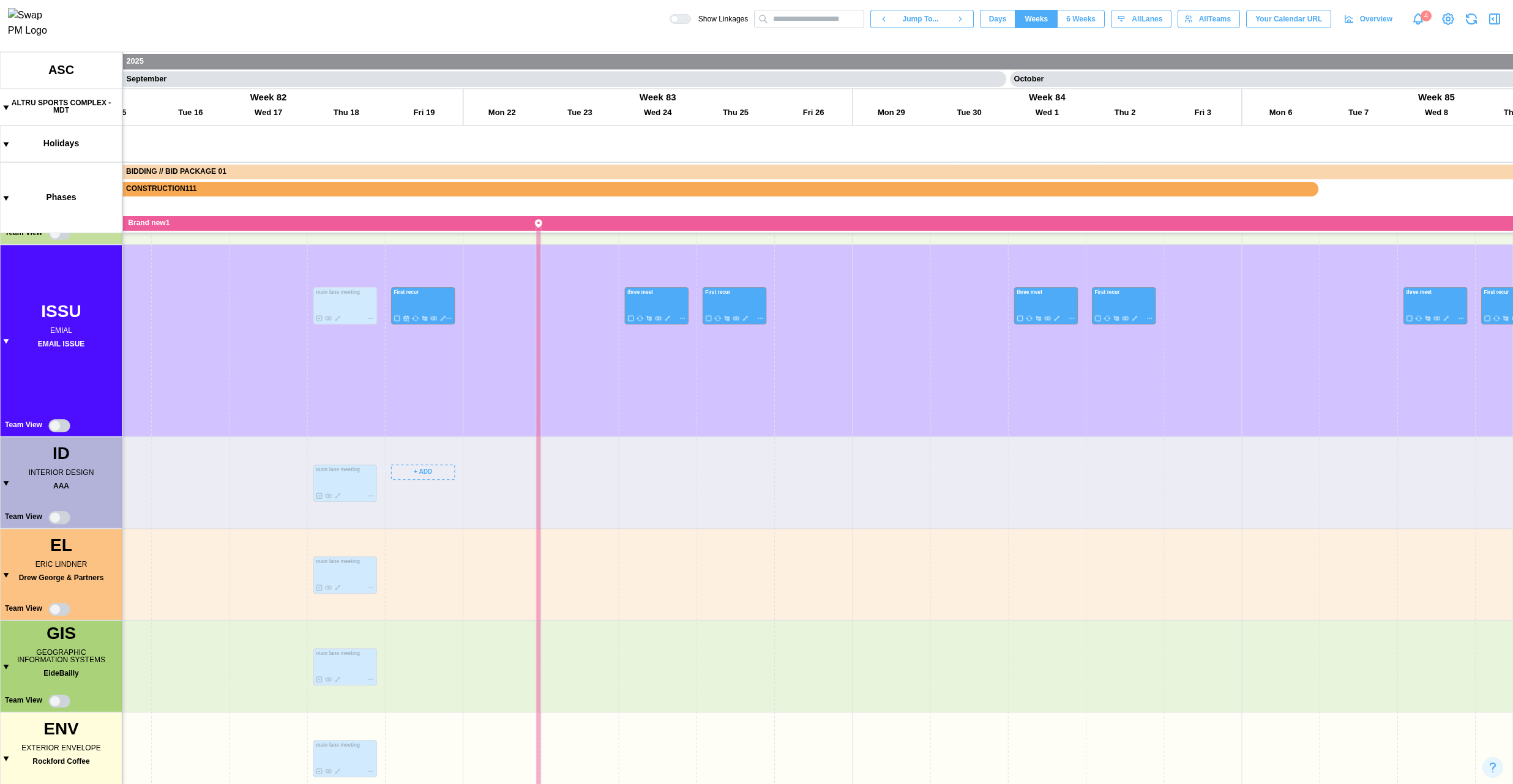
click at [566, 389] on canvas at bounding box center [756, 418] width 1513 height 732
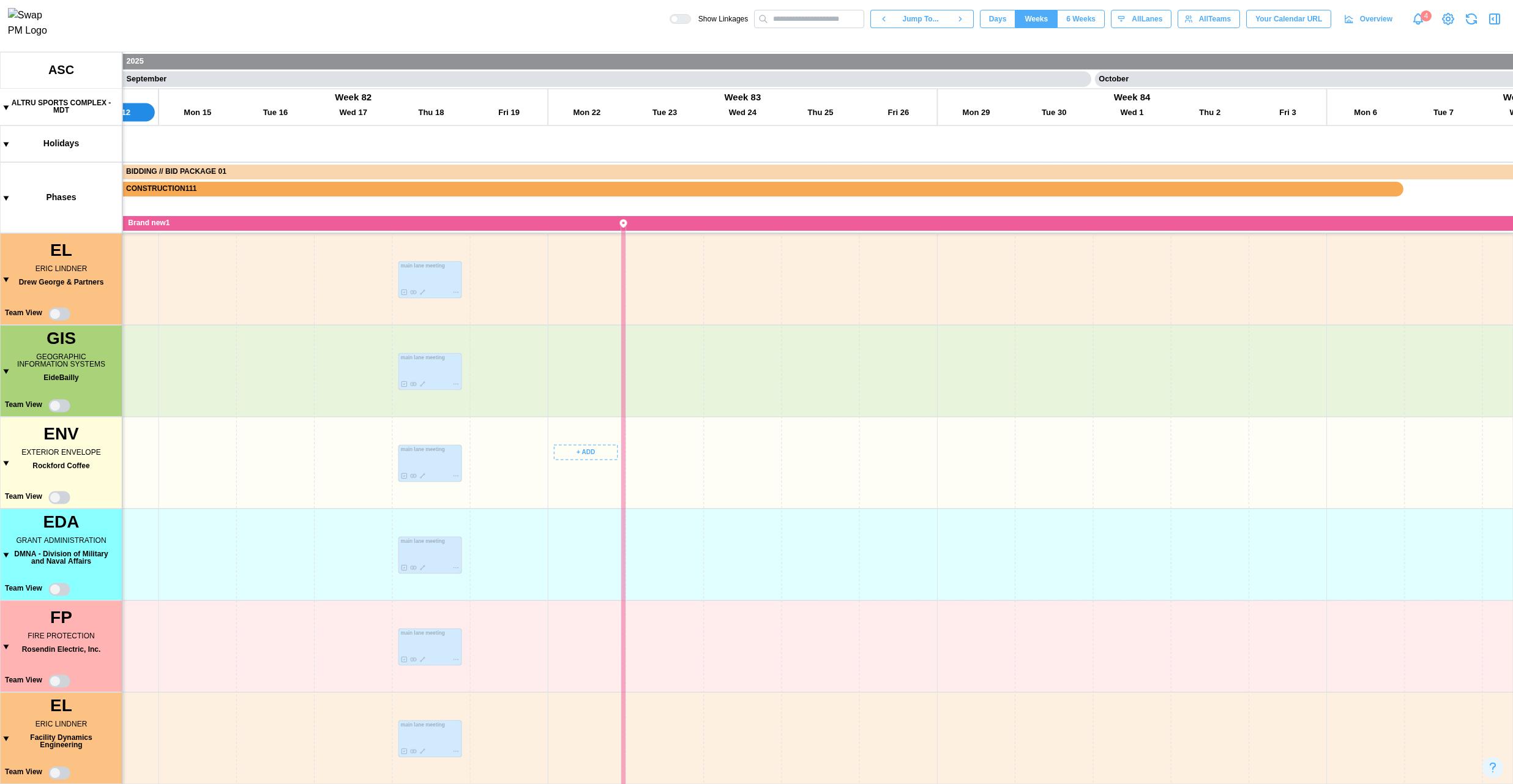
drag, startPoint x: 505, startPoint y: 514, endPoint x: 494, endPoint y: 416, distance: 98.6
click at [488, 400] on canvas at bounding box center [756, 418] width 1513 height 732
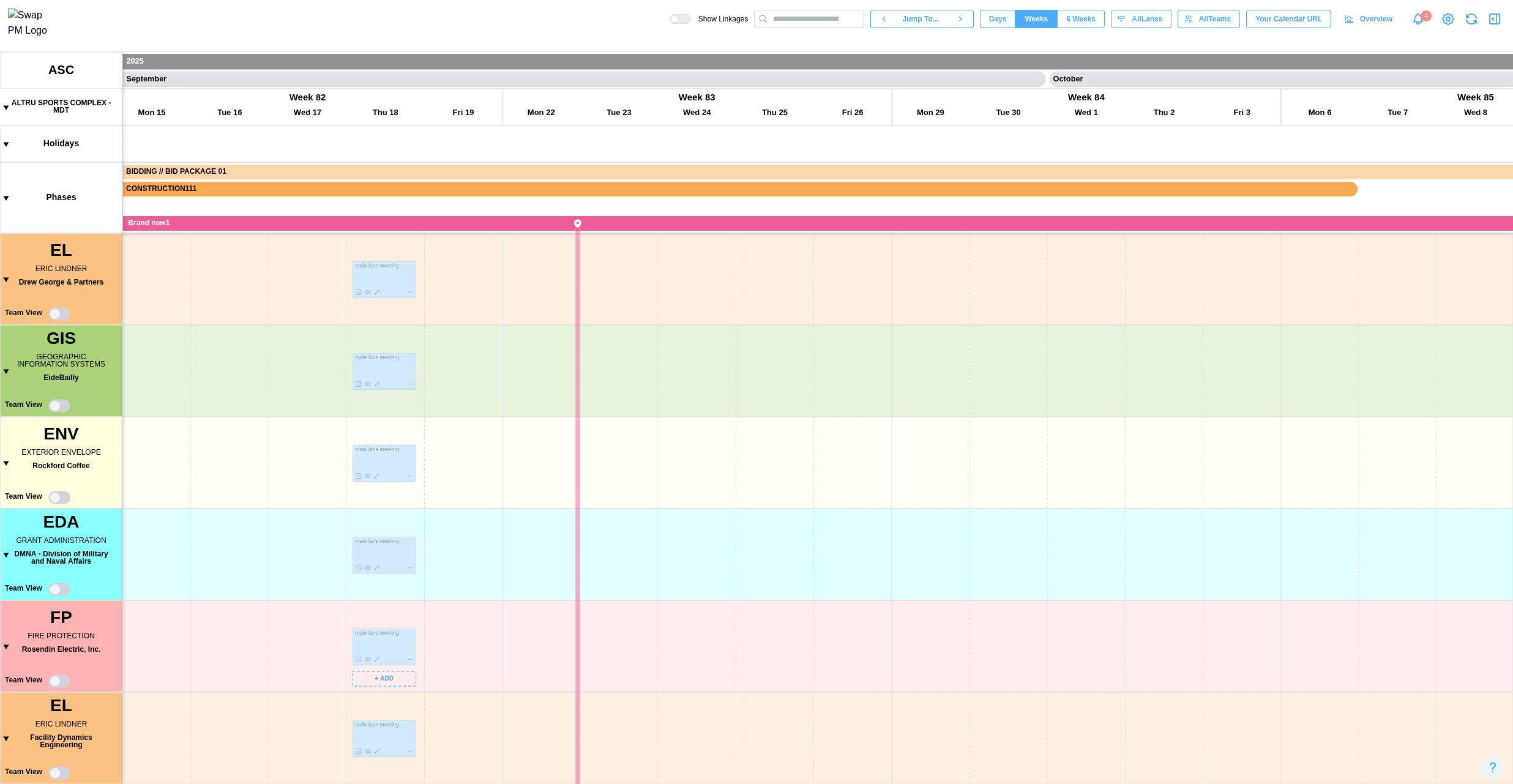
click at [532, 587] on canvas at bounding box center [756, 418] width 1513 height 732
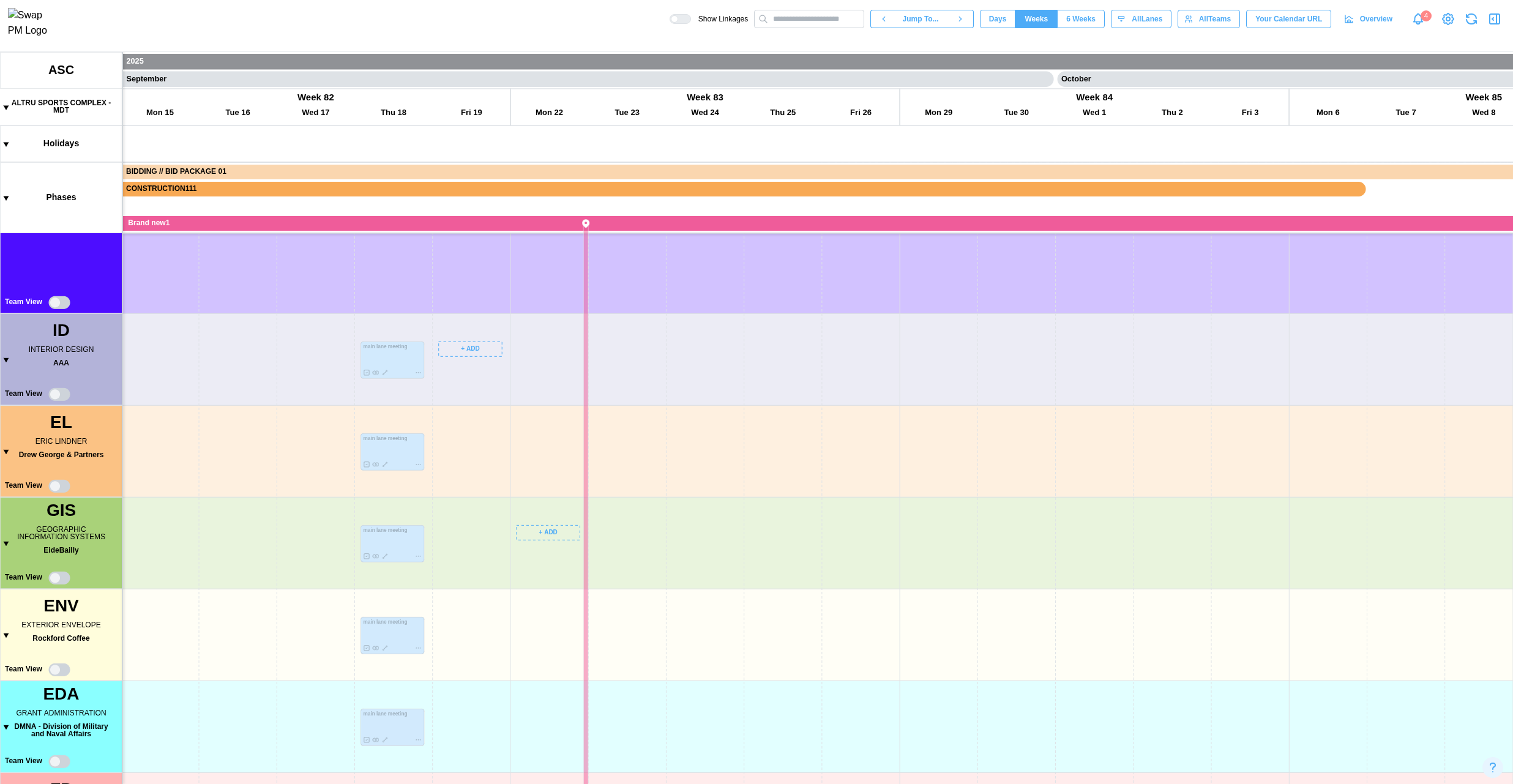
scroll to position [0, 31527]
drag, startPoint x: 560, startPoint y: 630, endPoint x: 555, endPoint y: 687, distance: 57.2
click at [558, 587] on canvas at bounding box center [756, 418] width 1513 height 732
drag, startPoint x: 546, startPoint y: 537, endPoint x: 557, endPoint y: 611, distance: 74.8
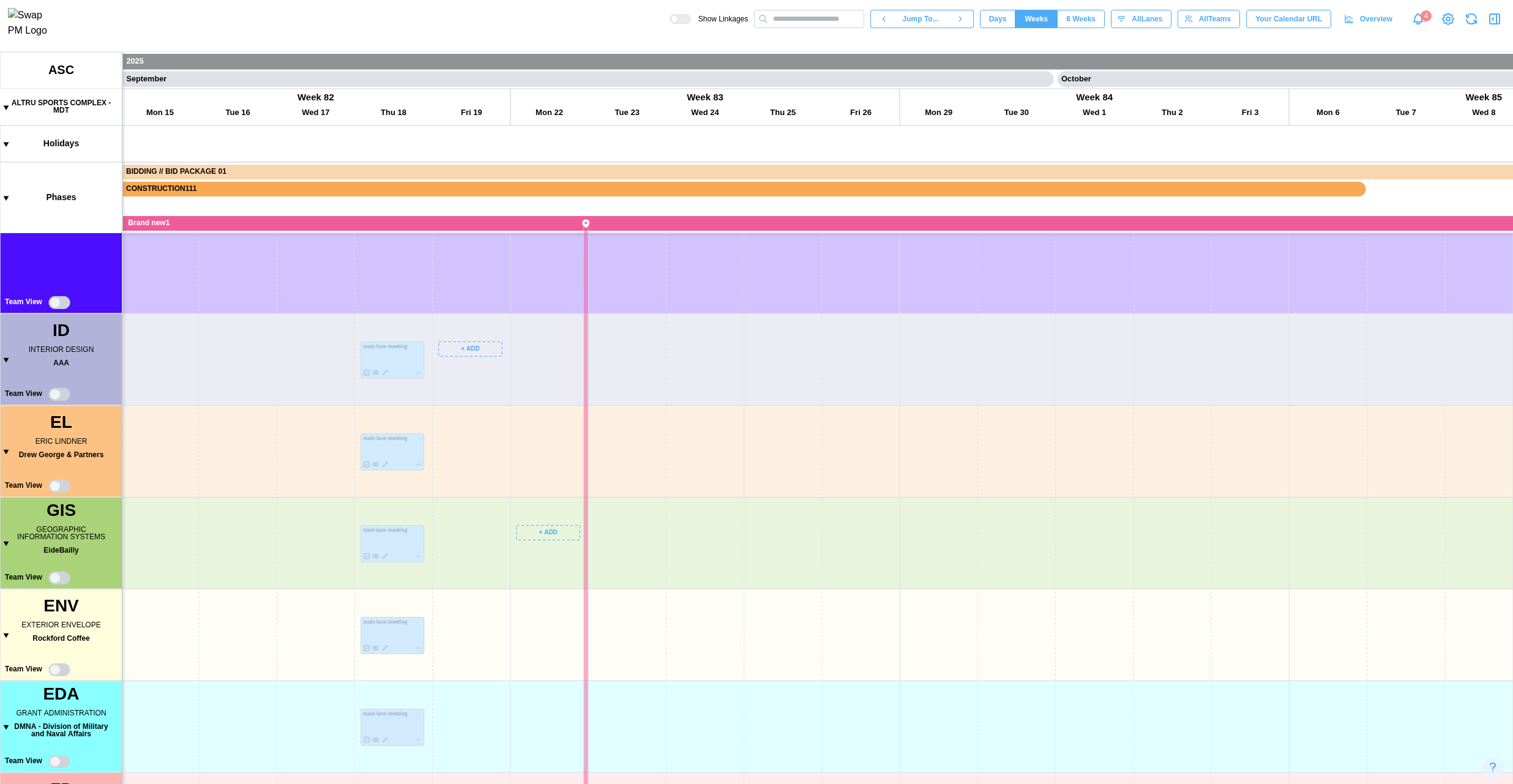
click at [557, 587] on canvas at bounding box center [756, 418] width 1513 height 732
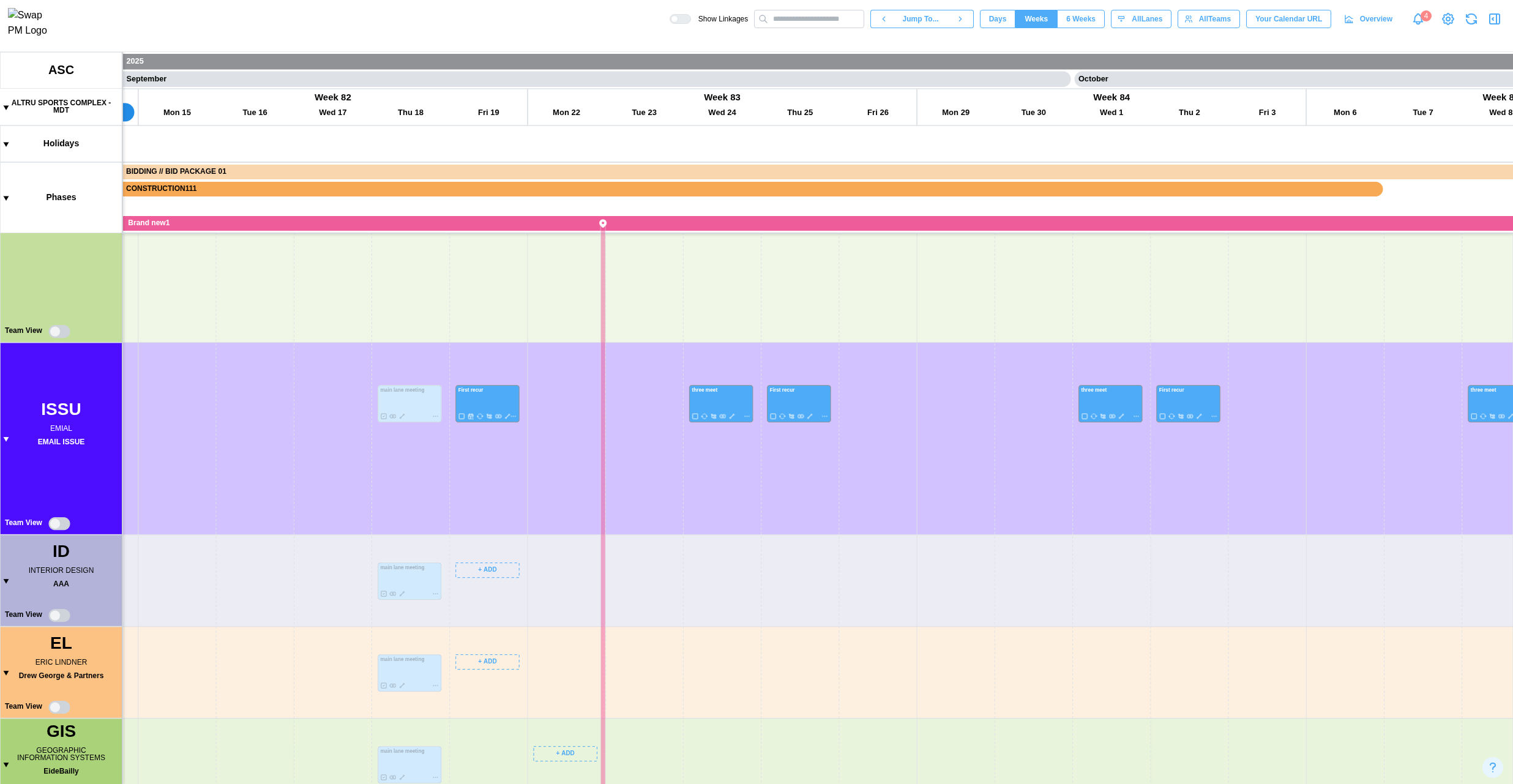
scroll to position [0, 31518]
drag, startPoint x: 530, startPoint y: 689, endPoint x: 529, endPoint y: 637, distance: 52.0
click at [529, 587] on canvas at bounding box center [756, 418] width 1513 height 732
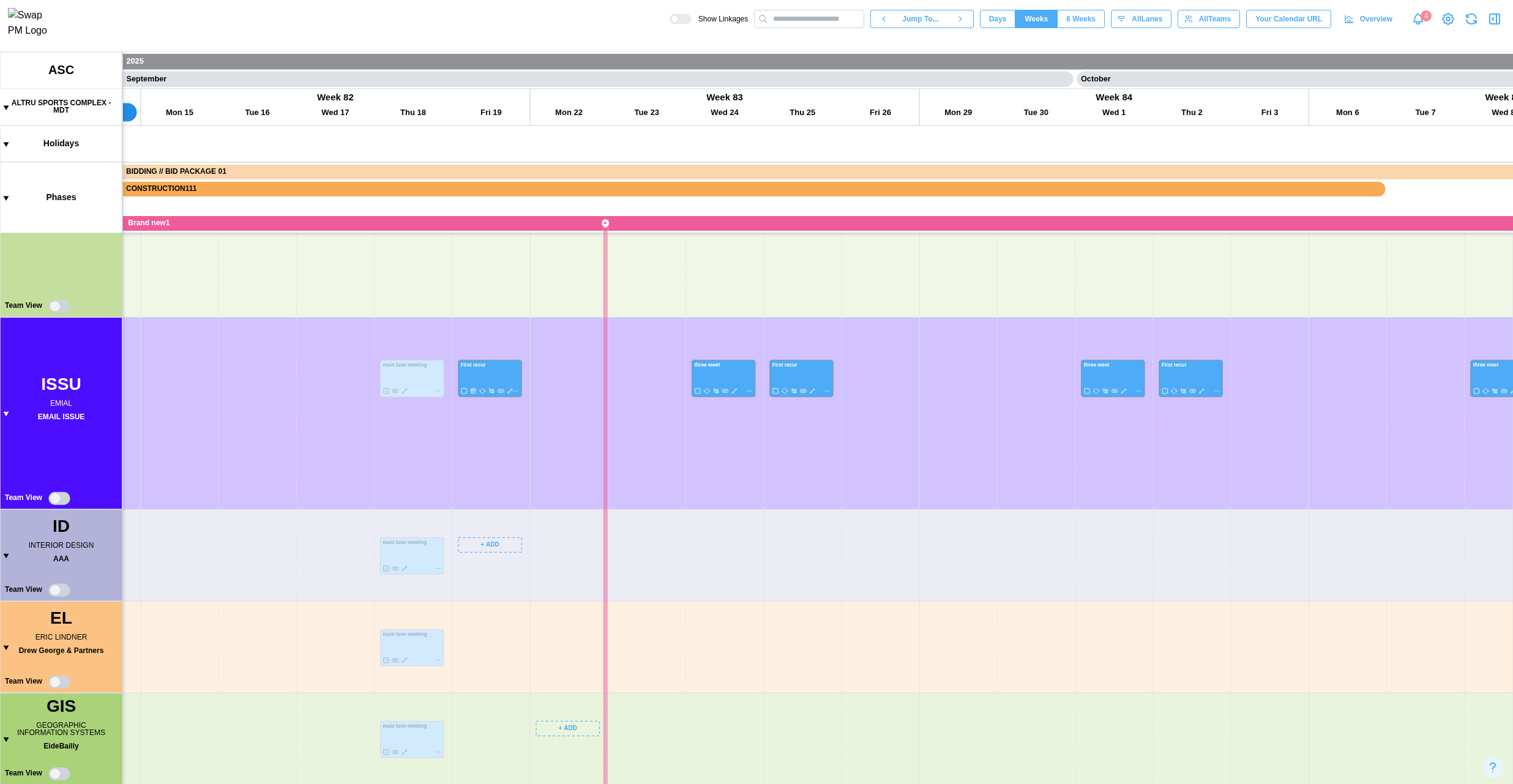
scroll to position [686, 0]
drag, startPoint x: 506, startPoint y: 678, endPoint x: 493, endPoint y: 783, distance: 105.8
click at [493, 587] on canvas at bounding box center [756, 418] width 1513 height 732
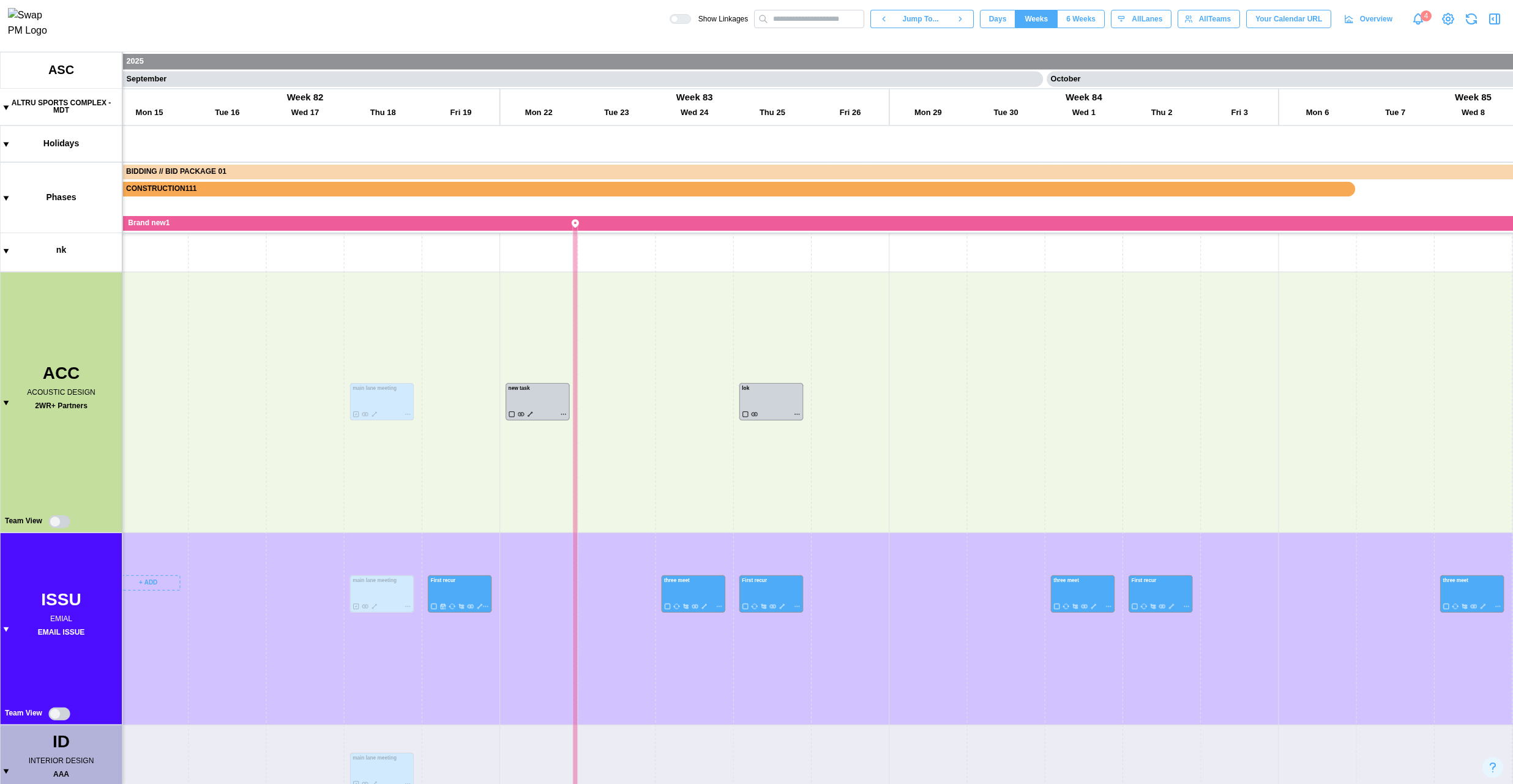
drag, startPoint x: 374, startPoint y: 657, endPoint x: 365, endPoint y: 347, distance: 310.1
click at [364, 351] on canvas at bounding box center [756, 418] width 1513 height 732
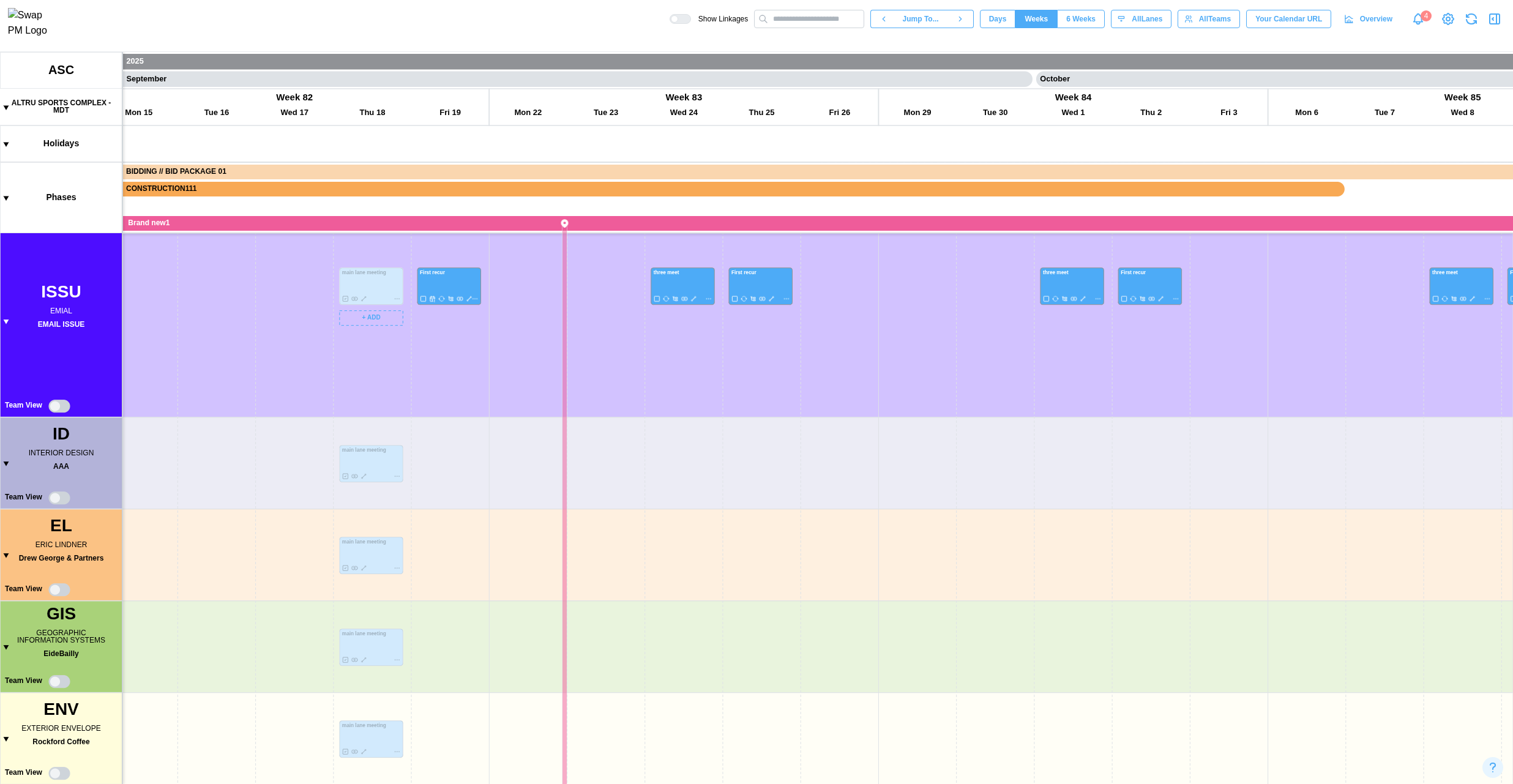
drag, startPoint x: 443, startPoint y: 509, endPoint x: 461, endPoint y: 388, distance: 122.3
click at [461, 390] on canvas at bounding box center [756, 418] width 1513 height 732
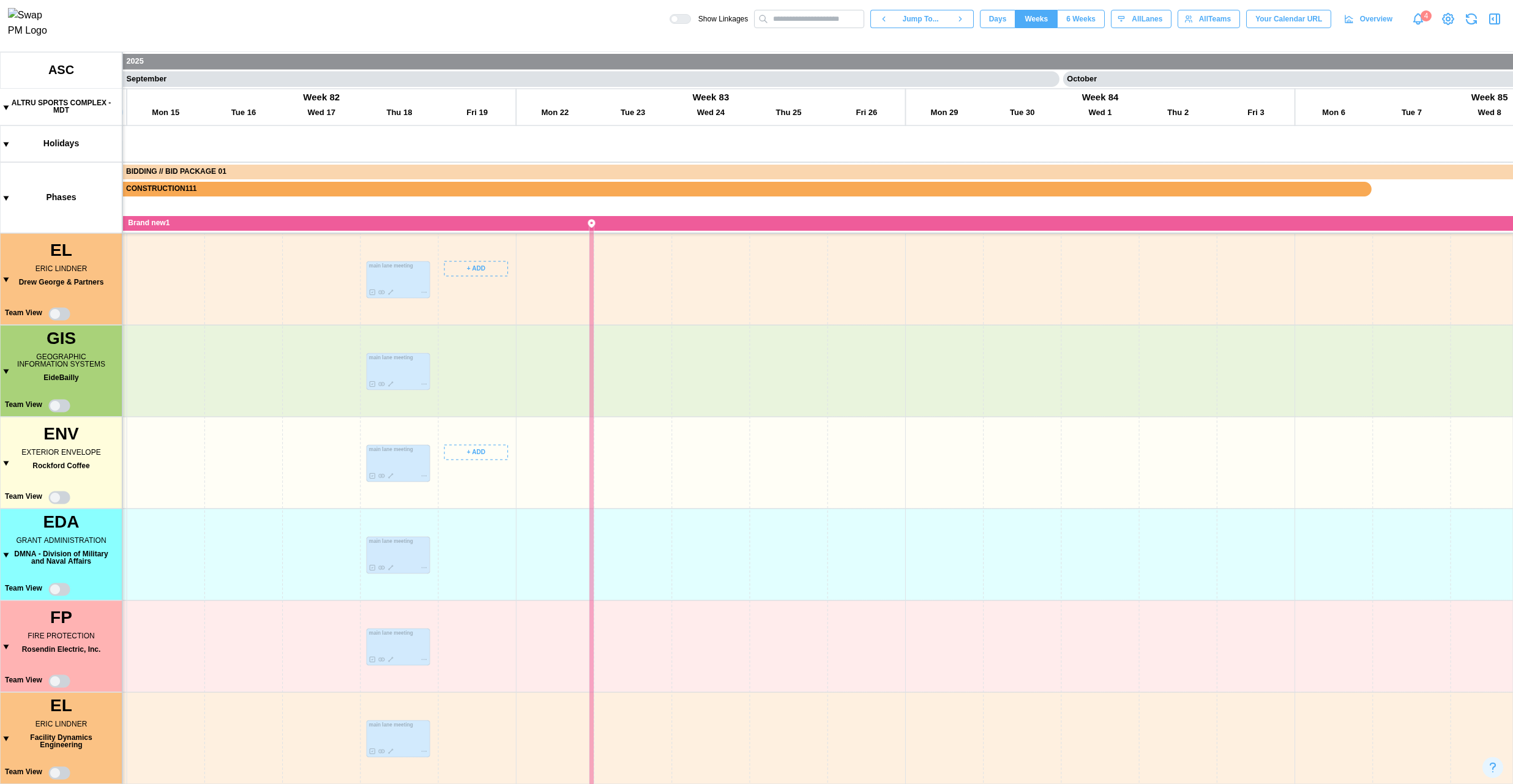
drag, startPoint x: 451, startPoint y: 419, endPoint x: 451, endPoint y: 347, distance: 72.0
click at [451, 347] on canvas at bounding box center [756, 418] width 1513 height 732
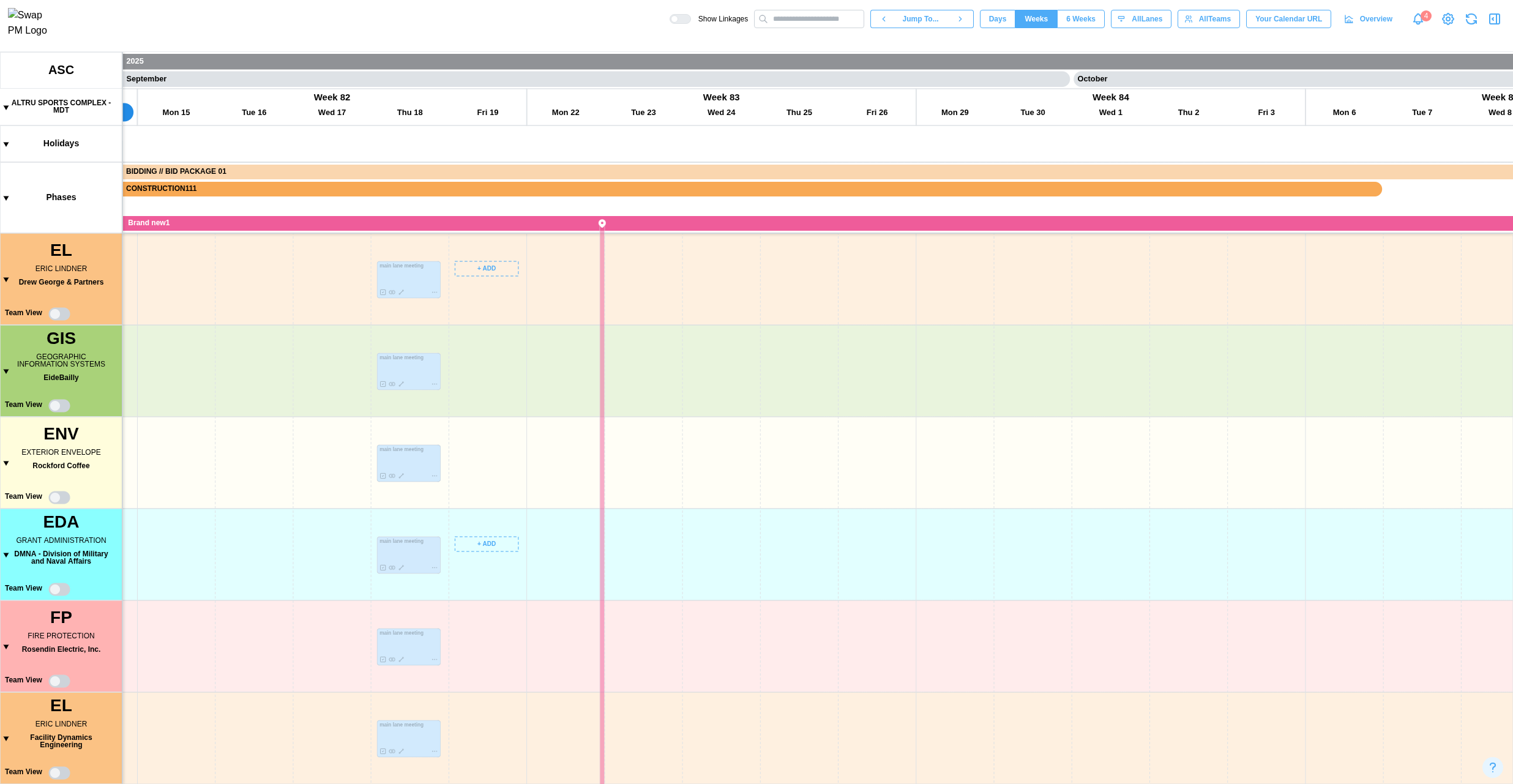
drag, startPoint x: 459, startPoint y: 525, endPoint x: 473, endPoint y: 387, distance: 138.7
click at [473, 387] on canvas at bounding box center [756, 418] width 1513 height 732
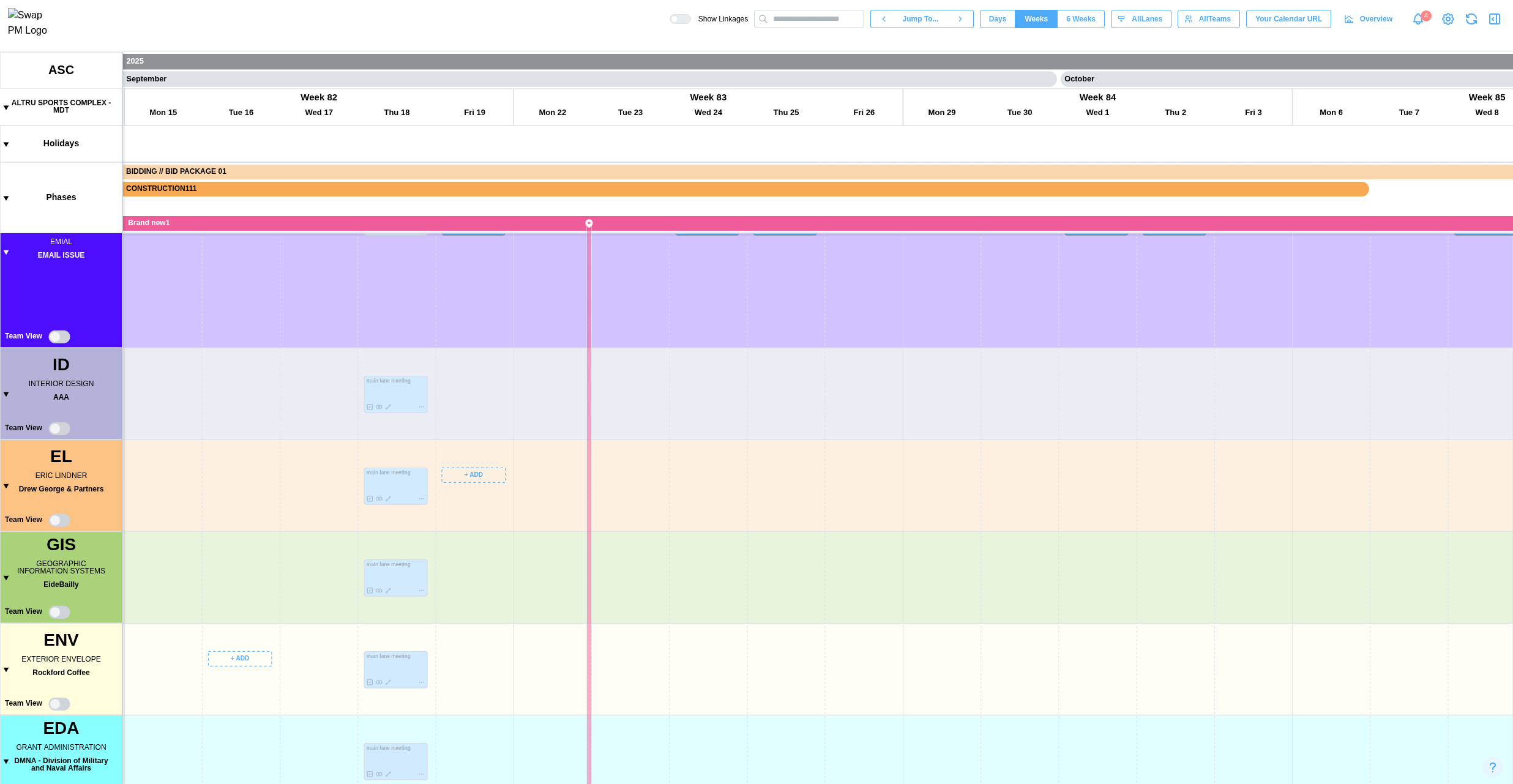
drag, startPoint x: 252, startPoint y: 590, endPoint x: 249, endPoint y: 455, distance: 135.0
click at [245, 460] on canvas at bounding box center [756, 418] width 1513 height 732
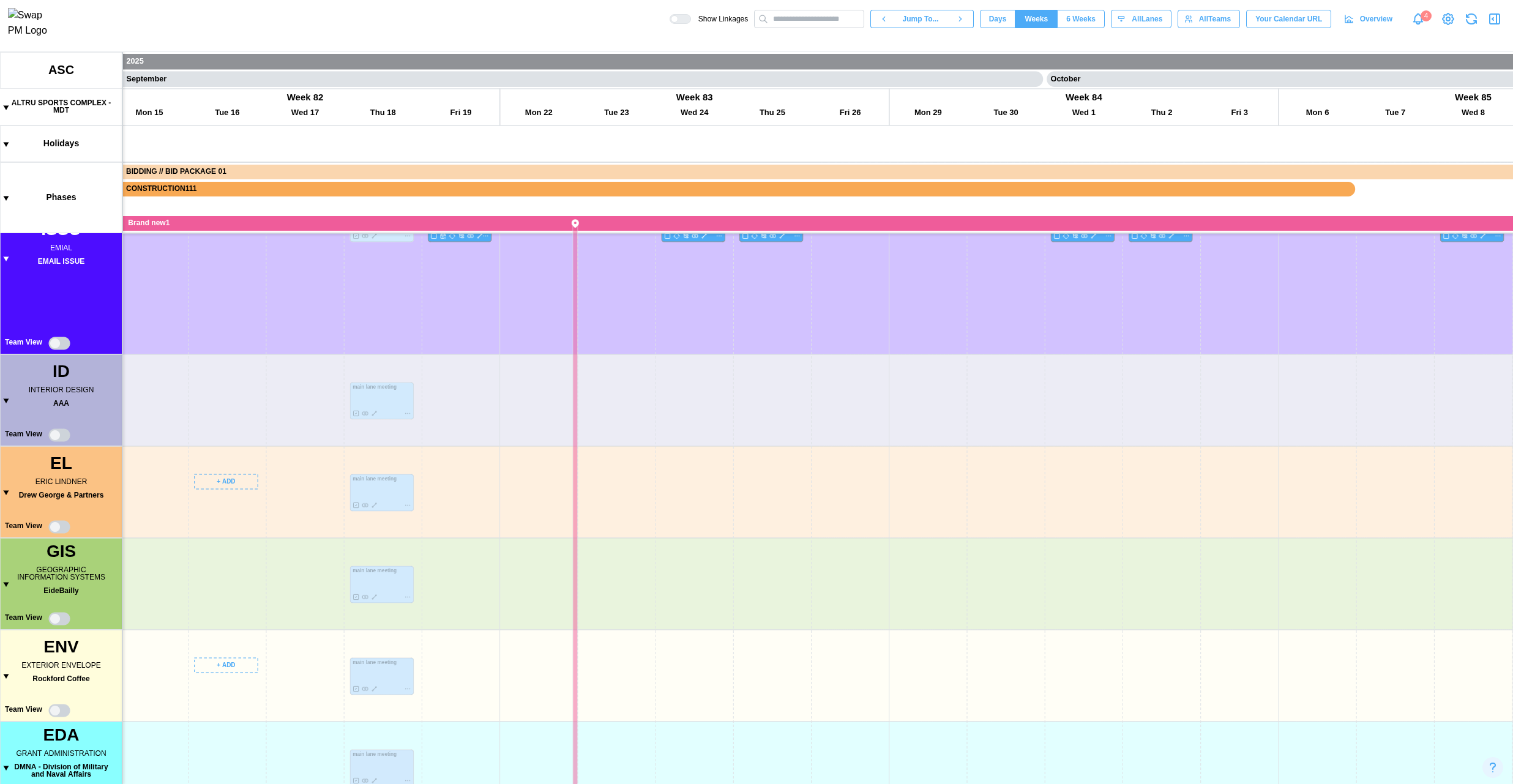
drag, startPoint x: 257, startPoint y: 323, endPoint x: 241, endPoint y: 473, distance: 150.9
click at [241, 473] on canvas at bounding box center [756, 418] width 1513 height 732
drag, startPoint x: 210, startPoint y: 640, endPoint x: 249, endPoint y: 460, distance: 184.2
click at [249, 460] on canvas at bounding box center [756, 418] width 1513 height 732
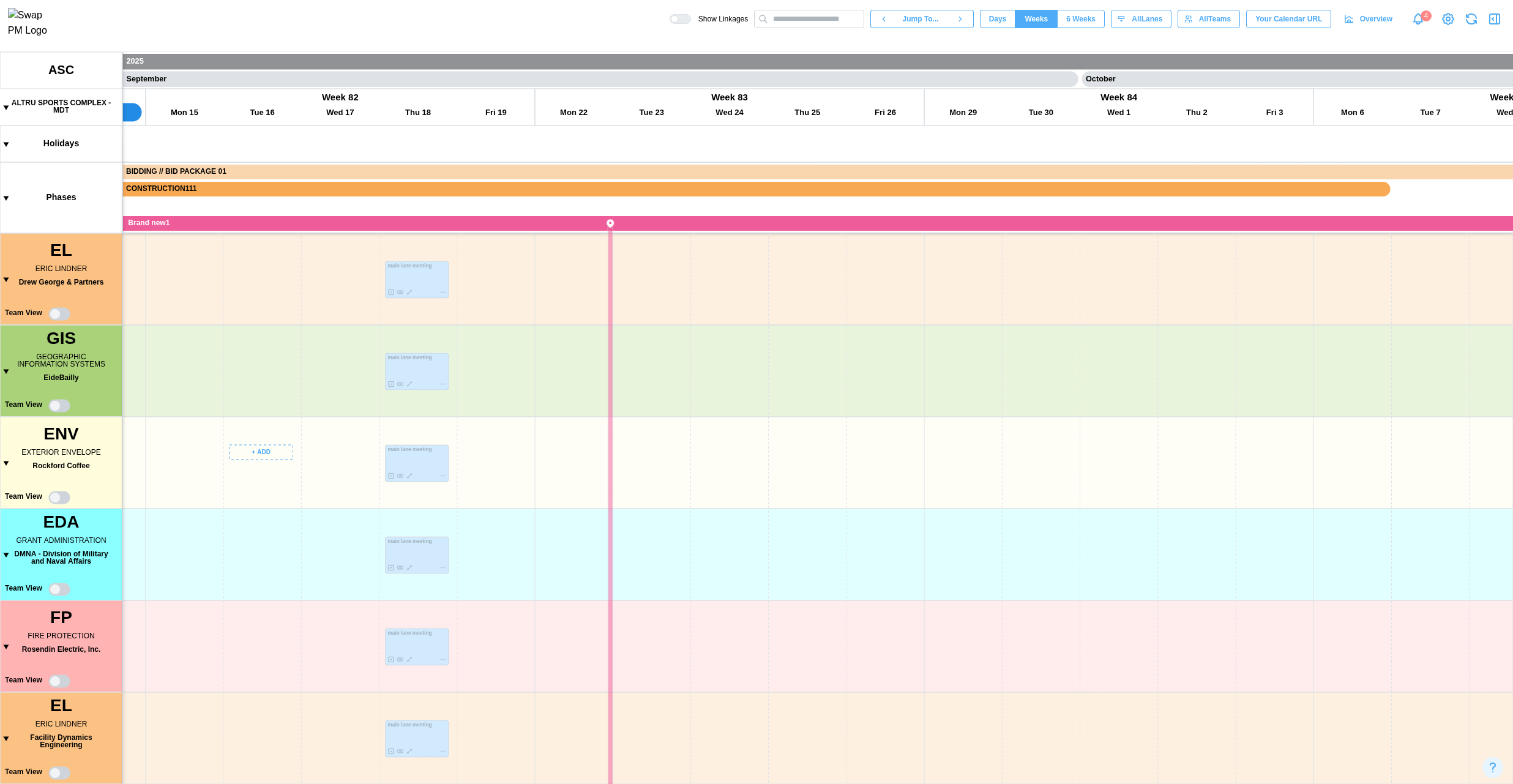
drag, startPoint x: 220, startPoint y: 632, endPoint x: 235, endPoint y: 447, distance: 185.6
click at [235, 447] on canvas at bounding box center [756, 418] width 1513 height 732
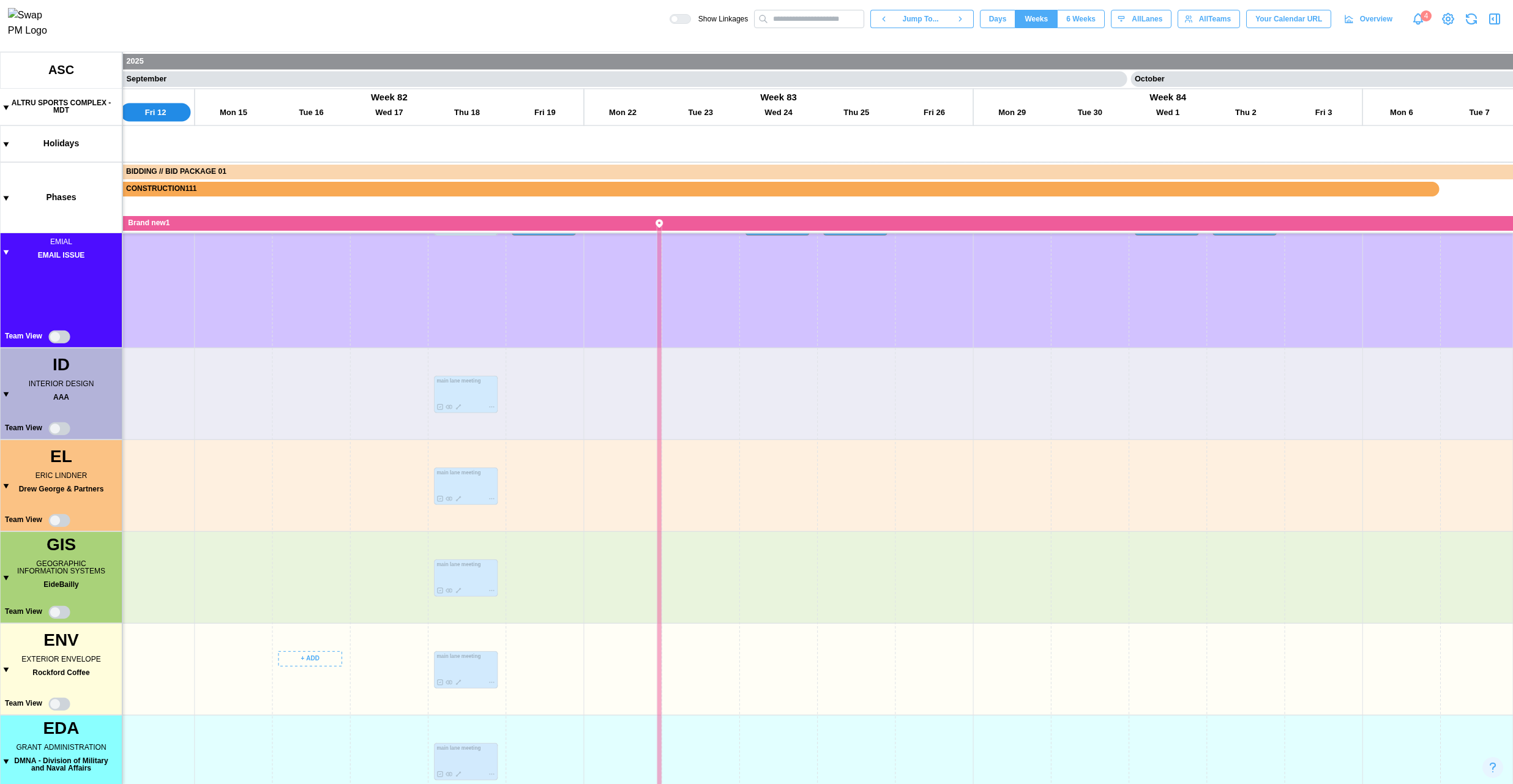
drag, startPoint x: 250, startPoint y: 438, endPoint x: 278, endPoint y: 703, distance: 266.5
click at [278, 587] on canvas at bounding box center [756, 418] width 1513 height 732
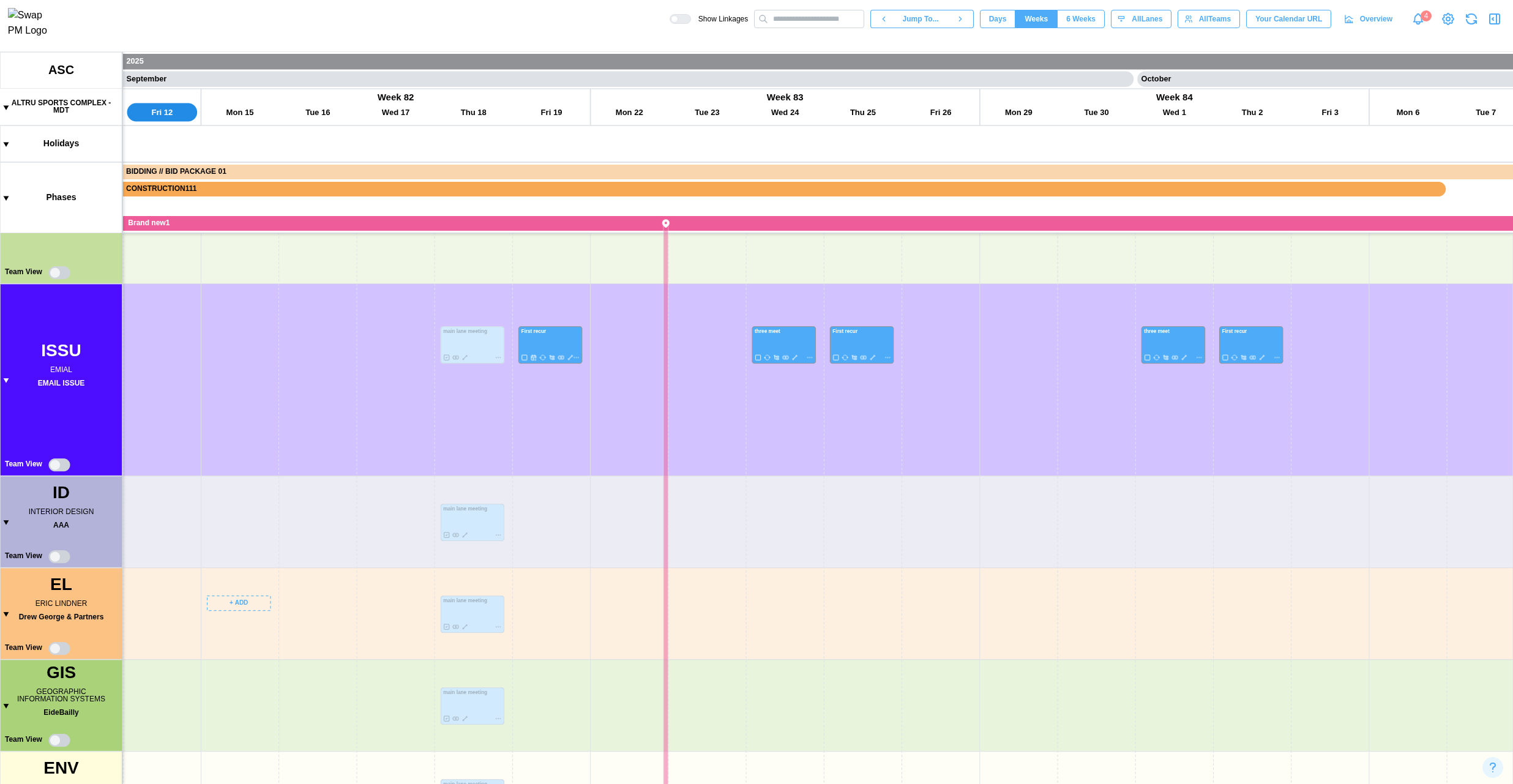
drag, startPoint x: 255, startPoint y: 500, endPoint x: 267, endPoint y: 481, distance: 22.5
click at [269, 493] on canvas at bounding box center [756, 418] width 1513 height 732
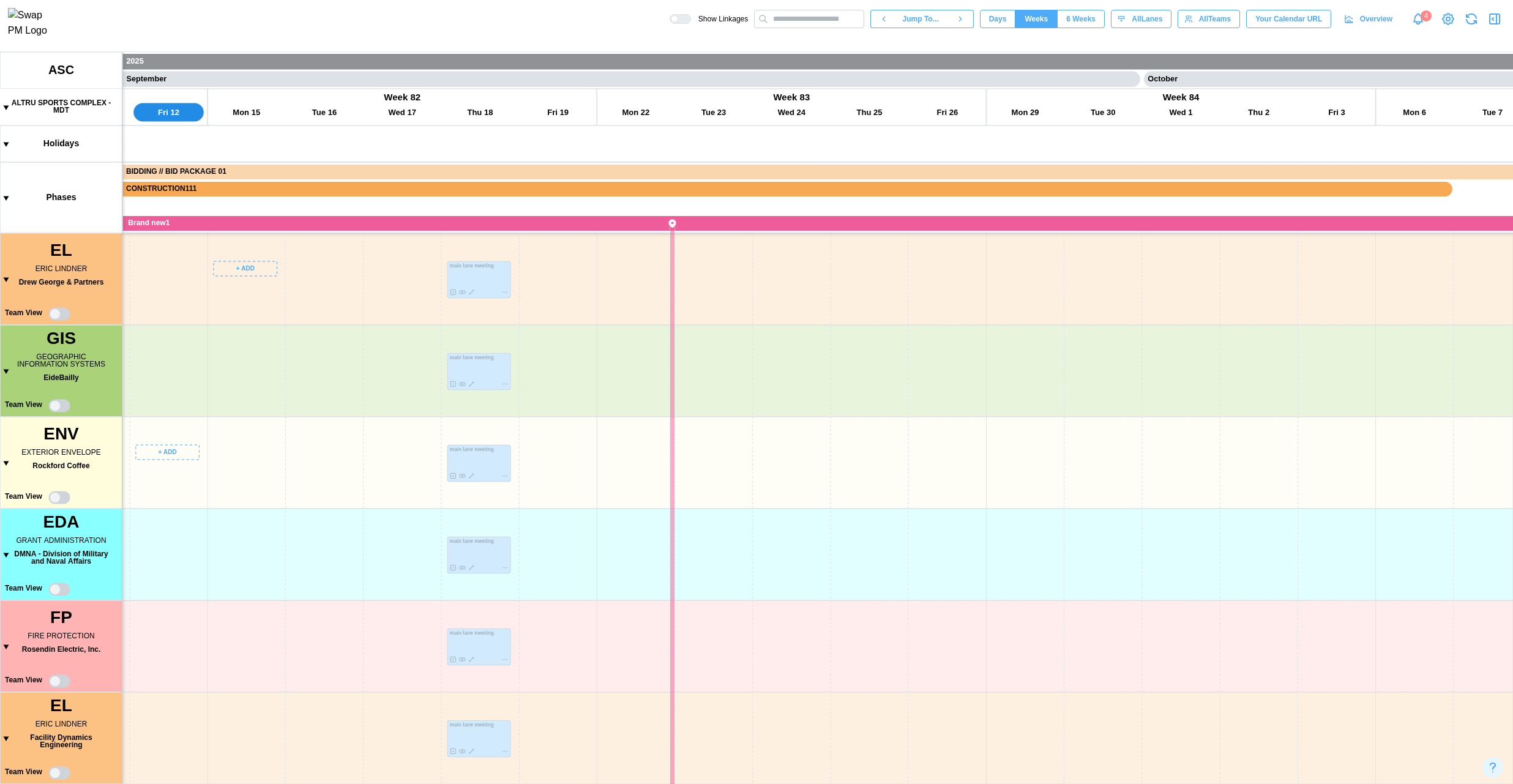
drag, startPoint x: 198, startPoint y: 730, endPoint x: 205, endPoint y: 421, distance: 309.1
click at [205, 421] on canvas at bounding box center [756, 418] width 1513 height 732
drag, startPoint x: 223, startPoint y: 639, endPoint x: 221, endPoint y: 450, distance: 189.0
click at [221, 450] on canvas at bounding box center [756, 418] width 1513 height 732
drag, startPoint x: 283, startPoint y: 517, endPoint x: 273, endPoint y: 627, distance: 110.5
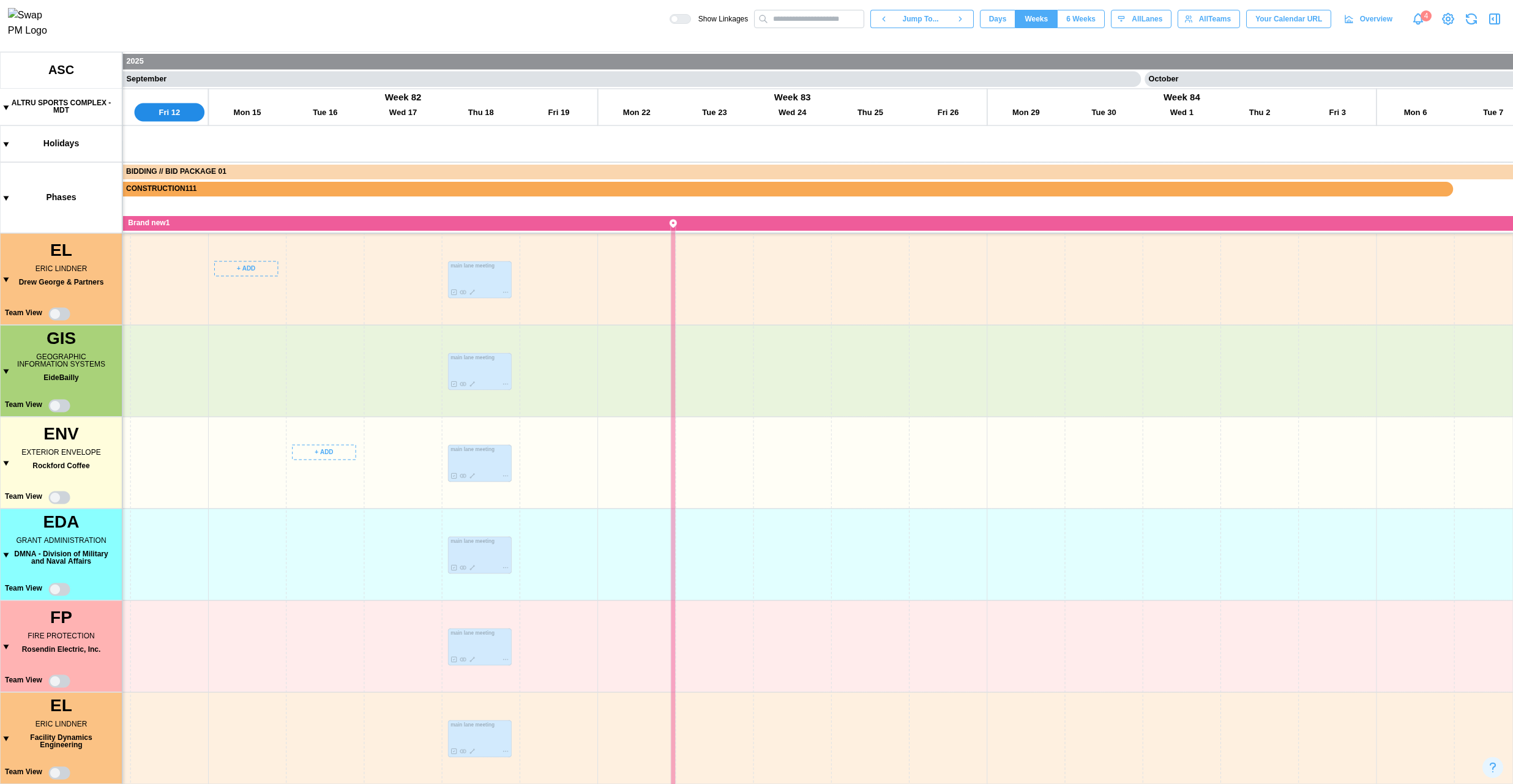
click at [273, 587] on canvas at bounding box center [756, 418] width 1513 height 732
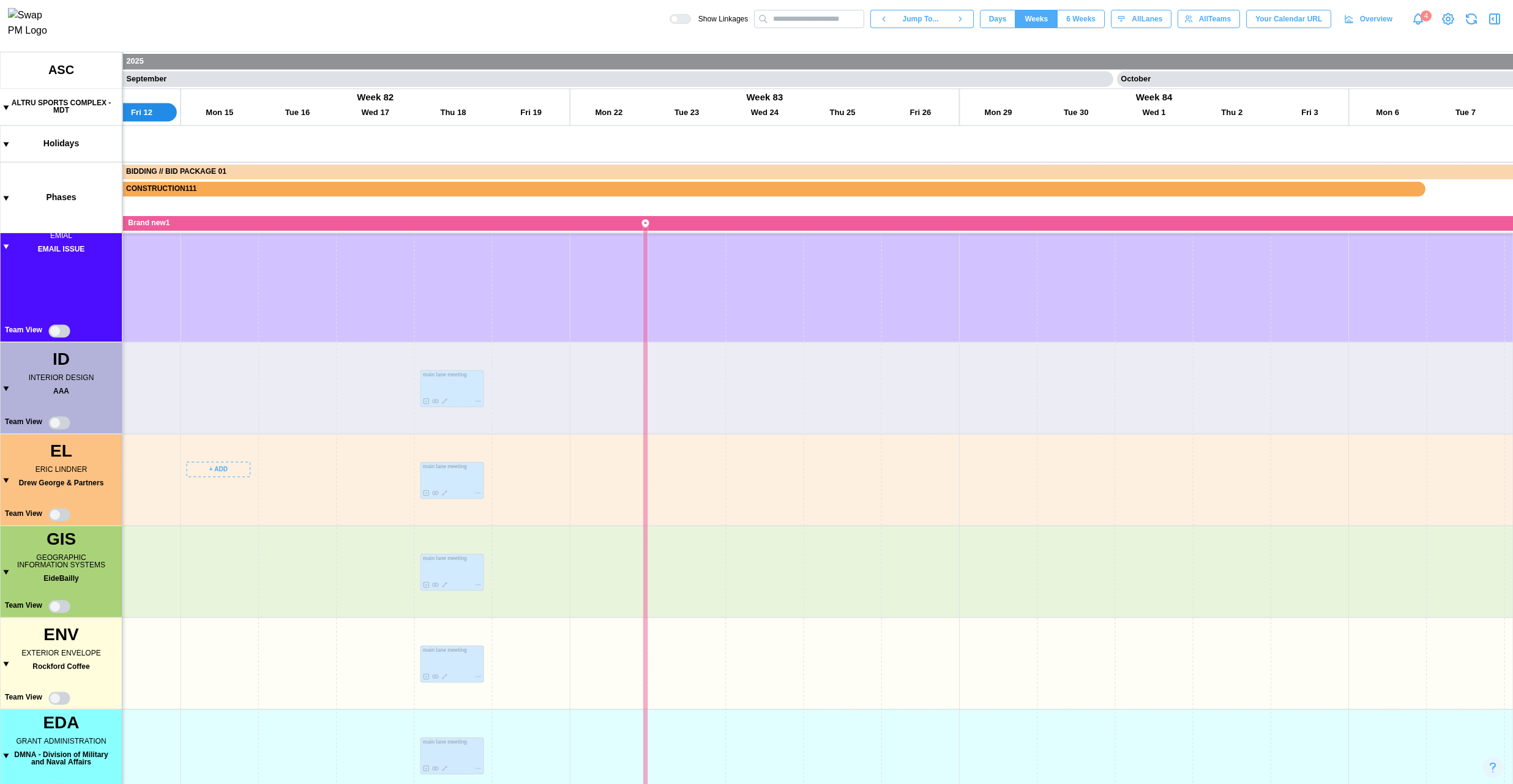
click at [1134, 21] on icon at bounding box center [1448, 19] width 3 height 3
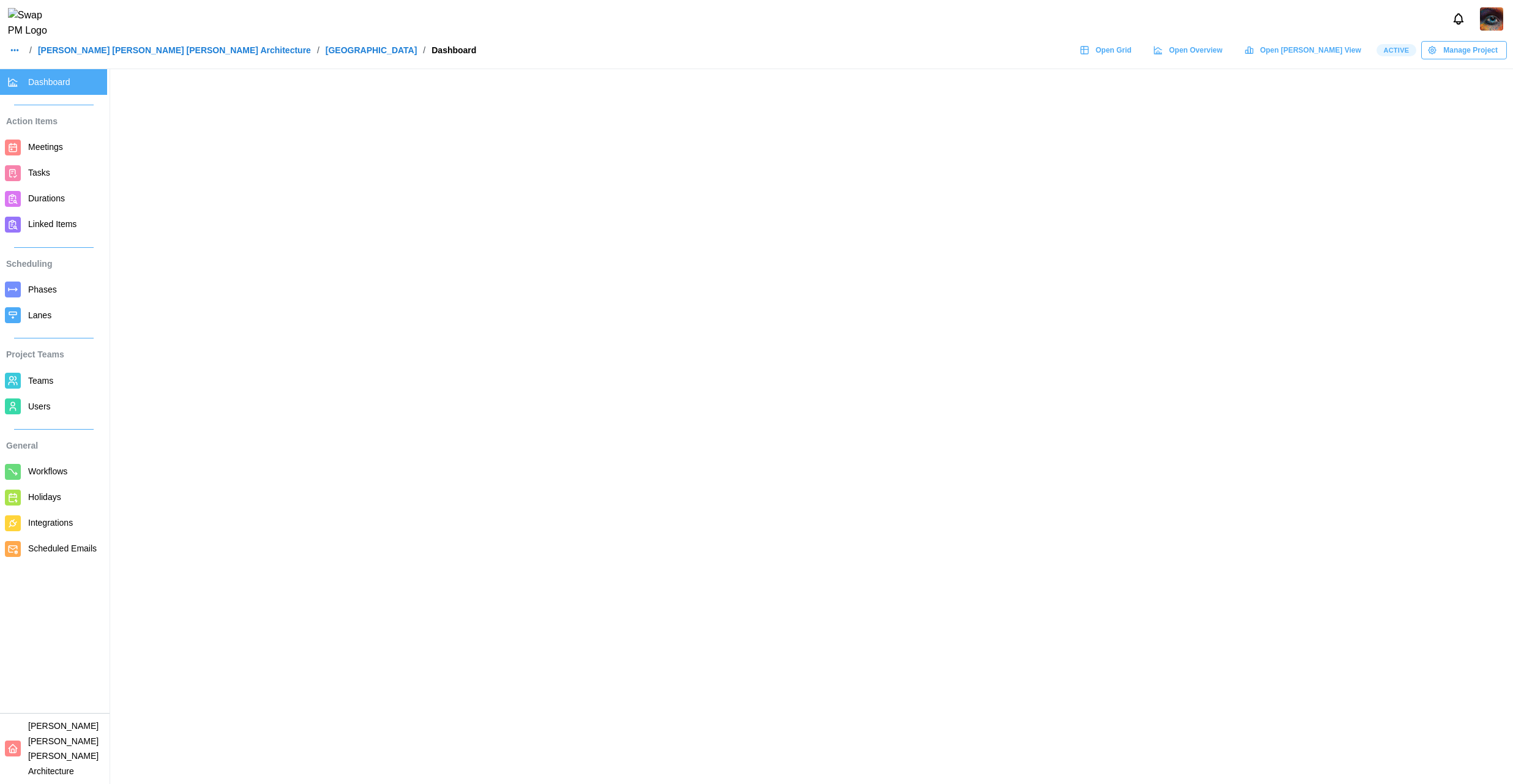
click at [52, 381] on span "Teams" at bounding box center [41, 381] width 25 height 10
click at [35, 386] on span "Teams" at bounding box center [65, 381] width 74 height 15
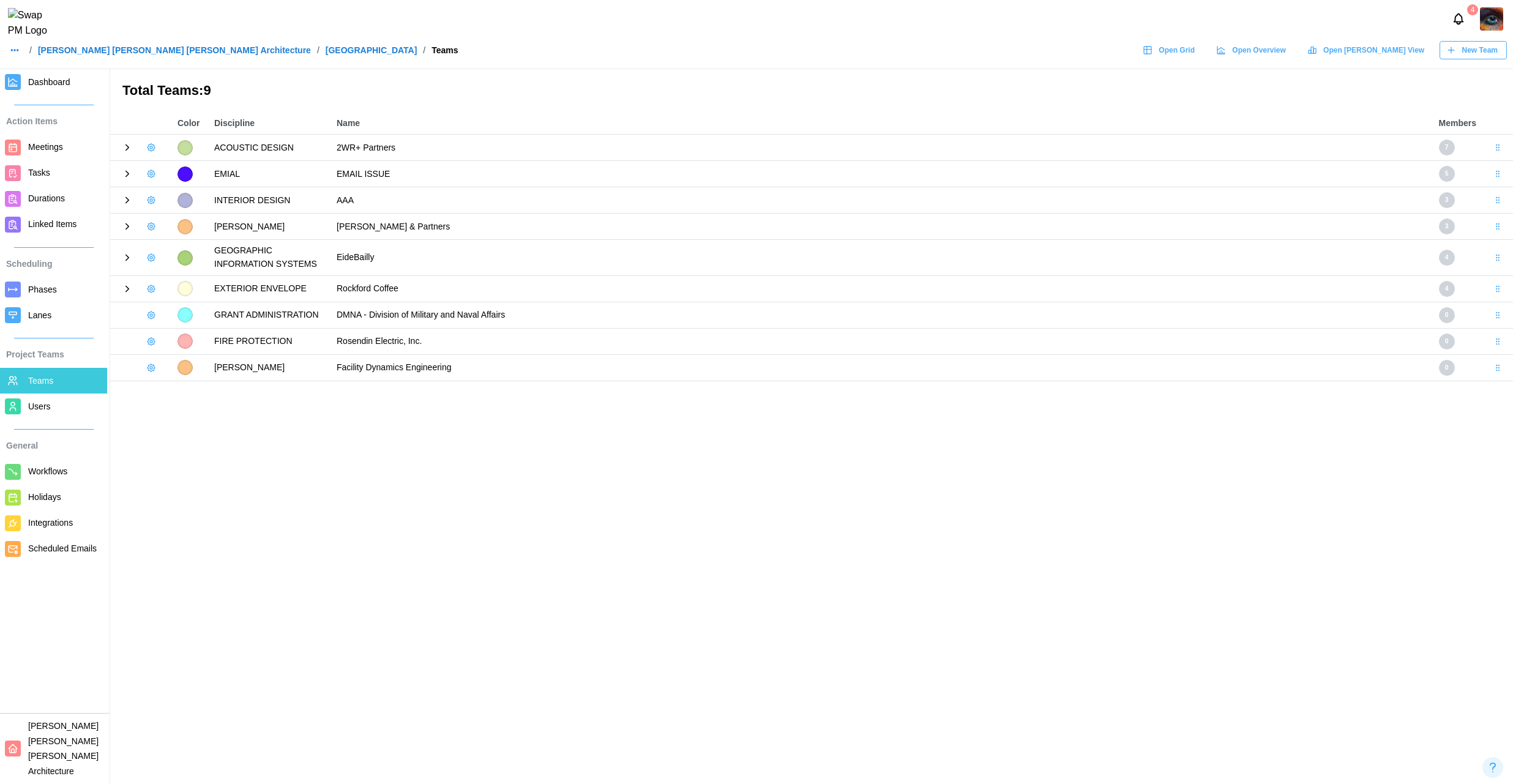
click at [188, 230] on div at bounding box center [185, 226] width 15 height 15
click at [150, 230] on icon "button" at bounding box center [151, 226] width 10 height 10
click at [192, 271] on div "Edit Team" at bounding box center [191, 275] width 47 height 10
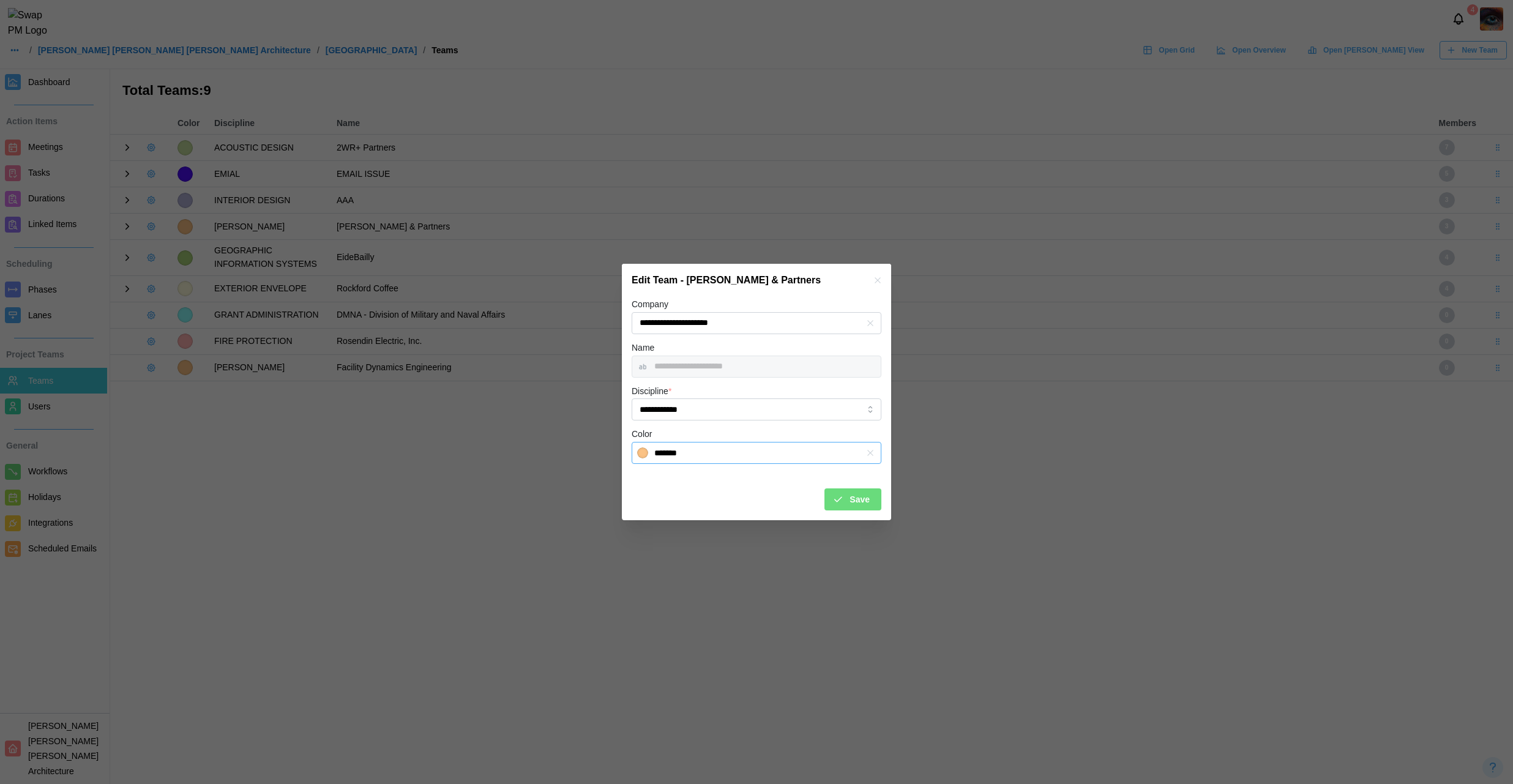
click at [743, 455] on input "*******" at bounding box center [756, 453] width 249 height 22
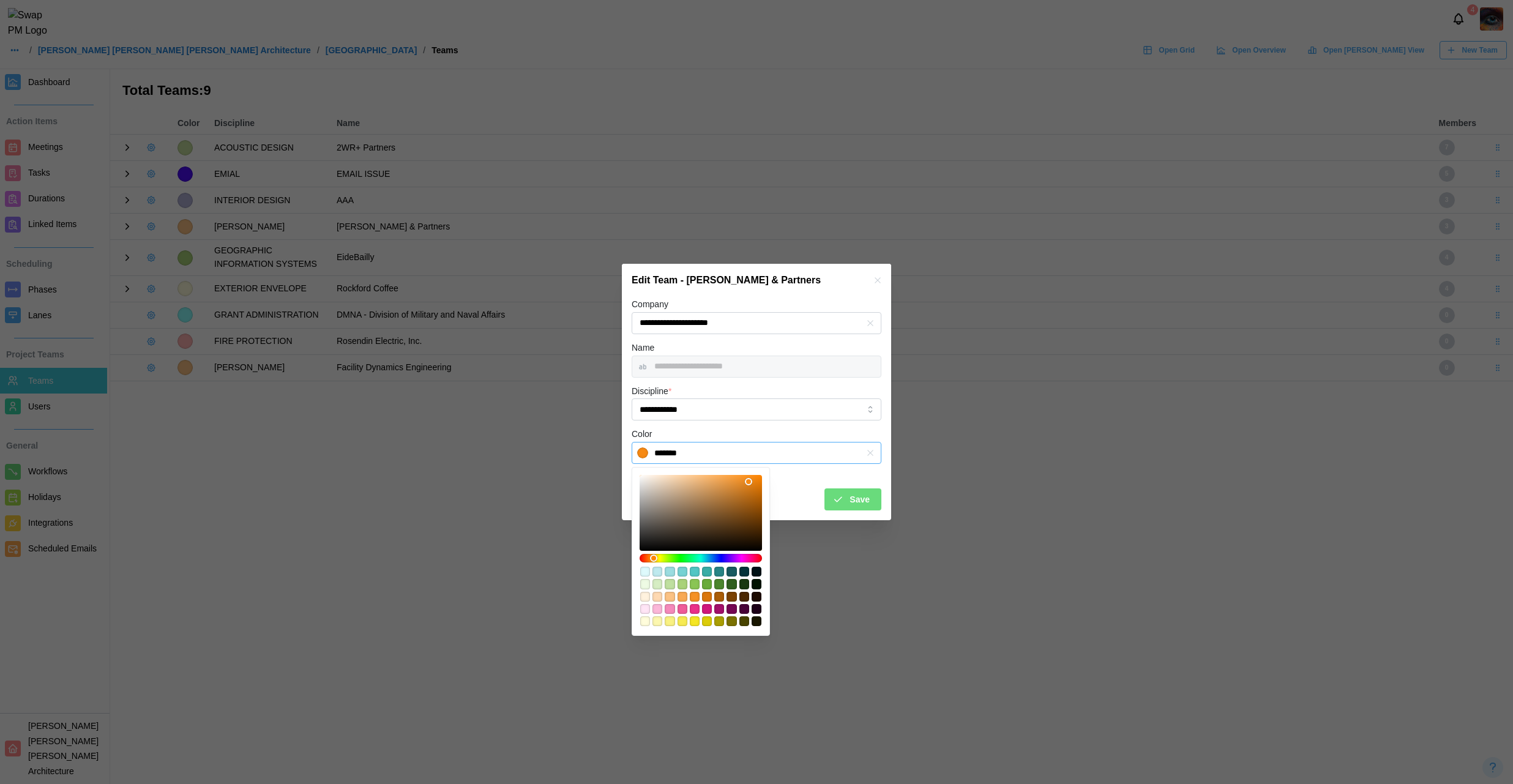
type input "*******"
drag, startPoint x: 727, startPoint y: 496, endPoint x: 792, endPoint y: 435, distance: 89.1
click at [792, 435] on body "**********" at bounding box center [756, 392] width 1513 height 784
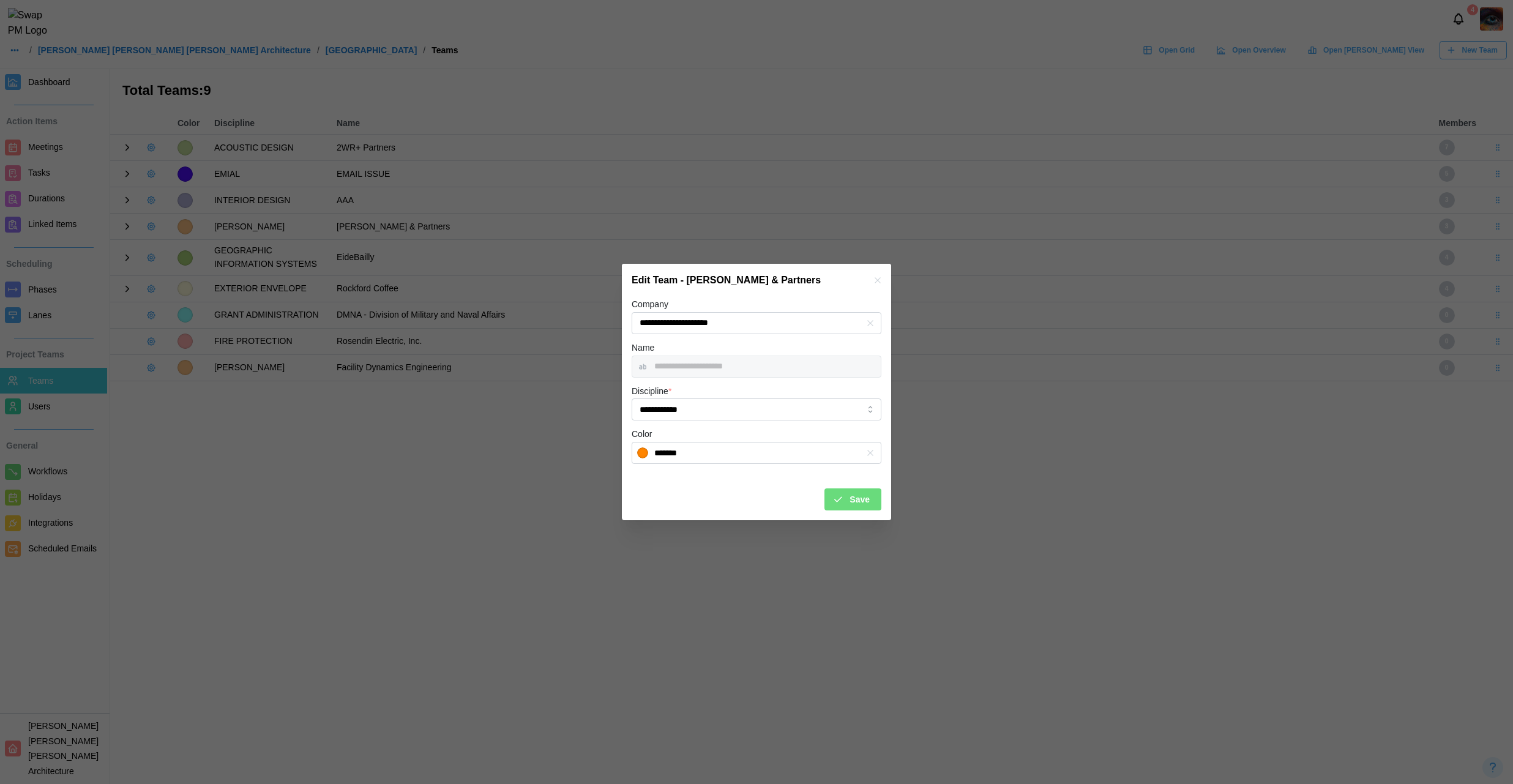
click at [833, 496] on icon "submit" at bounding box center [838, 498] width 11 height 11
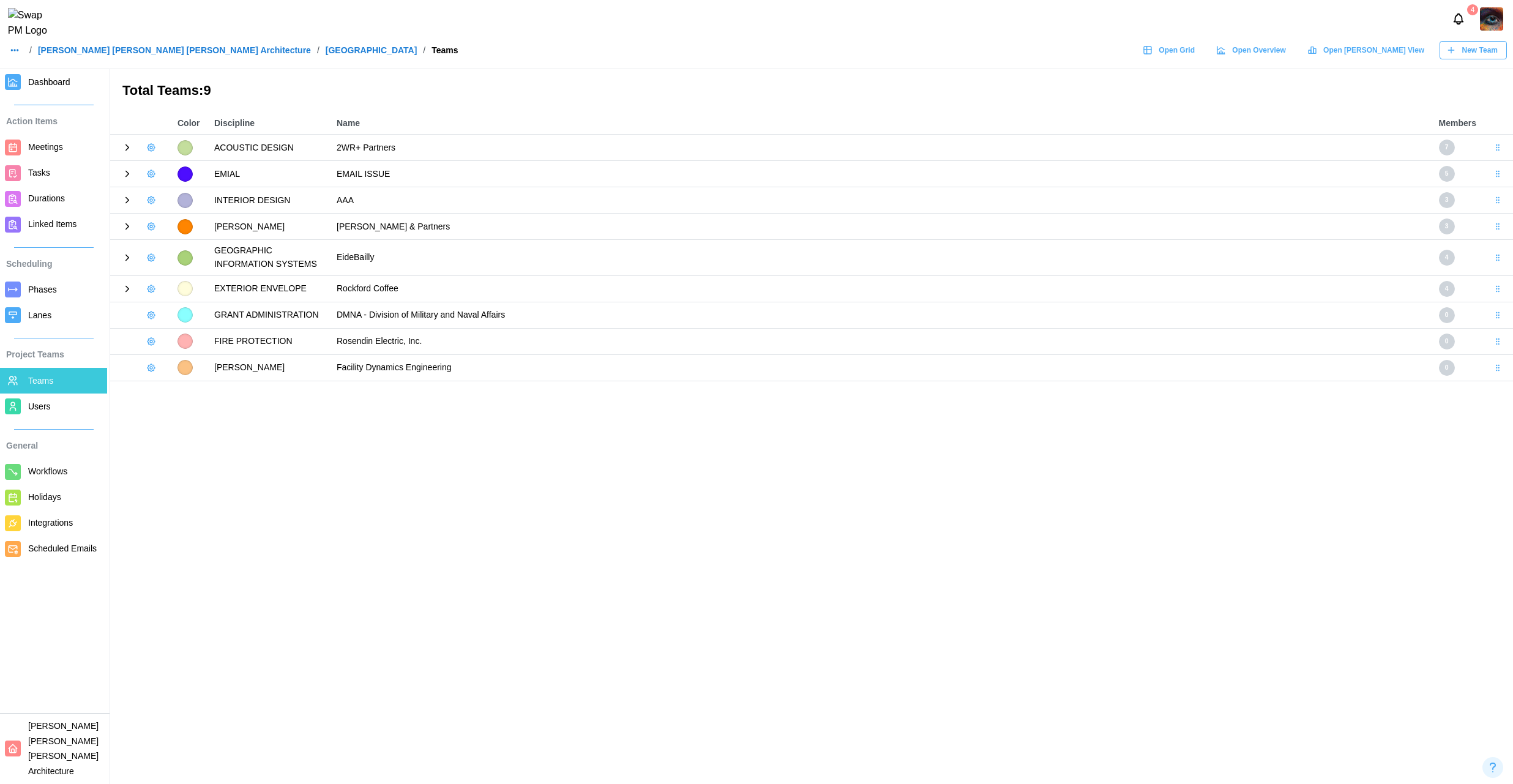
click at [188, 261] on div at bounding box center [185, 258] width 15 height 15
click at [151, 202] on icon "button" at bounding box center [151, 200] width 10 height 10
click at [171, 225] on div "Add User" at bounding box center [193, 226] width 46 height 10
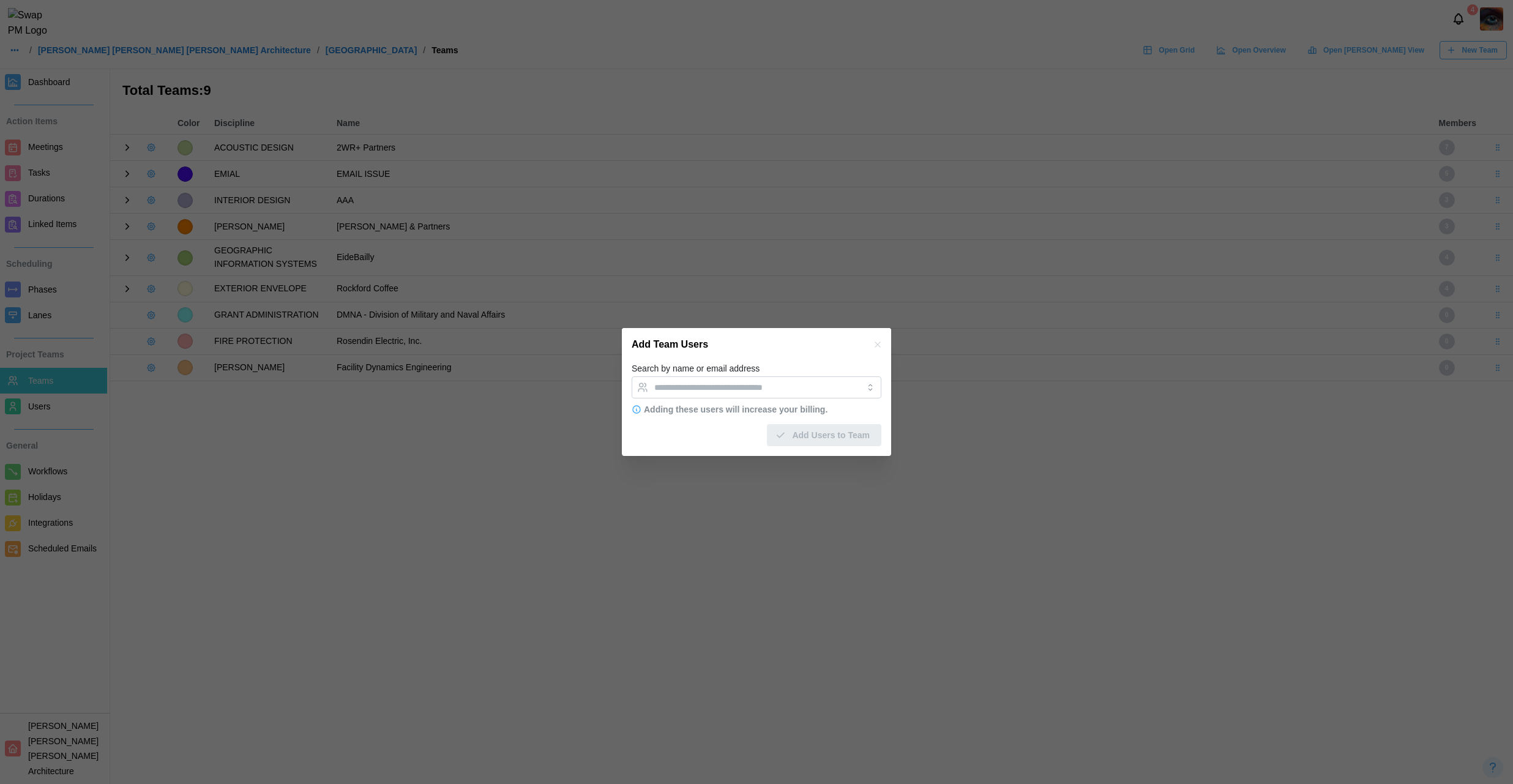
click at [881, 344] on icon "button" at bounding box center [878, 345] width 10 height 10
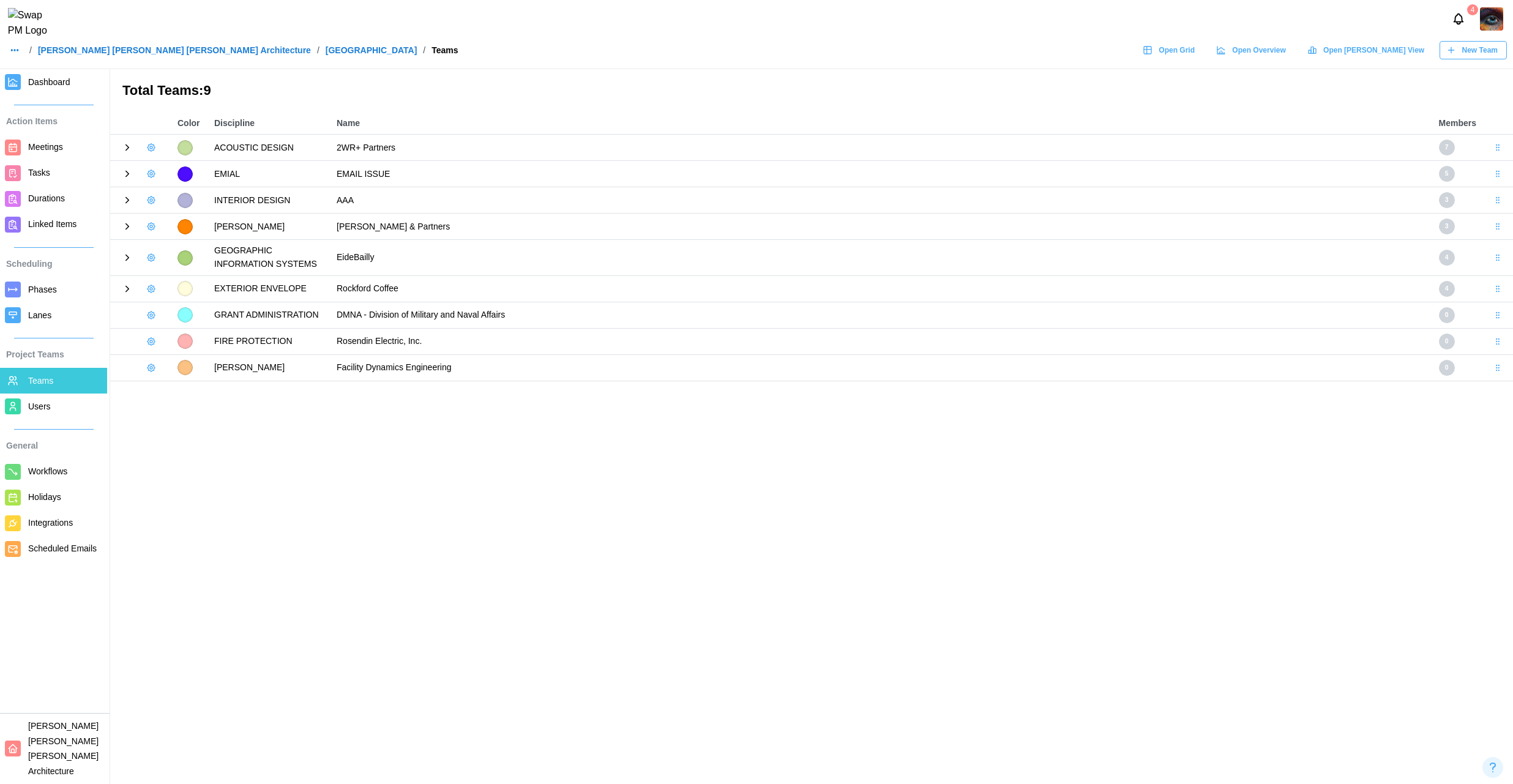
click at [153, 200] on icon "button" at bounding box center [151, 200] width 10 height 10
click at [185, 248] on div "Edit Team" at bounding box center [191, 249] width 47 height 10
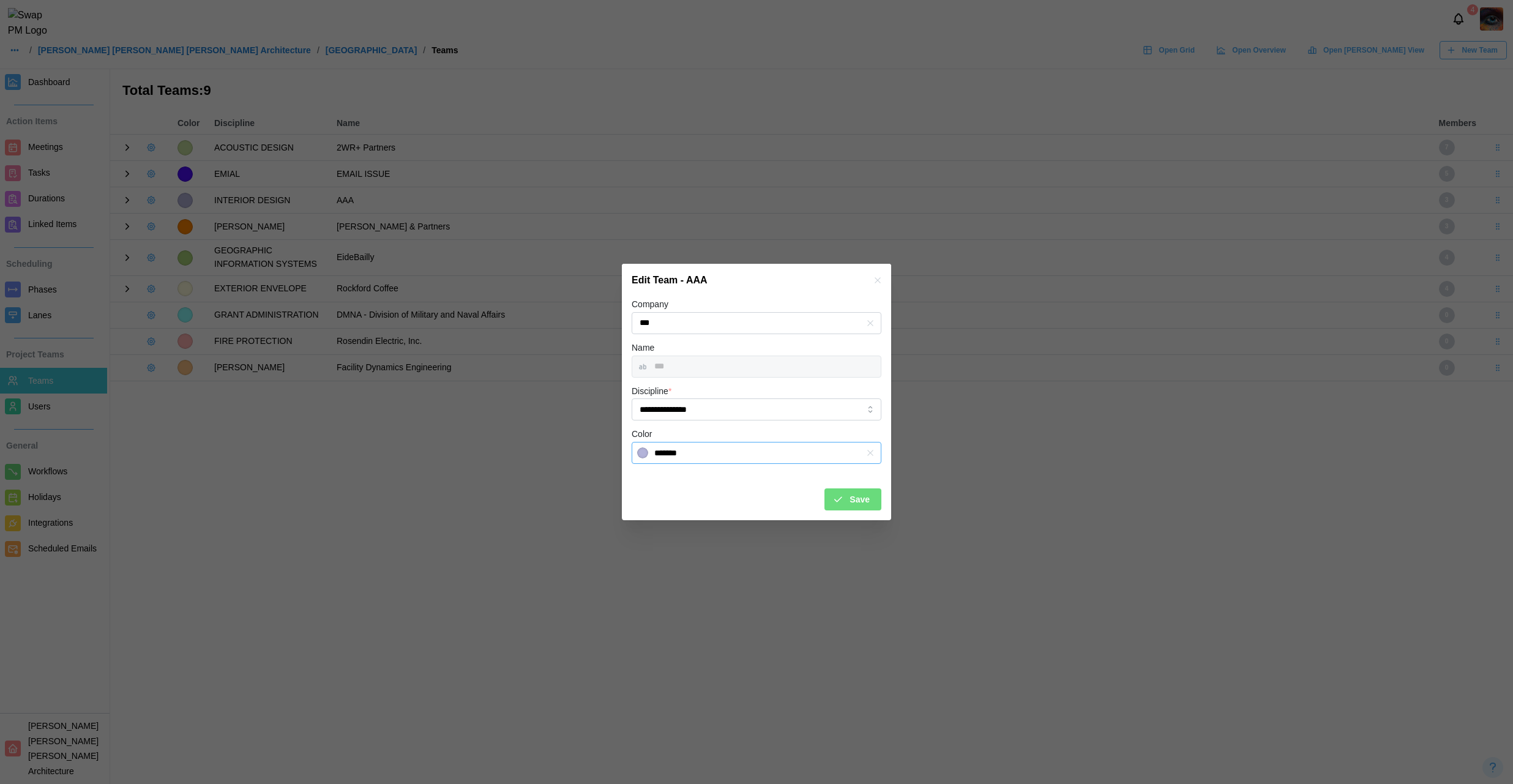
click at [683, 451] on input "*******" at bounding box center [756, 453] width 249 height 22
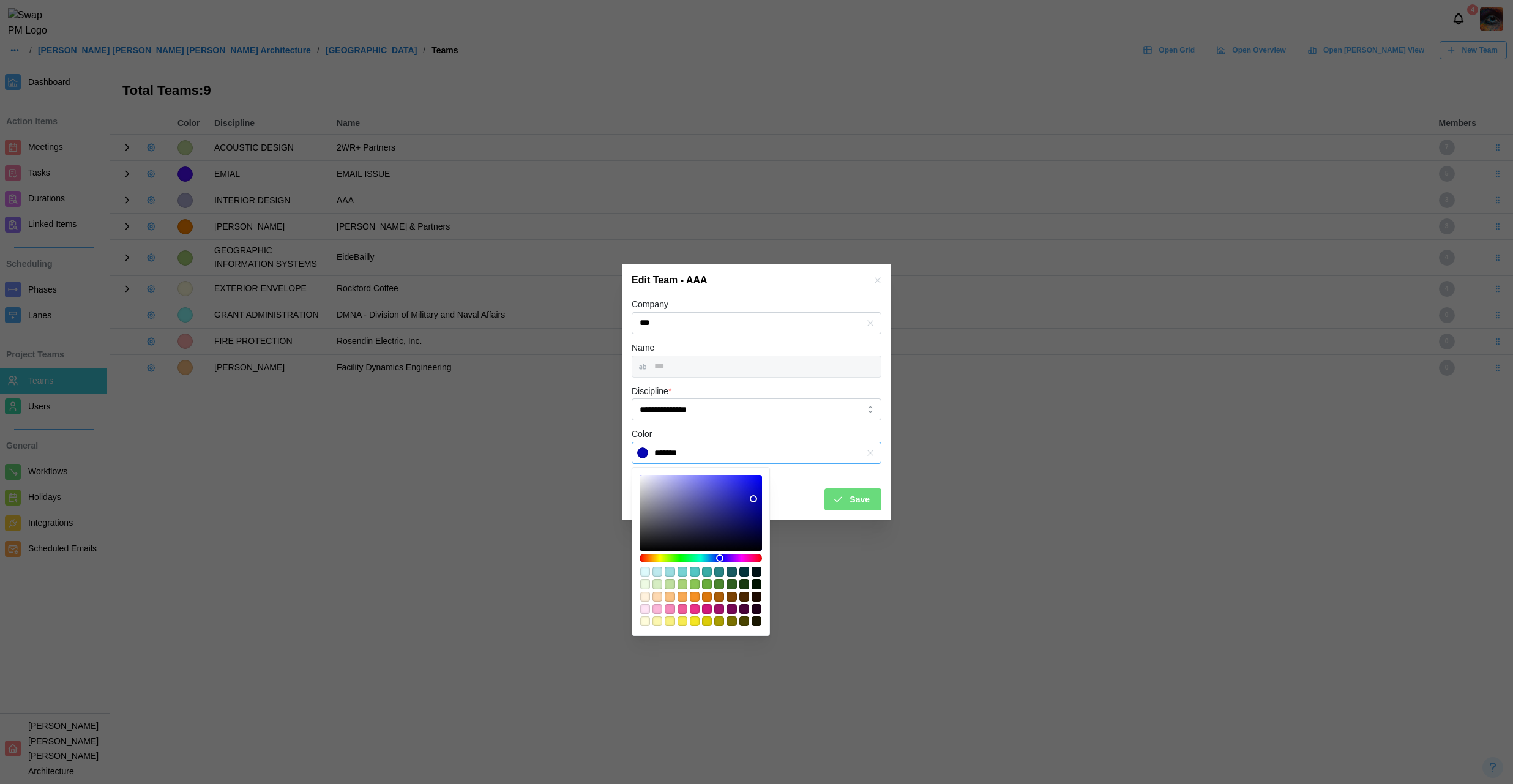
type input "*******"
drag, startPoint x: 753, startPoint y: 498, endPoint x: 854, endPoint y: 427, distance: 123.5
click at [851, 431] on body "**********" at bounding box center [756, 392] width 1513 height 784
click at [861, 502] on span "Save" at bounding box center [860, 499] width 20 height 21
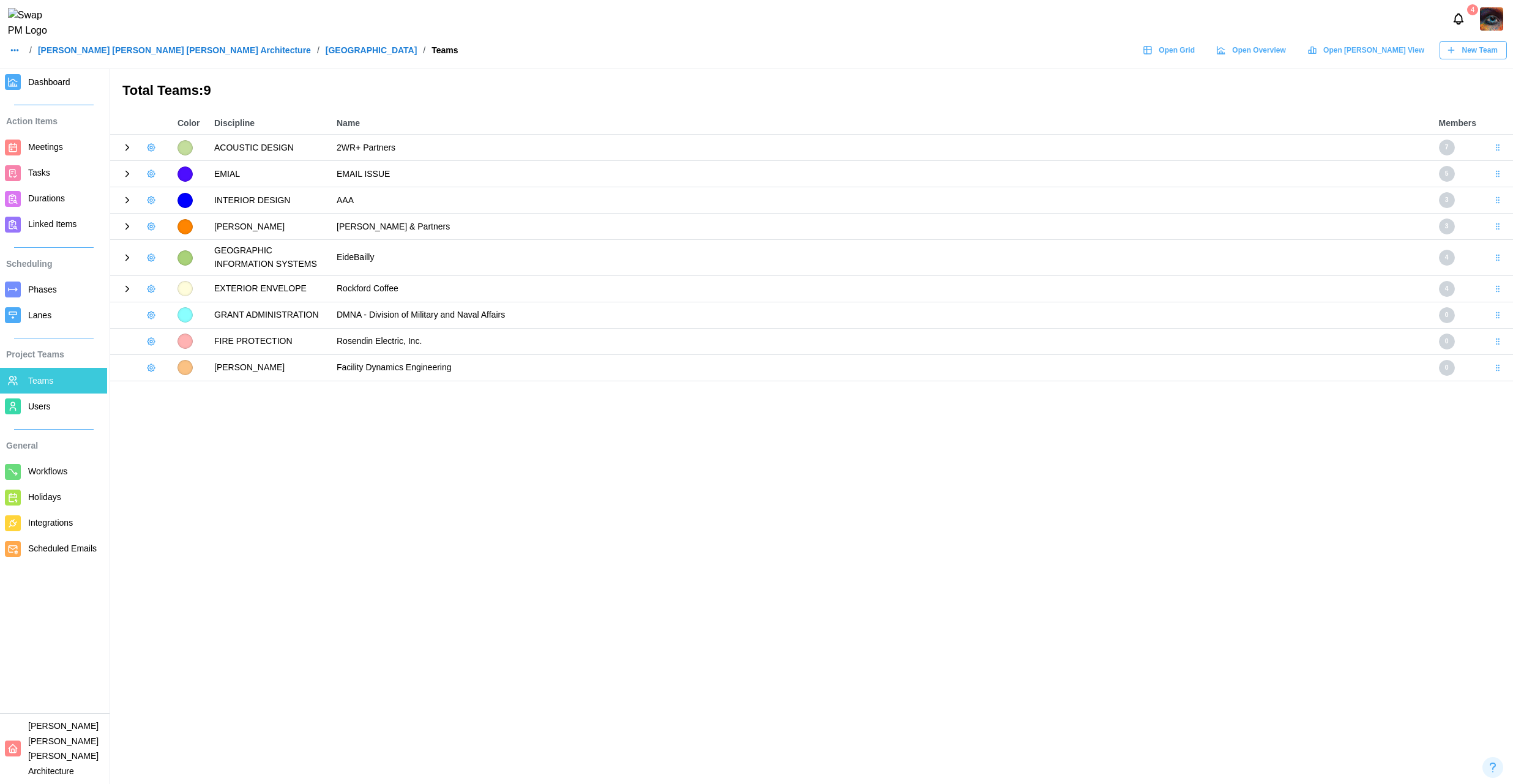
click at [149, 290] on icon "button" at bounding box center [151, 289] width 10 height 10
click at [187, 335] on div "Edit Team" at bounding box center [191, 338] width 47 height 10
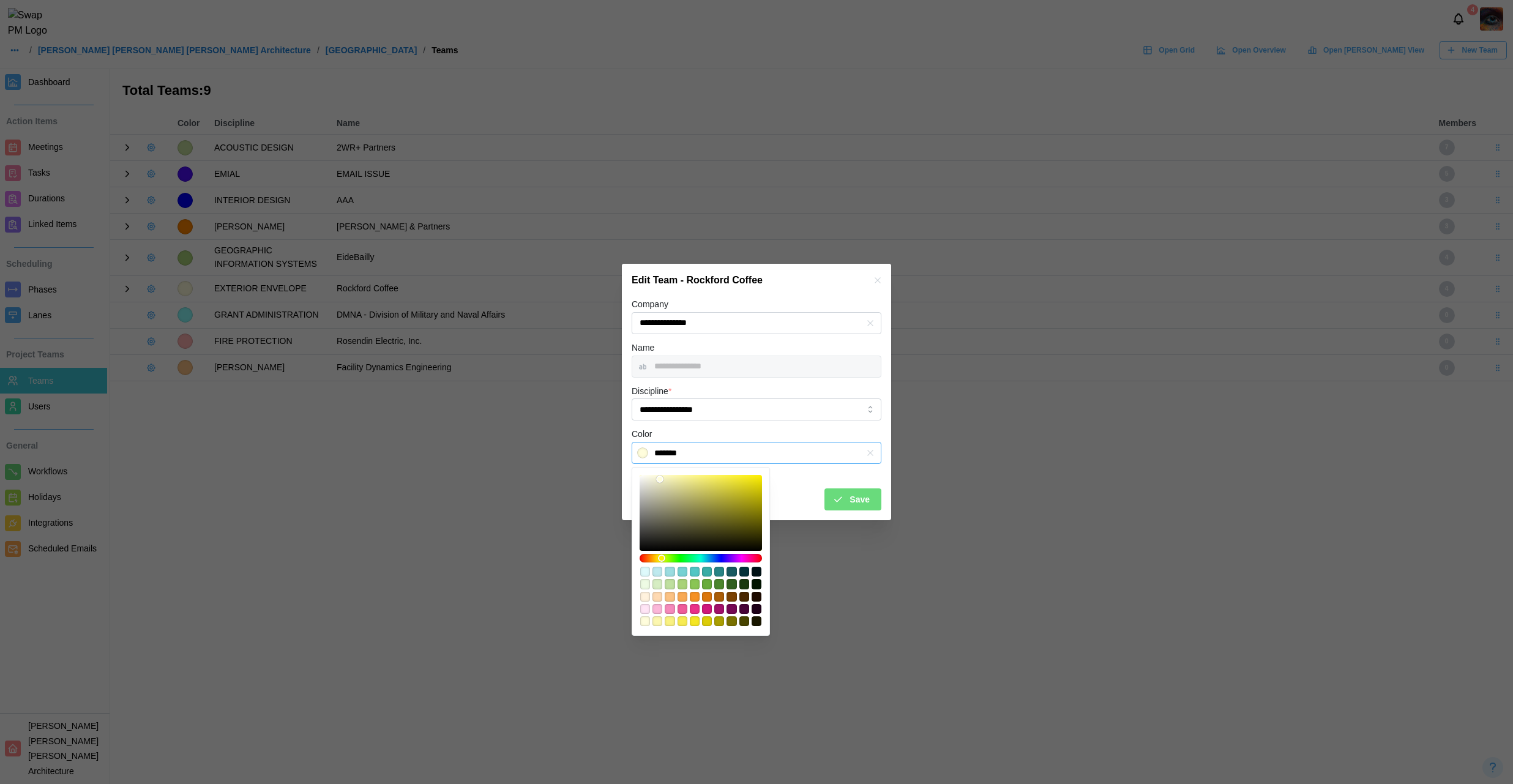
click at [779, 452] on input "*******" at bounding box center [756, 453] width 249 height 22
drag, startPoint x: 734, startPoint y: 507, endPoint x: 828, endPoint y: 433, distance: 119.6
click at [823, 433] on body "**********" at bounding box center [756, 392] width 1513 height 784
type input "*******"
drag, startPoint x: 755, startPoint y: 487, endPoint x: 773, endPoint y: 498, distance: 21.1
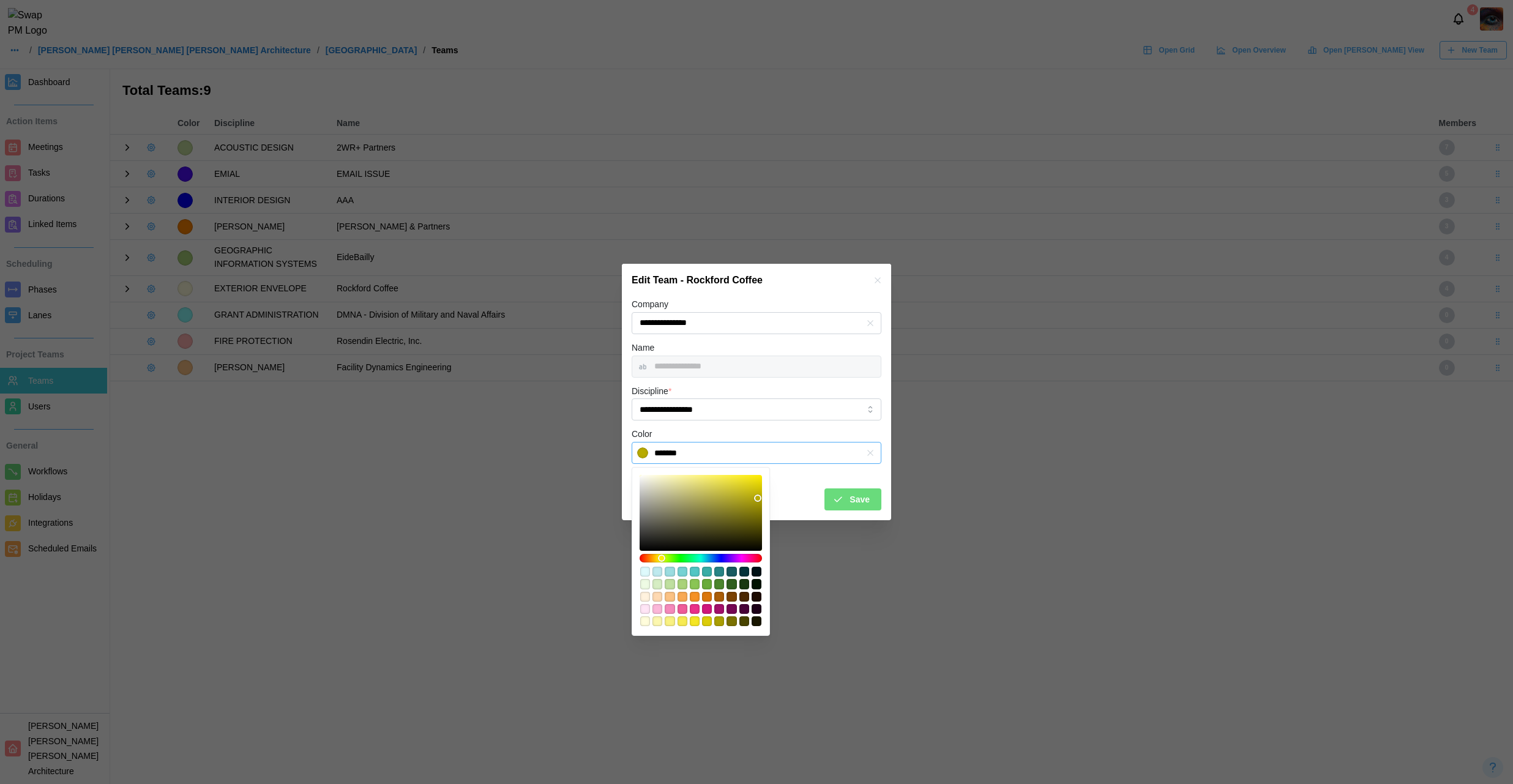
click at [773, 498] on body "**********" at bounding box center [756, 392] width 1513 height 784
click at [862, 498] on span "Save" at bounding box center [860, 499] width 20 height 21
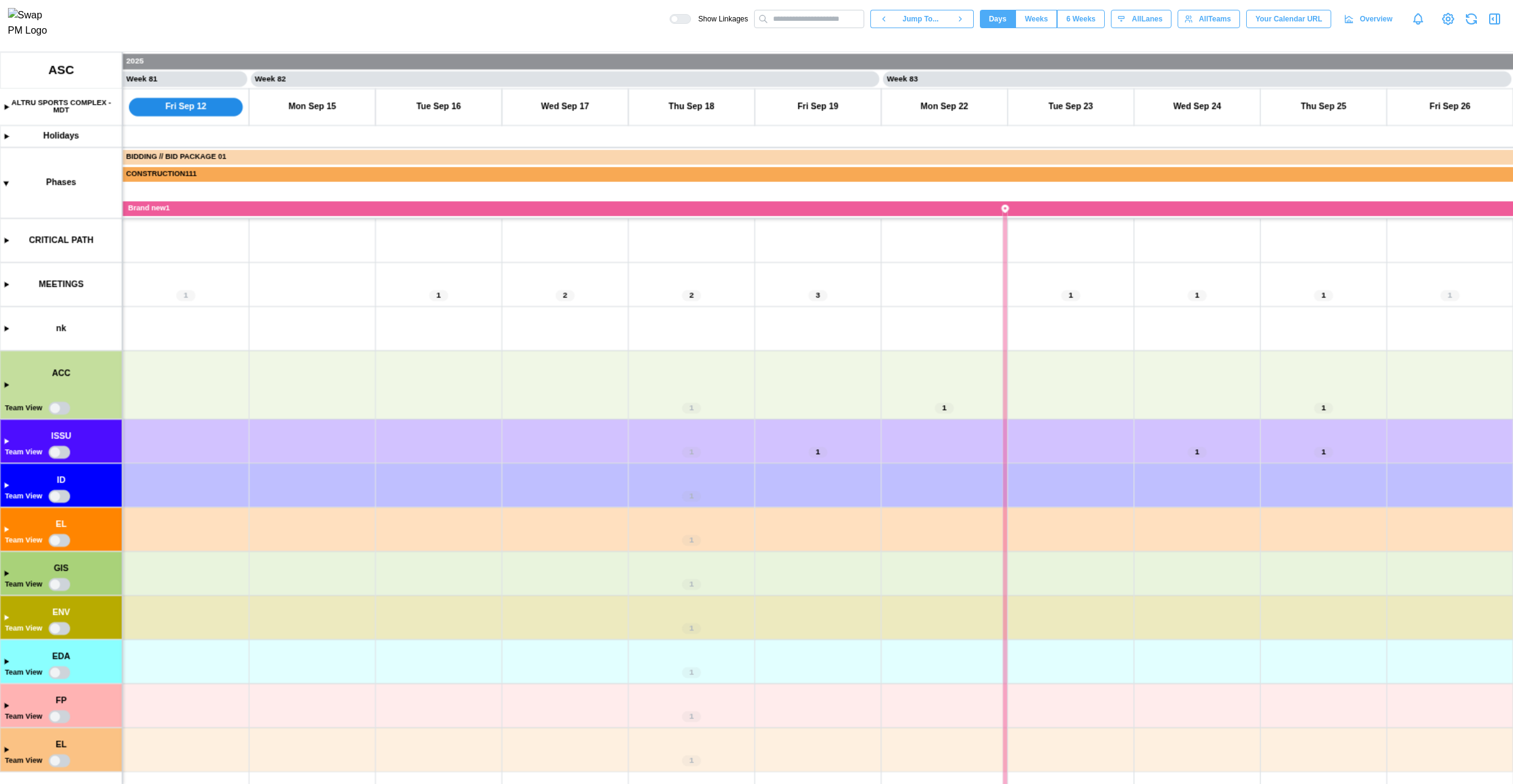
scroll to position [0, 51070]
drag, startPoint x: 248, startPoint y: 658, endPoint x: 275, endPoint y: 511, distance: 149.5
click at [275, 511] on canvas at bounding box center [756, 418] width 1513 height 732
click at [6, 106] on canvas at bounding box center [756, 418] width 1513 height 732
click at [5, 109] on canvas at bounding box center [756, 418] width 1513 height 732
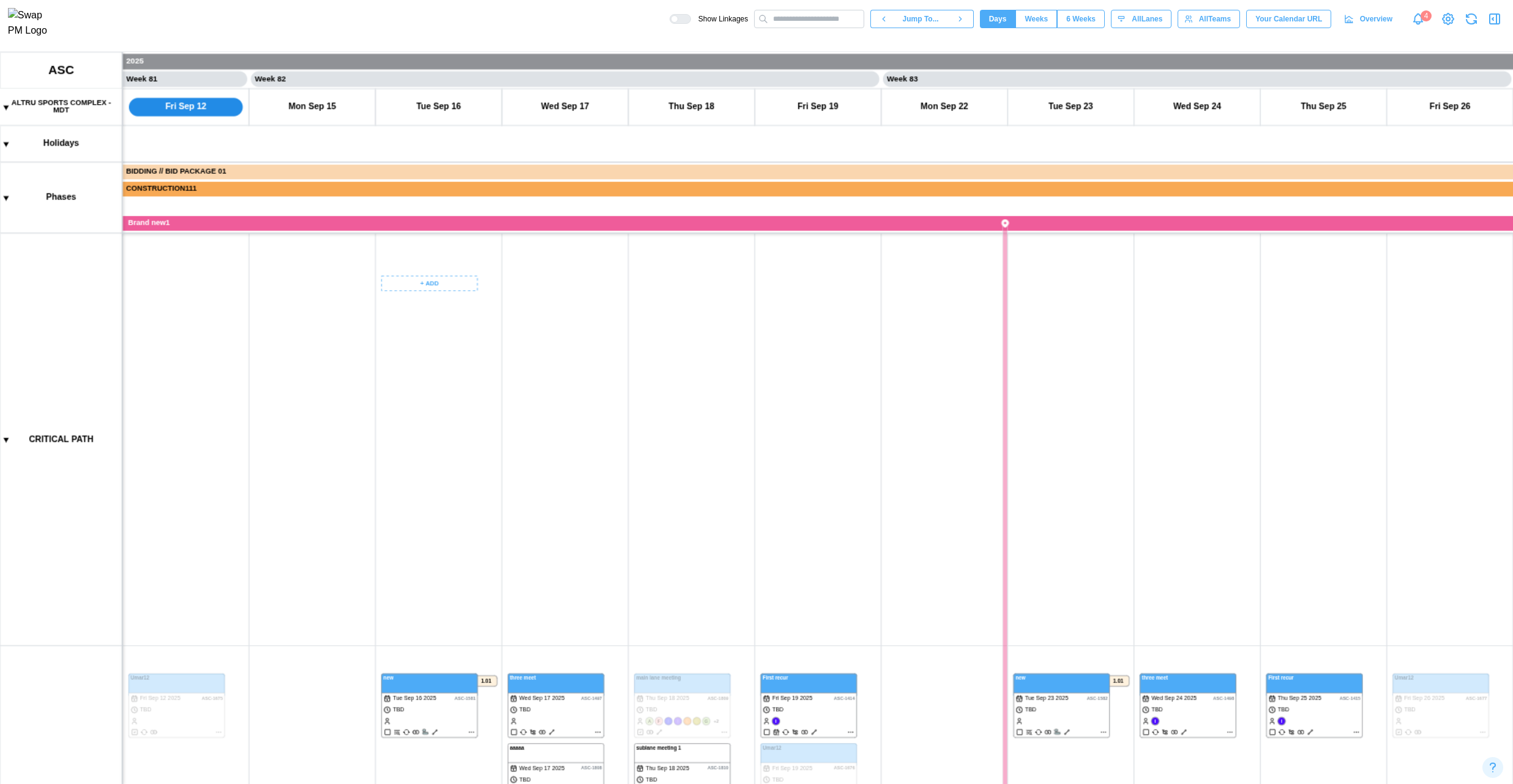
scroll to position [317, 0]
drag, startPoint x: 418, startPoint y: 520, endPoint x: 360, endPoint y: 197, distance: 328.2
click at [360, 197] on canvas at bounding box center [756, 418] width 1513 height 732
drag, startPoint x: 369, startPoint y: 560, endPoint x: 348, endPoint y: 223, distance: 337.7
click at [354, 237] on canvas at bounding box center [756, 418] width 1513 height 732
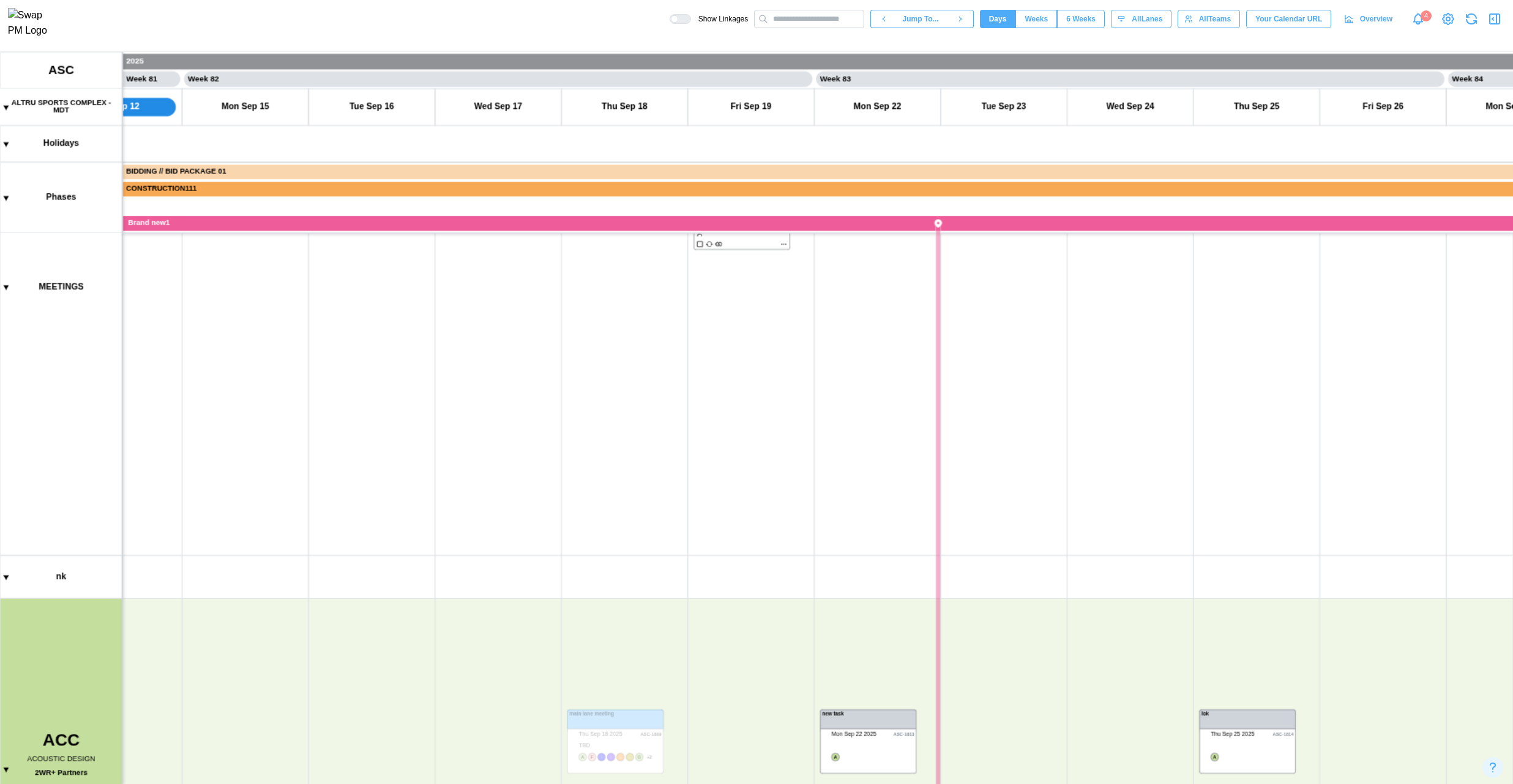
scroll to position [650, 0]
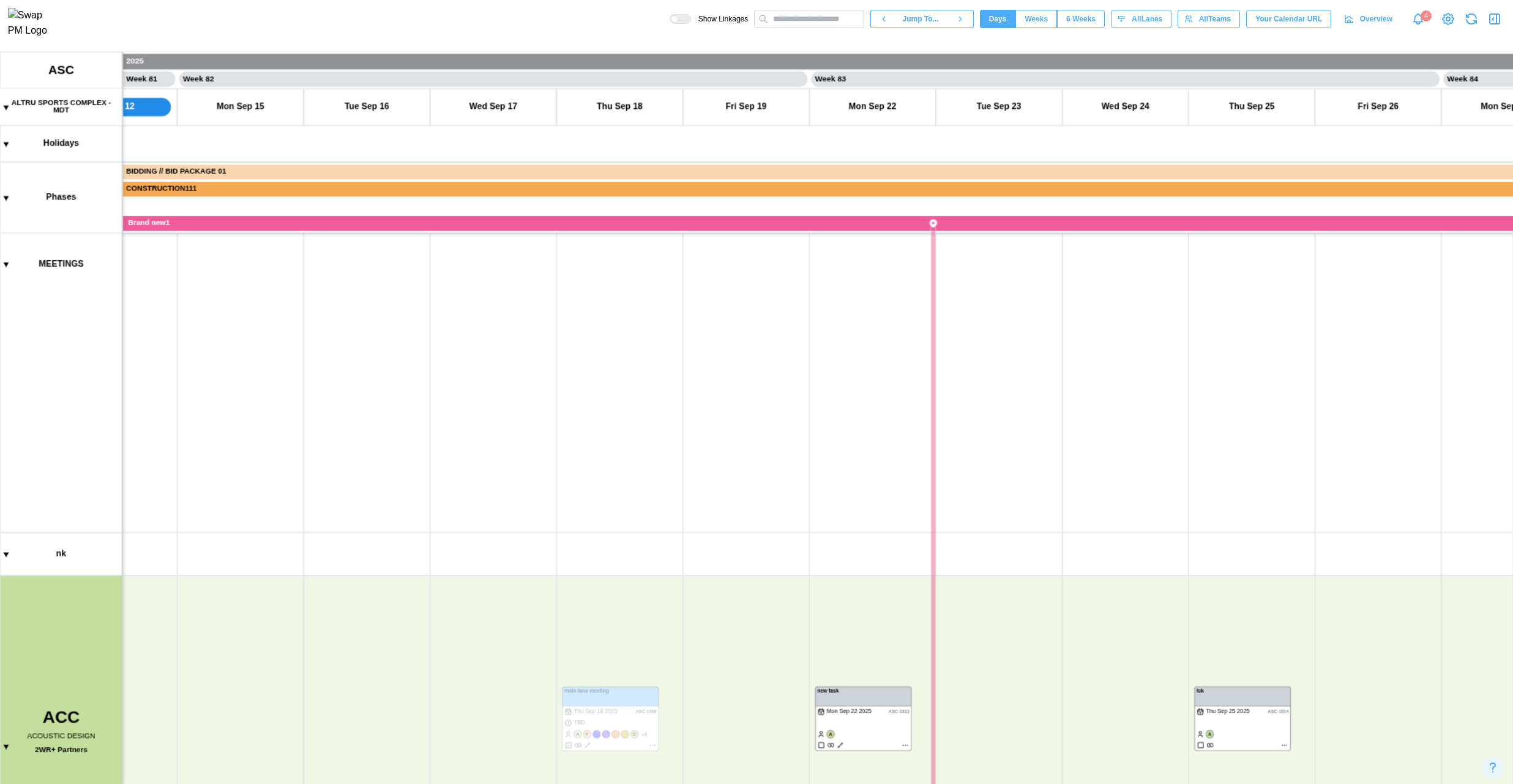
click at [1046, 21] on button "Weeks" at bounding box center [1035, 19] width 41 height 19
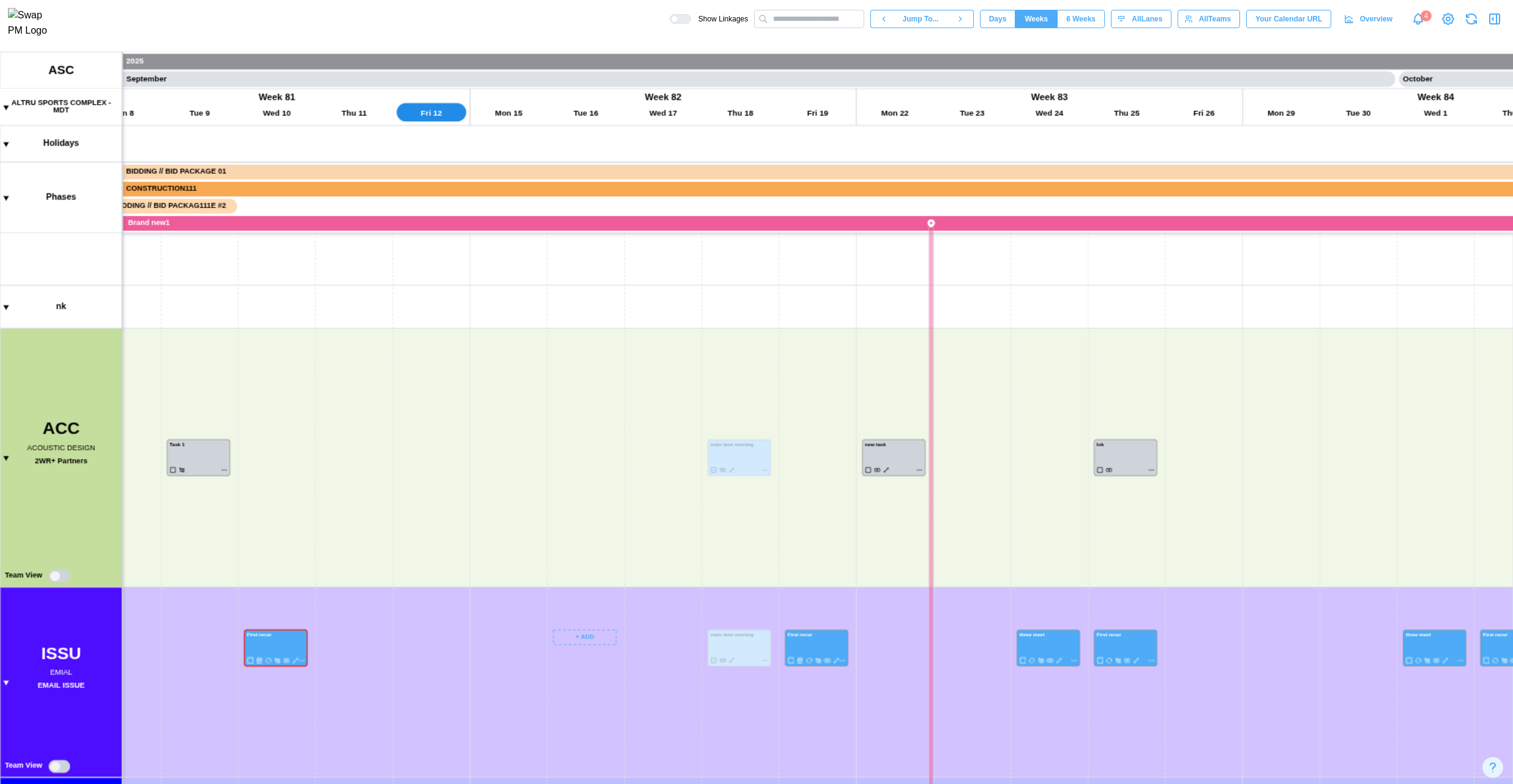
scroll to position [0, 30974]
drag, startPoint x: 644, startPoint y: 510, endPoint x: 569, endPoint y: 478, distance: 81.5
click at [569, 478] on canvas at bounding box center [756, 418] width 1513 height 732
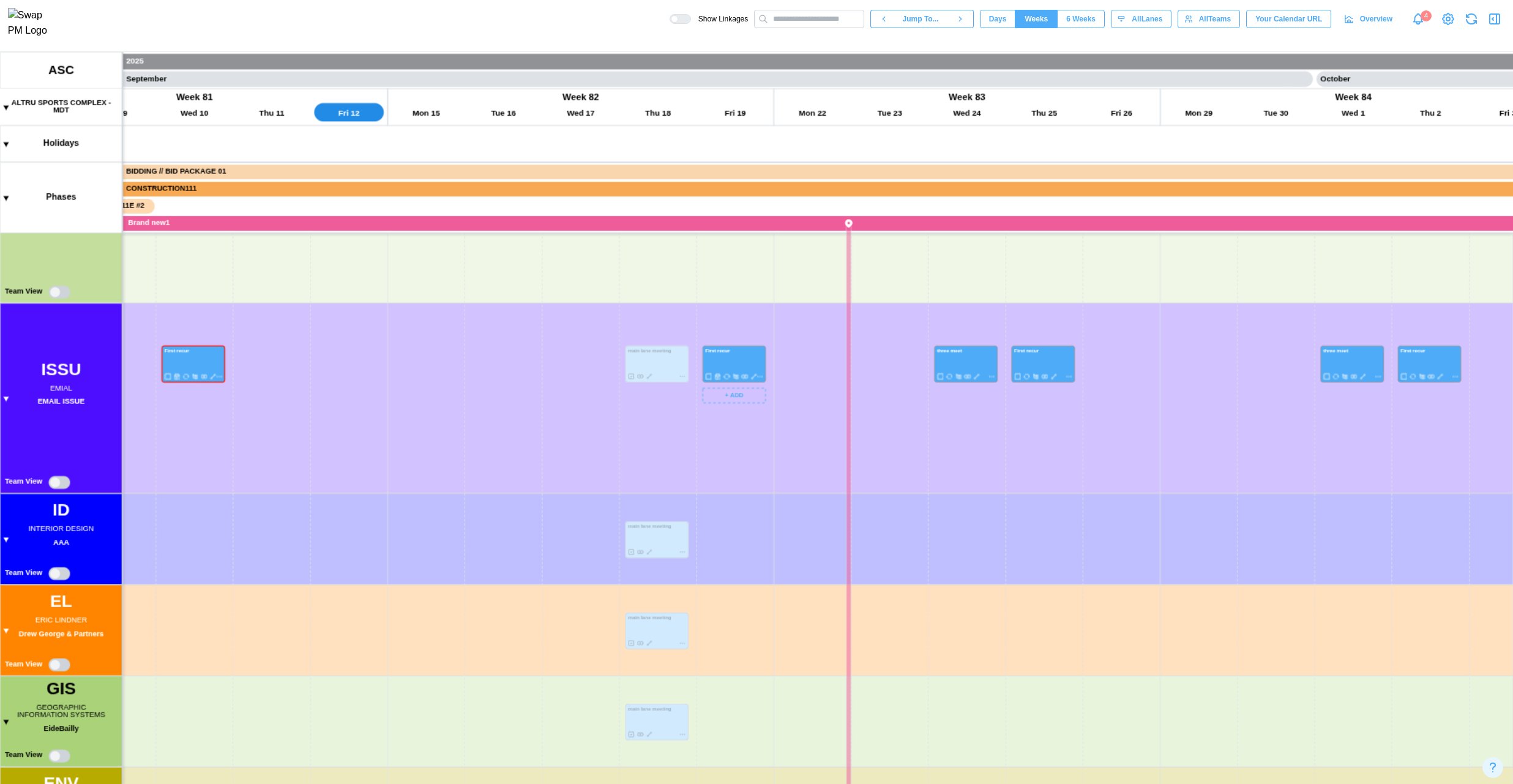
scroll to position [0, 31026]
drag, startPoint x: 781, startPoint y: 652, endPoint x: 729, endPoint y: 427, distance: 230.9
click at [729, 431] on canvas at bounding box center [756, 418] width 1513 height 732
drag, startPoint x: 759, startPoint y: 560, endPoint x: 759, endPoint y: 472, distance: 88.0
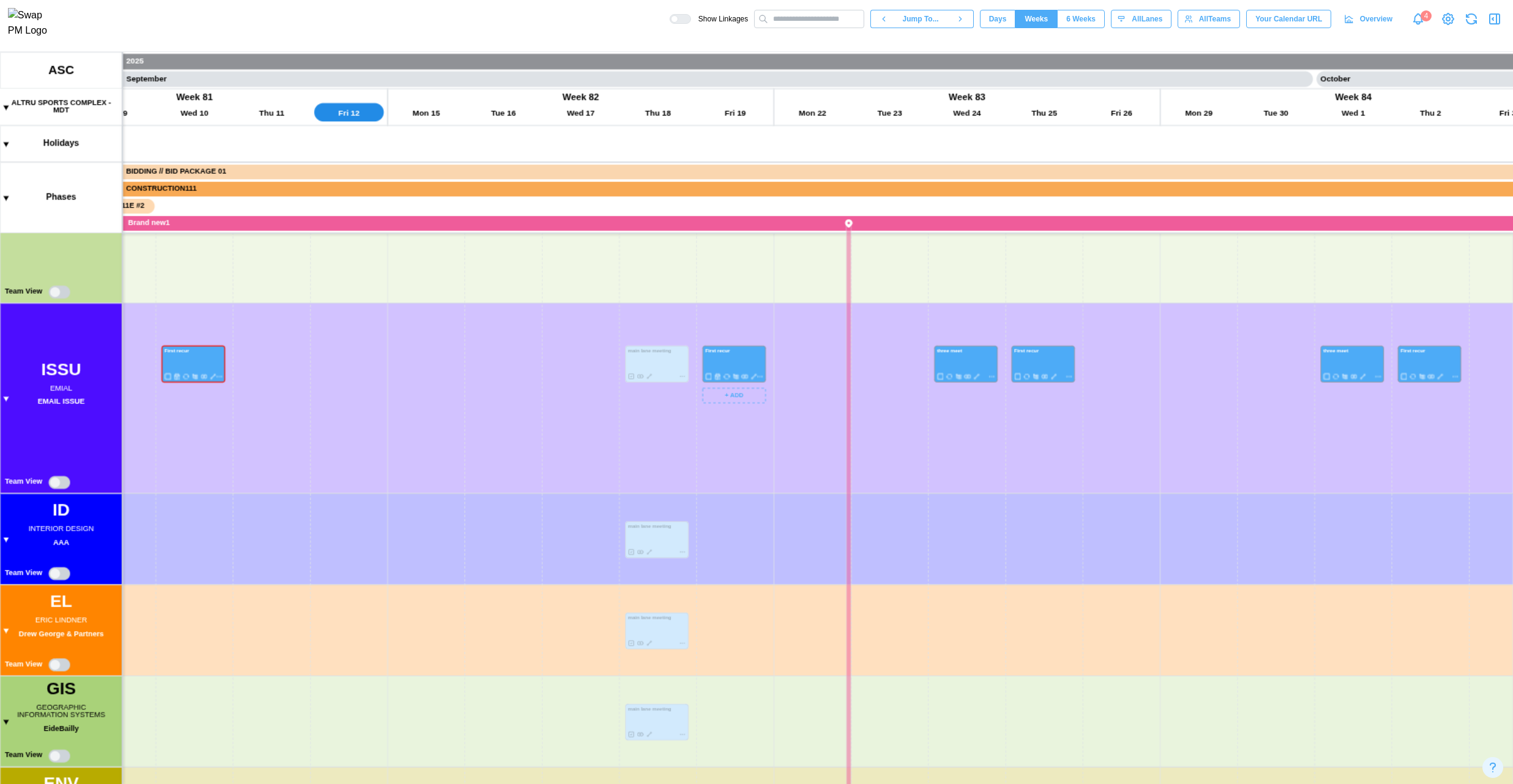
click at [759, 480] on canvas at bounding box center [756, 418] width 1513 height 732
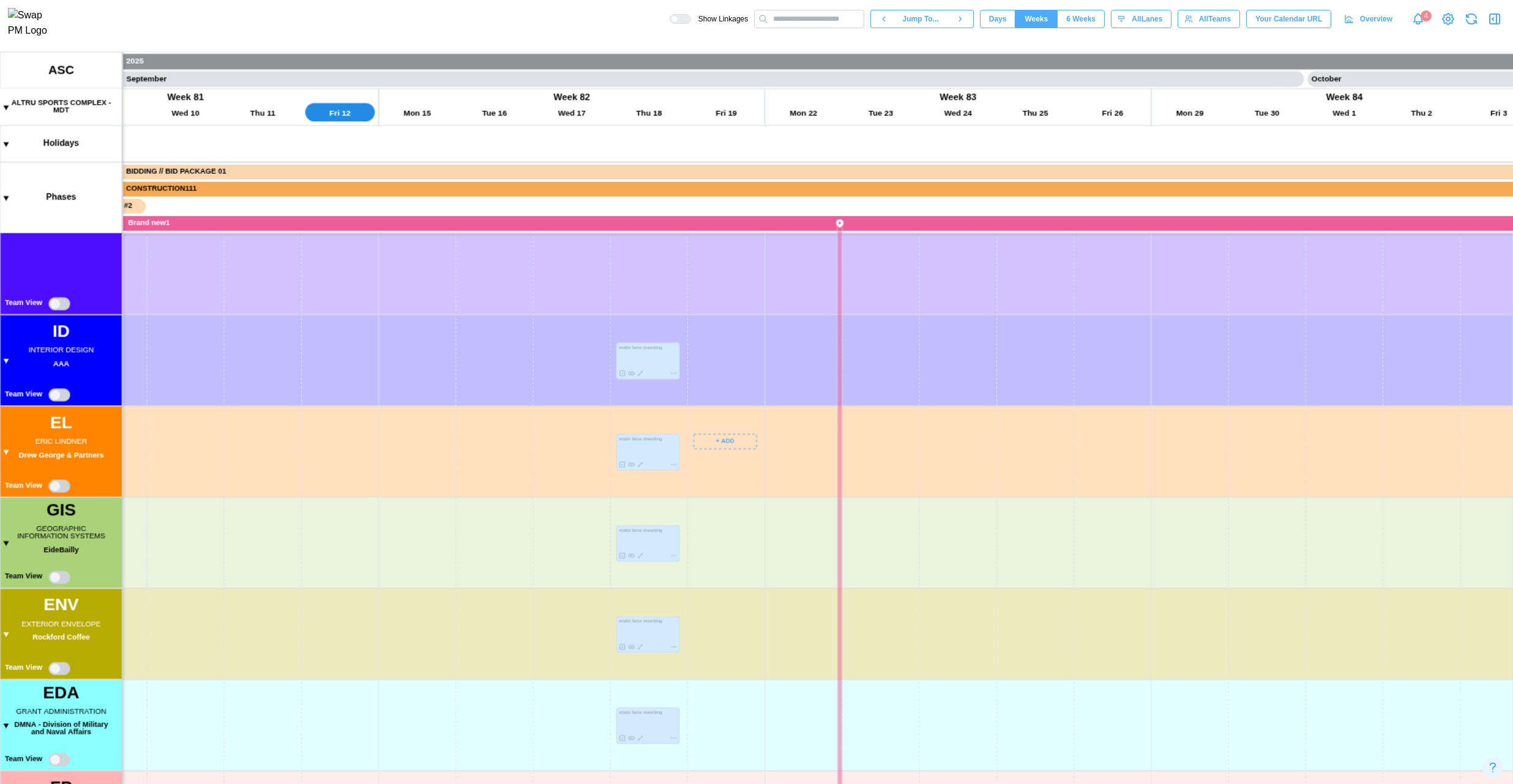
drag, startPoint x: 732, startPoint y: 578, endPoint x: 732, endPoint y: 482, distance: 96.0
click at [732, 487] on canvas at bounding box center [756, 418] width 1513 height 732
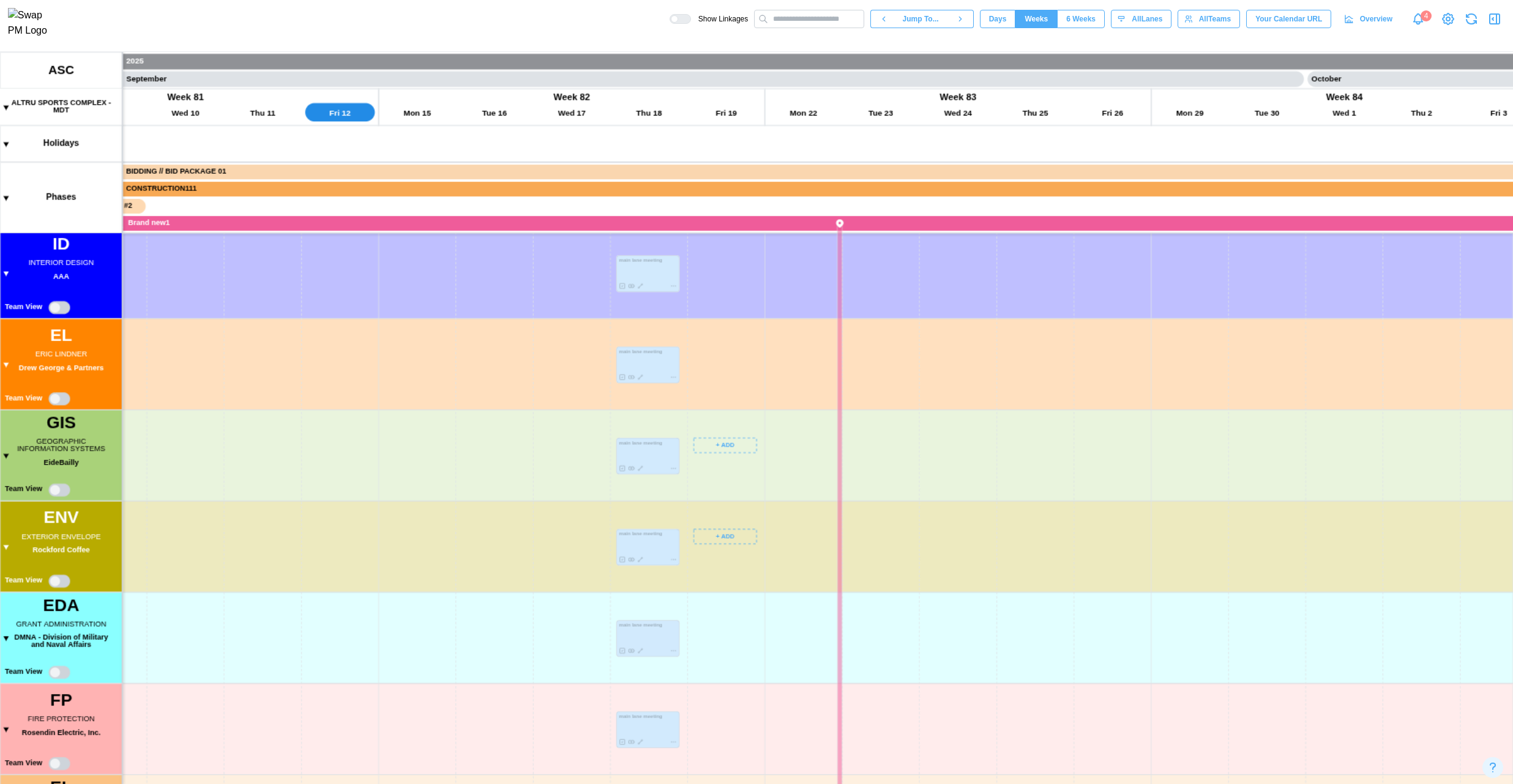
drag, startPoint x: 735, startPoint y: 566, endPoint x: 728, endPoint y: 491, distance: 75.3
click at [728, 495] on canvas at bounding box center [756, 418] width 1513 height 732
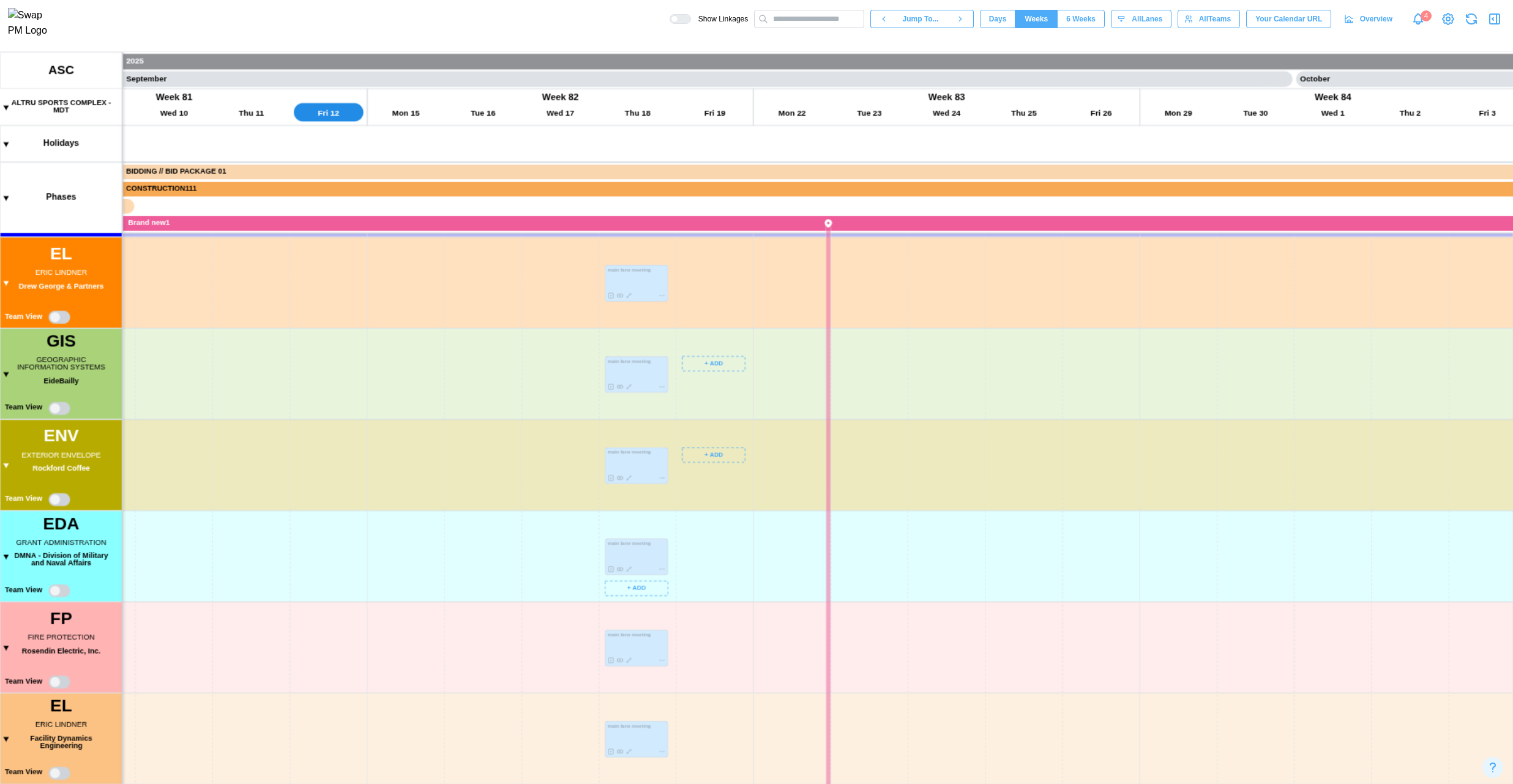
scroll to position [0, 0]
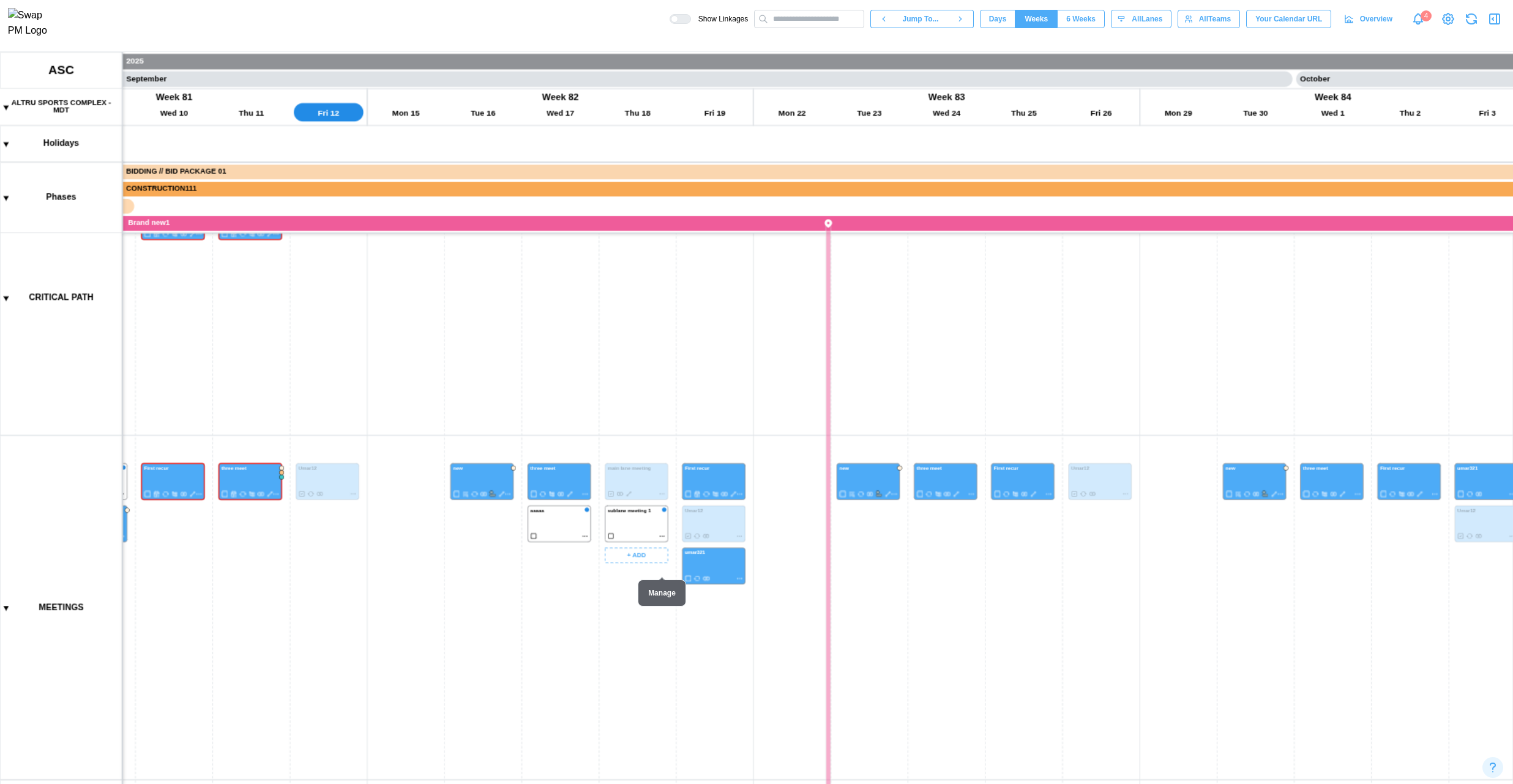
drag, startPoint x: 685, startPoint y: 743, endPoint x: 659, endPoint y: 446, distance: 298.1
click at [664, 461] on canvas at bounding box center [756, 418] width 1513 height 732
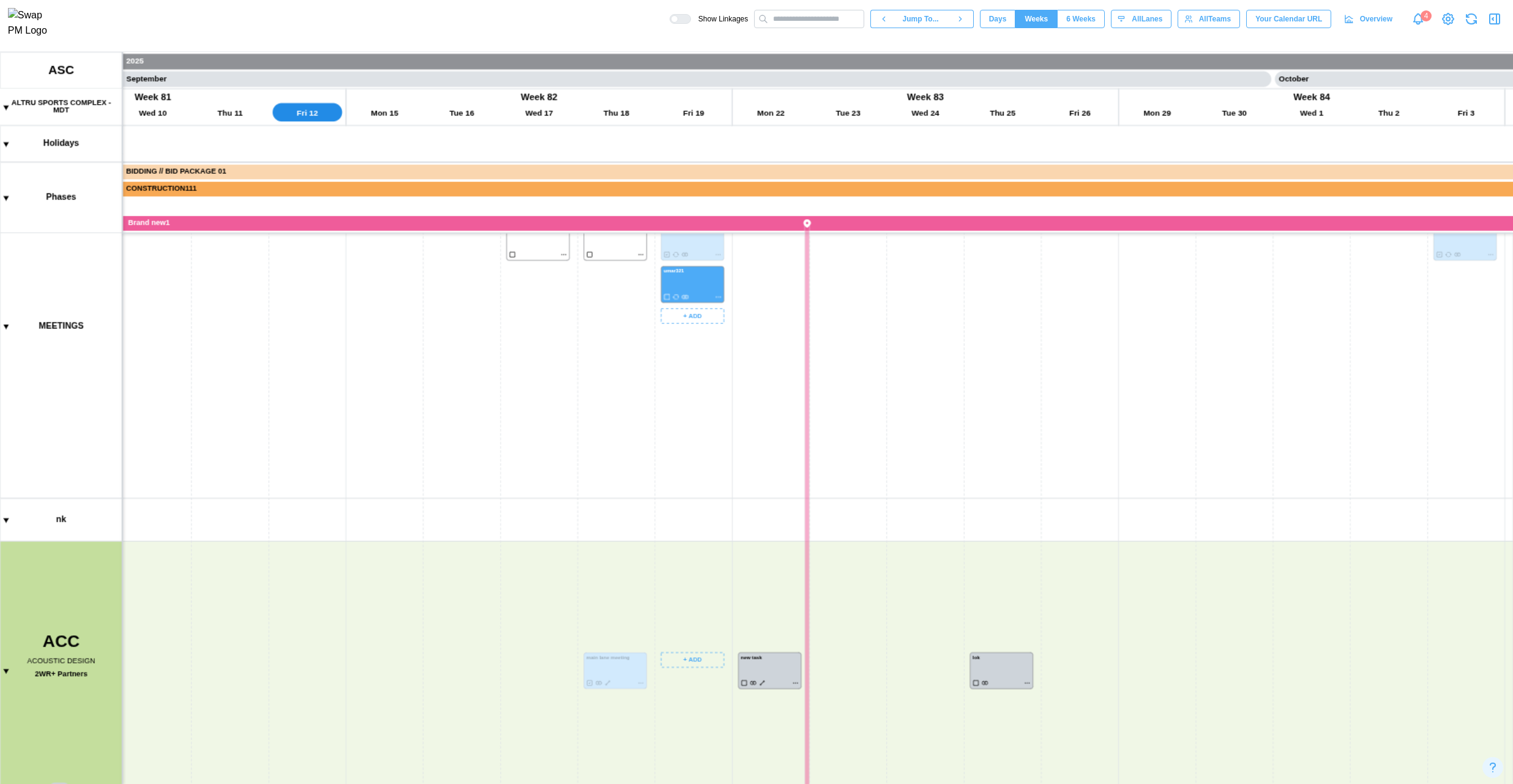
drag, startPoint x: 691, startPoint y: 471, endPoint x: 691, endPoint y: 465, distance: 6.0
click at [691, 466] on canvas at bounding box center [756, 418] width 1513 height 732
drag, startPoint x: 719, startPoint y: 510, endPoint x: 719, endPoint y: 445, distance: 65.0
click at [719, 447] on canvas at bounding box center [756, 418] width 1513 height 732
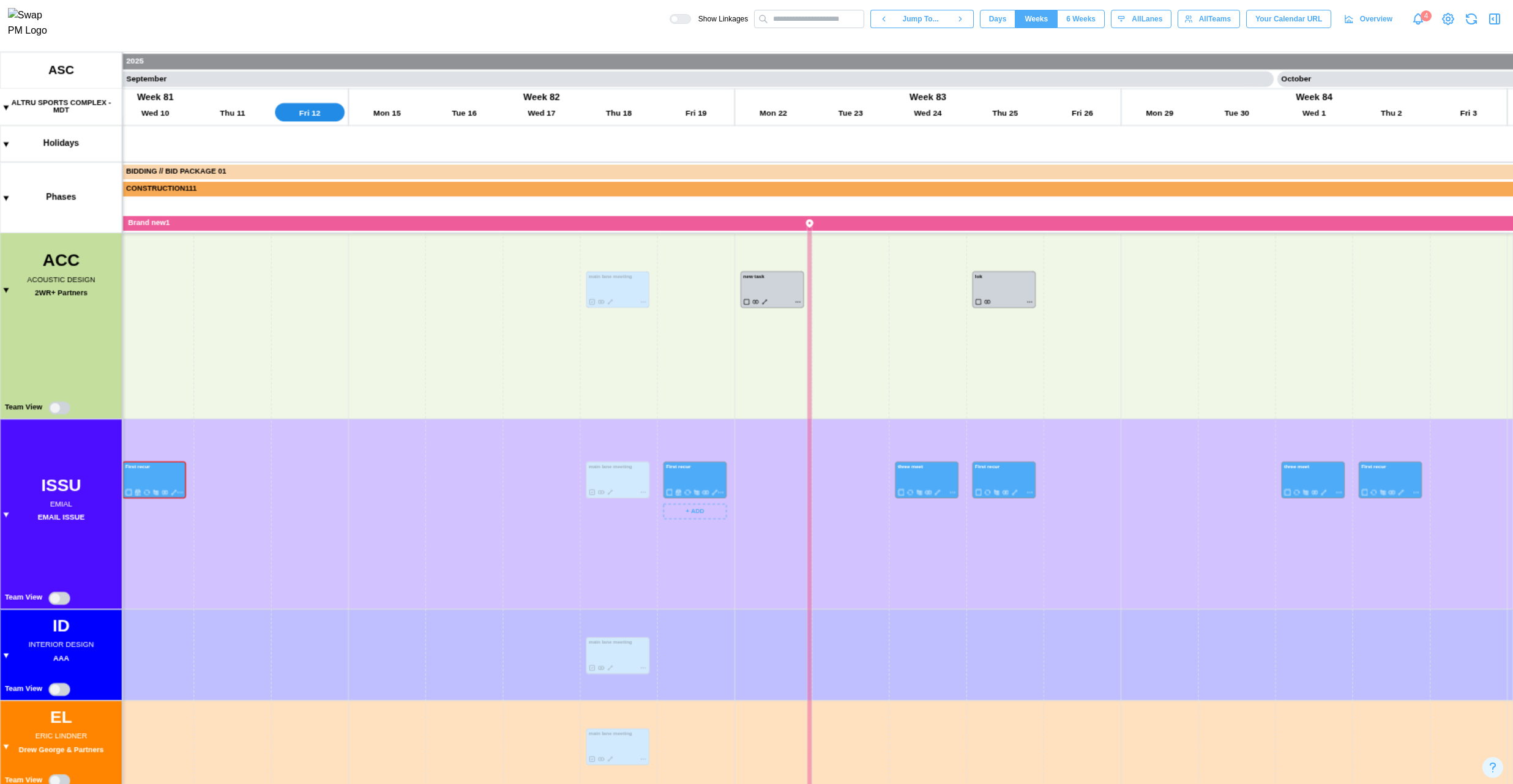
click at [735, 454] on canvas at bounding box center [756, 418] width 1513 height 732
drag, startPoint x: 711, startPoint y: 515, endPoint x: 711, endPoint y: 427, distance: 88.0
click at [711, 427] on canvas at bounding box center [756, 418] width 1513 height 732
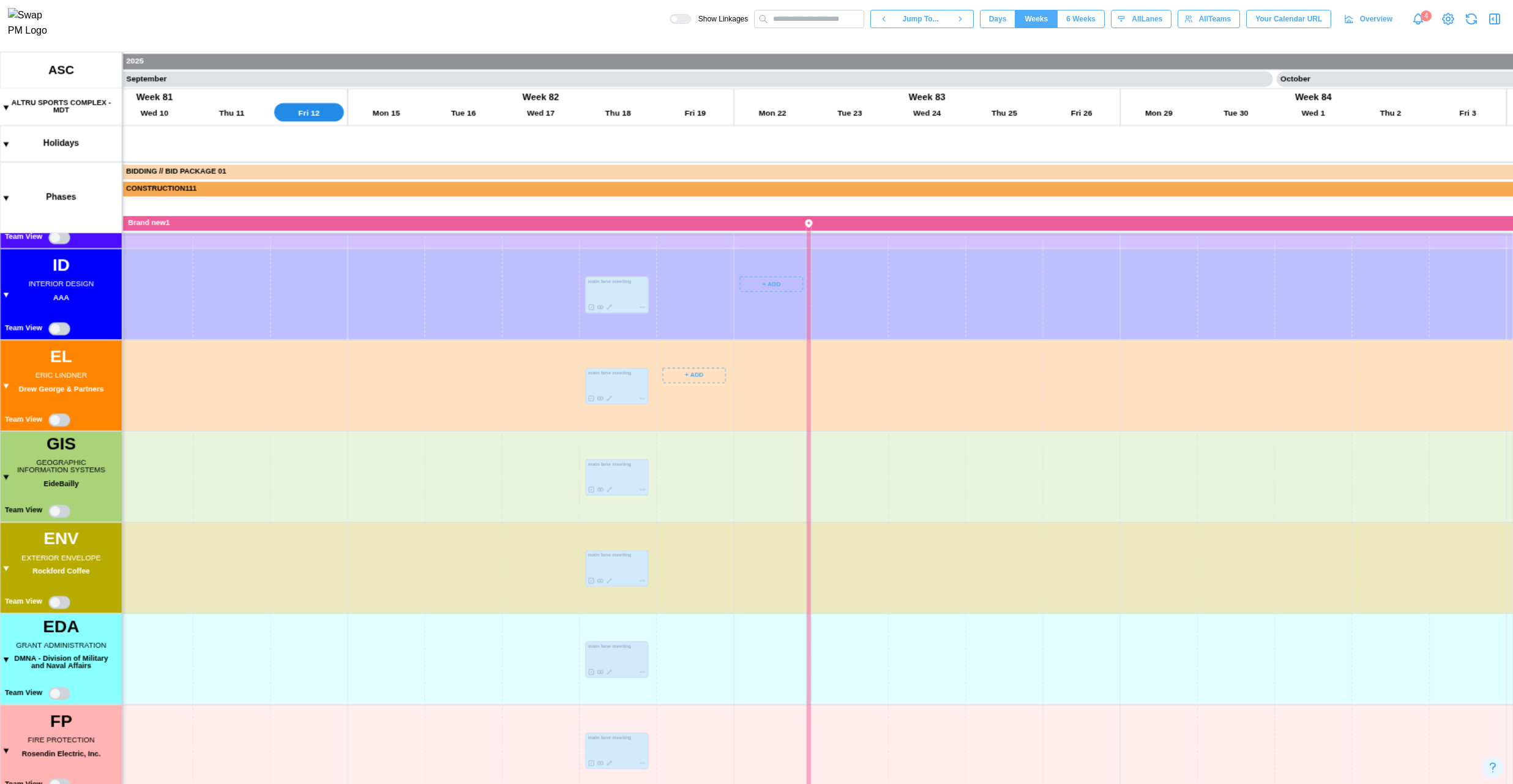
drag, startPoint x: 713, startPoint y: 558, endPoint x: 714, endPoint y: 450, distance: 108.0
click at [714, 450] on canvas at bounding box center [756, 418] width 1513 height 732
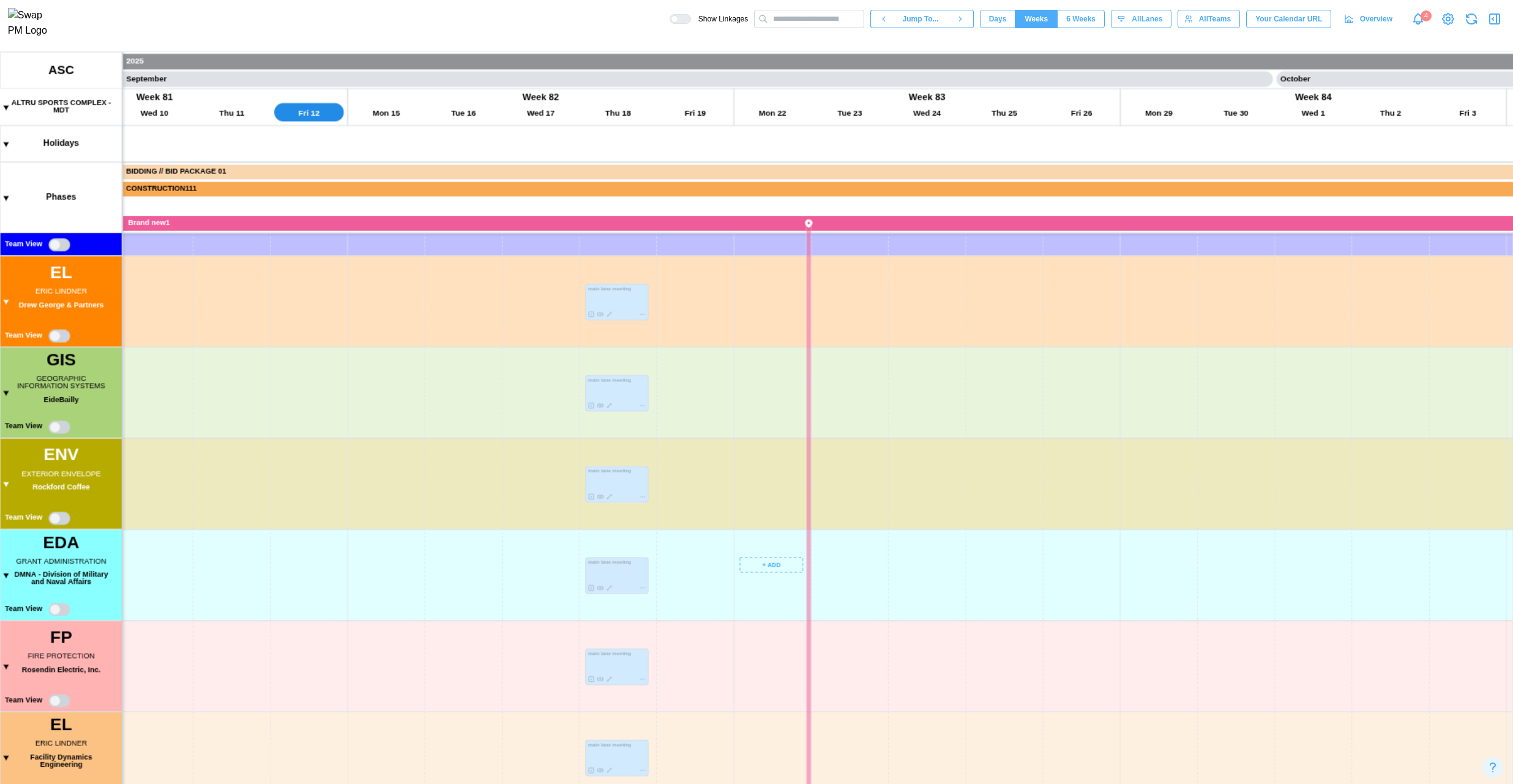
drag, startPoint x: 764, startPoint y: 503, endPoint x: 764, endPoint y: 372, distance: 131.0
click at [764, 372] on canvas at bounding box center [756, 418] width 1513 height 732
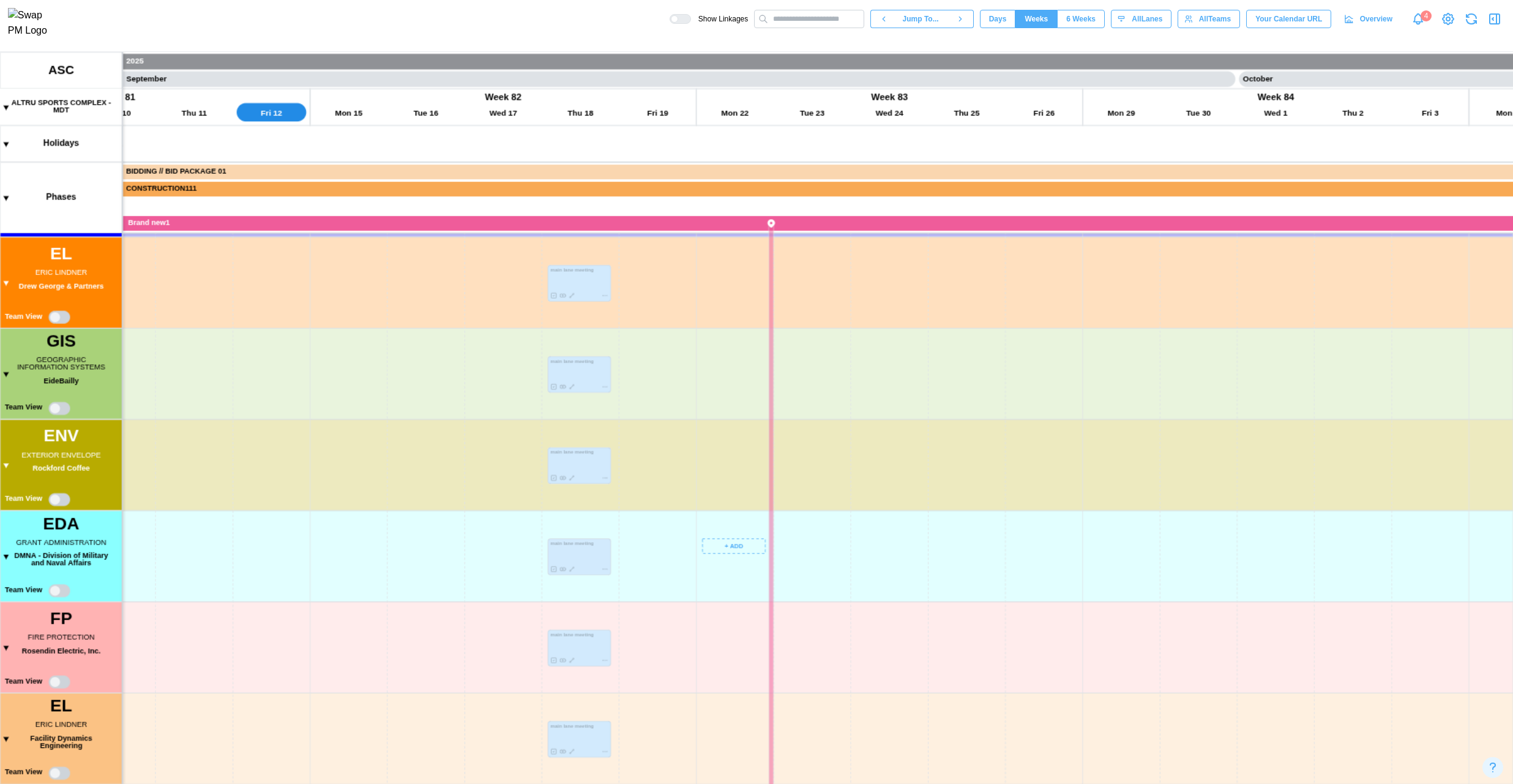
scroll to position [1009, 0]
drag, startPoint x: 740, startPoint y: 579, endPoint x: 674, endPoint y: 548, distance: 72.9
click at [704, 764] on canvas at bounding box center [756, 418] width 1513 height 732
drag, startPoint x: 680, startPoint y: 482, endPoint x: 716, endPoint y: 720, distance: 240.7
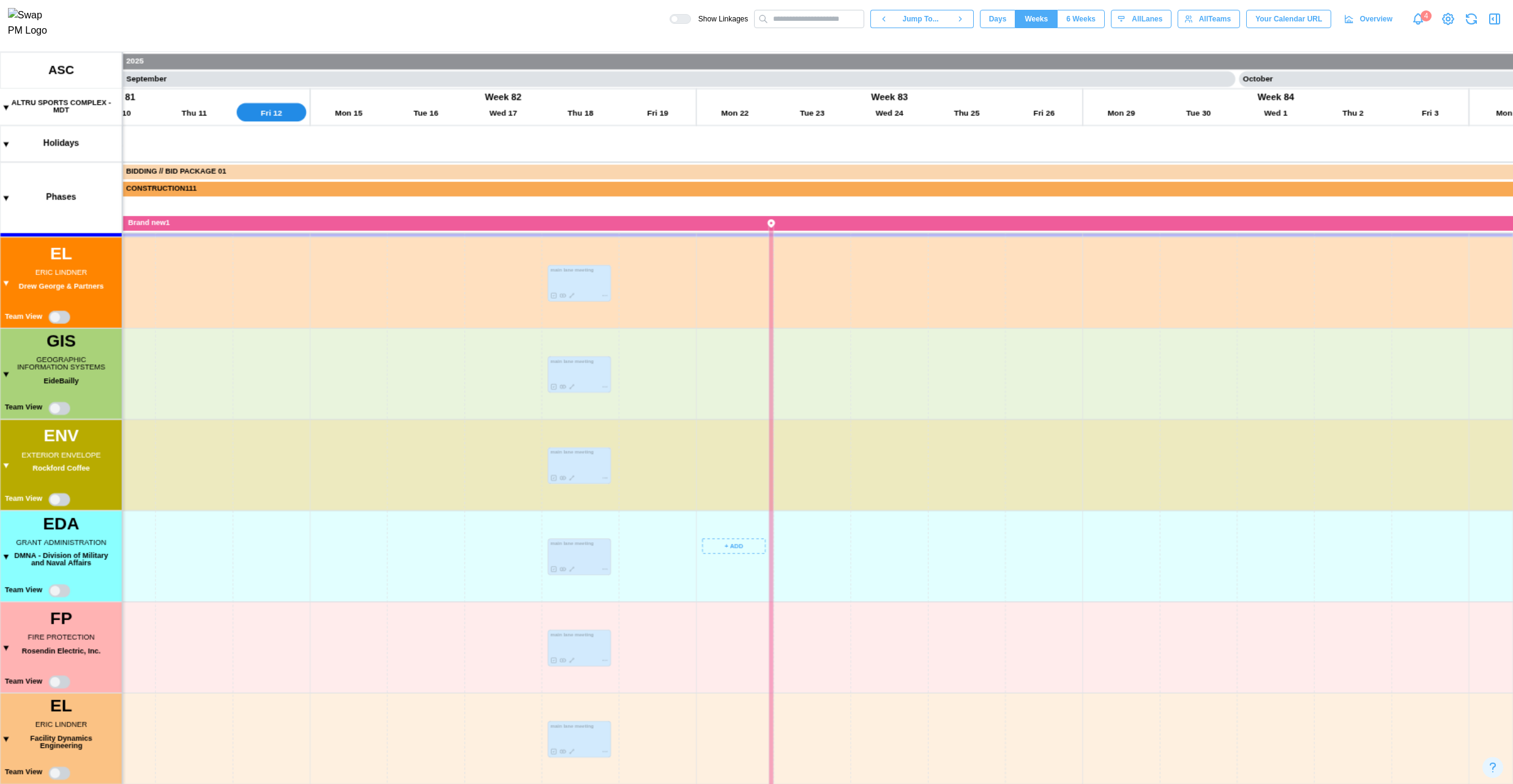
click at [713, 756] on canvas at bounding box center [756, 418] width 1513 height 732
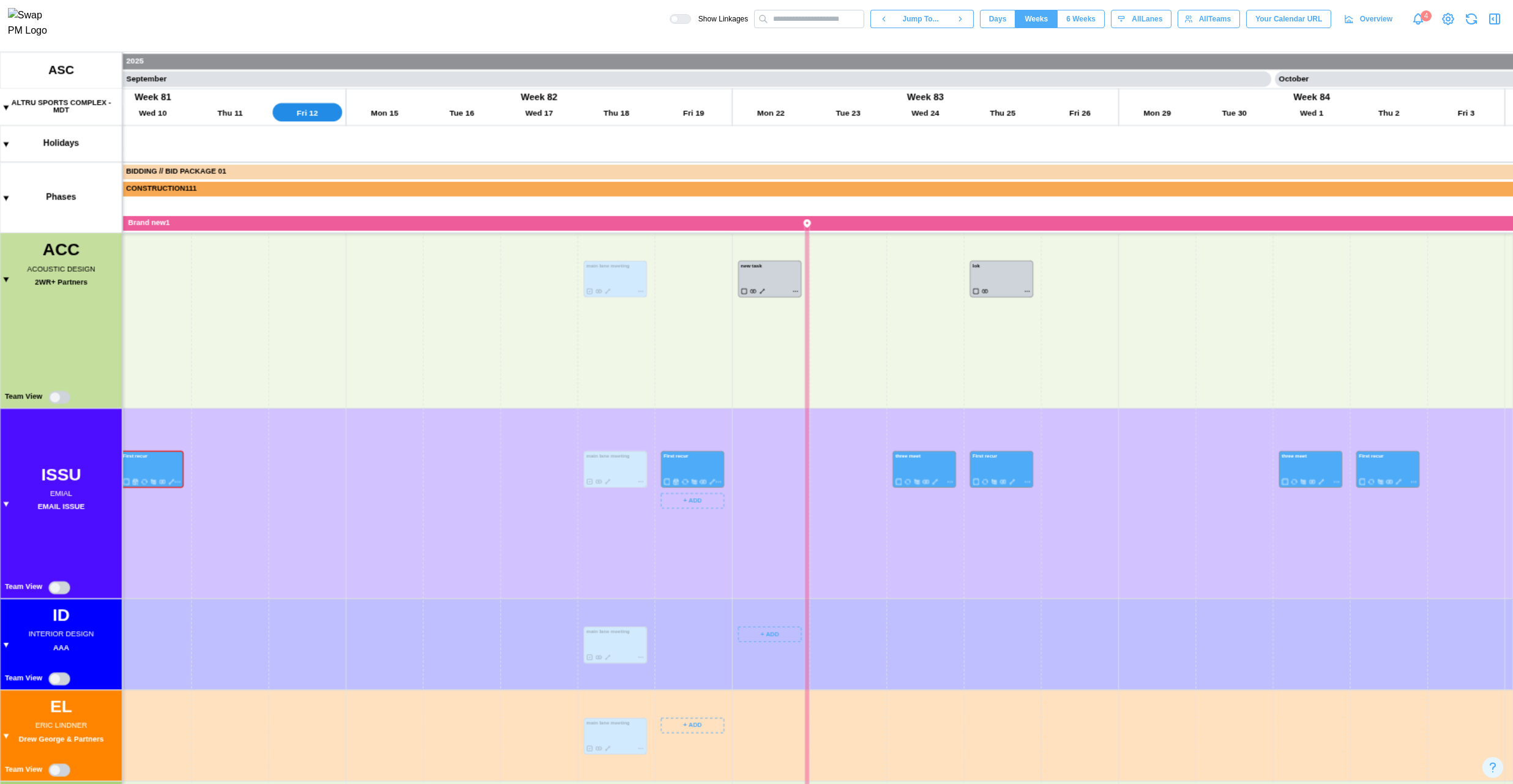
scroll to position [745, 0]
drag, startPoint x: 724, startPoint y: 578, endPoint x: 733, endPoint y: 677, distance: 99.4
click at [708, 749] on canvas at bounding box center [756, 418] width 1513 height 732
drag, startPoint x: 710, startPoint y: 522, endPoint x: 738, endPoint y: 687, distance: 167.4
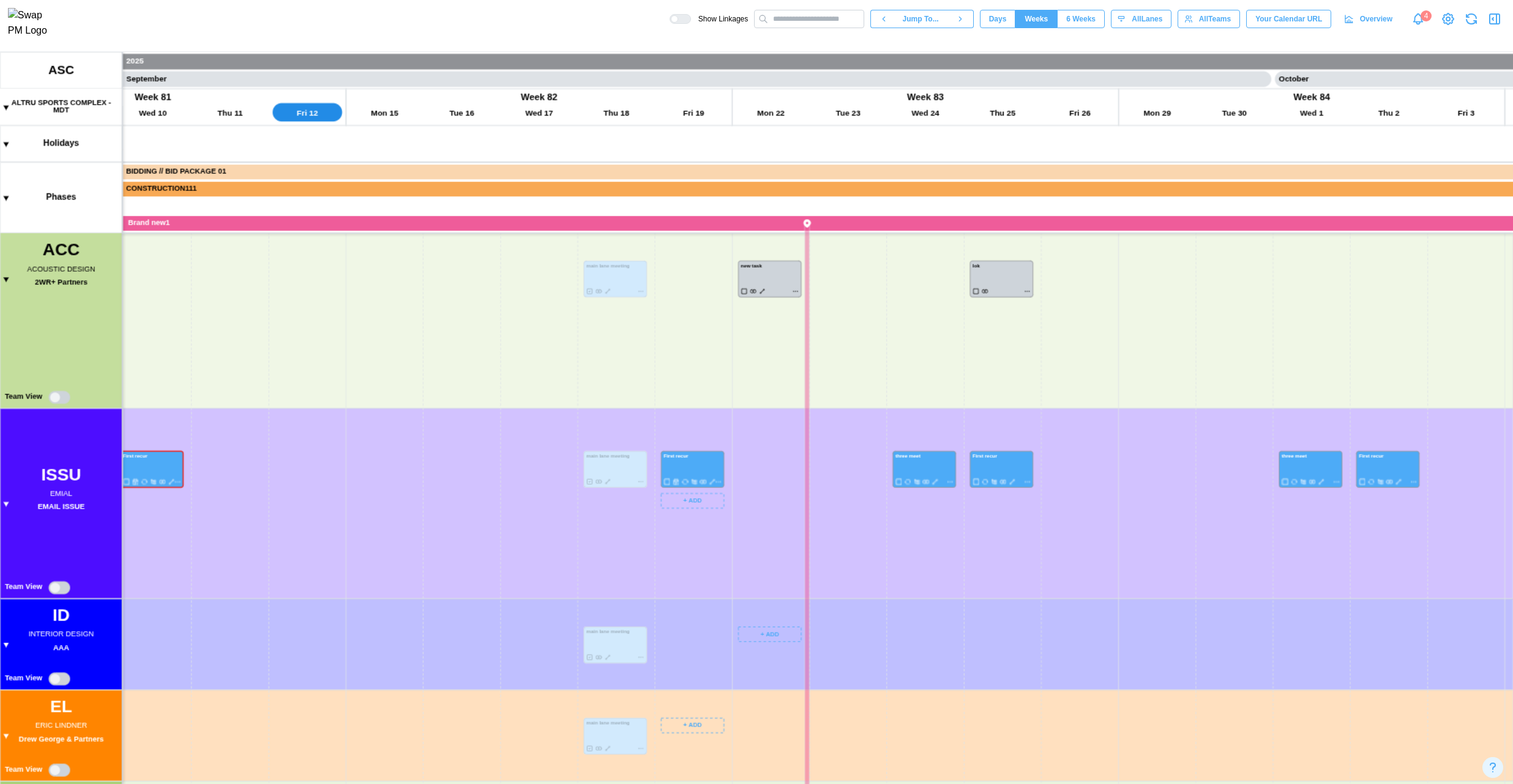
click at [735, 700] on canvas at bounding box center [756, 418] width 1513 height 732
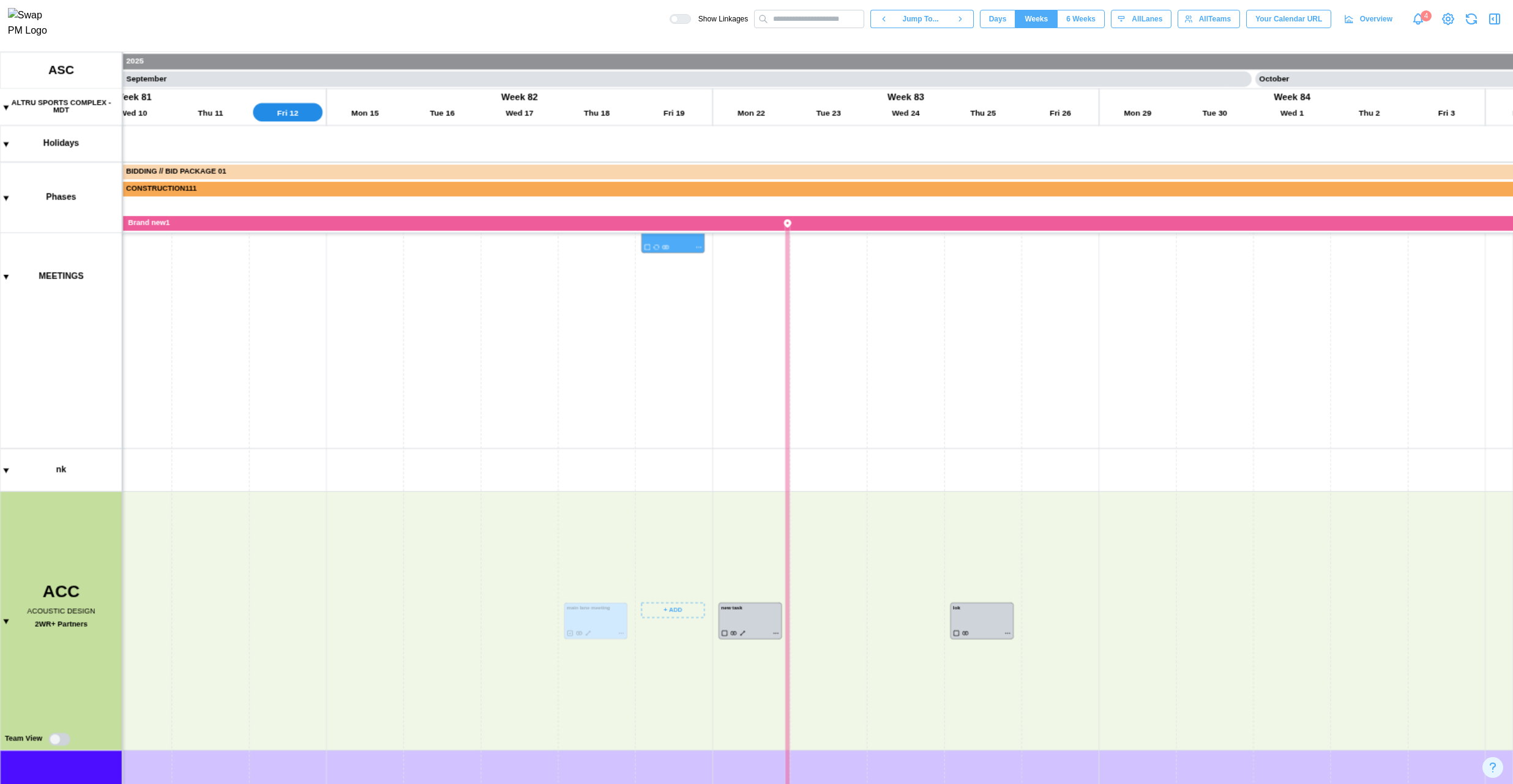
scroll to position [400, 0]
click at [754, 718] on canvas at bounding box center [756, 418] width 1513 height 732
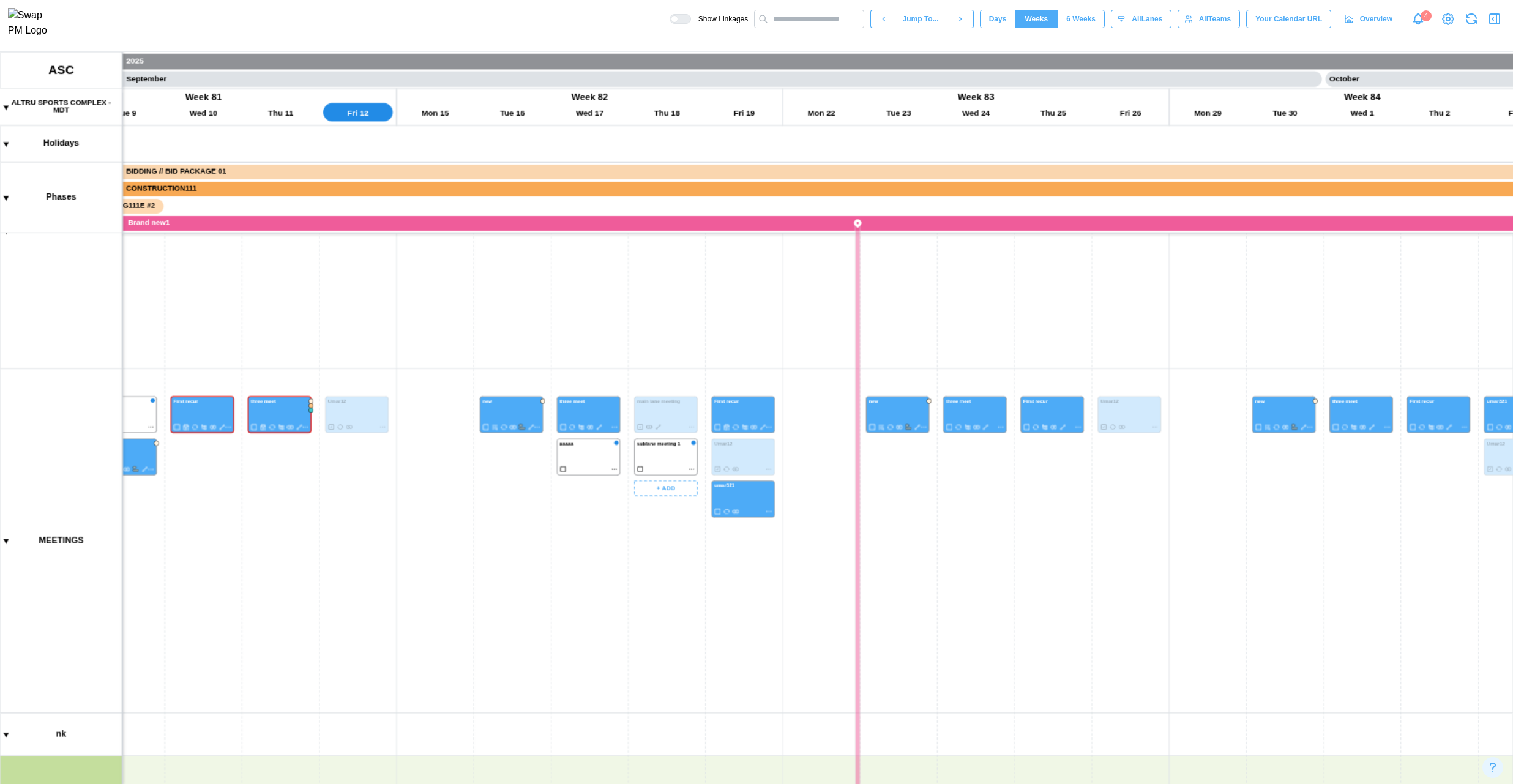
scroll to position [101, 0]
drag, startPoint x: 707, startPoint y: 597, endPoint x: 715, endPoint y: 666, distance: 69.5
click at [715, 666] on canvas at bounding box center [756, 418] width 1513 height 732
drag, startPoint x: 760, startPoint y: 713, endPoint x: 815, endPoint y: 679, distance: 64.7
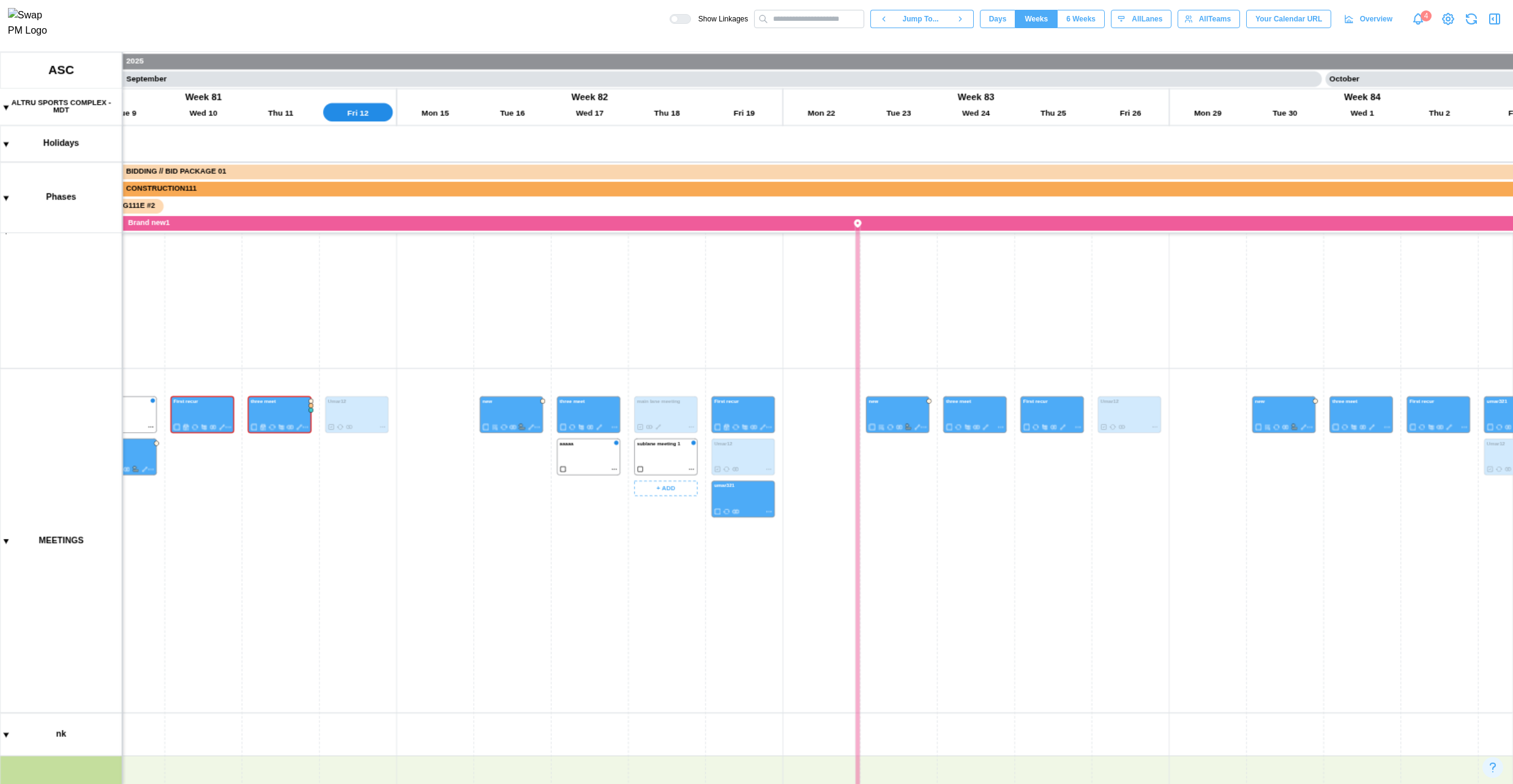
click at [813, 710] on canvas at bounding box center [756, 418] width 1513 height 732
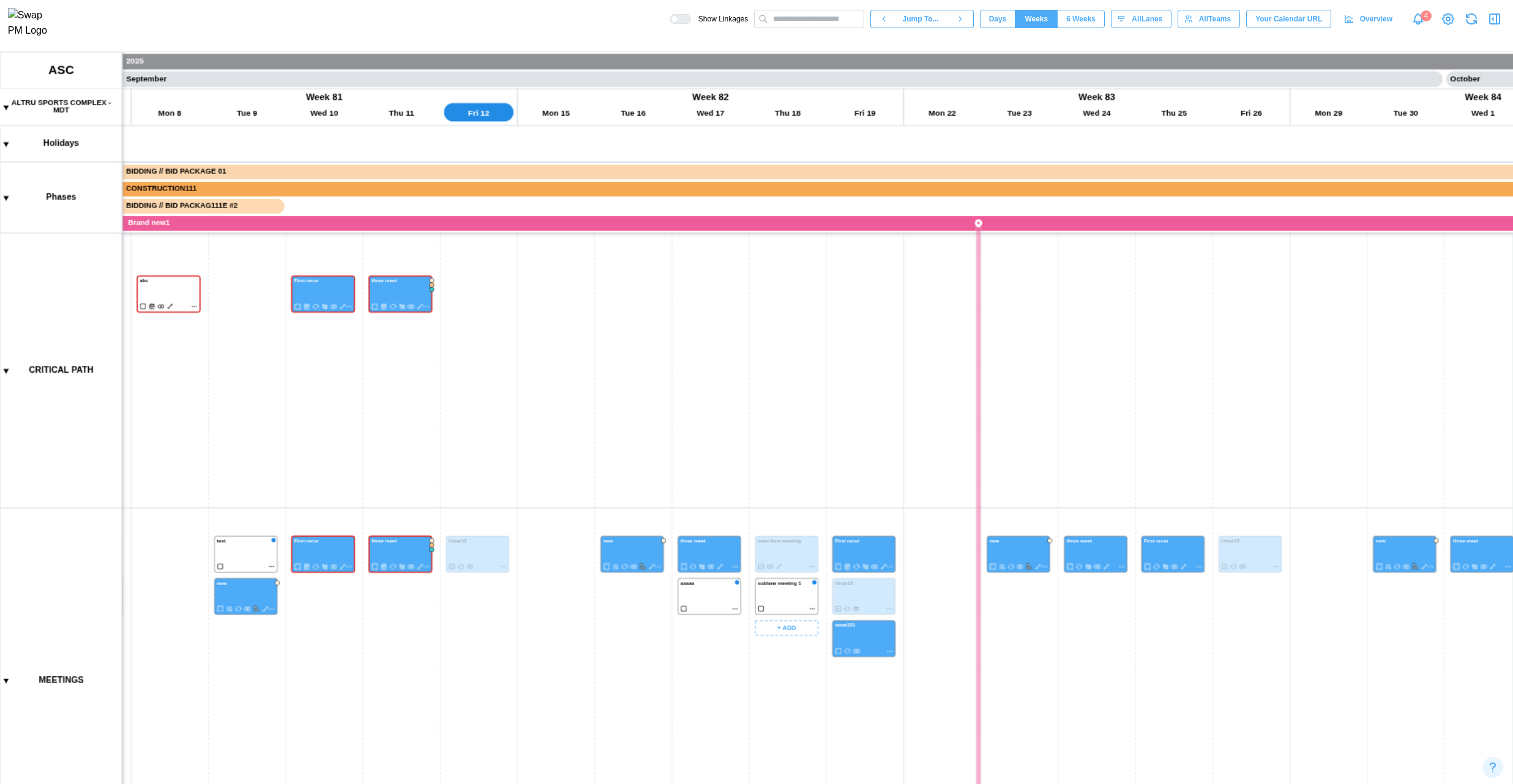
drag, startPoint x: 773, startPoint y: 698, endPoint x: 729, endPoint y: 313, distance: 387.5
click at [722, 318] on canvas at bounding box center [756, 418] width 1513 height 732
drag, startPoint x: 644, startPoint y: 566, endPoint x: 646, endPoint y: 349, distance: 217.0
click at [644, 350] on canvas at bounding box center [756, 418] width 1513 height 732
drag, startPoint x: 538, startPoint y: 441, endPoint x: 611, endPoint y: 238, distance: 215.7
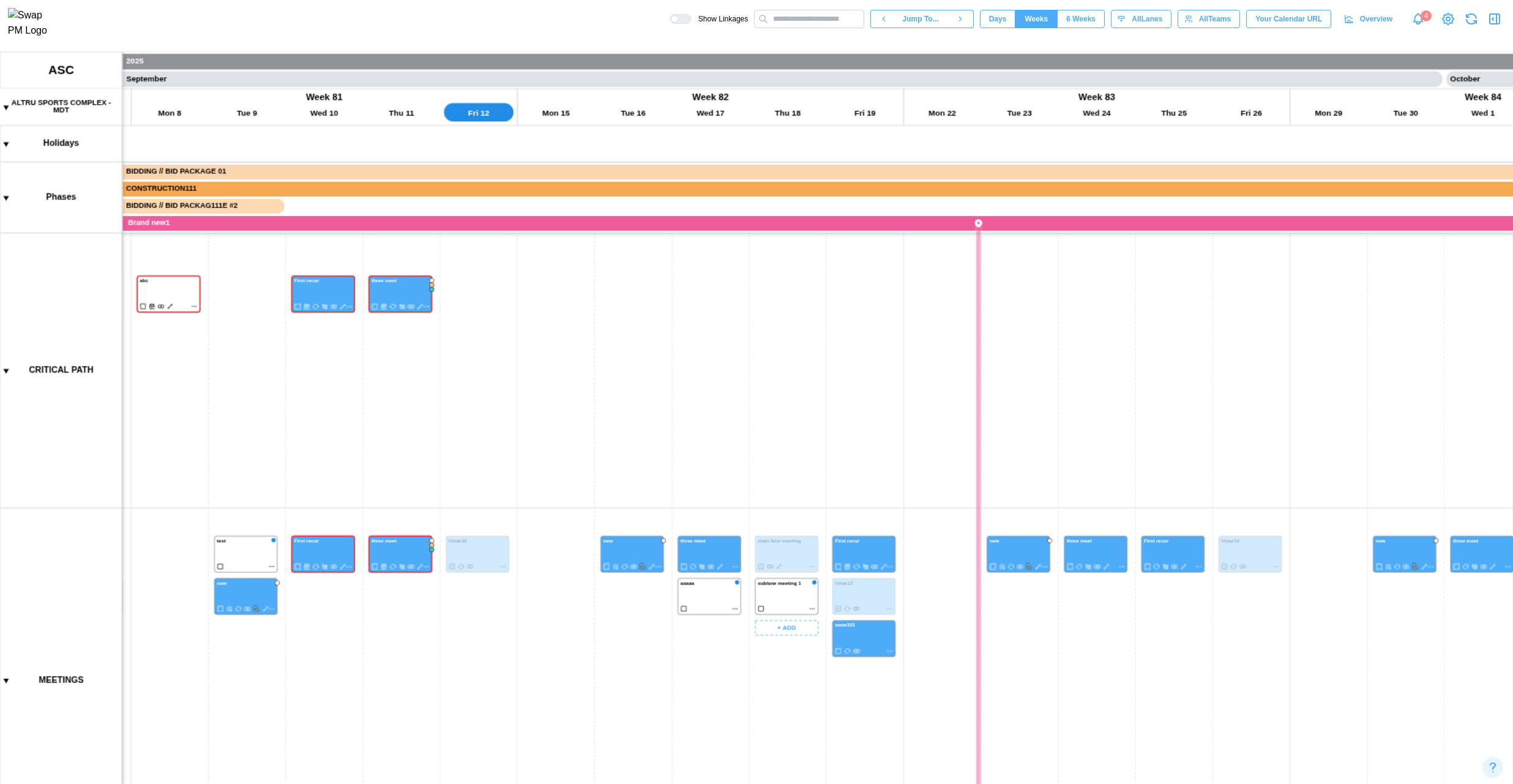
click at [604, 241] on canvas at bounding box center [756, 418] width 1513 height 732
